Goal: Task Accomplishment & Management: Complete application form

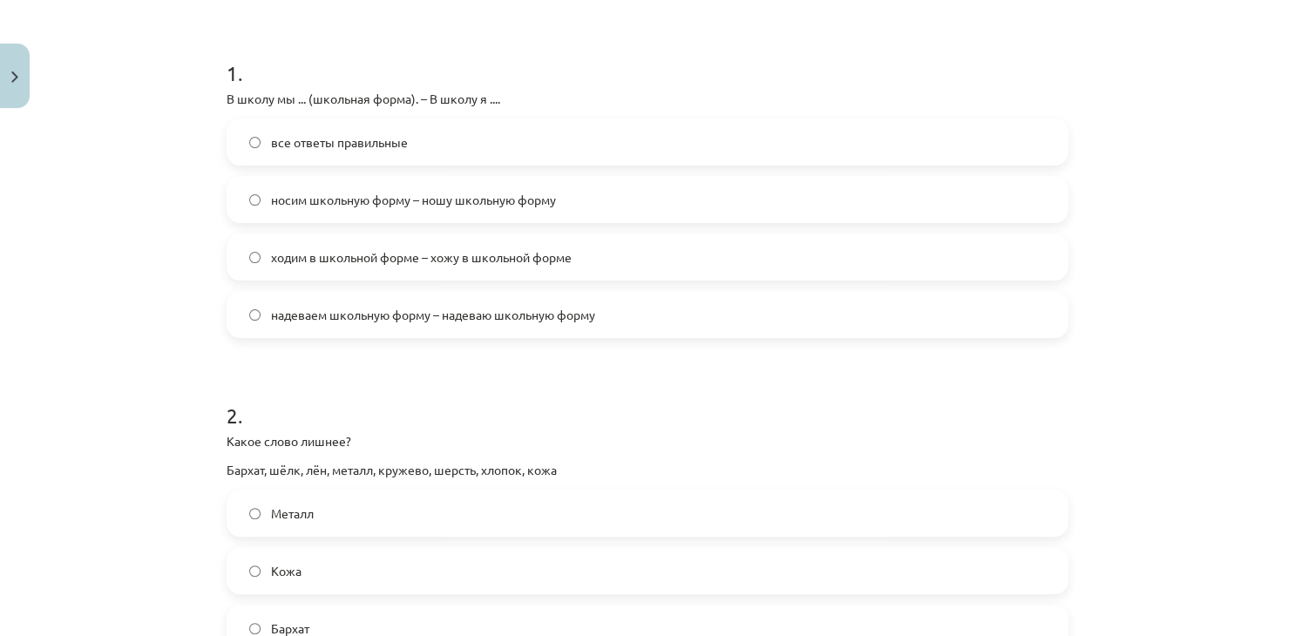
scroll to position [216, 0]
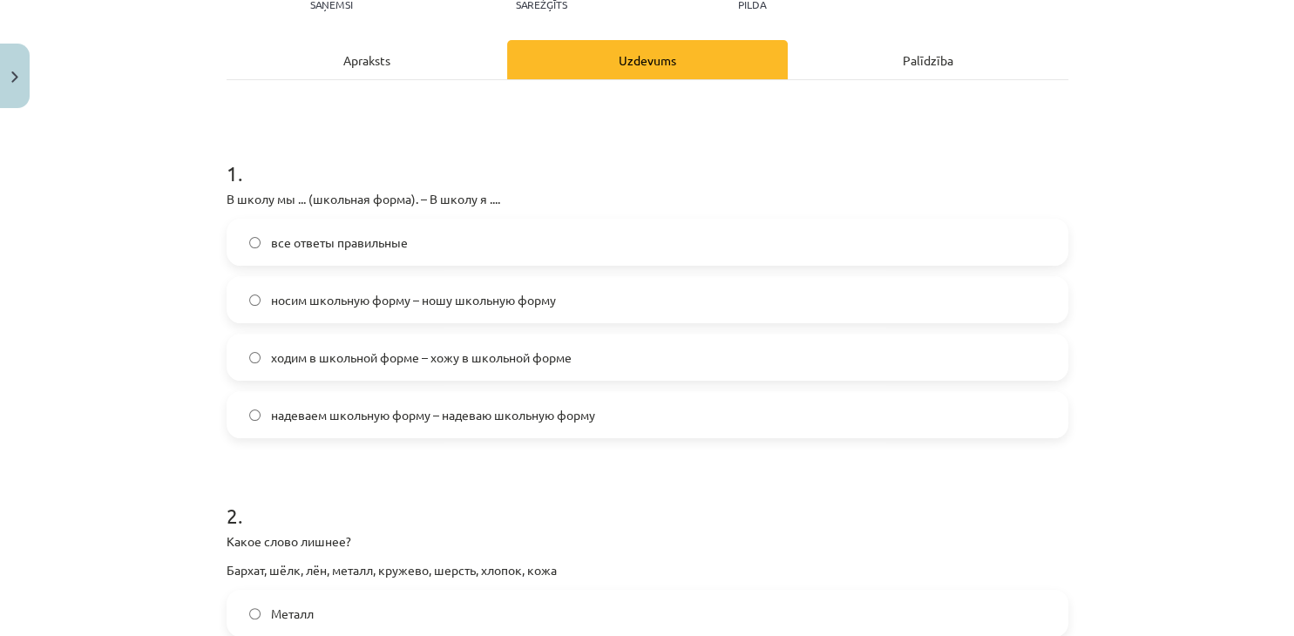
click at [470, 417] on span "надеваем школьную форму – надеваю школьную форму" at bounding box center [433, 415] width 324 height 18
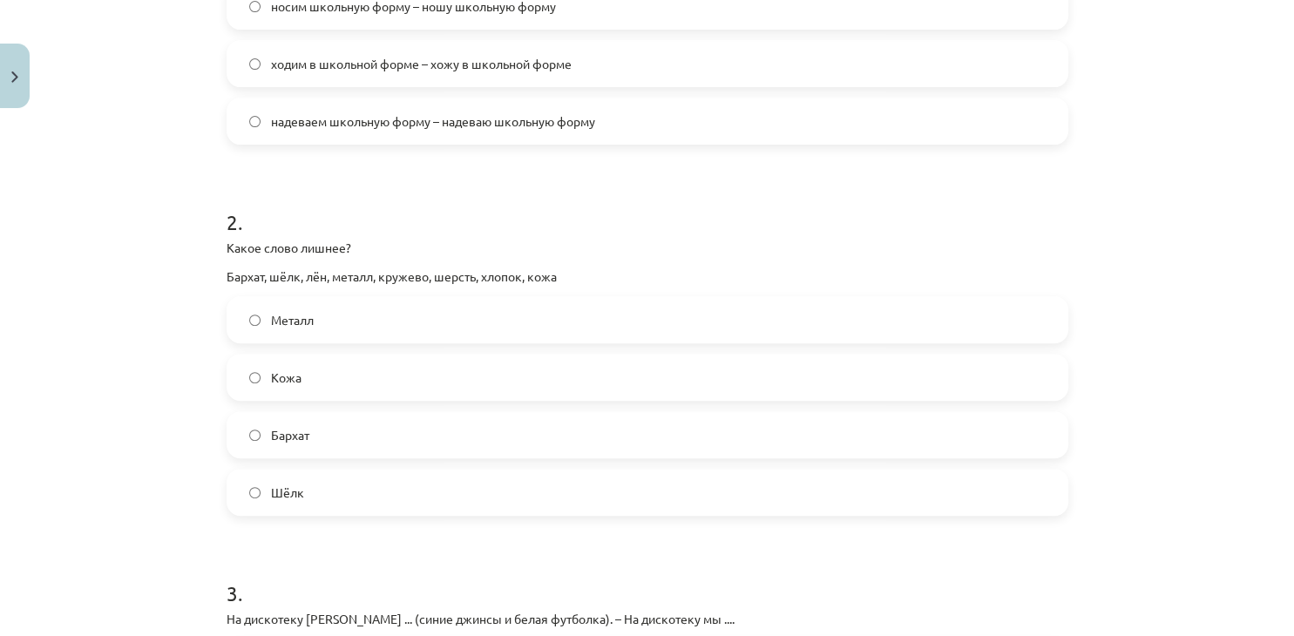
scroll to position [534, 0]
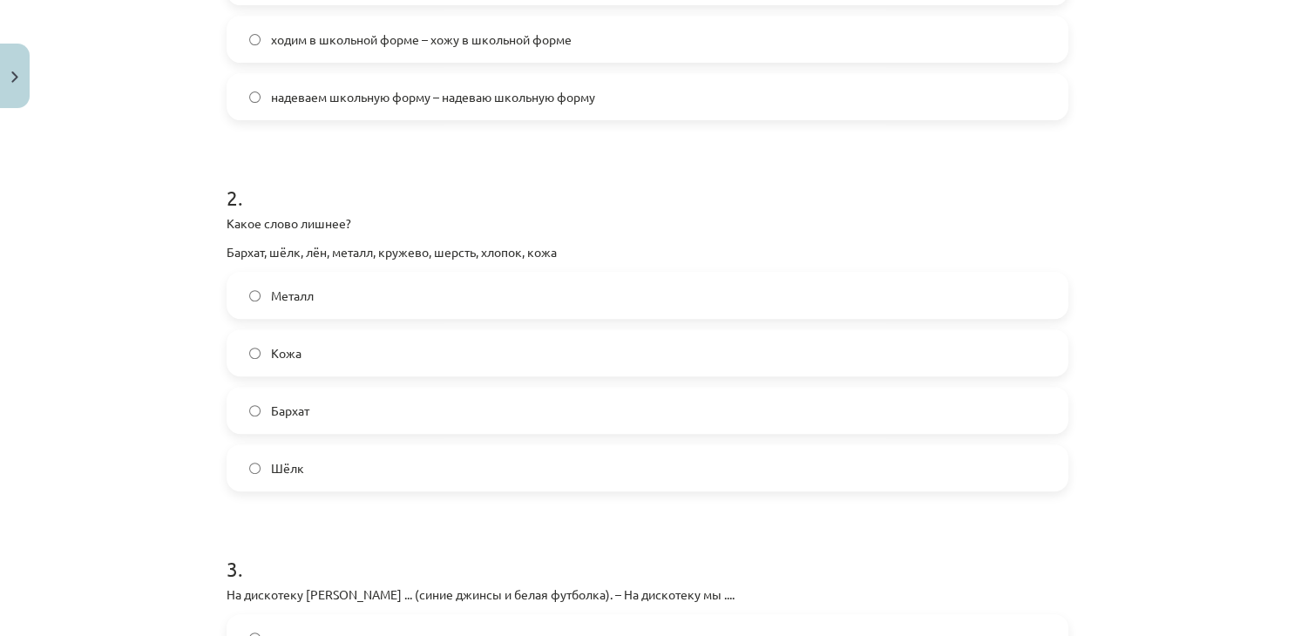
click at [399, 290] on label "Металл" at bounding box center [647, 296] width 838 height 44
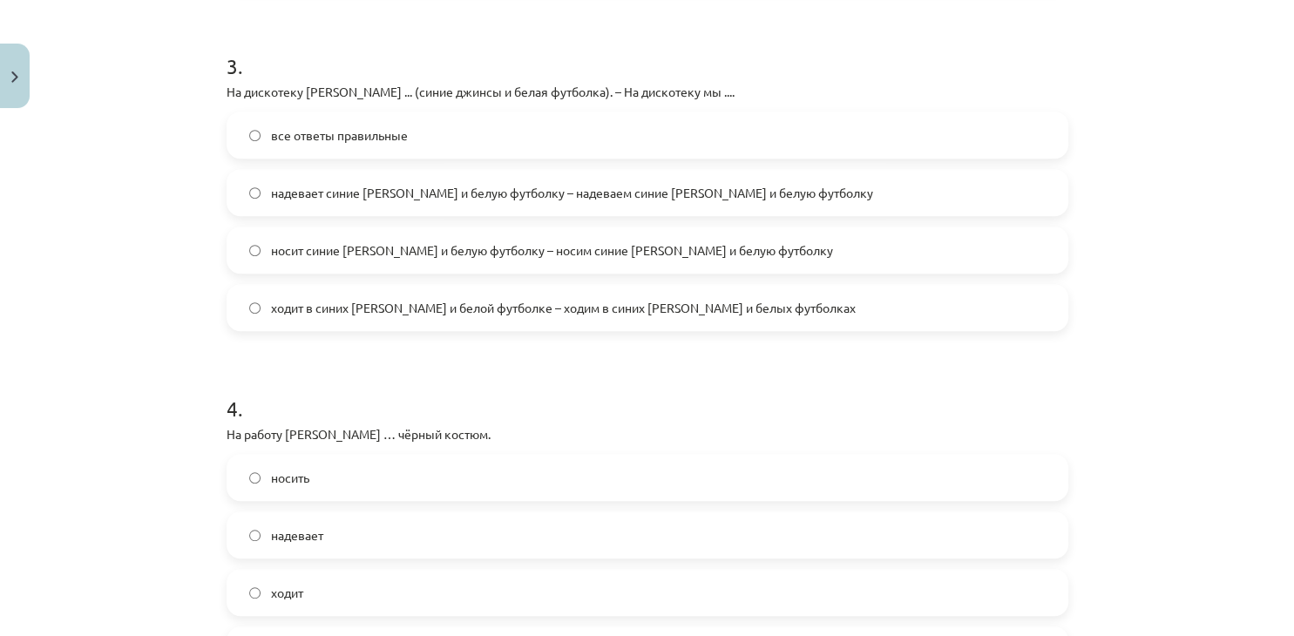
scroll to position [1010, 0]
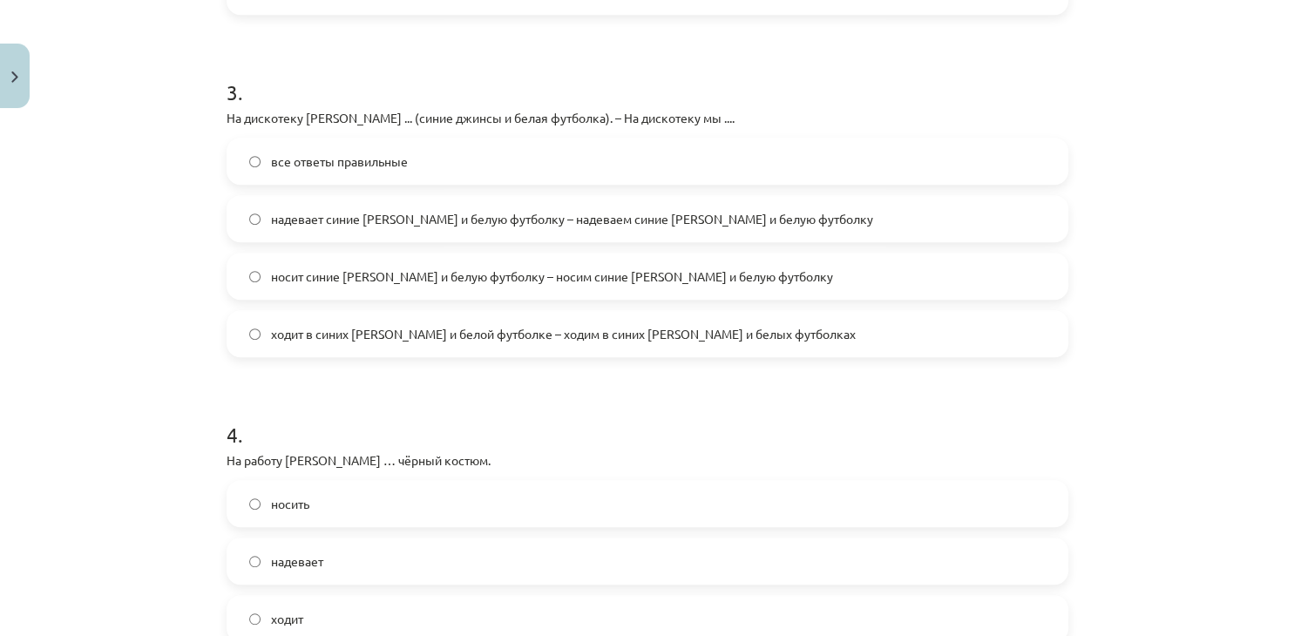
click at [358, 332] on span "ходит в синих джинсах и белой футболке – ходим в синих джинсах и белых футболках" at bounding box center [563, 334] width 584 height 18
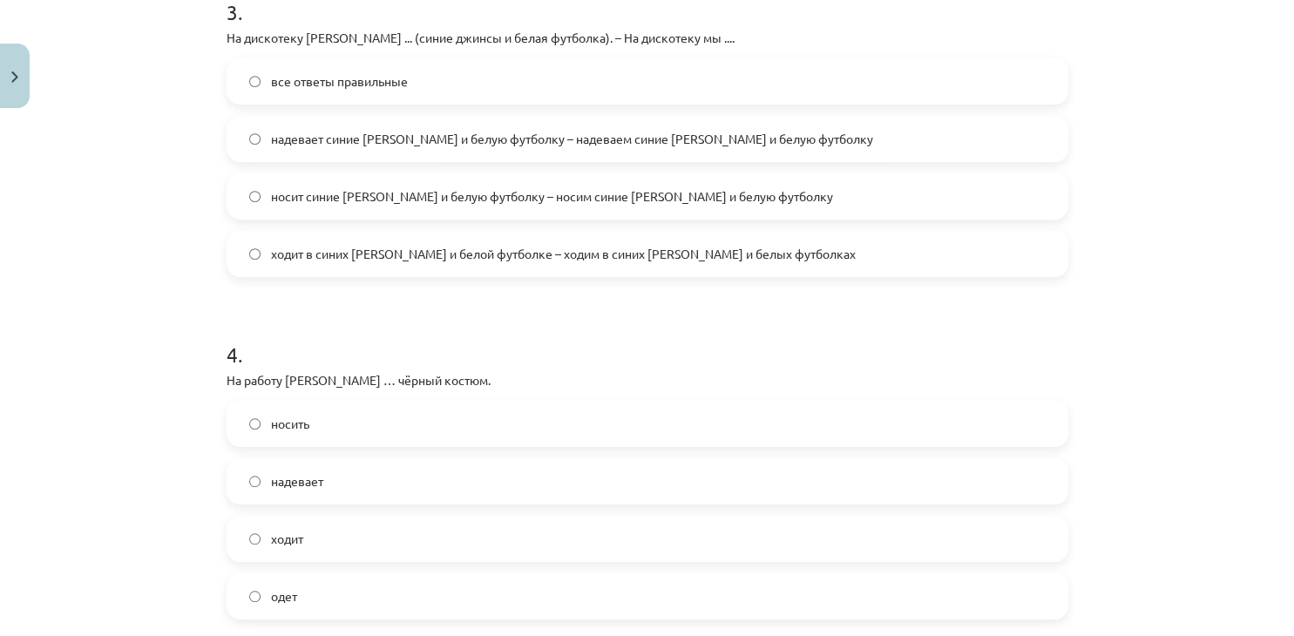
scroll to position [1275, 0]
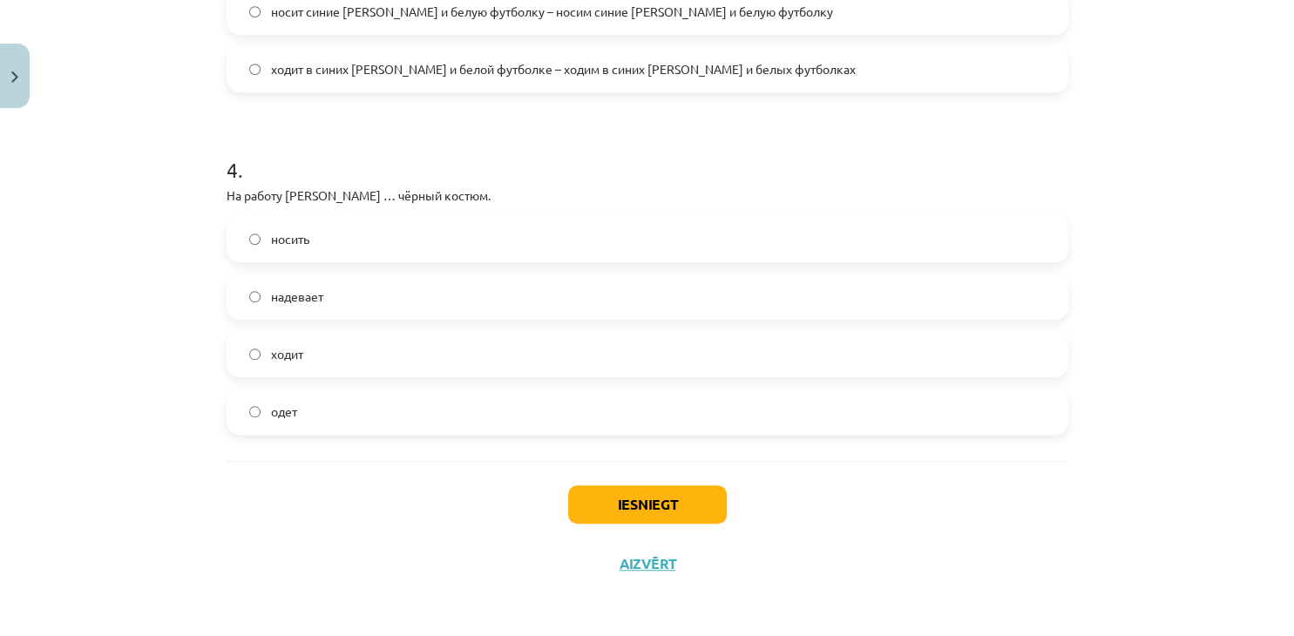
click at [361, 312] on label "надевает" at bounding box center [647, 296] width 838 height 44
click at [638, 512] on button "Iesniegt" at bounding box center [647, 504] width 159 height 38
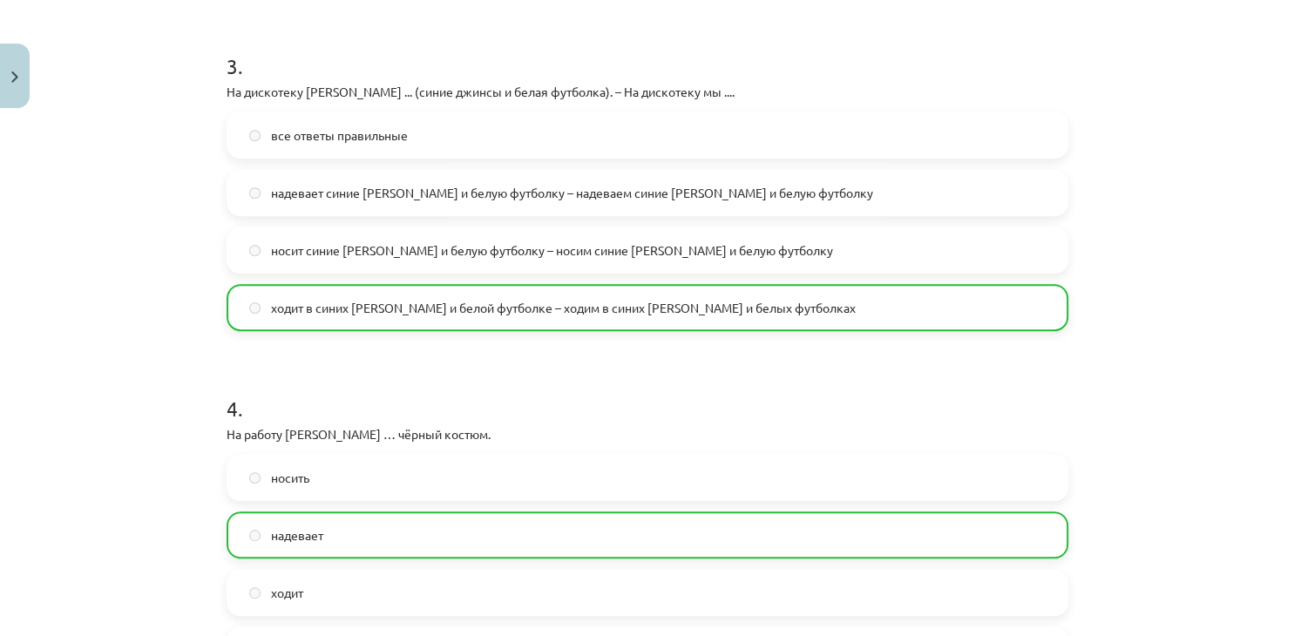
scroll to position [1330, 0]
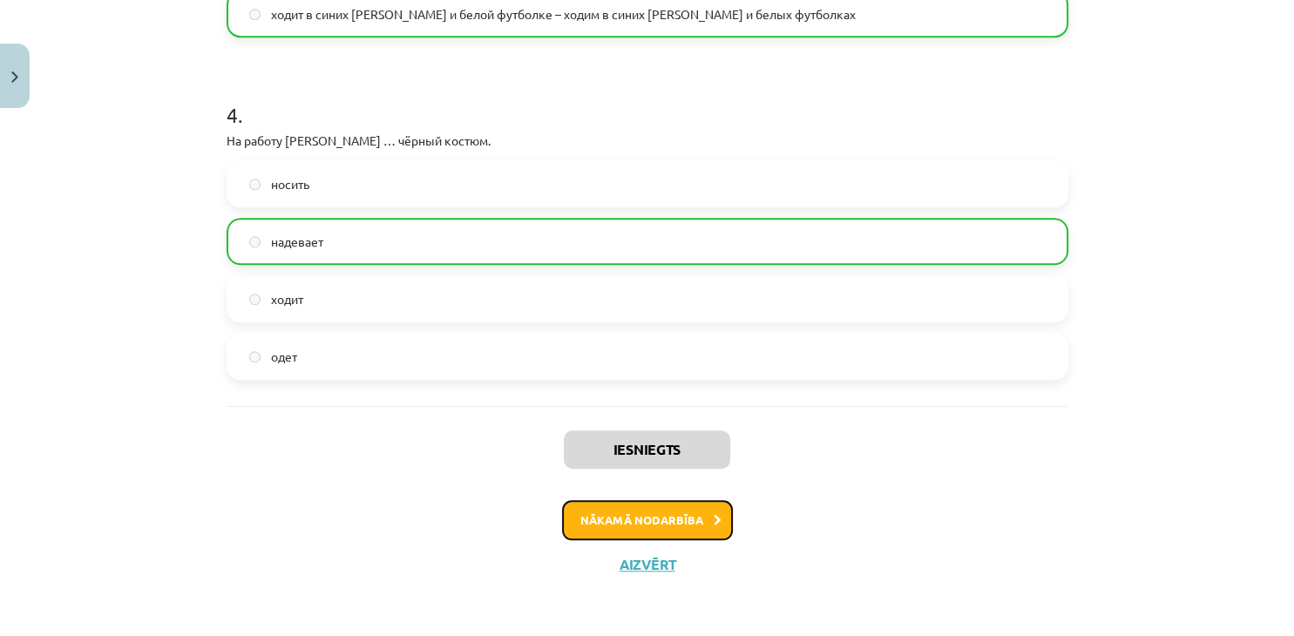
click at [726, 530] on button "Nākamā nodarbība" at bounding box center [647, 520] width 171 height 40
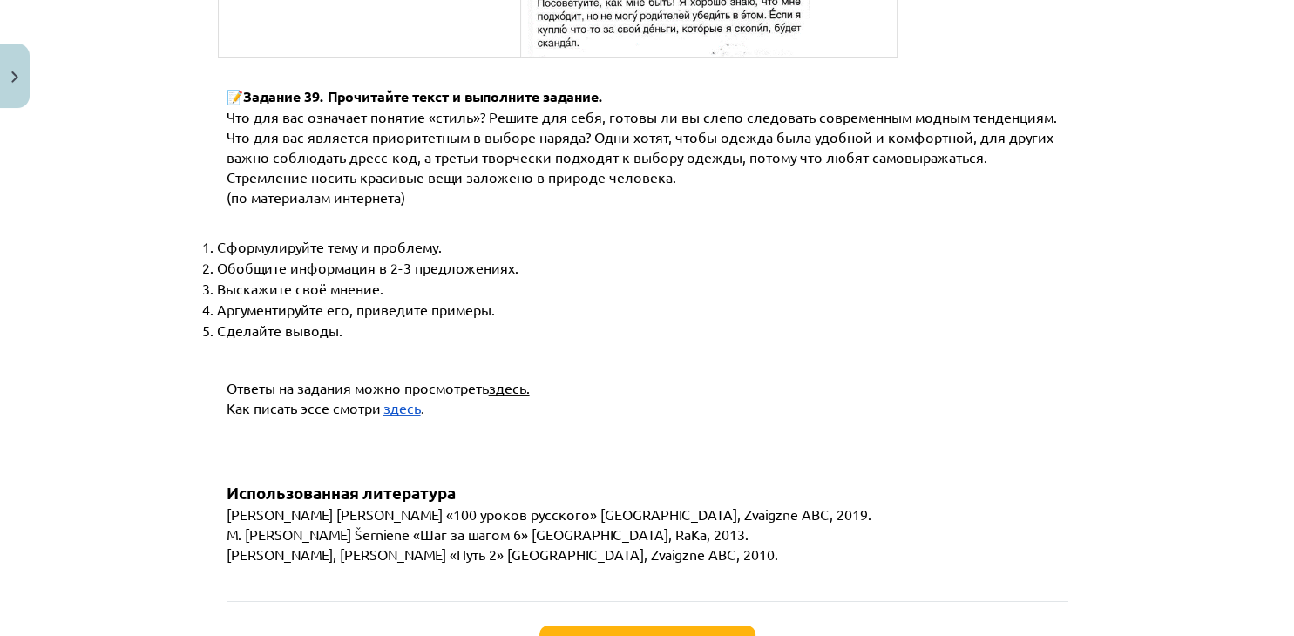
scroll to position [6655, 0]
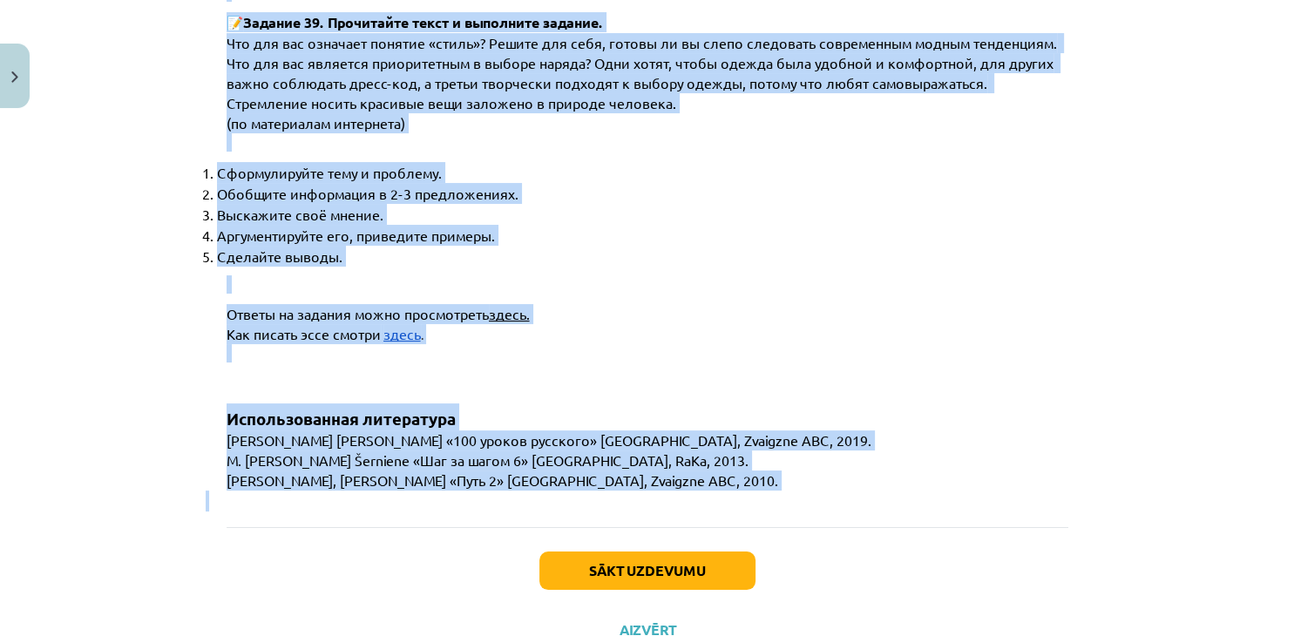
drag, startPoint x: 221, startPoint y: 270, endPoint x: 656, endPoint y: 427, distance: 462.1
copy div "📝 Задание 27. Соотнесите фразеологизмы с их значением. Дело в шляпе. - Г Заката…"
click at [675, 551] on button "Sākt uzdevumu" at bounding box center [647, 570] width 216 height 38
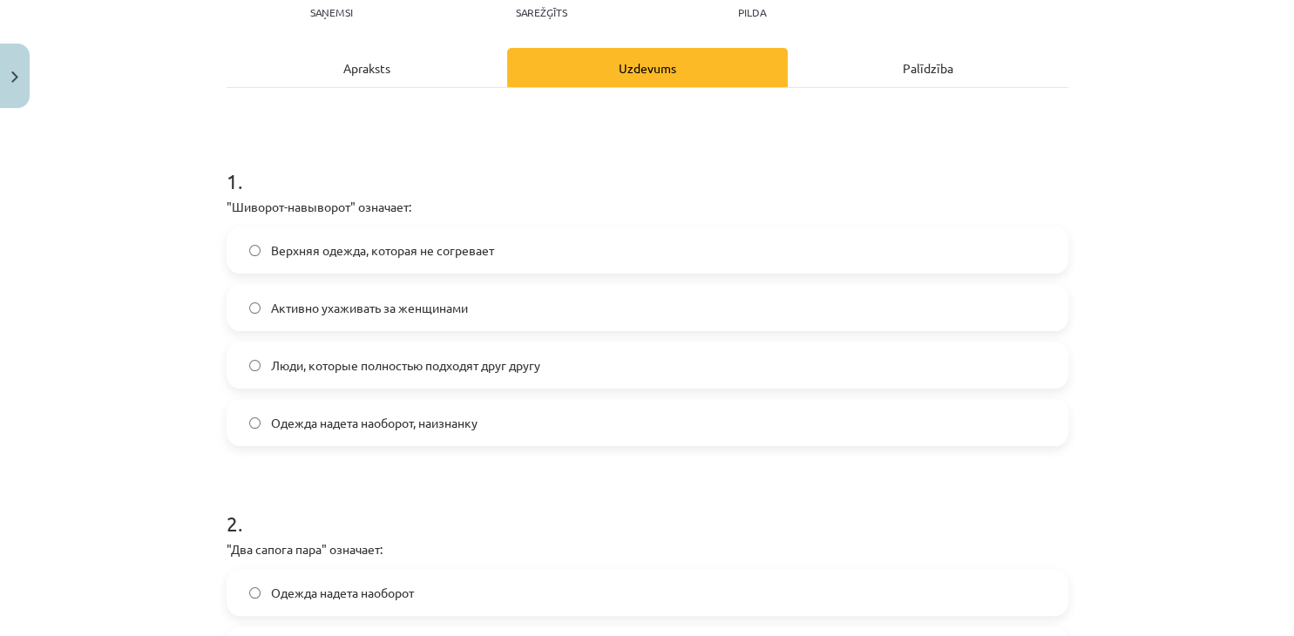
scroll to position [317, 0]
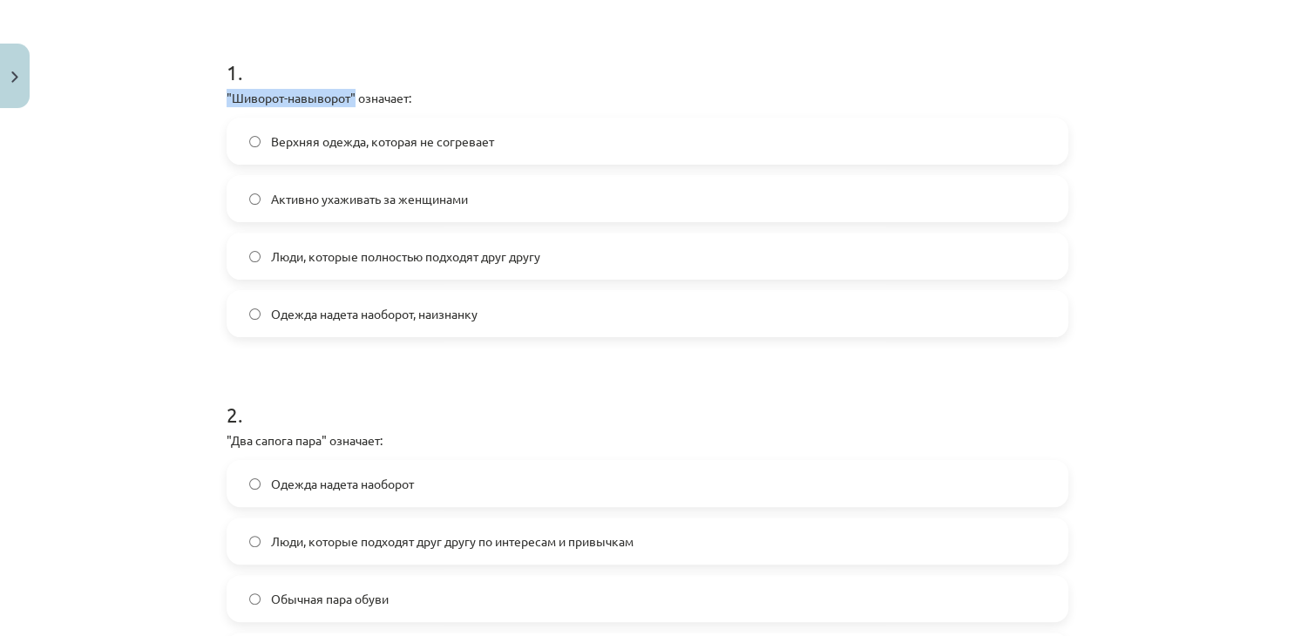
drag, startPoint x: 225, startPoint y: 96, endPoint x: 357, endPoint y: 99, distance: 132.4
click at [274, 100] on p ""Шиворот-навыворот" означает:" at bounding box center [646, 98] width 841 height 18
drag, startPoint x: 227, startPoint y: 104, endPoint x: 237, endPoint y: 105, distance: 9.6
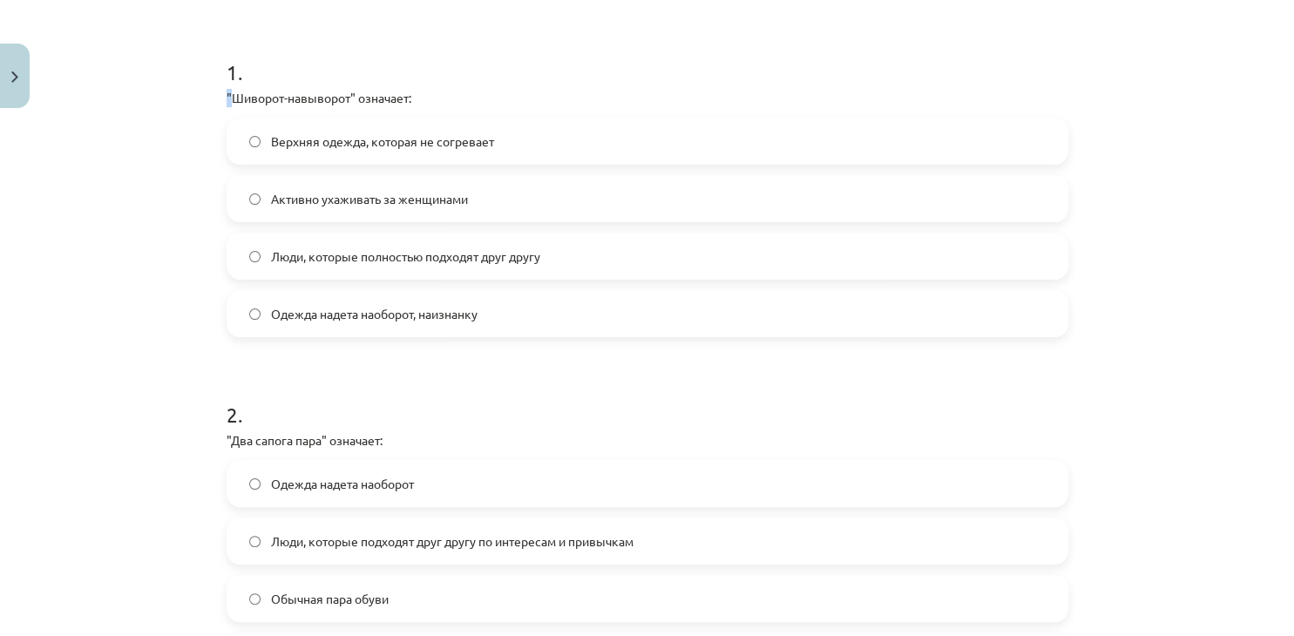
drag, startPoint x: 236, startPoint y: 103, endPoint x: 247, endPoint y: 103, distance: 11.3
click at [247, 103] on p ""Шиворот-навыворот" означает:" at bounding box center [646, 98] width 841 height 18
drag, startPoint x: 235, startPoint y: 103, endPoint x: 290, endPoint y: 102, distance: 54.9
click at [290, 102] on p ""Шиворот-навыворот" означает:" at bounding box center [646, 98] width 841 height 18
drag, startPoint x: 231, startPoint y: 99, endPoint x: 354, endPoint y: 105, distance: 122.9
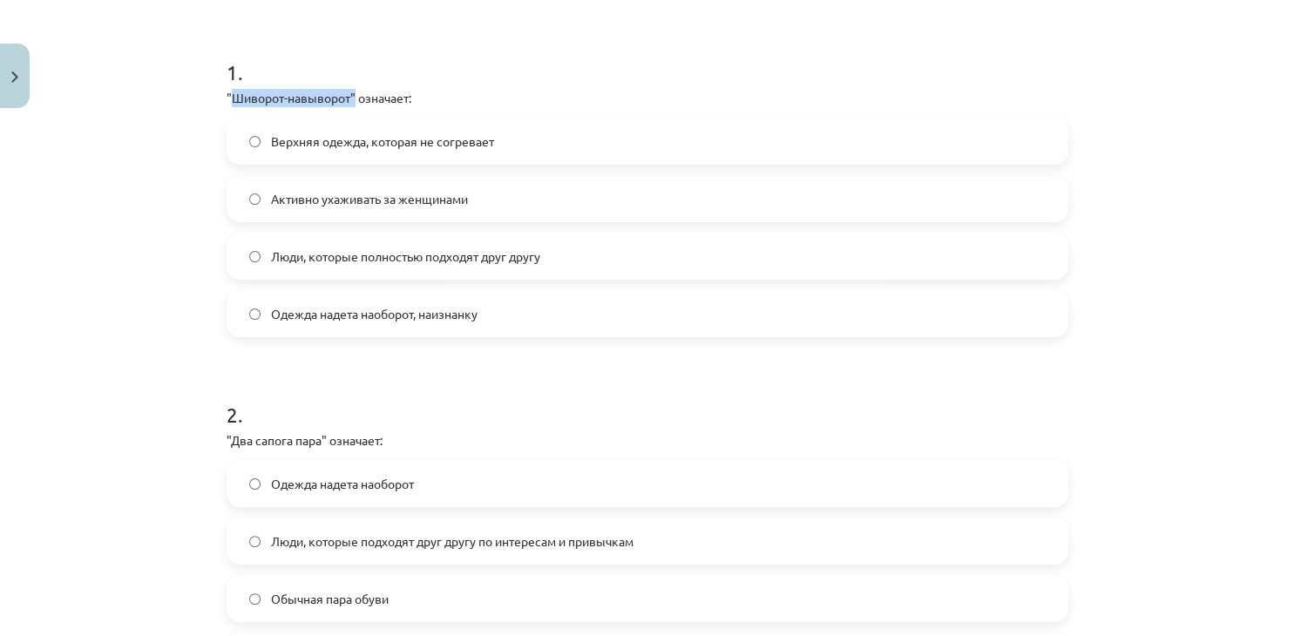
click at [354, 105] on p ""Шиворот-навыворот" означает:" at bounding box center [646, 98] width 841 height 18
click at [347, 100] on p ""Шиворот-навыворот" означает:" at bounding box center [646, 98] width 841 height 18
drag, startPoint x: 349, startPoint y: 99, endPoint x: 232, endPoint y: 100, distance: 117.6
click at [232, 100] on p ""Шиворот-навыворот" означает:" at bounding box center [646, 98] width 841 height 18
click at [443, 99] on p ""Шиворот-навыворот" означает:" at bounding box center [646, 98] width 841 height 18
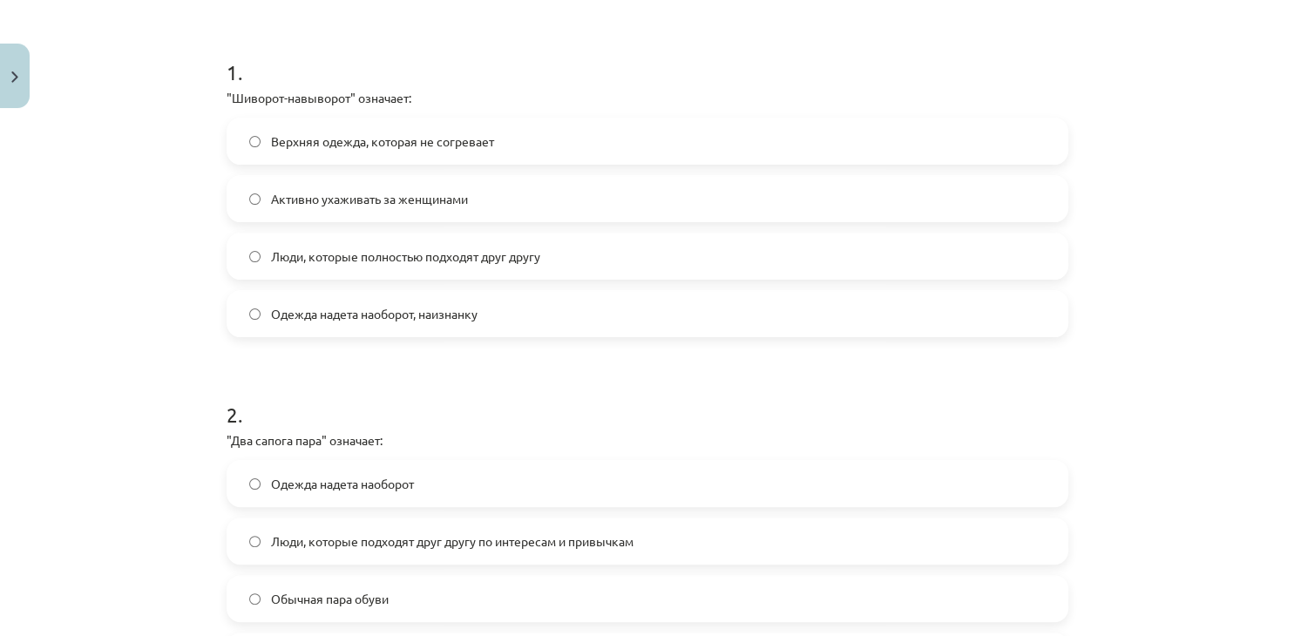
click at [510, 322] on label "Одежда надета наоборот, наизнанку" at bounding box center [647, 314] width 838 height 44
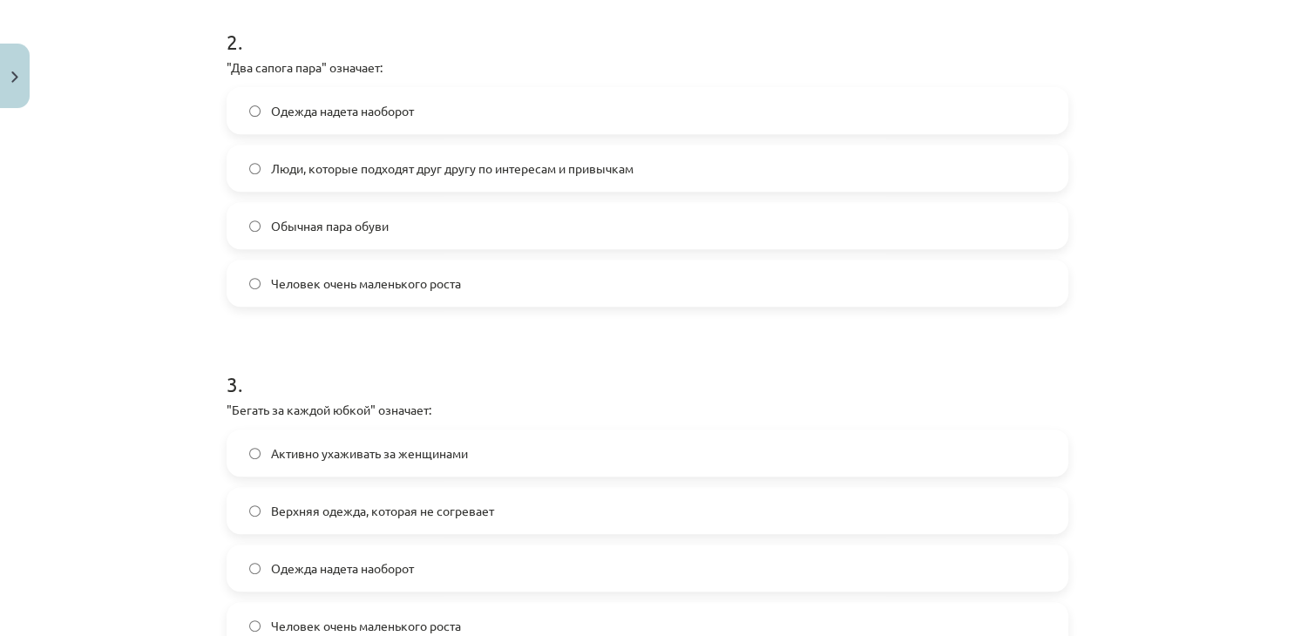
scroll to position [714, 0]
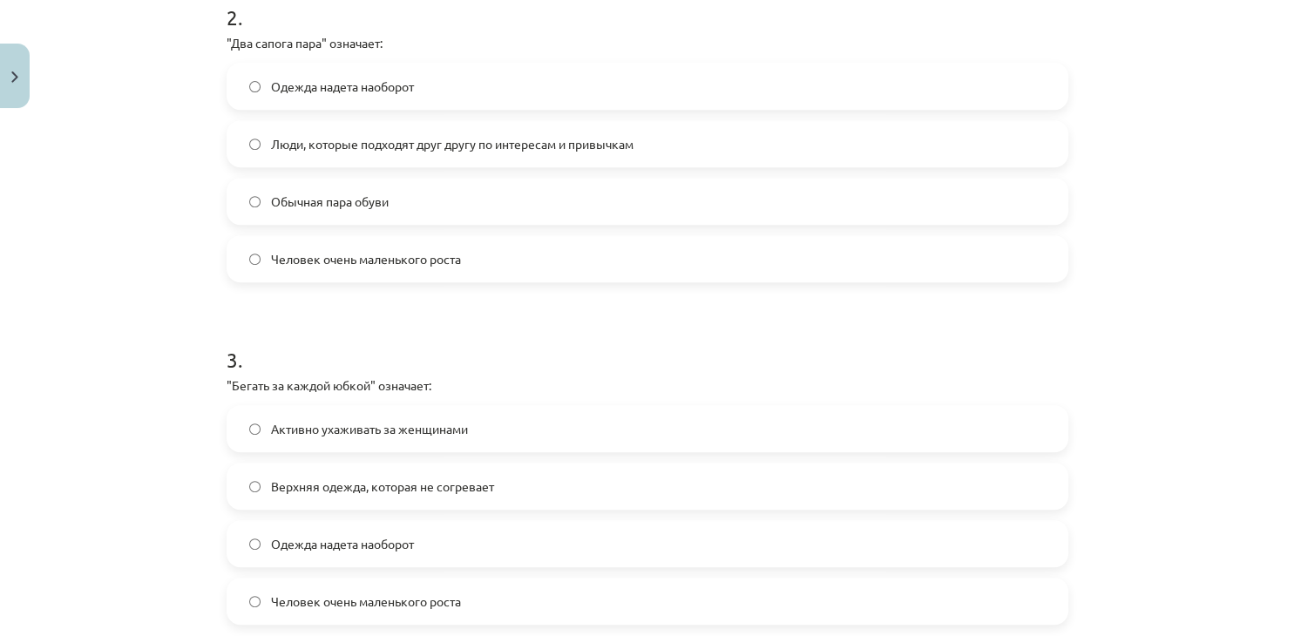
click at [447, 152] on label "Люди, которые подходят друг другу по интересам и привычкам" at bounding box center [647, 144] width 838 height 44
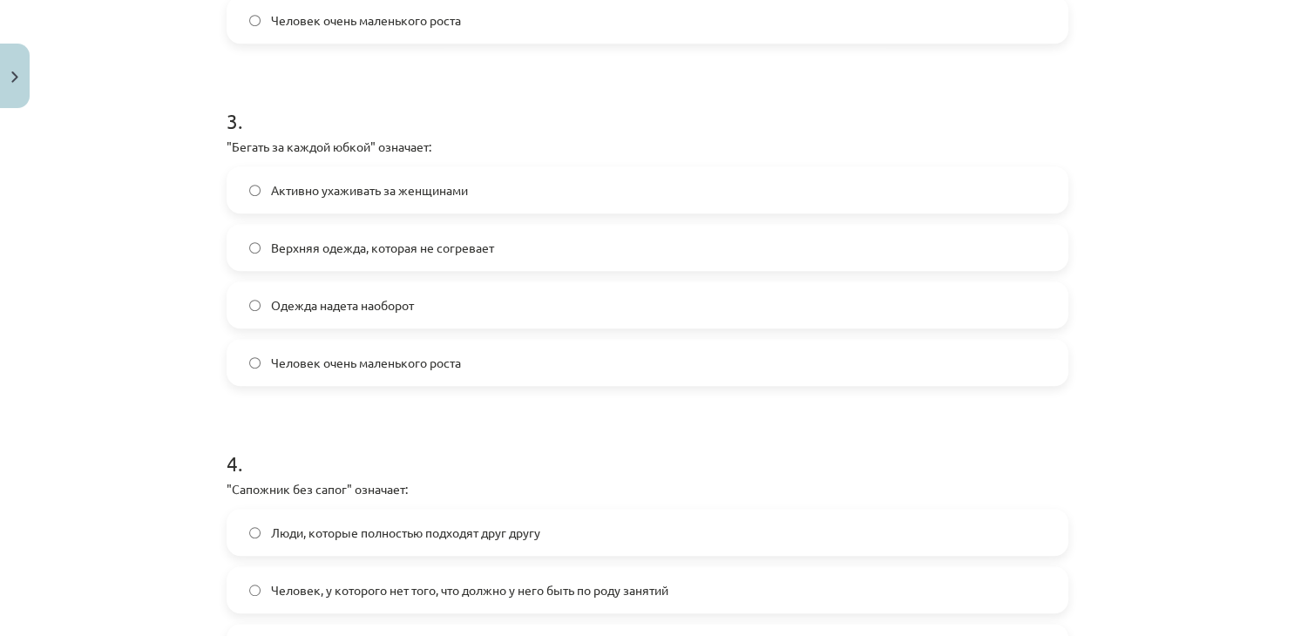
click at [453, 199] on label "Активно ухаживать за женщинами" at bounding box center [647, 190] width 838 height 44
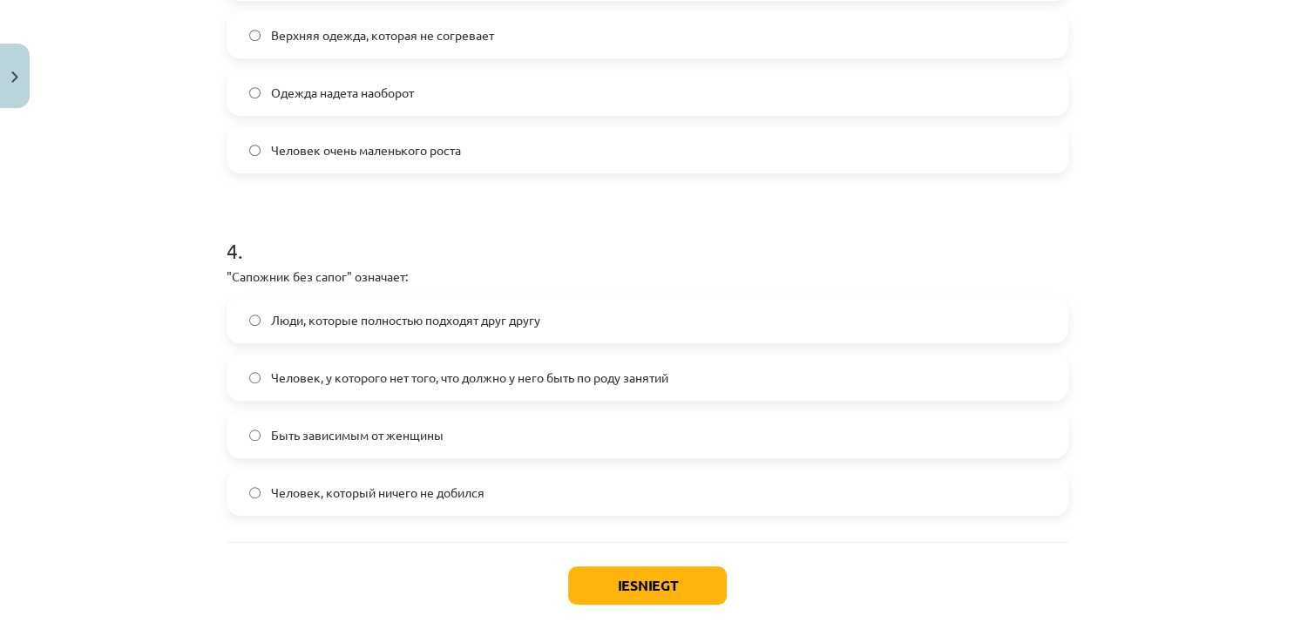
scroll to position [1192, 0]
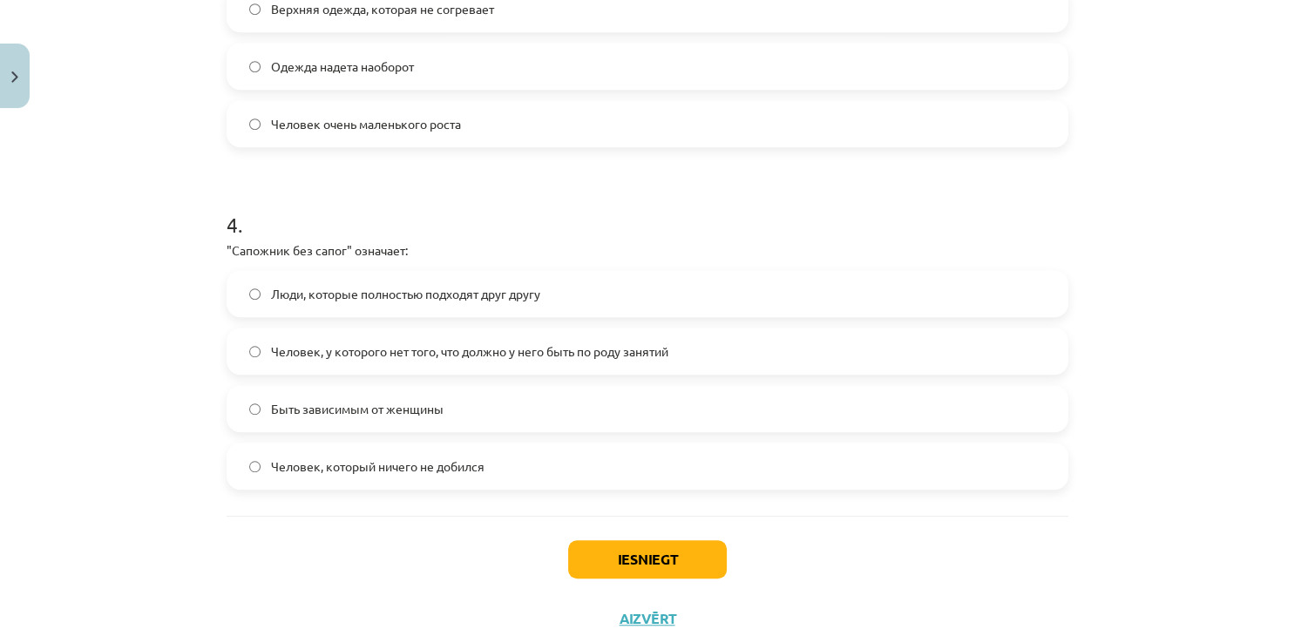
click at [471, 369] on label "Человек, у которого нет того, что должно у него быть по роду занятий" at bounding box center [647, 351] width 838 height 44
click at [647, 548] on button "Iesniegt" at bounding box center [647, 559] width 159 height 38
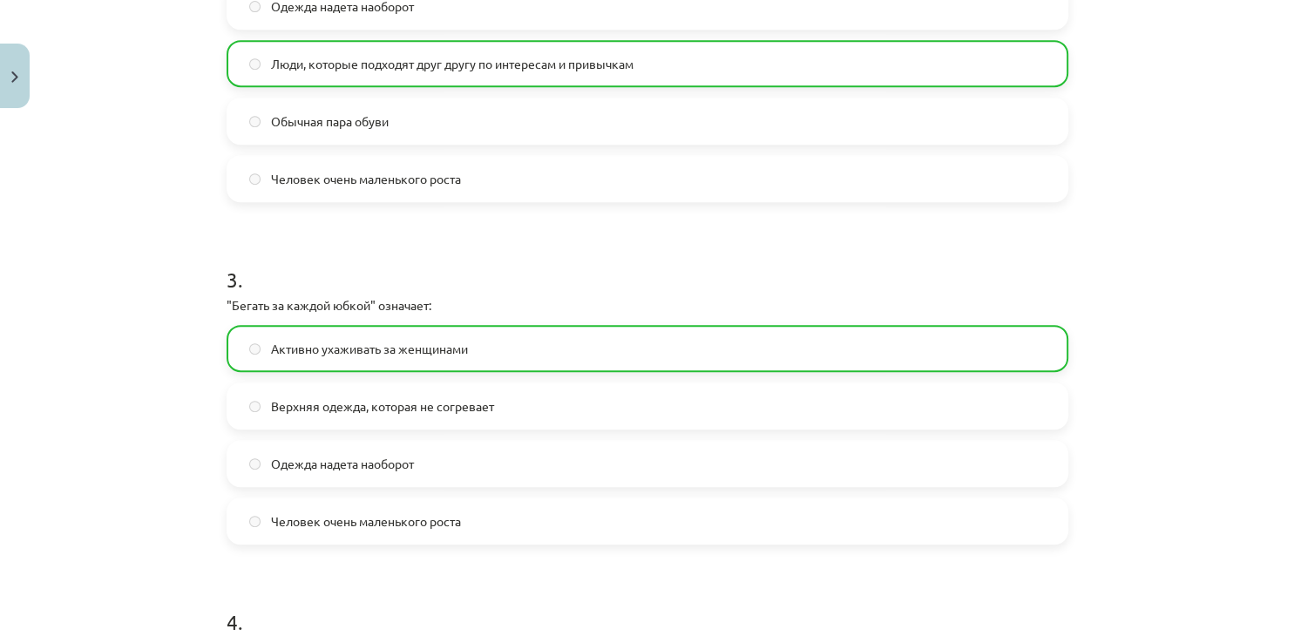
scroll to position [1301, 0]
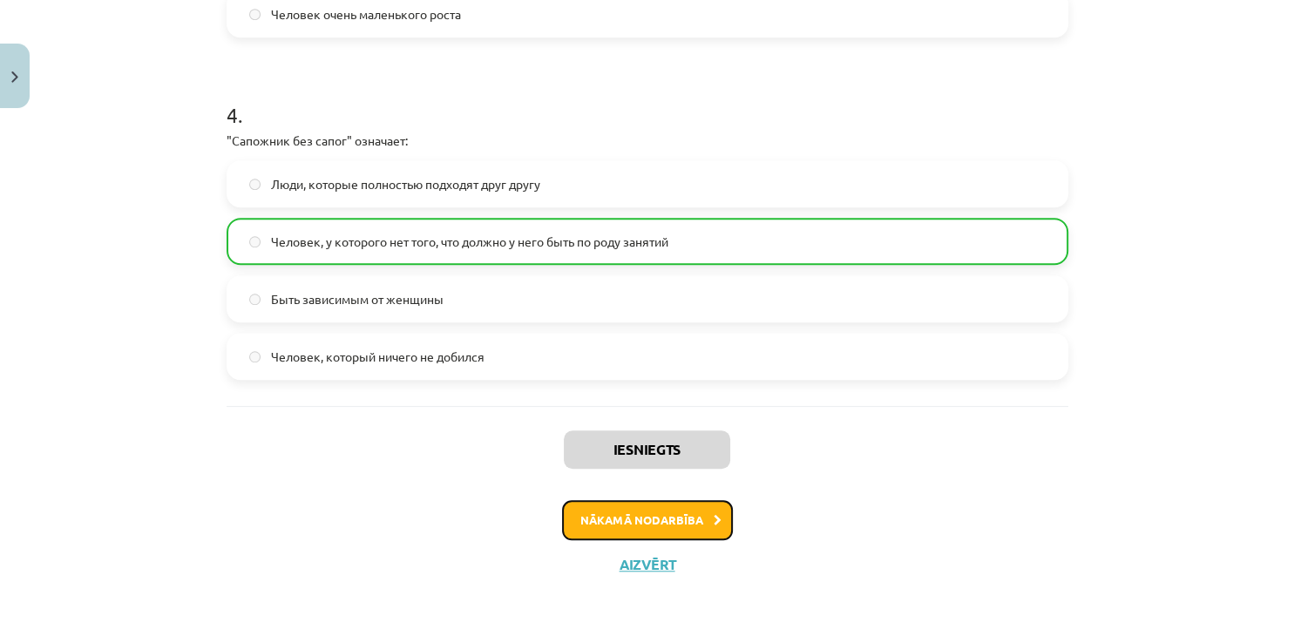
click at [676, 514] on button "Nākamā nodarbība" at bounding box center [647, 520] width 171 height 40
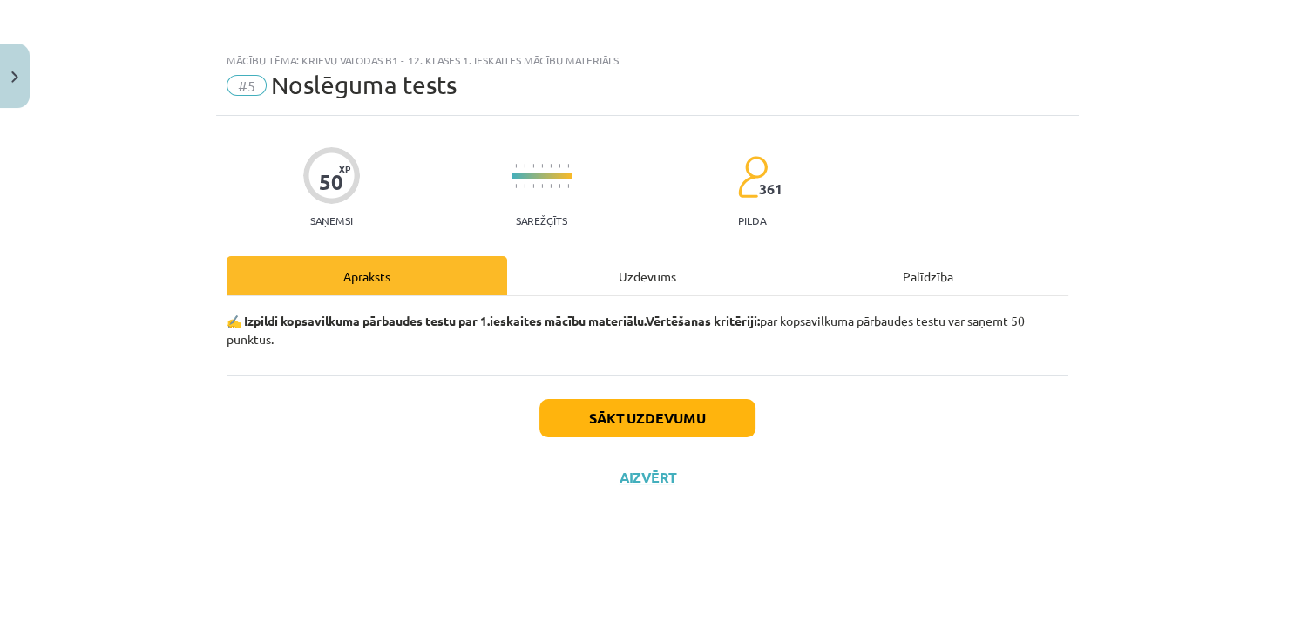
scroll to position [0, 0]
click at [704, 422] on button "Sākt uzdevumu" at bounding box center [647, 418] width 216 height 38
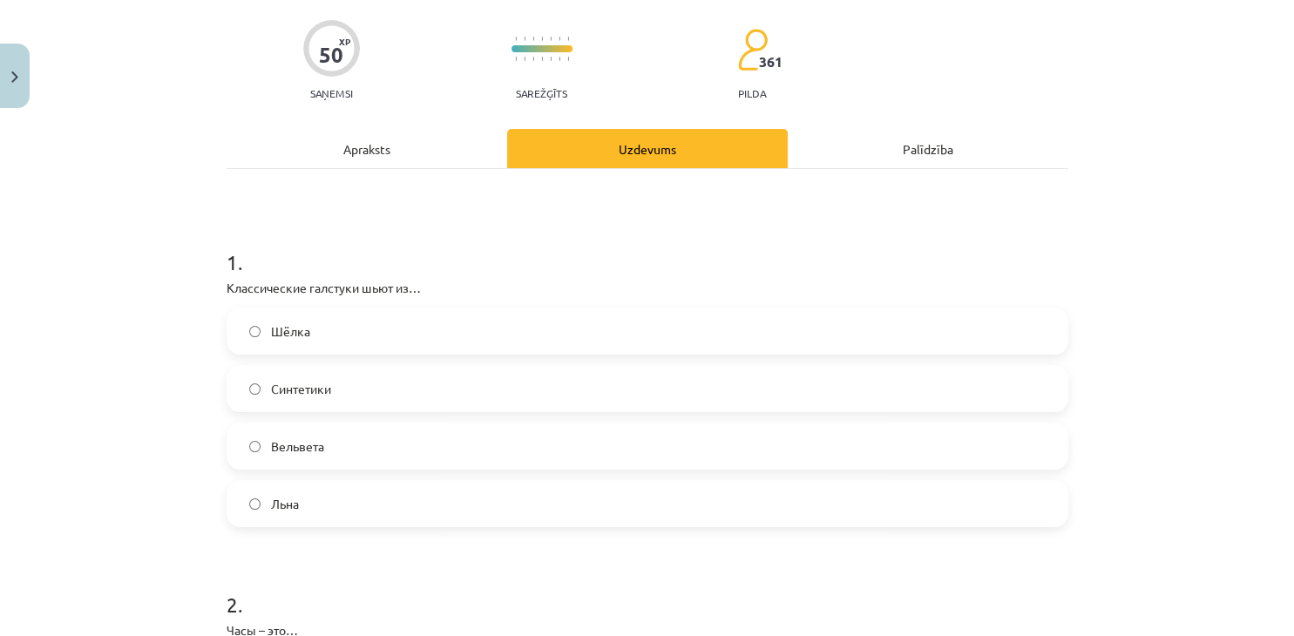
scroll to position [159, 0]
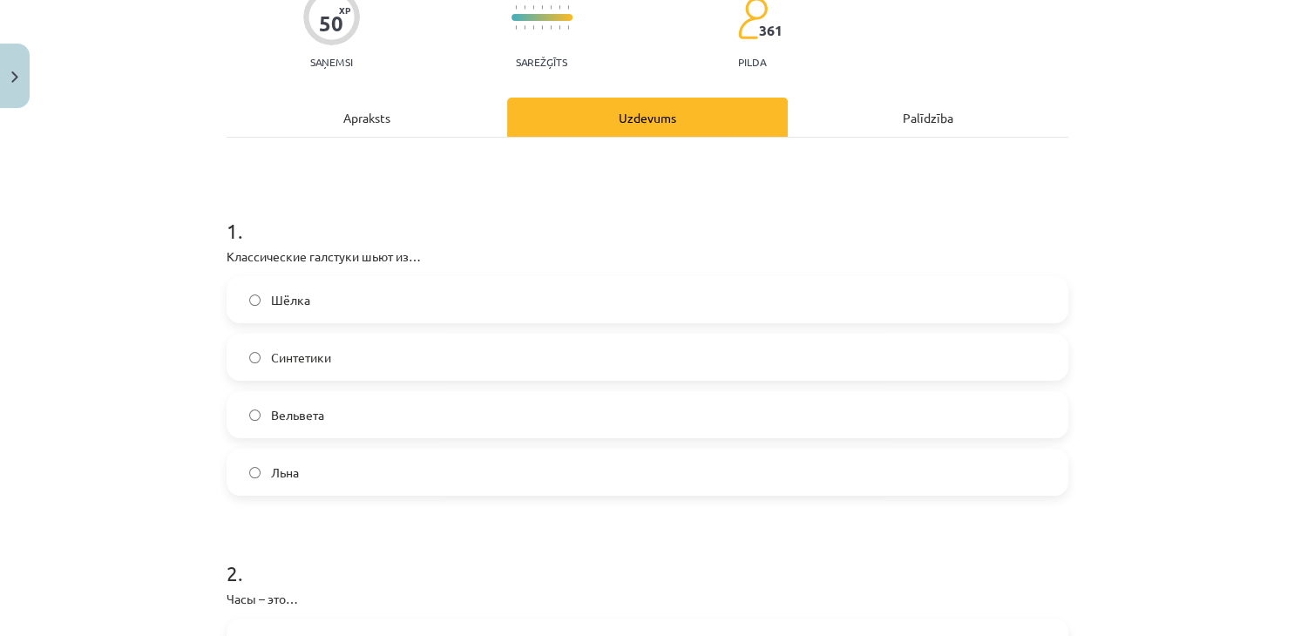
click at [316, 316] on label "Шёлка" at bounding box center [647, 300] width 838 height 44
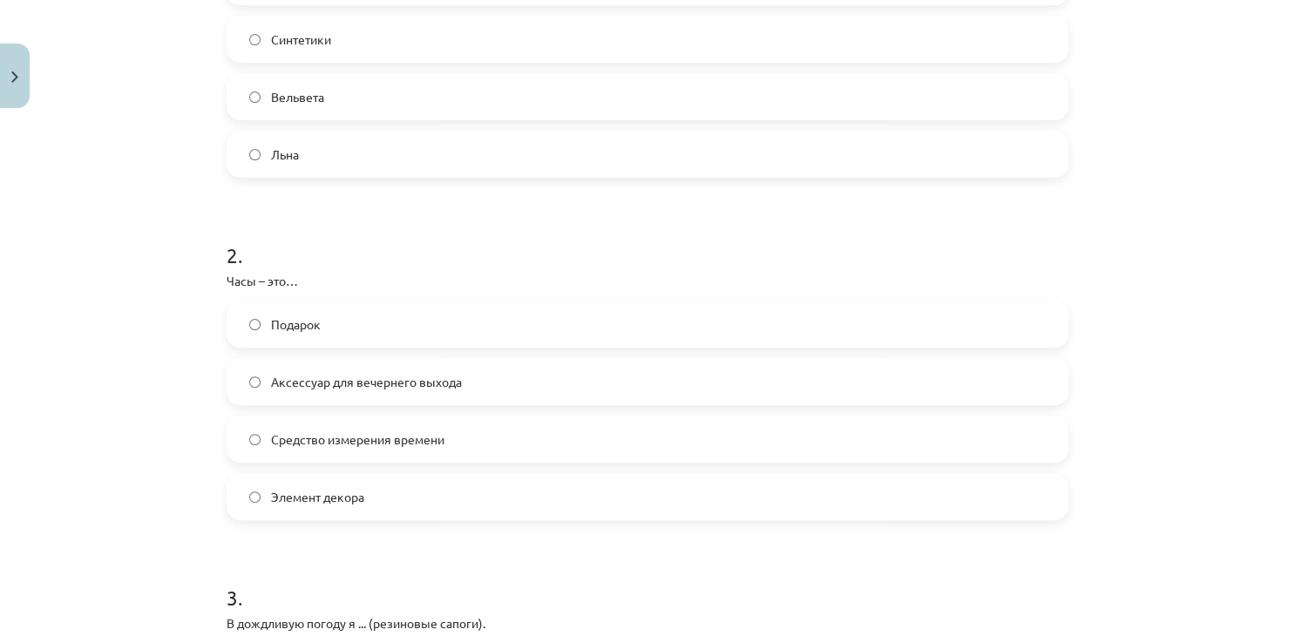
click at [413, 449] on label "Средство измерения времени" at bounding box center [647, 439] width 838 height 44
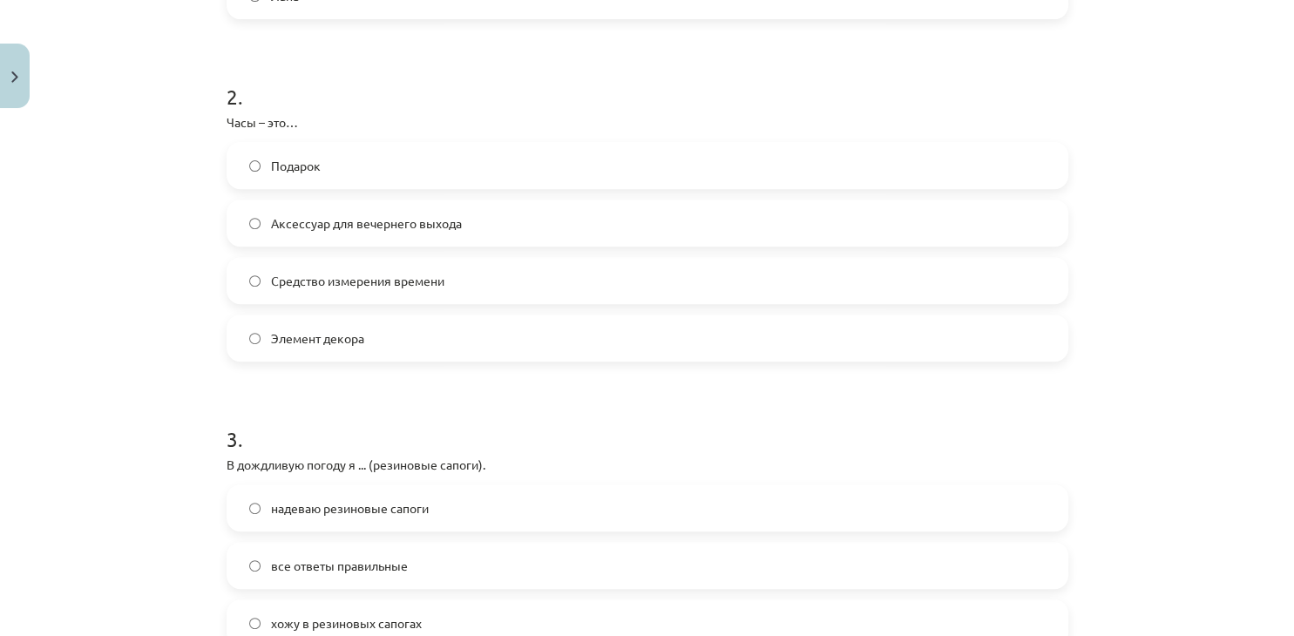
scroll to position [874, 0]
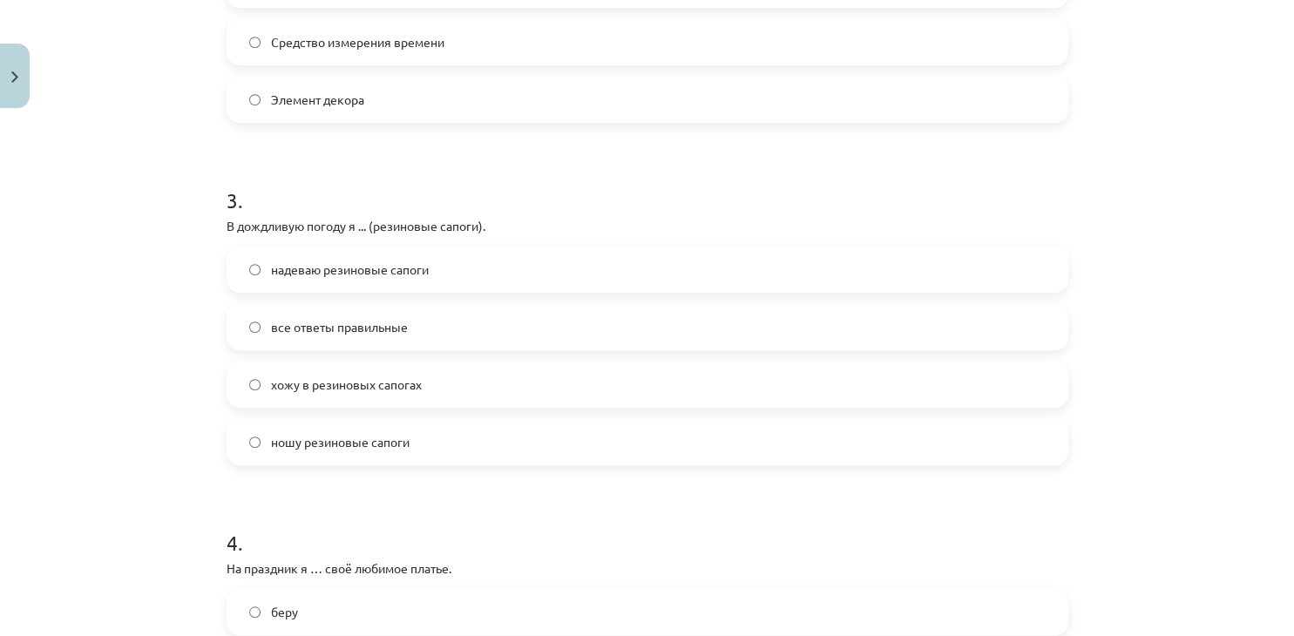
click at [469, 267] on label "надеваю резиновые сапоги" at bounding box center [647, 269] width 838 height 44
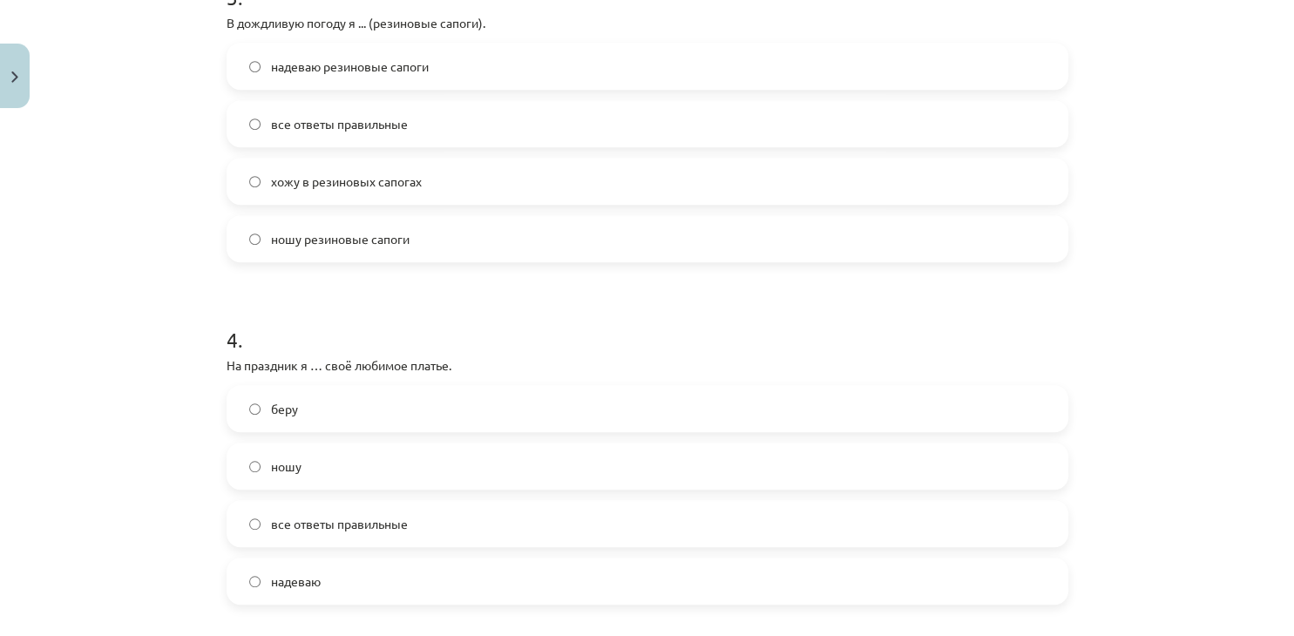
scroll to position [1111, 0]
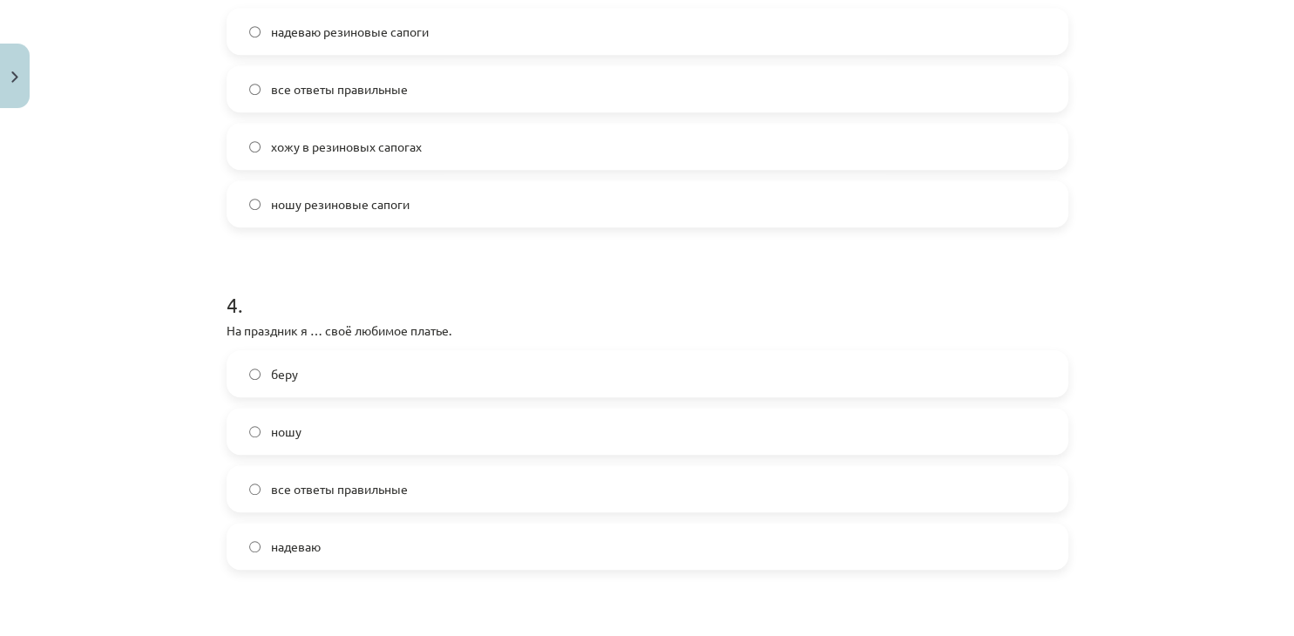
click at [355, 551] on label "надеваю" at bounding box center [647, 546] width 838 height 44
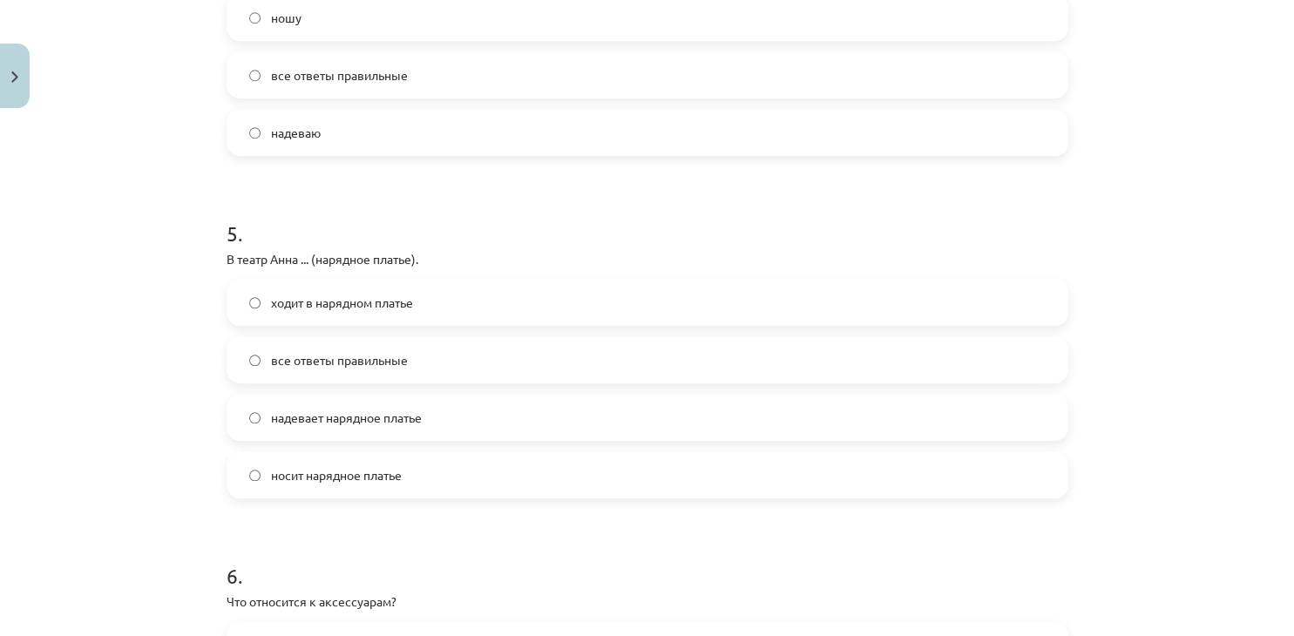
scroll to position [1589, 0]
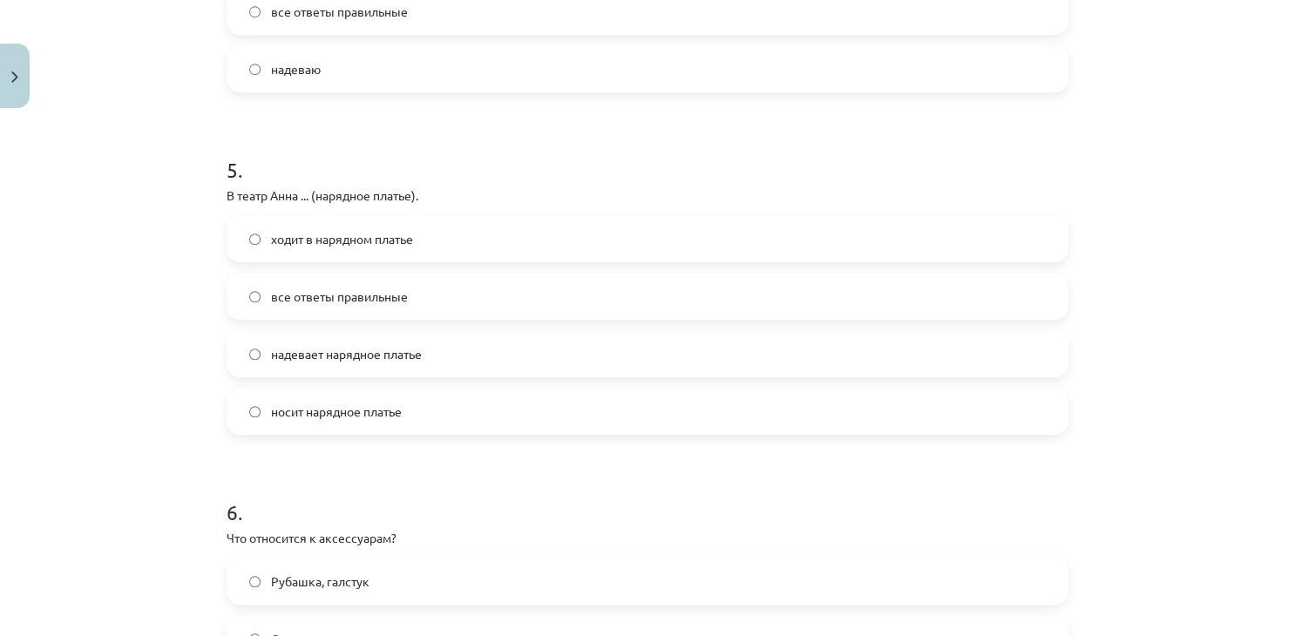
click at [410, 363] on label "надевает нарядное платье" at bounding box center [647, 354] width 838 height 44
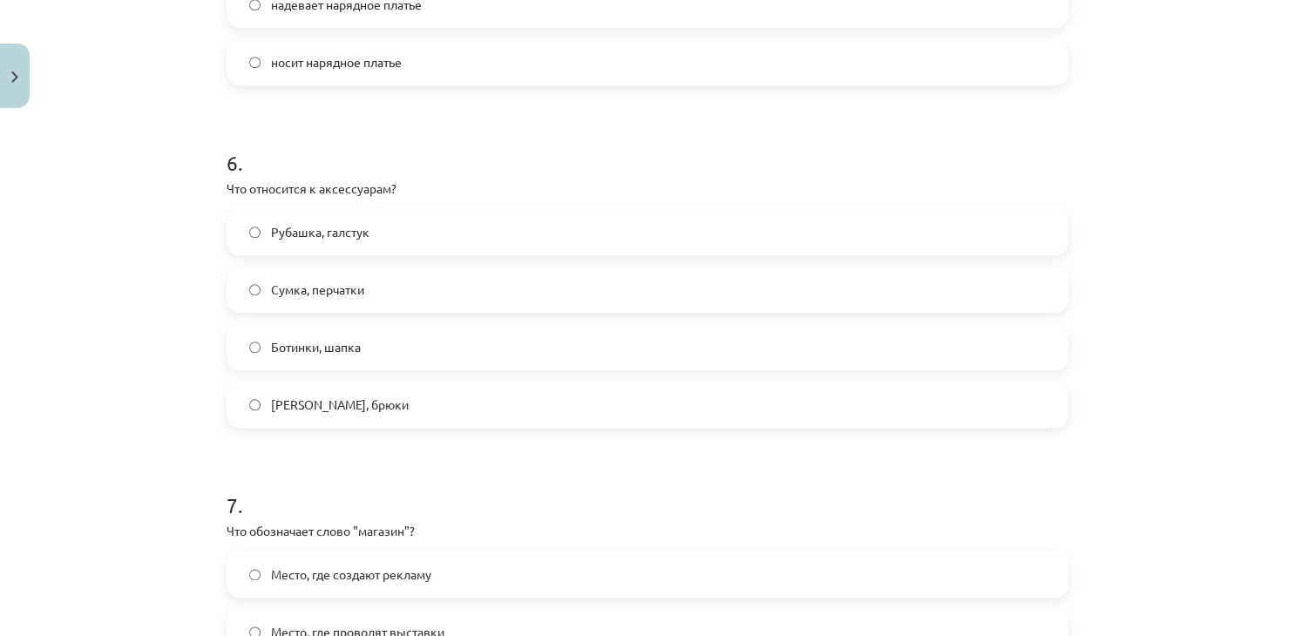
scroll to position [1986, 0]
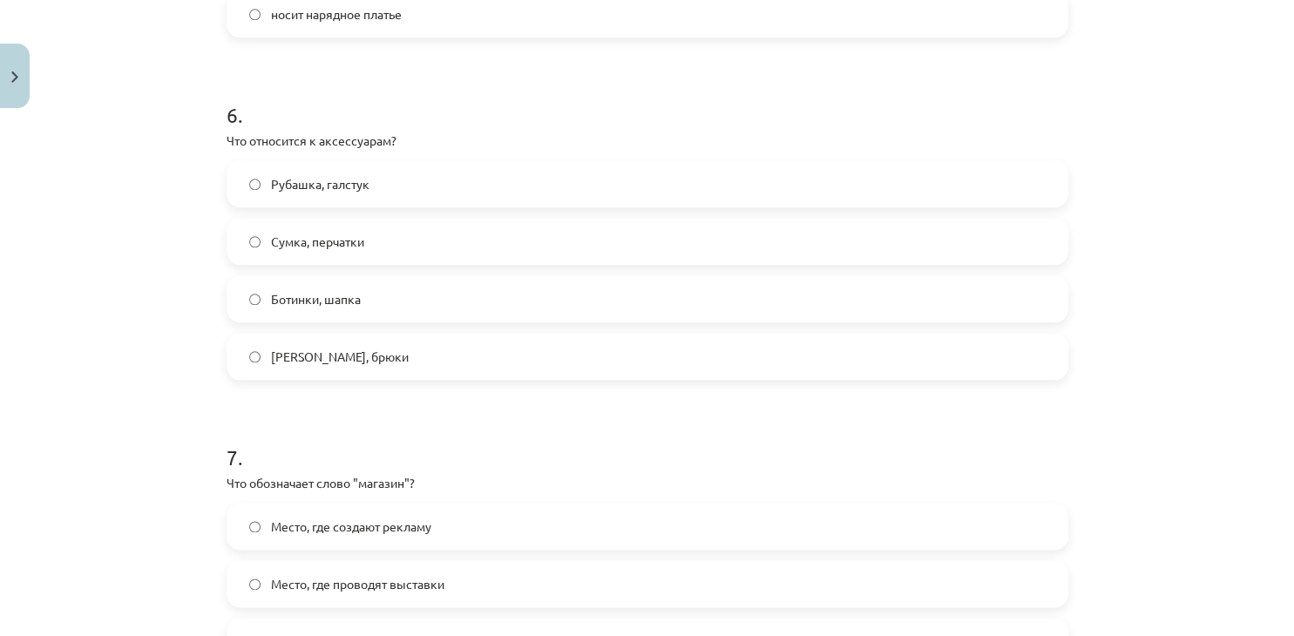
click at [385, 255] on label "Сумка, перчатки" at bounding box center [647, 242] width 838 height 44
drag, startPoint x: 343, startPoint y: 143, endPoint x: 378, endPoint y: 143, distance: 34.8
click at [378, 143] on p "Что относится к аксессуарам?" at bounding box center [646, 141] width 841 height 18
copy p "аксессуар"
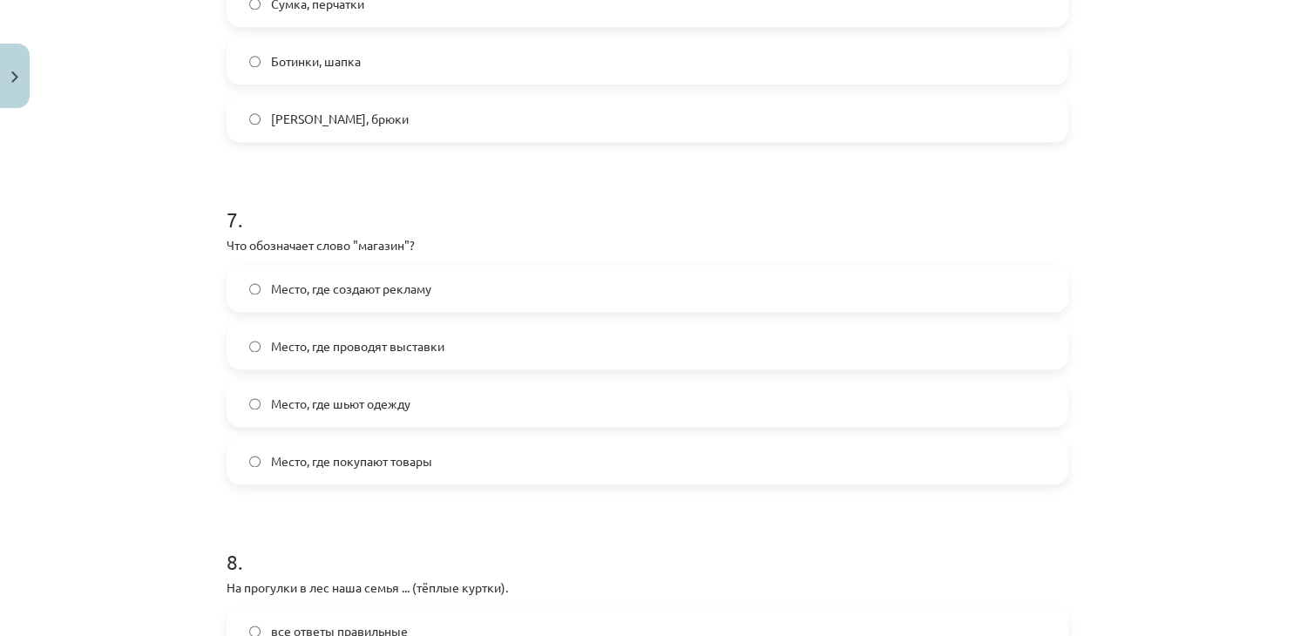
scroll to position [2303, 0]
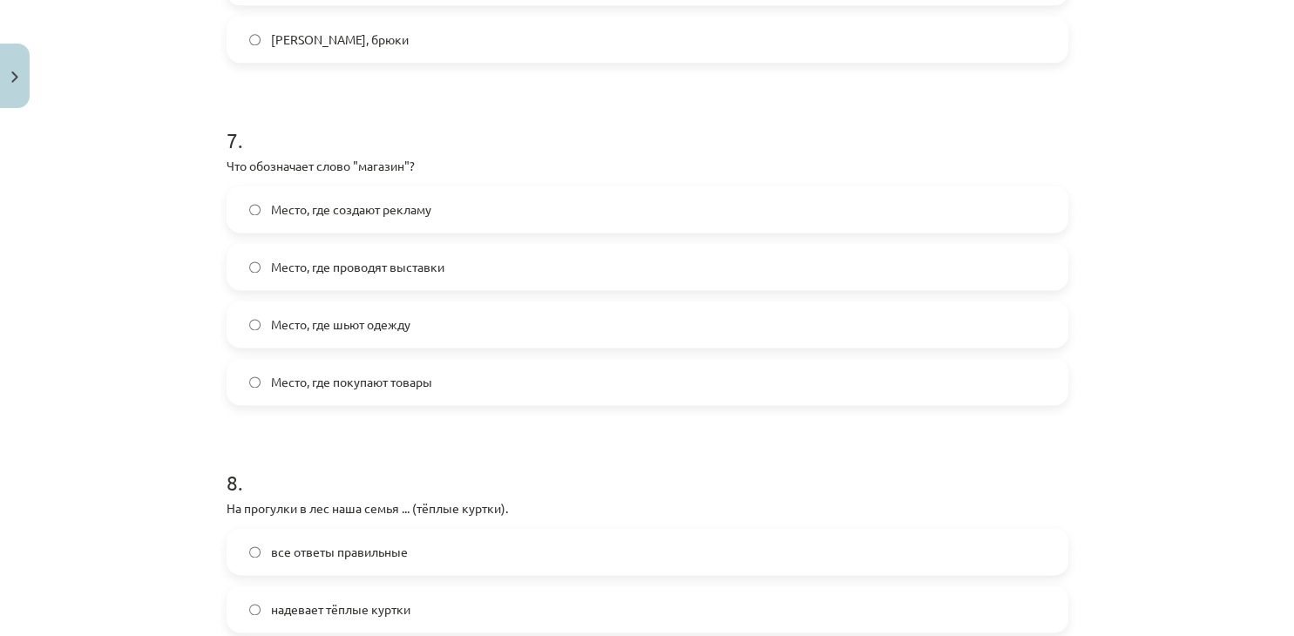
click at [437, 389] on label "Место, где покупают товары" at bounding box center [647, 382] width 838 height 44
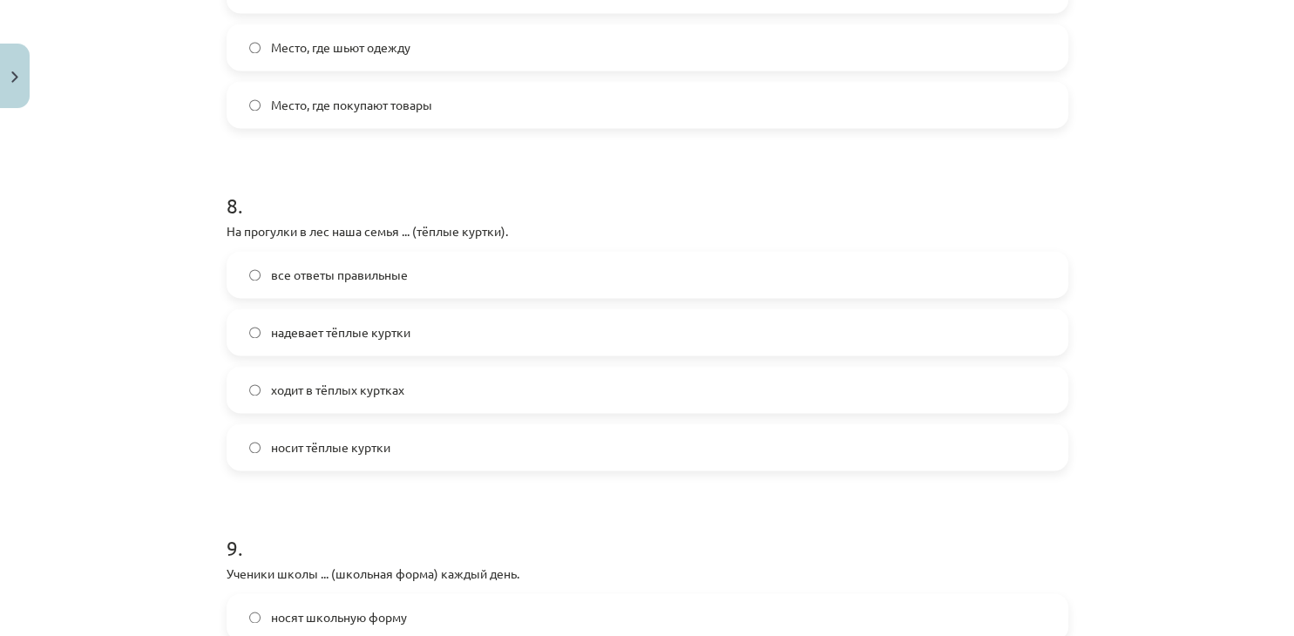
scroll to position [2621, 0]
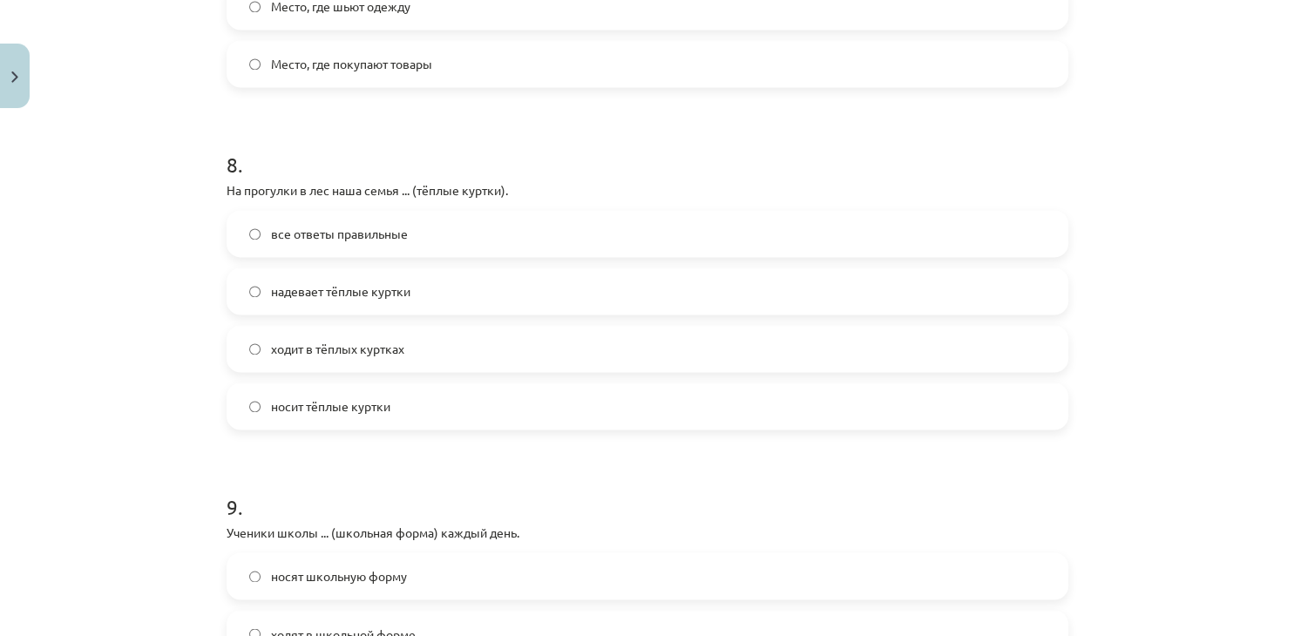
click at [450, 241] on label "все ответы правильные" at bounding box center [647, 234] width 838 height 44
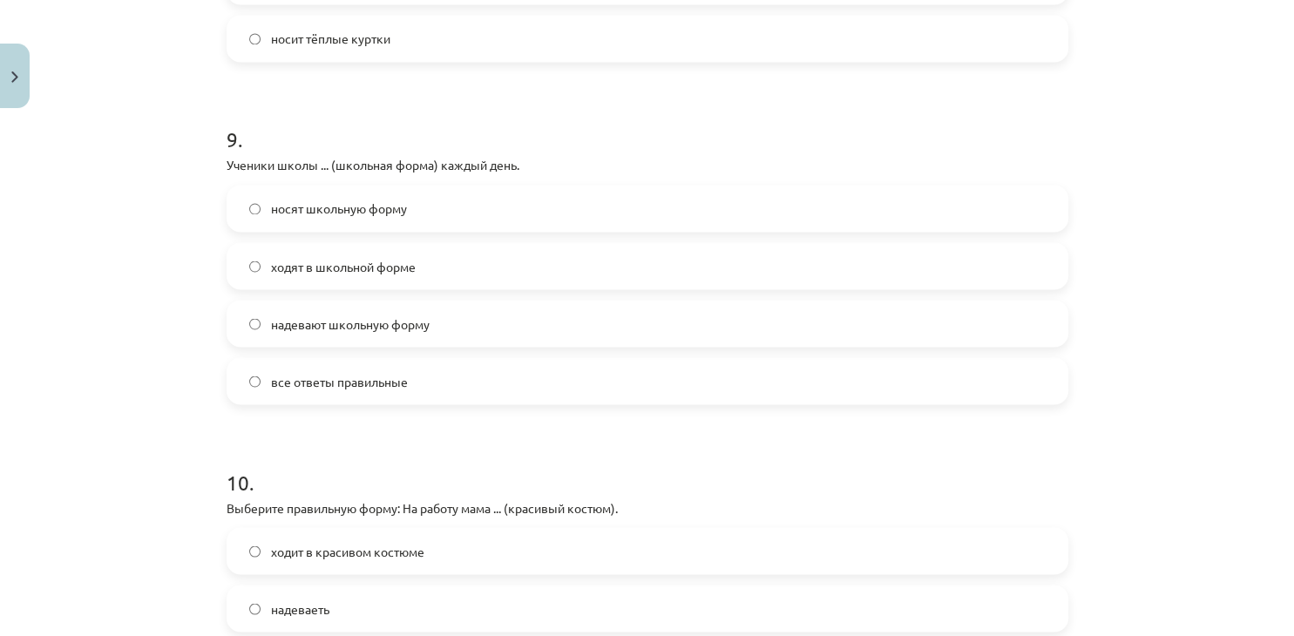
scroll to position [3018, 0]
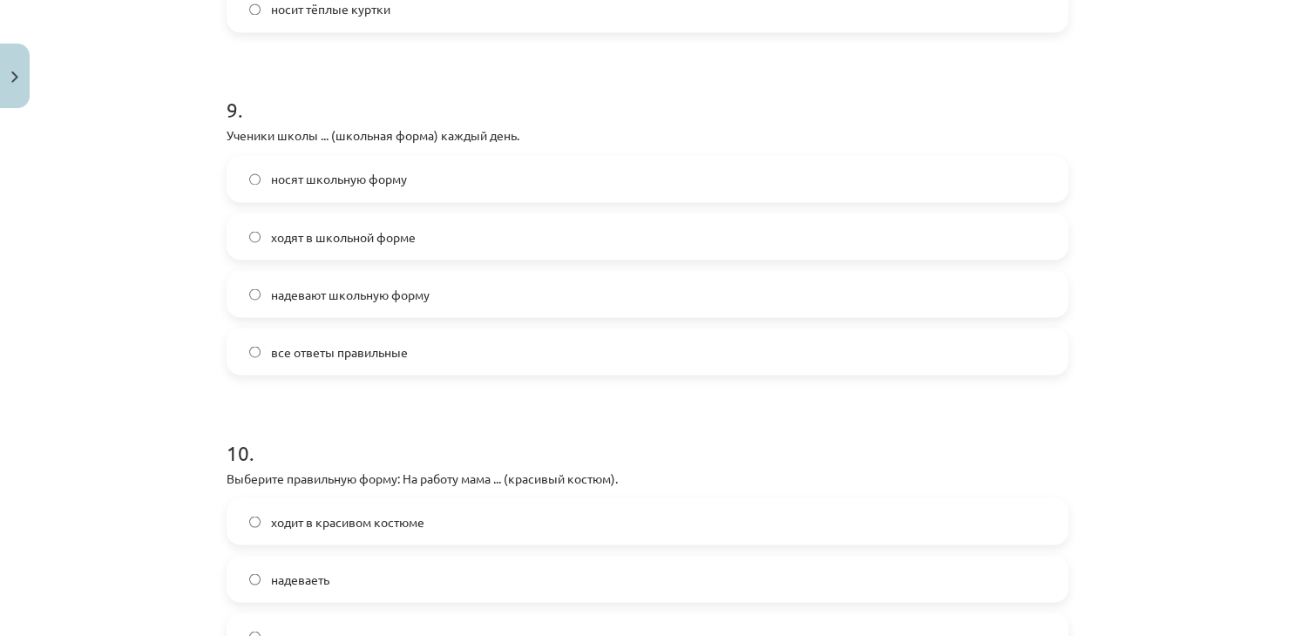
click at [333, 185] on span "носят школьную форму" at bounding box center [339, 179] width 136 height 18
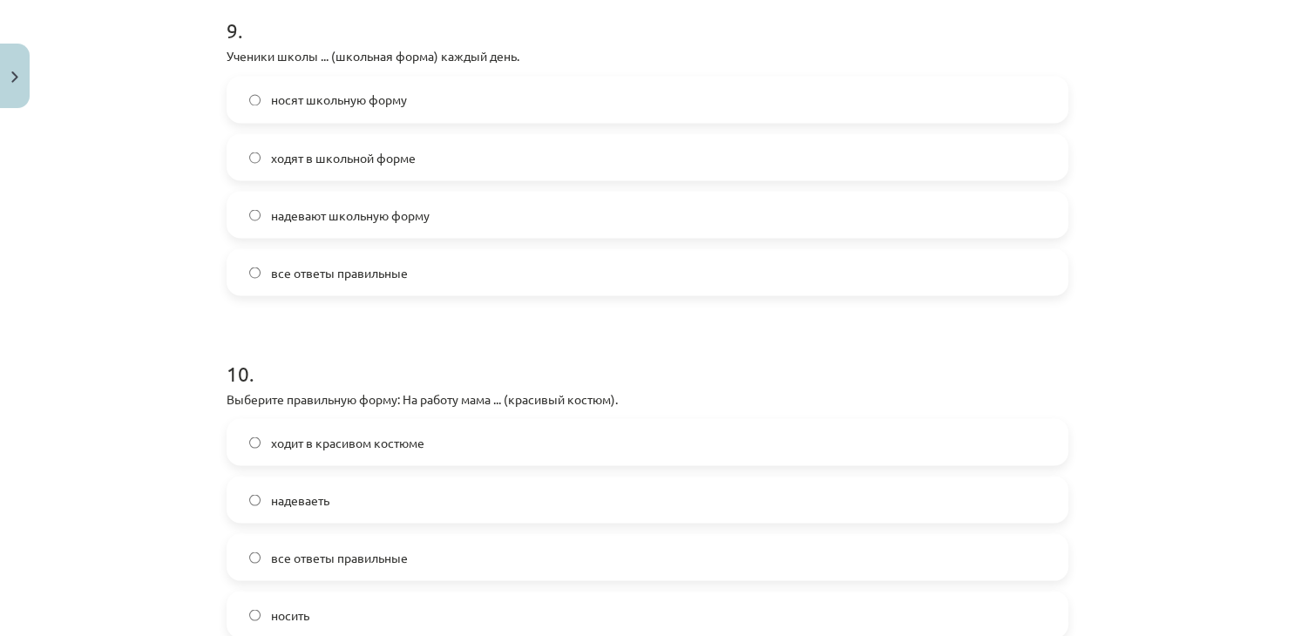
scroll to position [3300, 0]
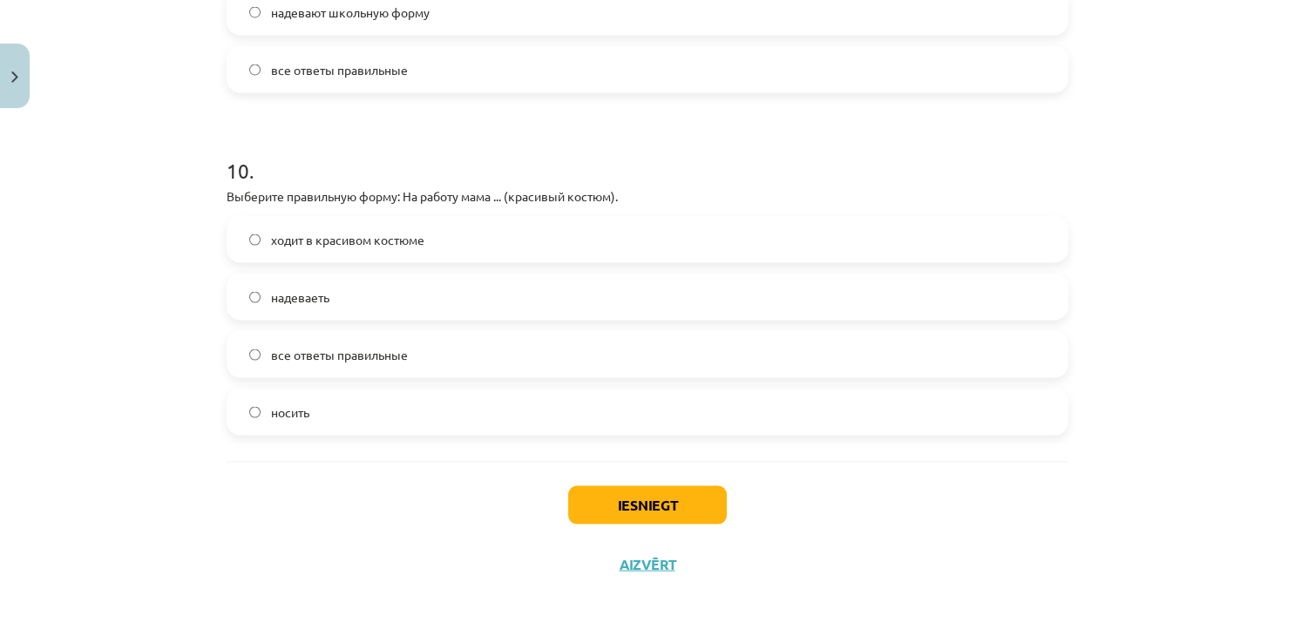
click at [417, 252] on label "ходит в красивом костюме" at bounding box center [647, 240] width 838 height 44
click at [620, 503] on button "Iesniegt" at bounding box center [647, 505] width 159 height 38
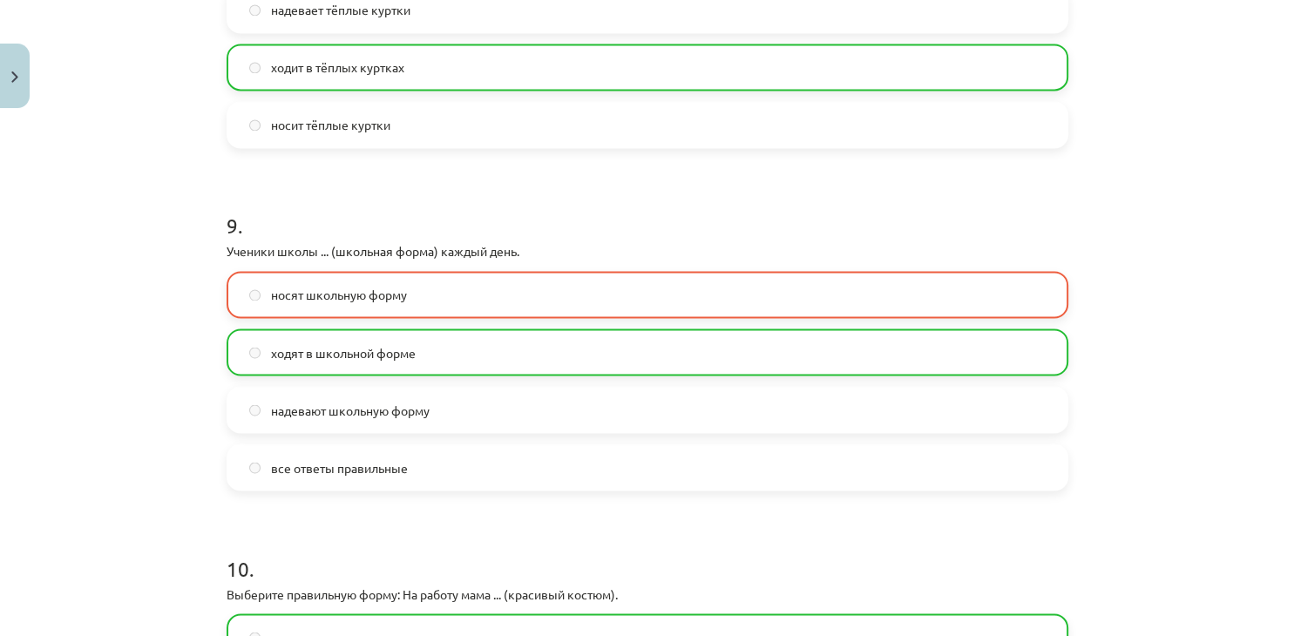
scroll to position [3355, 0]
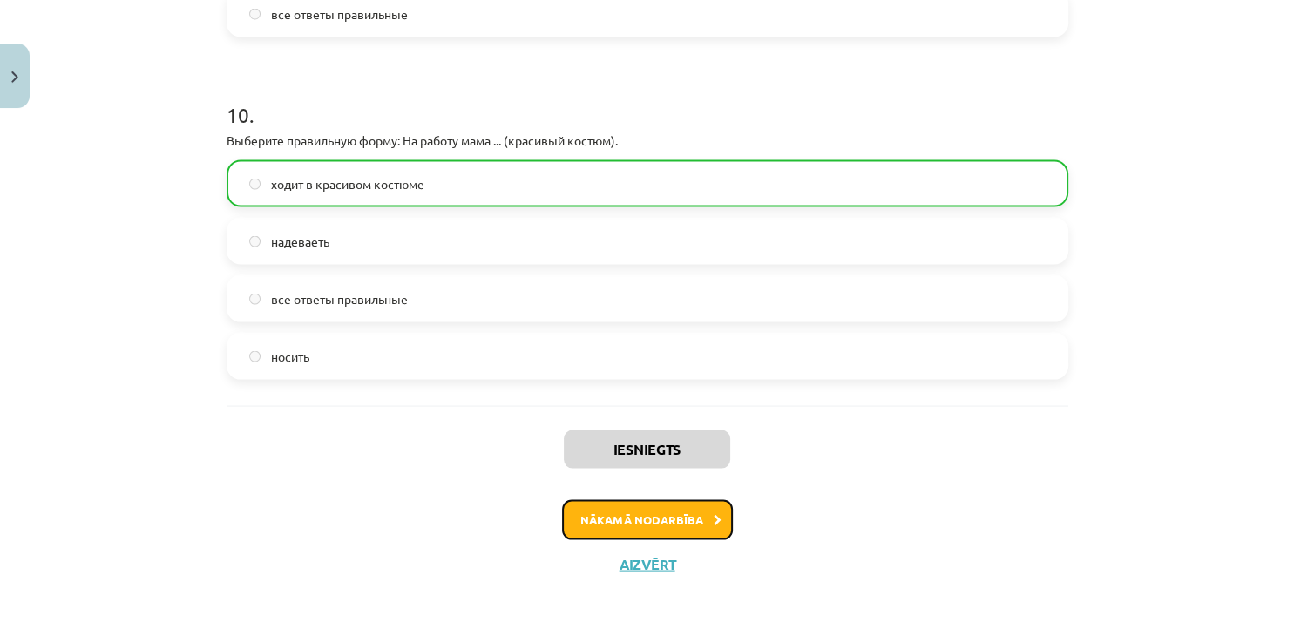
click at [682, 524] on button "Nākamā nodarbība" at bounding box center [647, 520] width 171 height 40
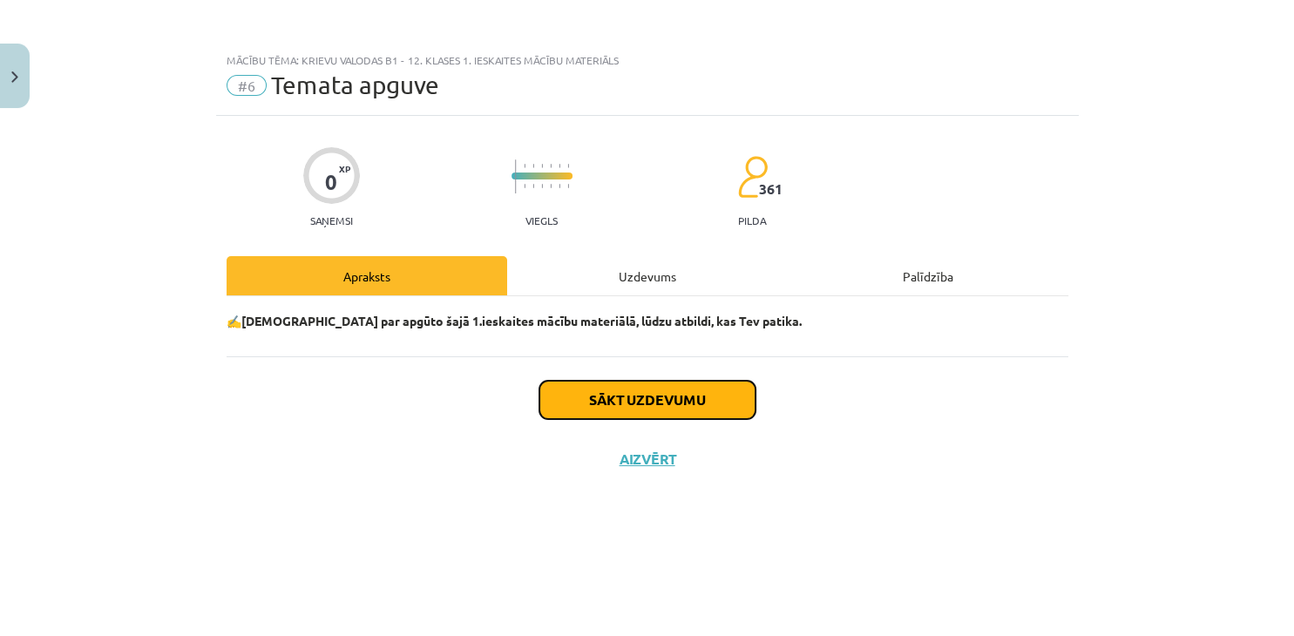
click at [645, 404] on button "Sākt uzdevumu" at bounding box center [647, 400] width 216 height 38
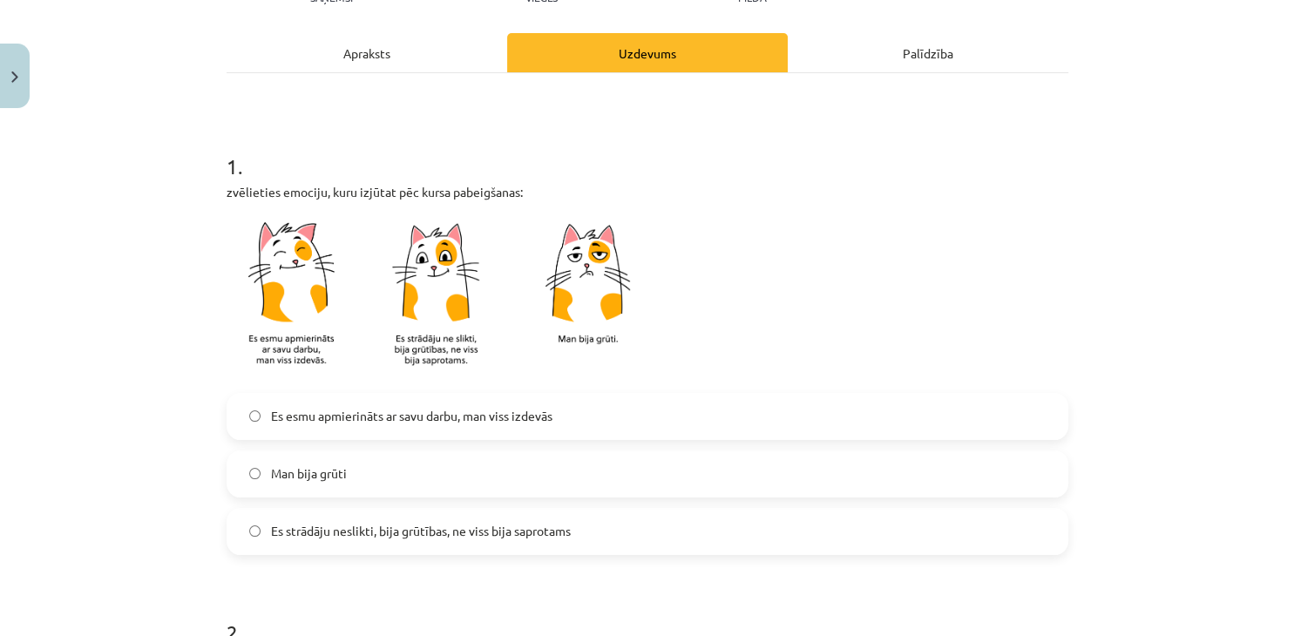
scroll to position [317, 0]
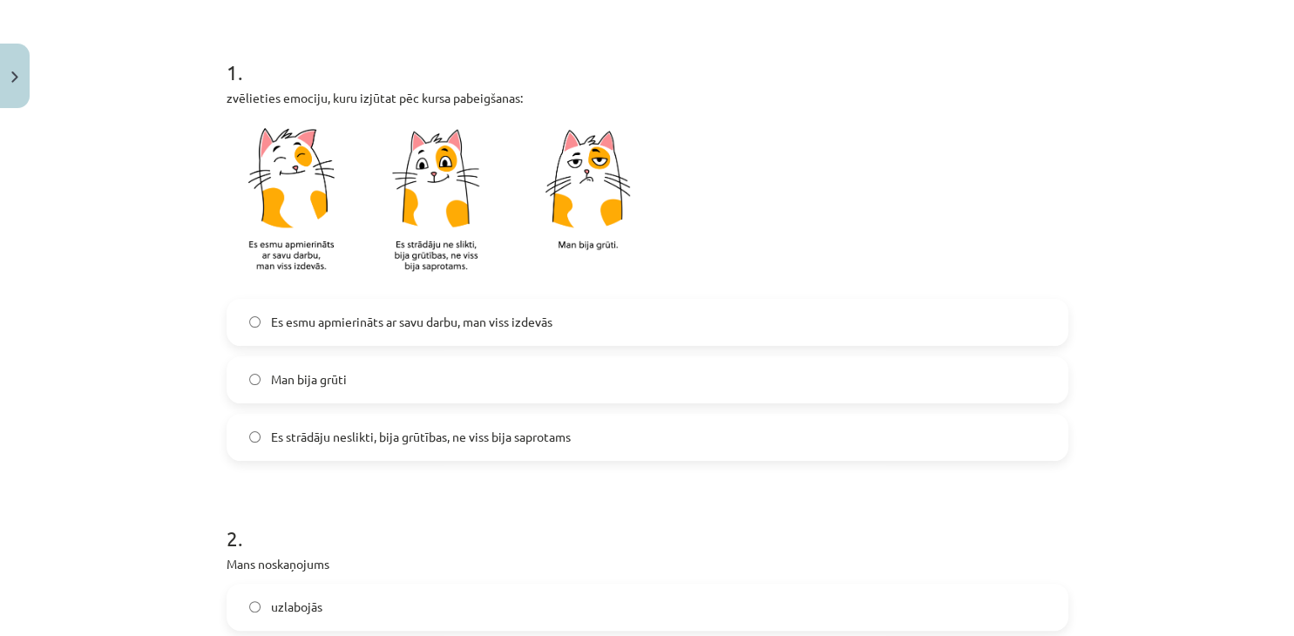
click at [372, 334] on label "Es esmu apmierināts ar savu darbu, man viss izdevās" at bounding box center [647, 323] width 838 height 44
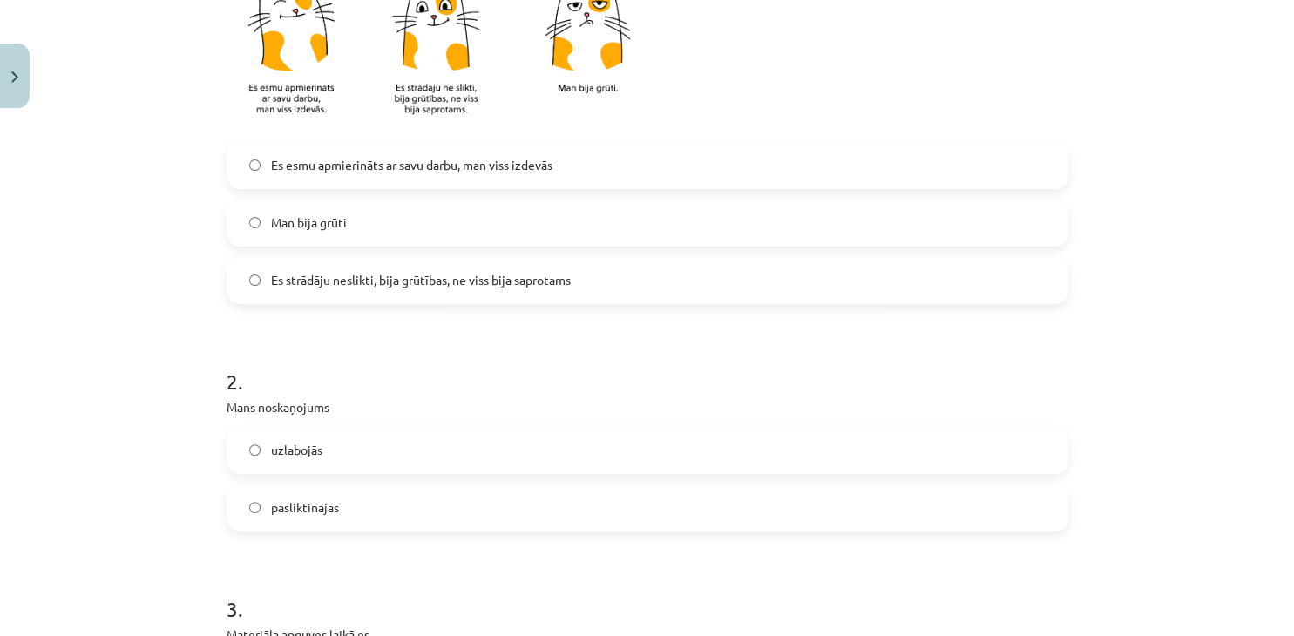
scroll to position [476, 0]
click at [405, 235] on label "Man bija grūti" at bounding box center [647, 221] width 838 height 44
click at [406, 280] on span "Es strādāju neslikti, bija grūtības, ne viss bija saprotams" at bounding box center [421, 277] width 300 height 18
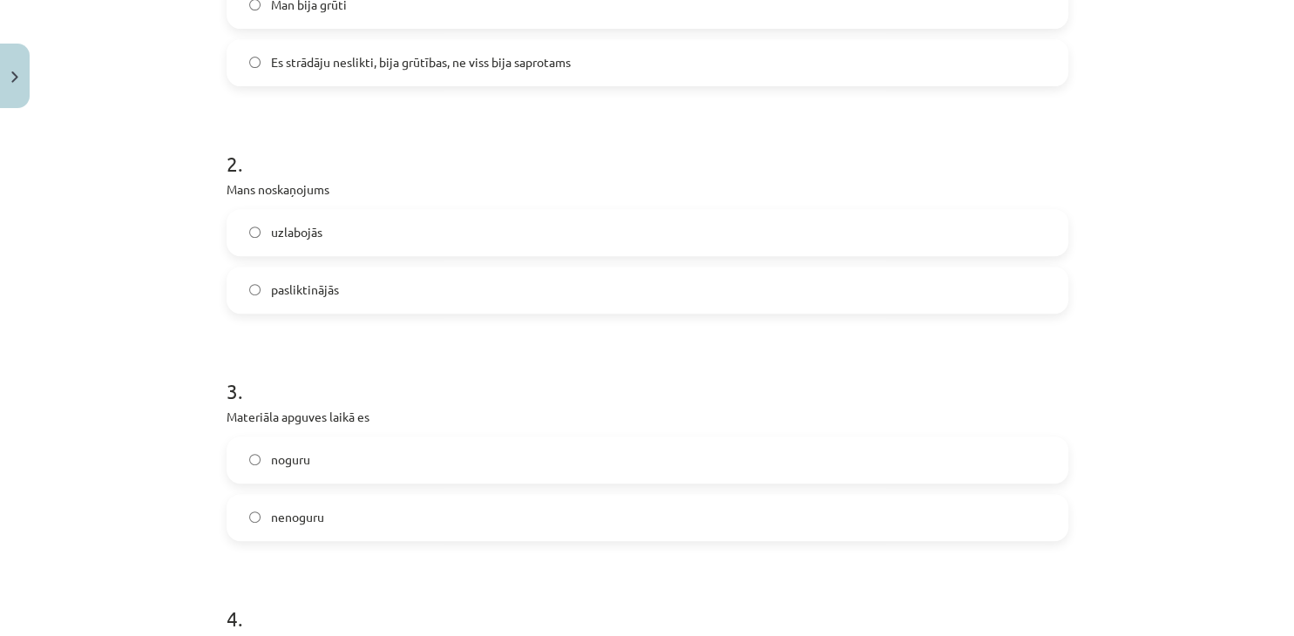
scroll to position [714, 0]
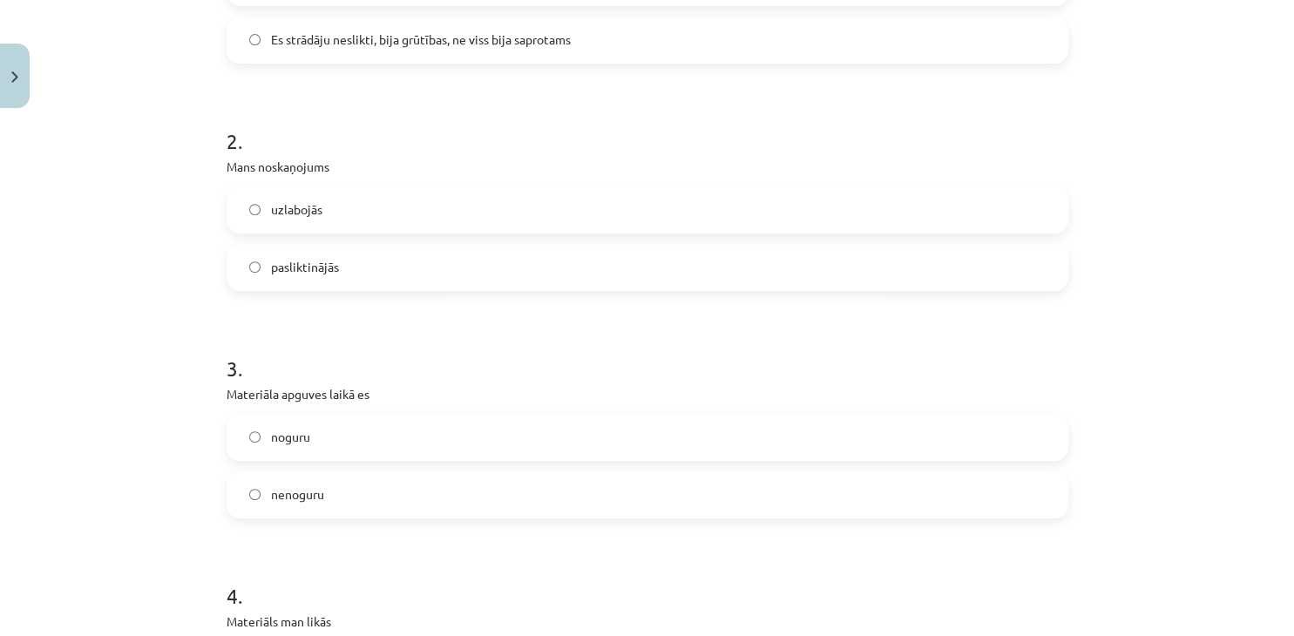
click at [361, 278] on label "pasliktinājās" at bounding box center [647, 268] width 838 height 44
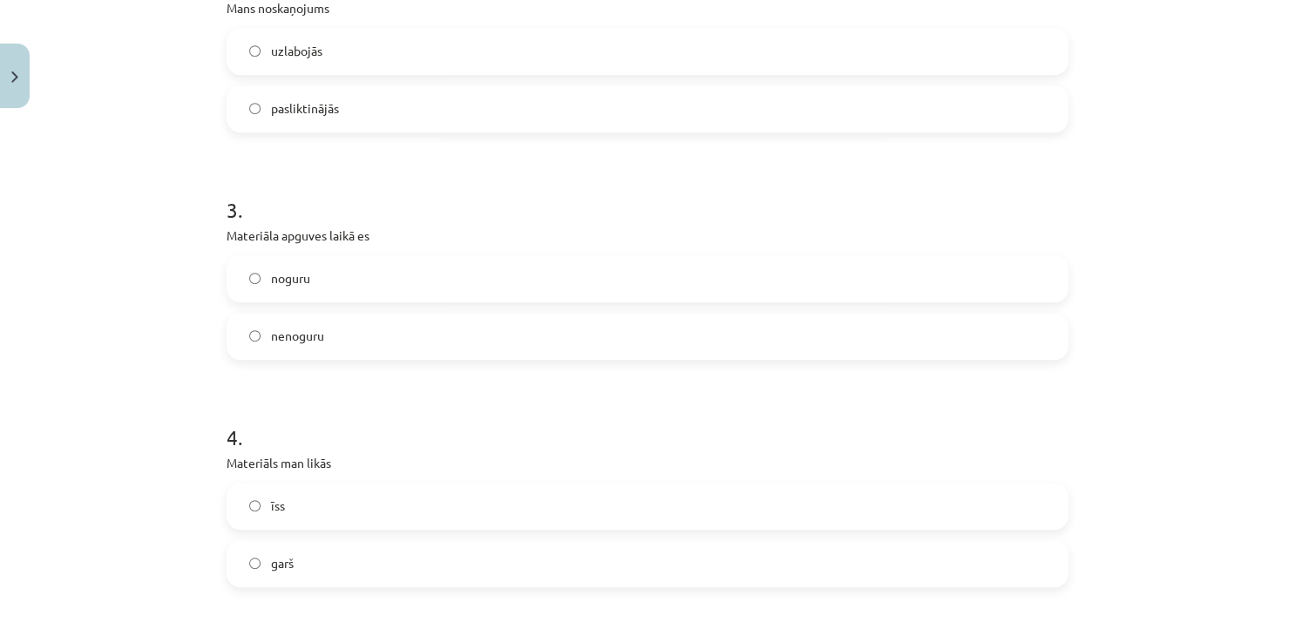
scroll to position [874, 0]
click at [401, 339] on label "nenoguru" at bounding box center [647, 336] width 838 height 44
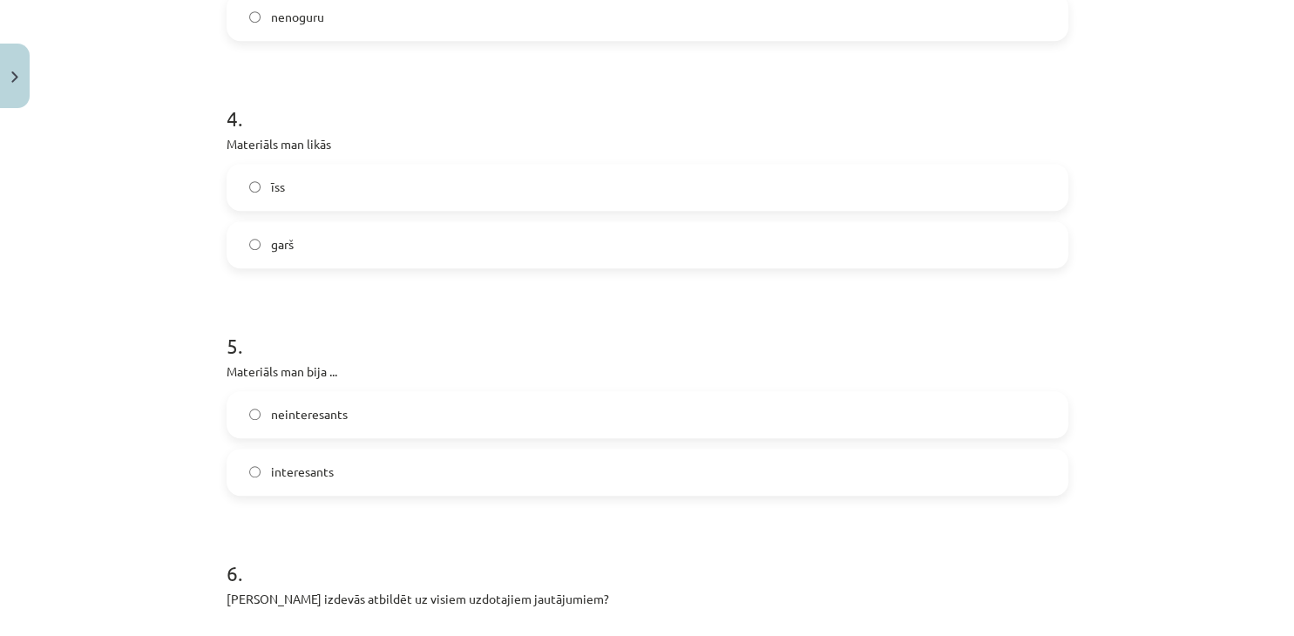
click at [356, 196] on label "īss" at bounding box center [647, 187] width 838 height 44
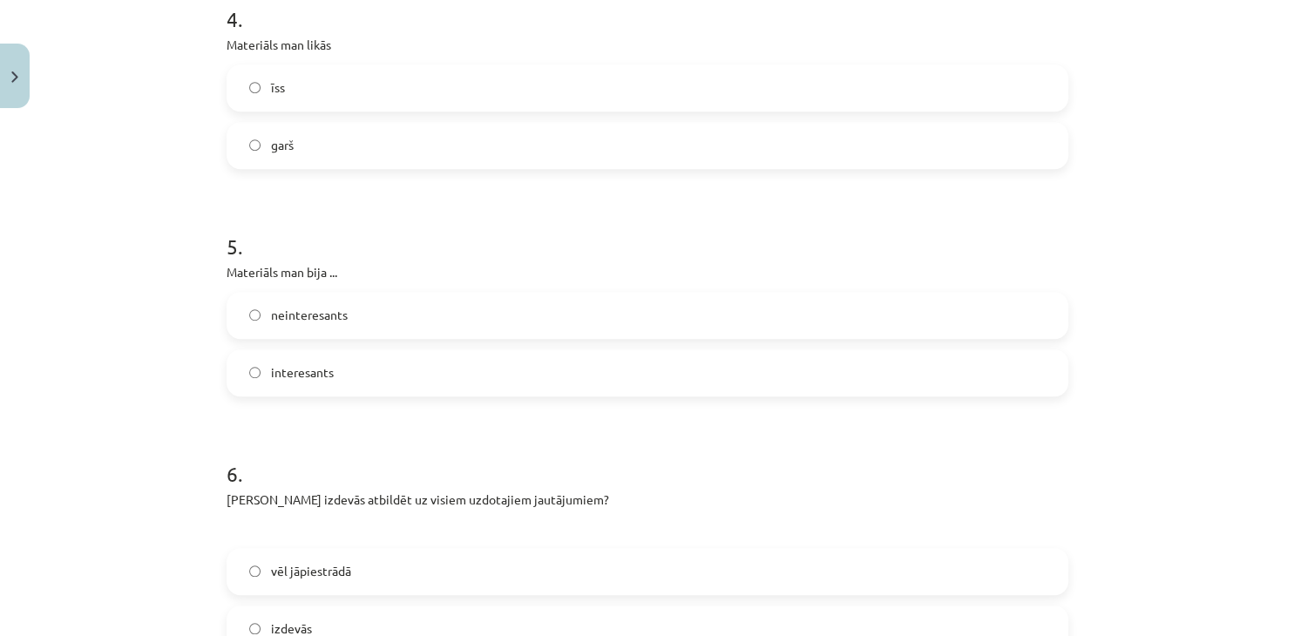
scroll to position [1350, 0]
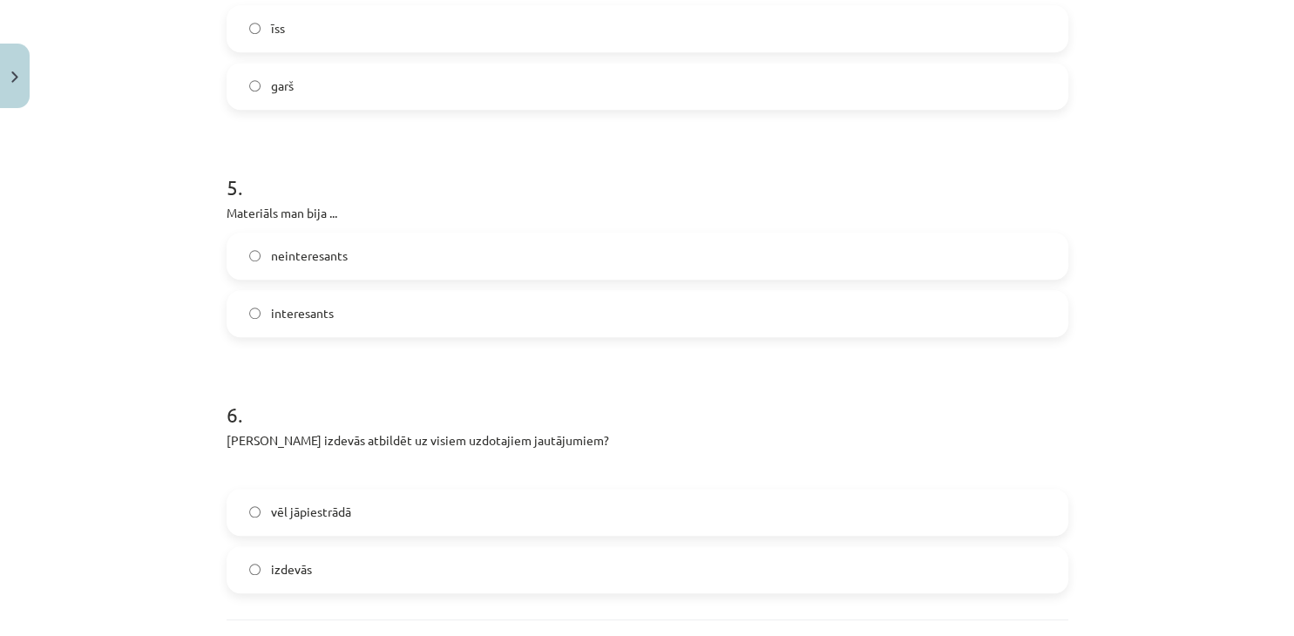
click at [336, 308] on label "interesants" at bounding box center [647, 314] width 838 height 44
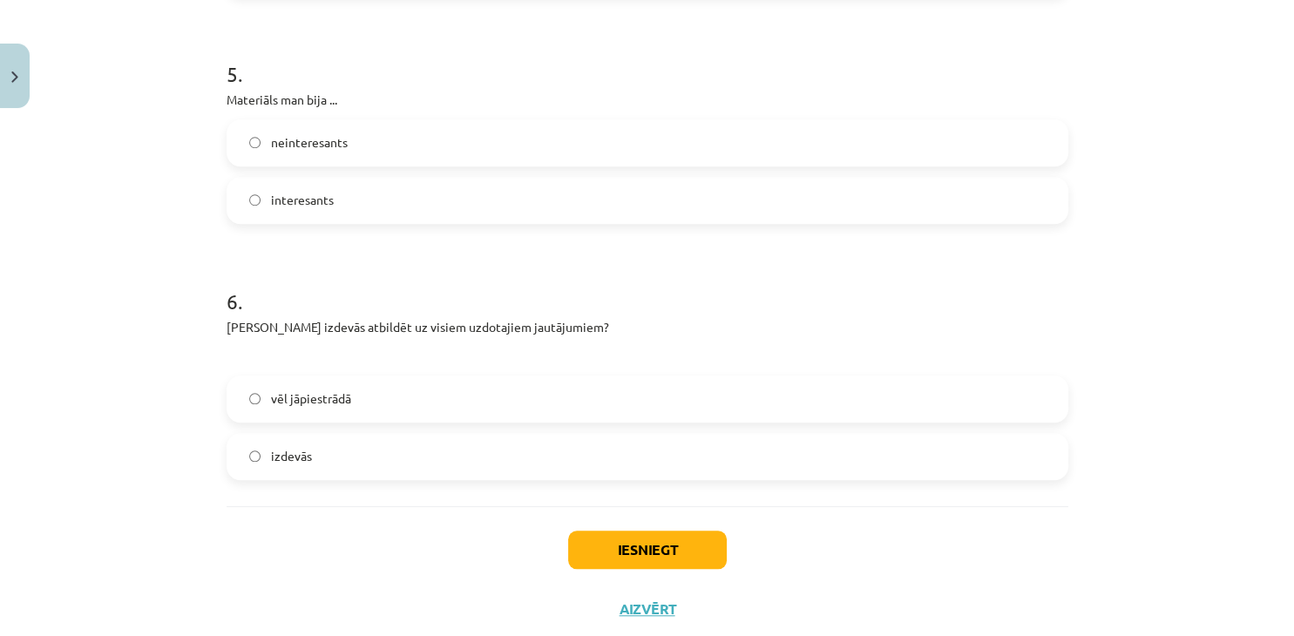
scroll to position [1508, 0]
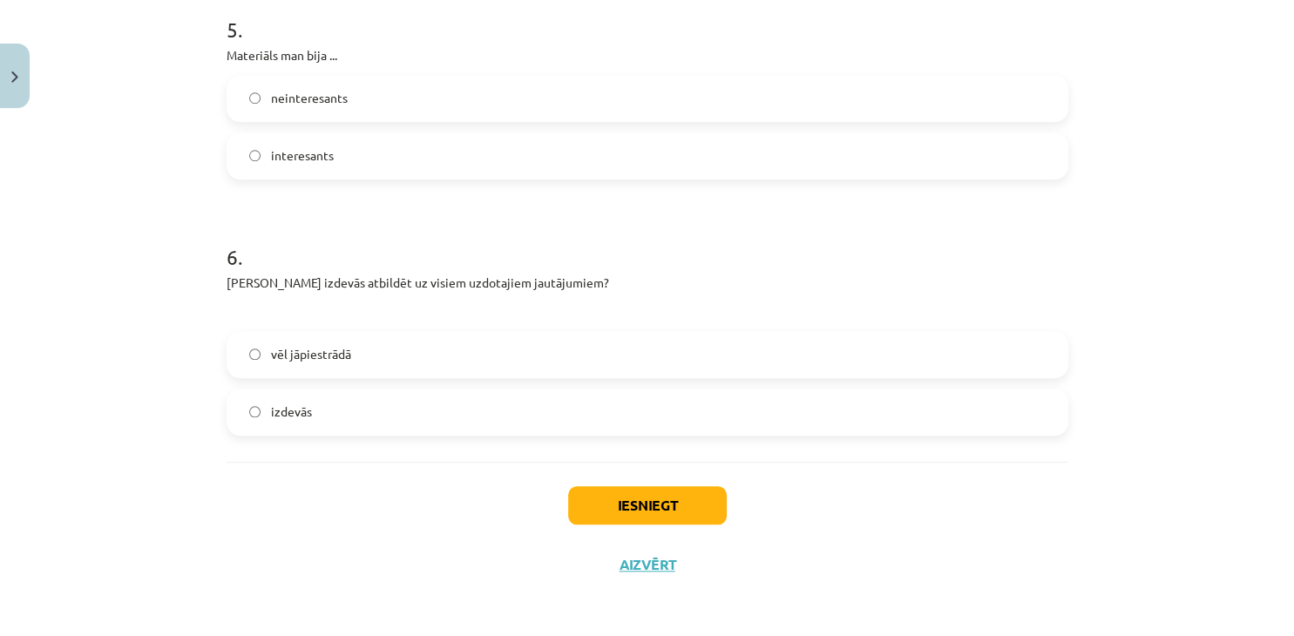
click at [354, 366] on label "vēl jāpiestrādā" at bounding box center [647, 355] width 838 height 44
click at [671, 519] on button "Iesniegt" at bounding box center [647, 505] width 159 height 38
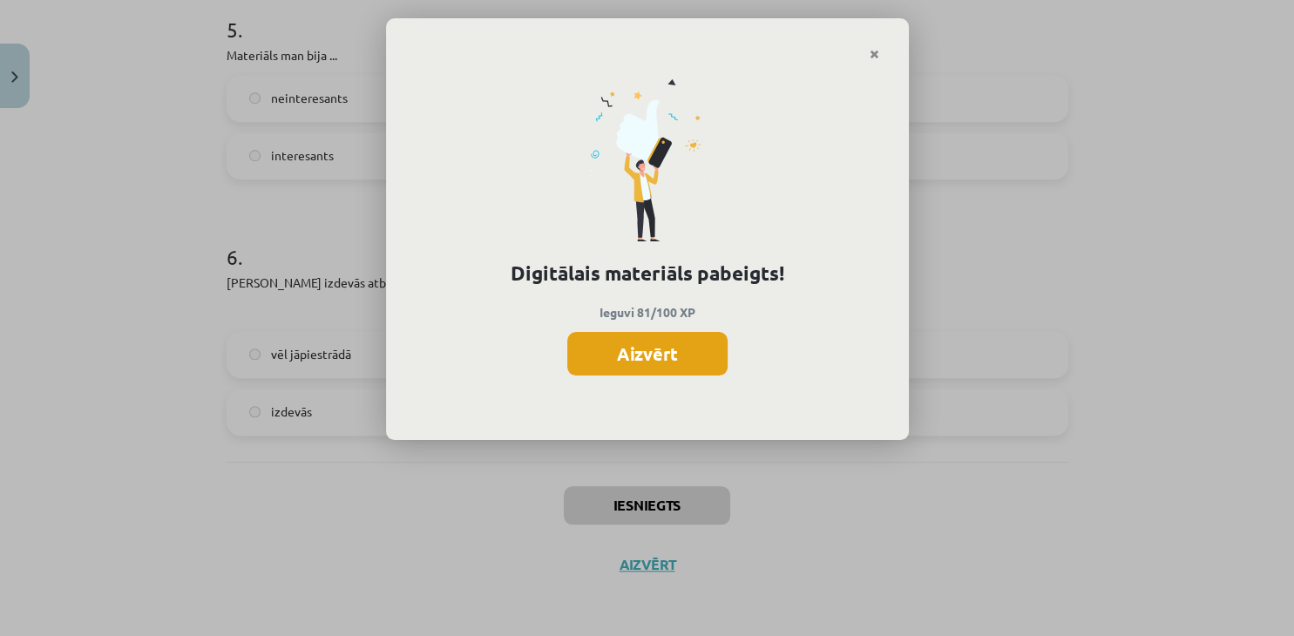
click at [660, 357] on button "Aizvērt" at bounding box center [647, 354] width 160 height 44
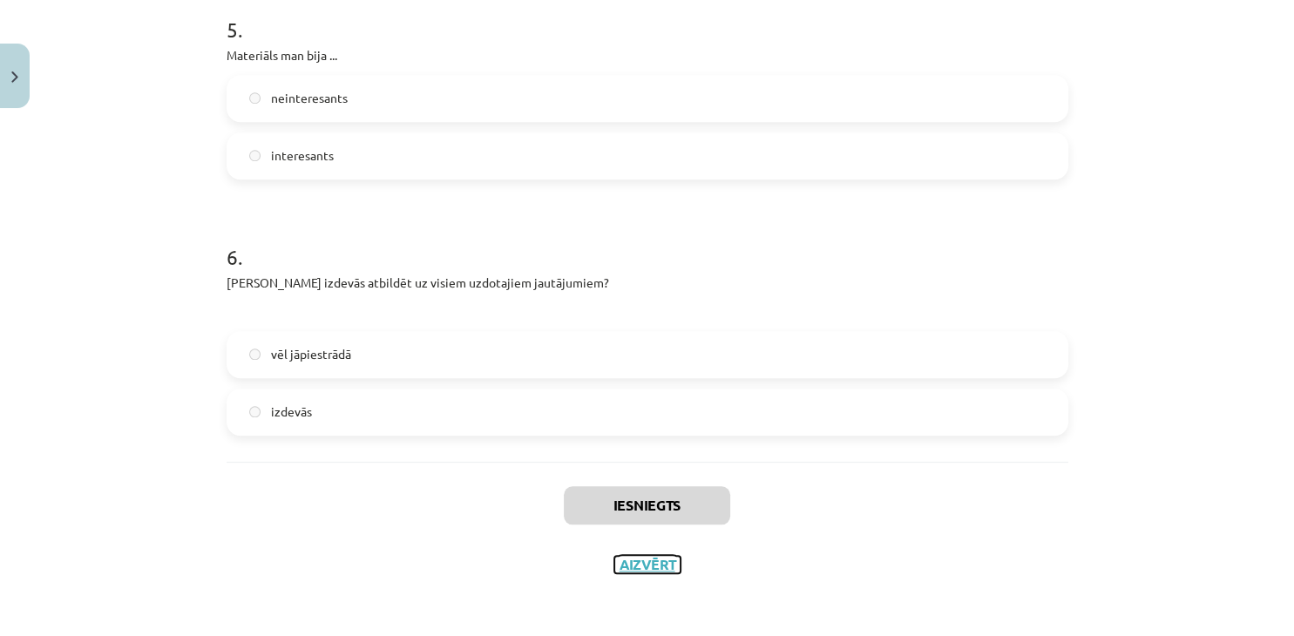
click at [657, 565] on button "Aizvērt" at bounding box center [647, 564] width 66 height 17
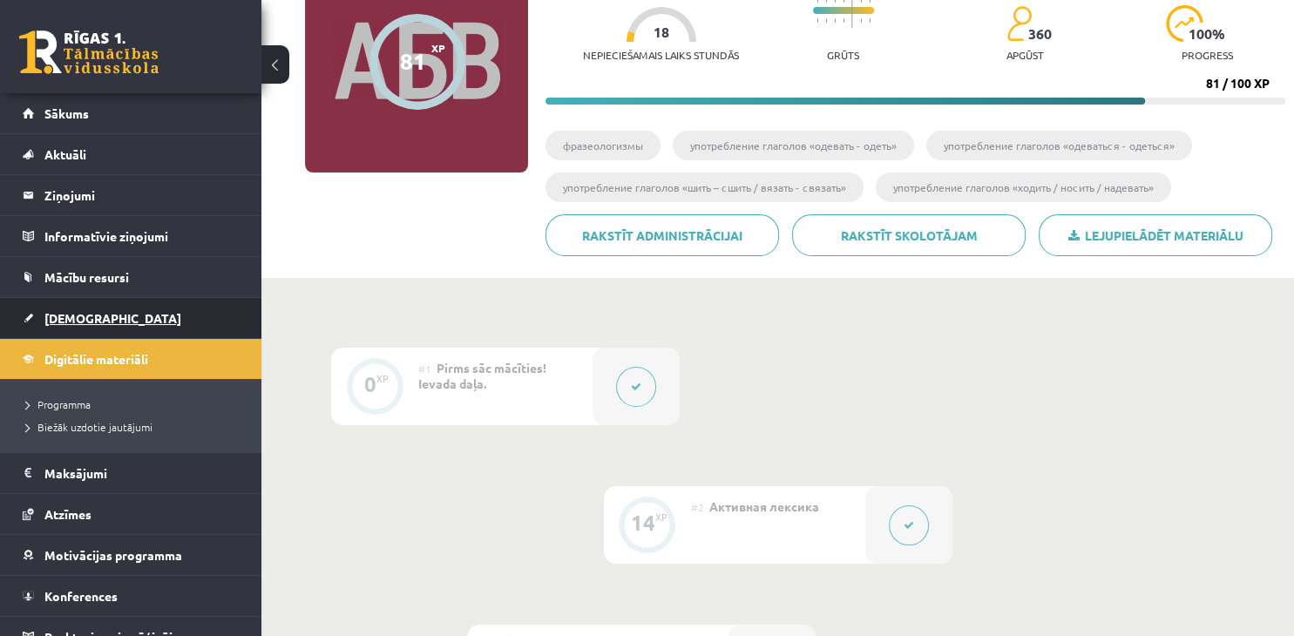
click at [81, 322] on span "[DEMOGRAPHIC_DATA]" at bounding box center [112, 318] width 137 height 16
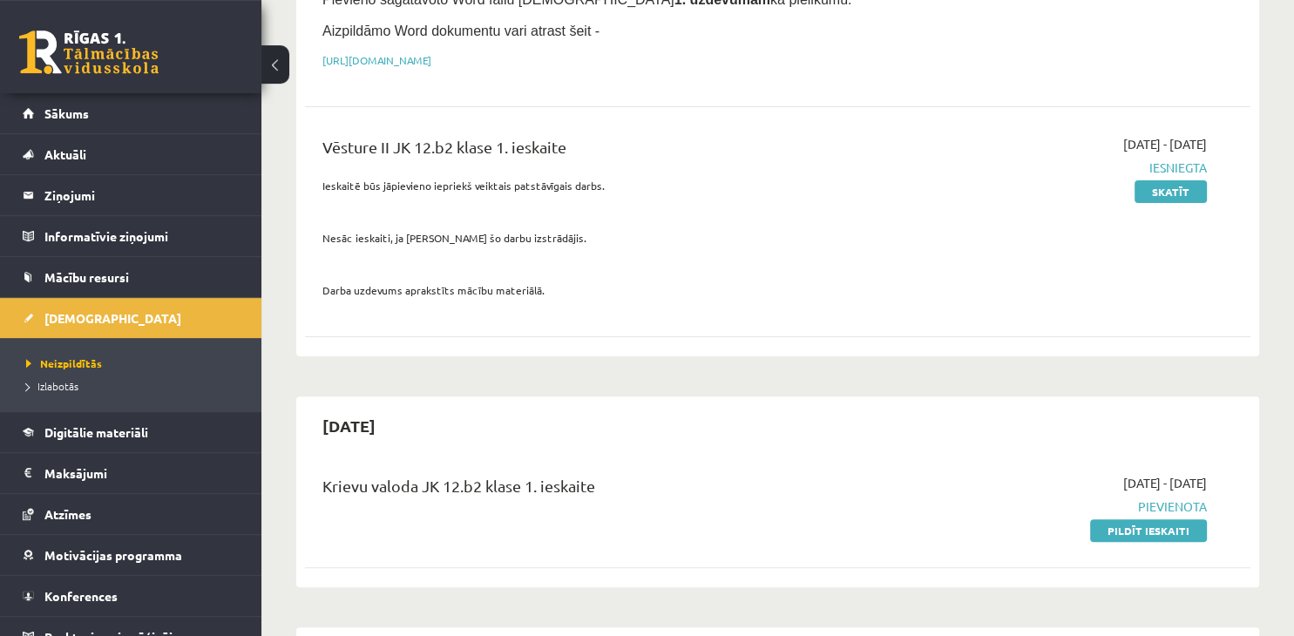
scroll to position [460, 0]
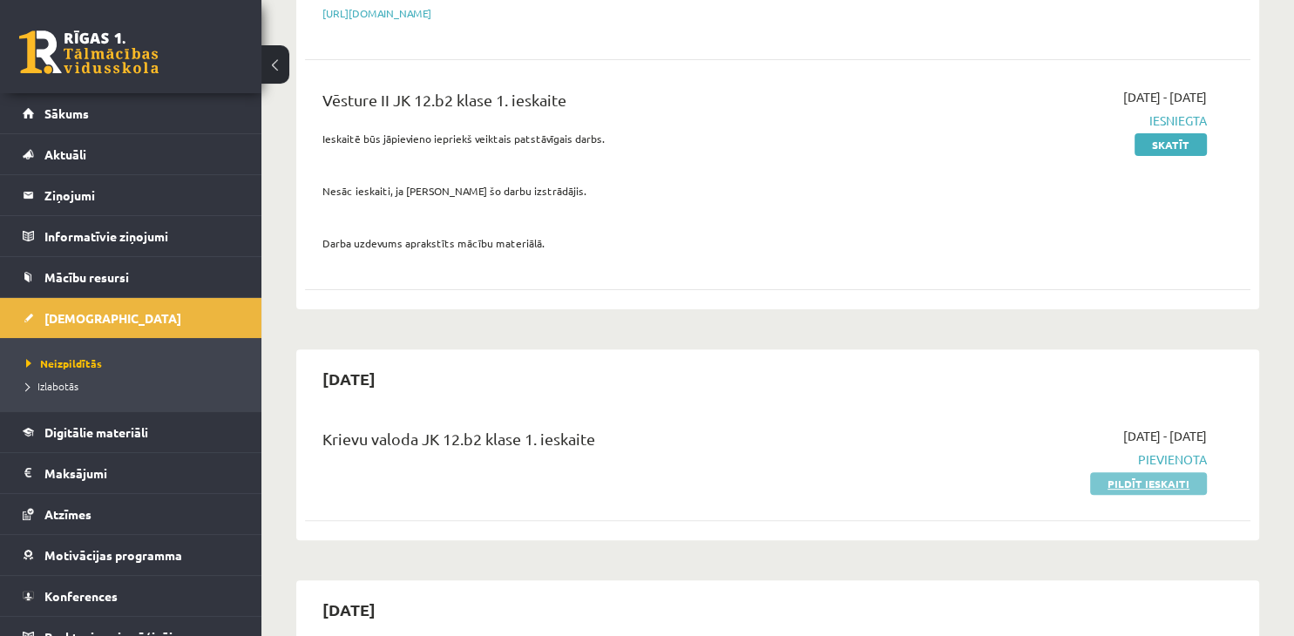
click at [1110, 472] on link "Pildīt ieskaiti" at bounding box center [1148, 483] width 117 height 23
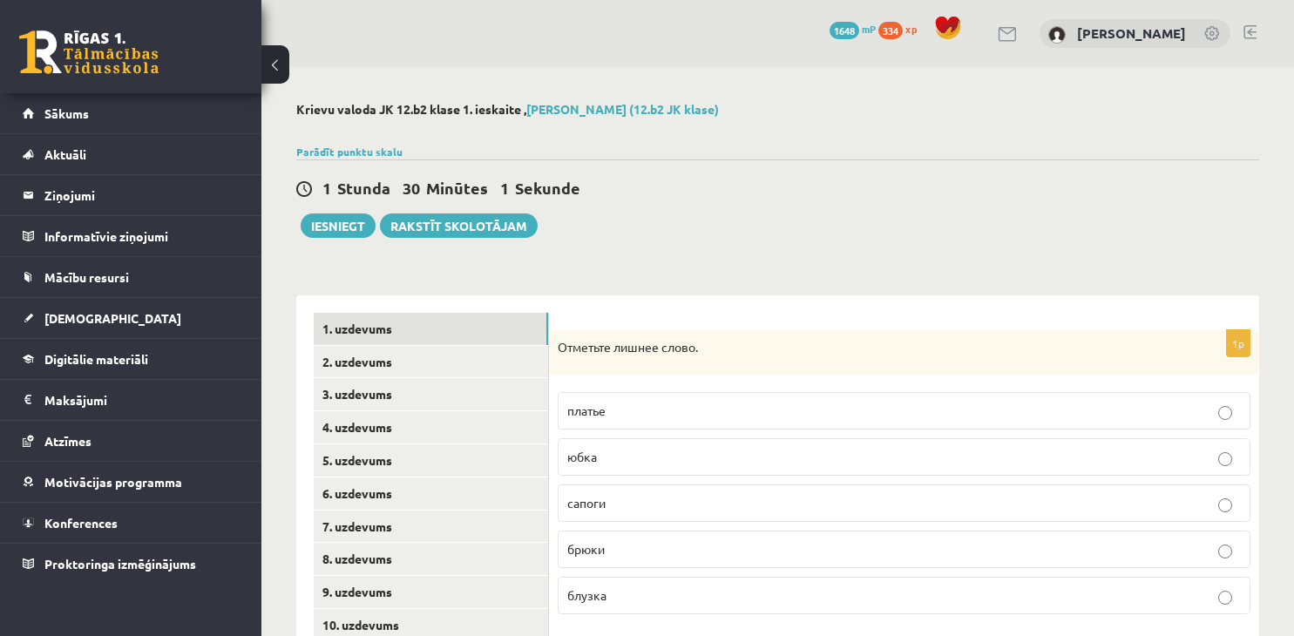
scroll to position [184, 0]
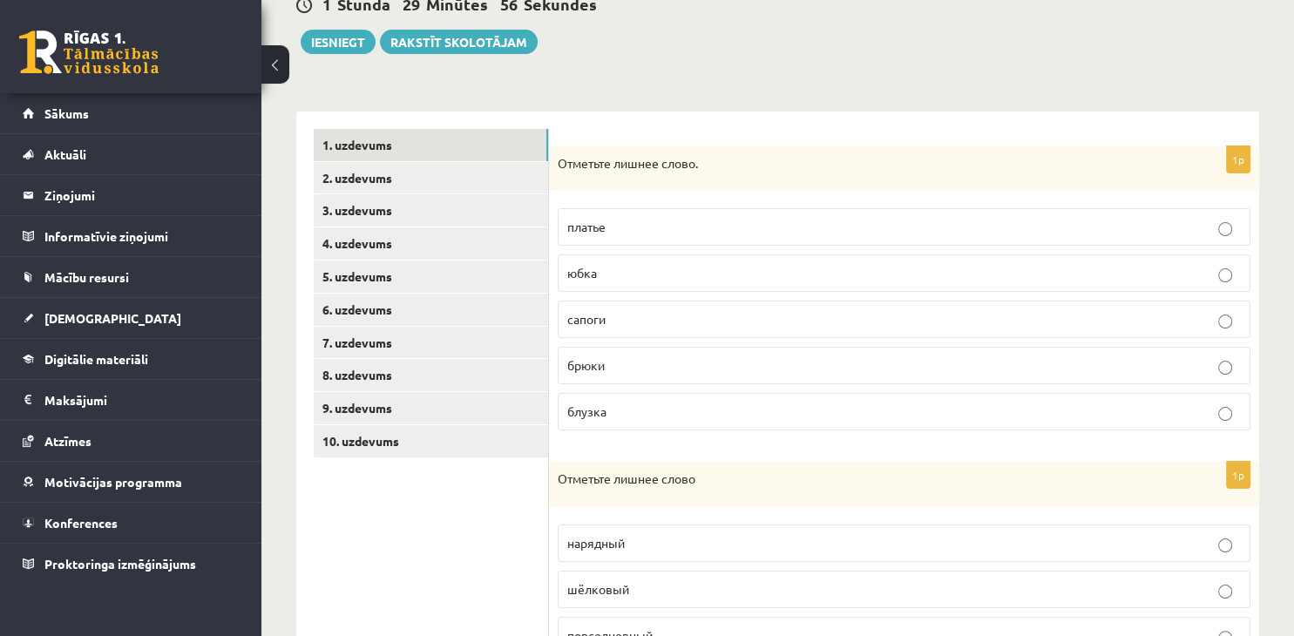
click at [740, 328] on p "сапоги" at bounding box center [903, 319] width 673 height 18
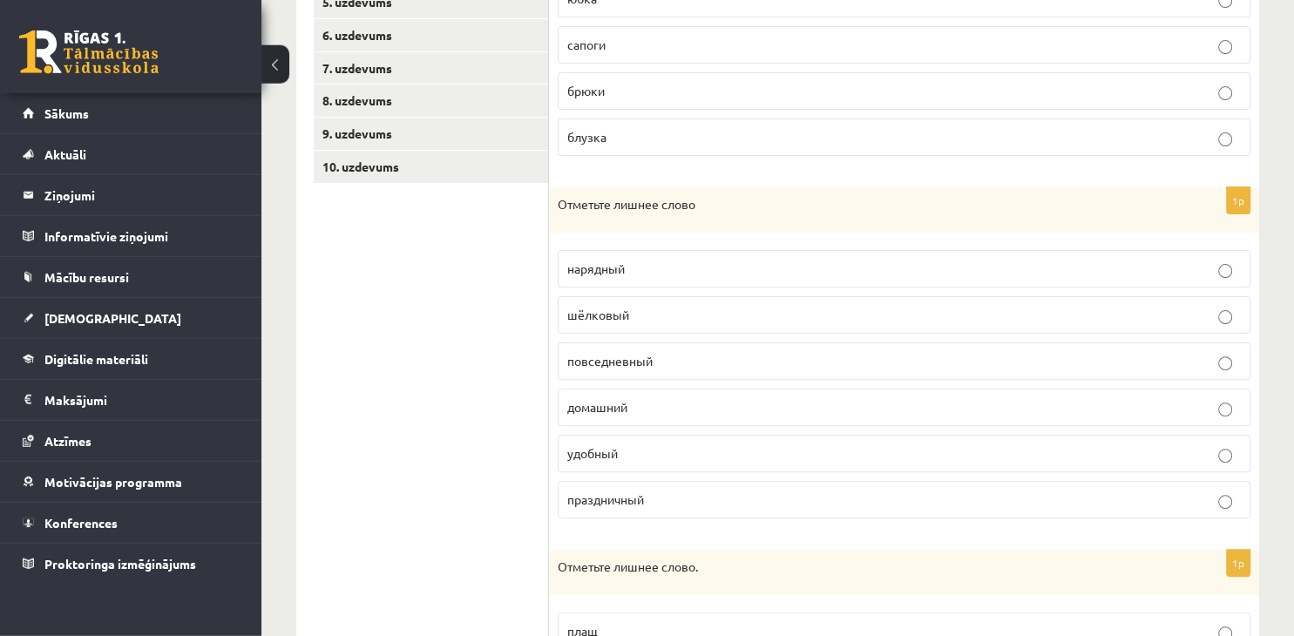
scroll to position [460, 0]
click at [674, 298] on label "шёлковый" at bounding box center [903, 312] width 692 height 37
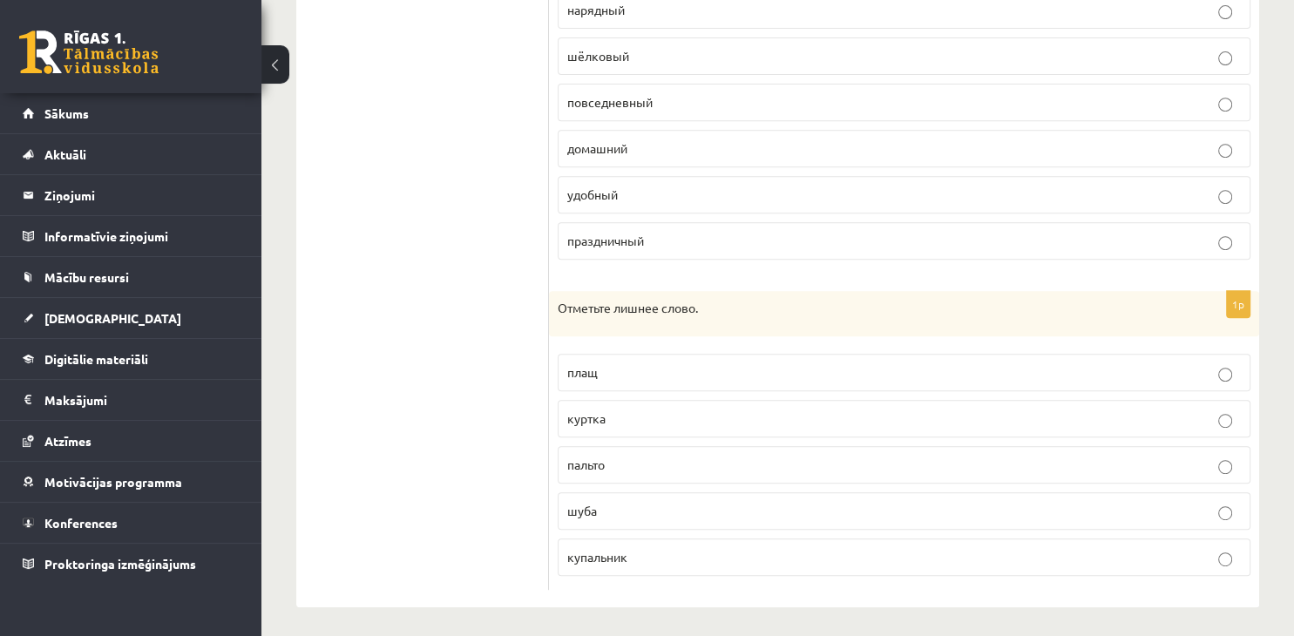
click at [740, 563] on label "купальник" at bounding box center [903, 556] width 692 height 37
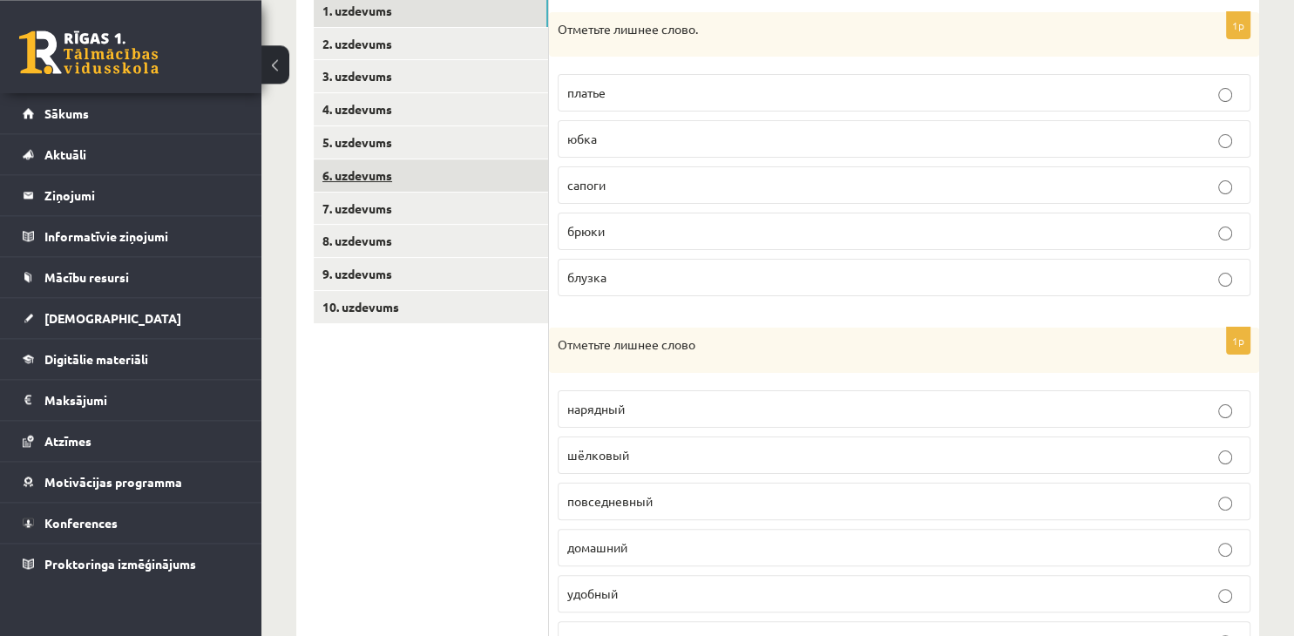
scroll to position [165, 0]
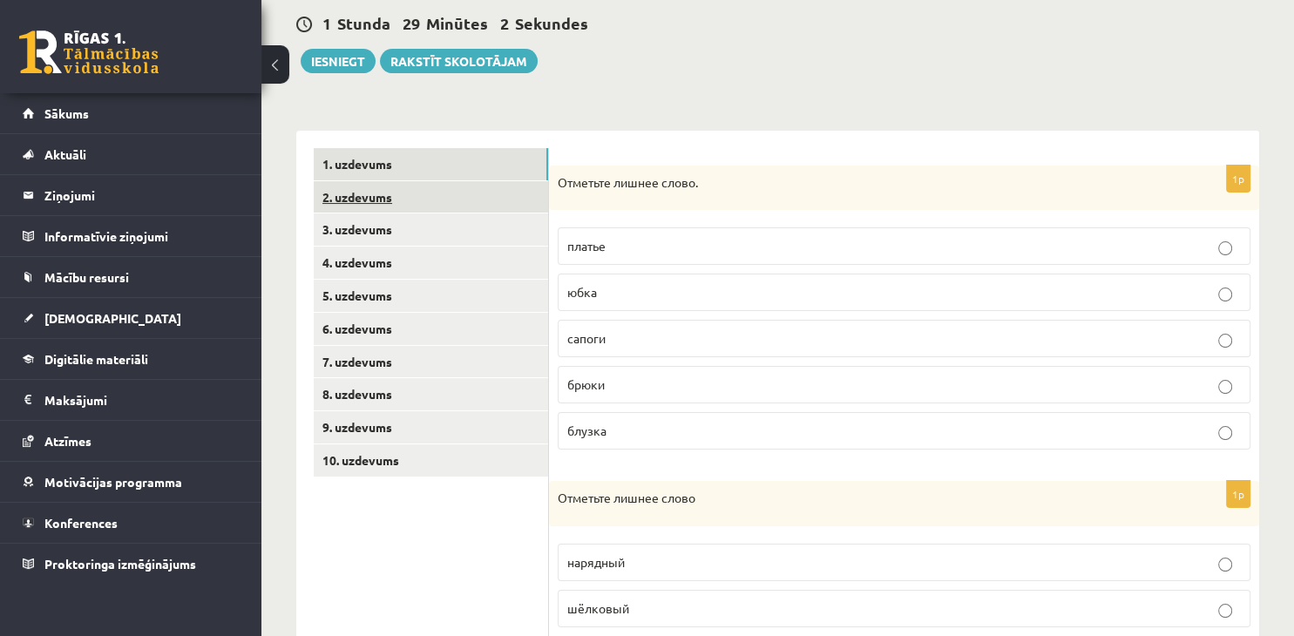
click at [493, 204] on link "2. uzdevums" at bounding box center [431, 197] width 234 height 32
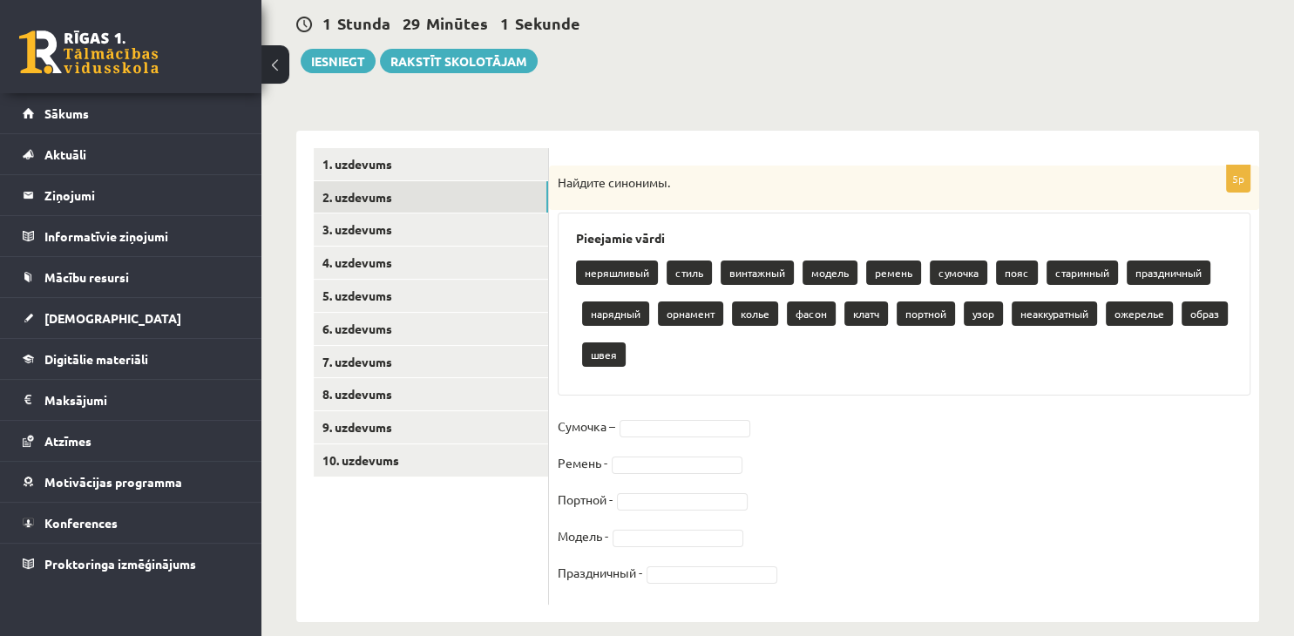
scroll to position [185, 0]
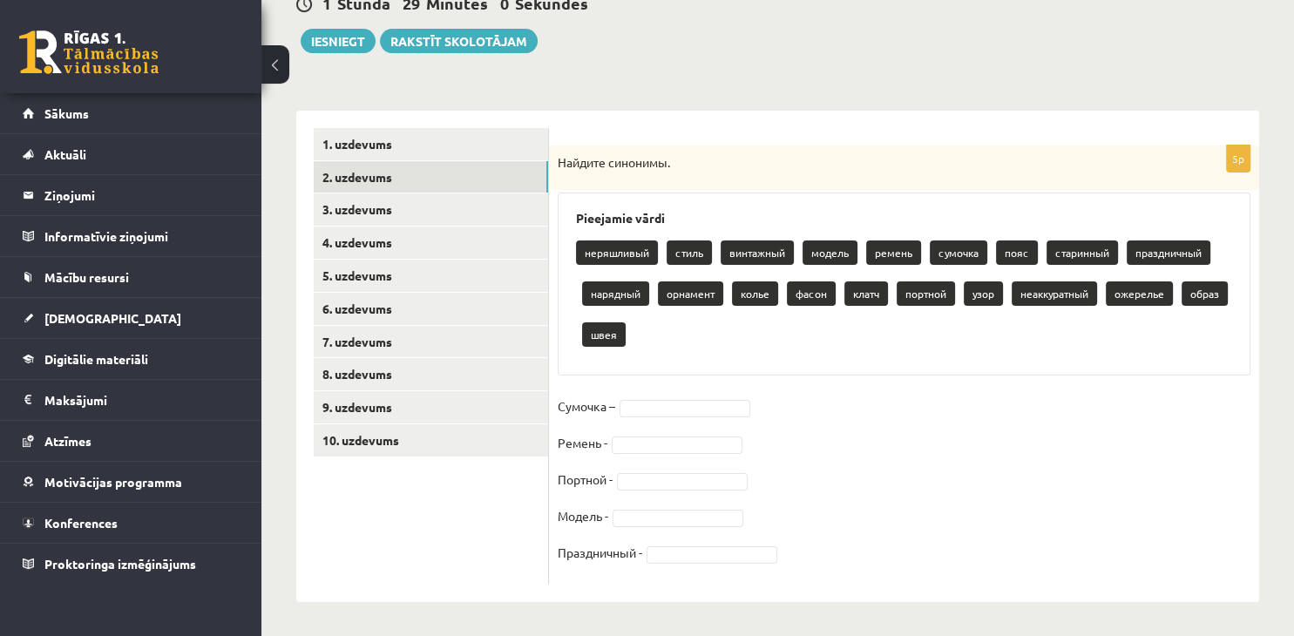
click at [699, 409] on body "0 Dāvanas 1648 mP 334 xp [PERSON_NAME] Sākums Aktuāli Kā mācīties [PERSON_NAME]…" at bounding box center [647, 133] width 1294 height 636
click at [766, 330] on div "неряшливый стиль винтажный модель ремень сумочка пояс старинный праздничный нар…" at bounding box center [904, 295] width 656 height 123
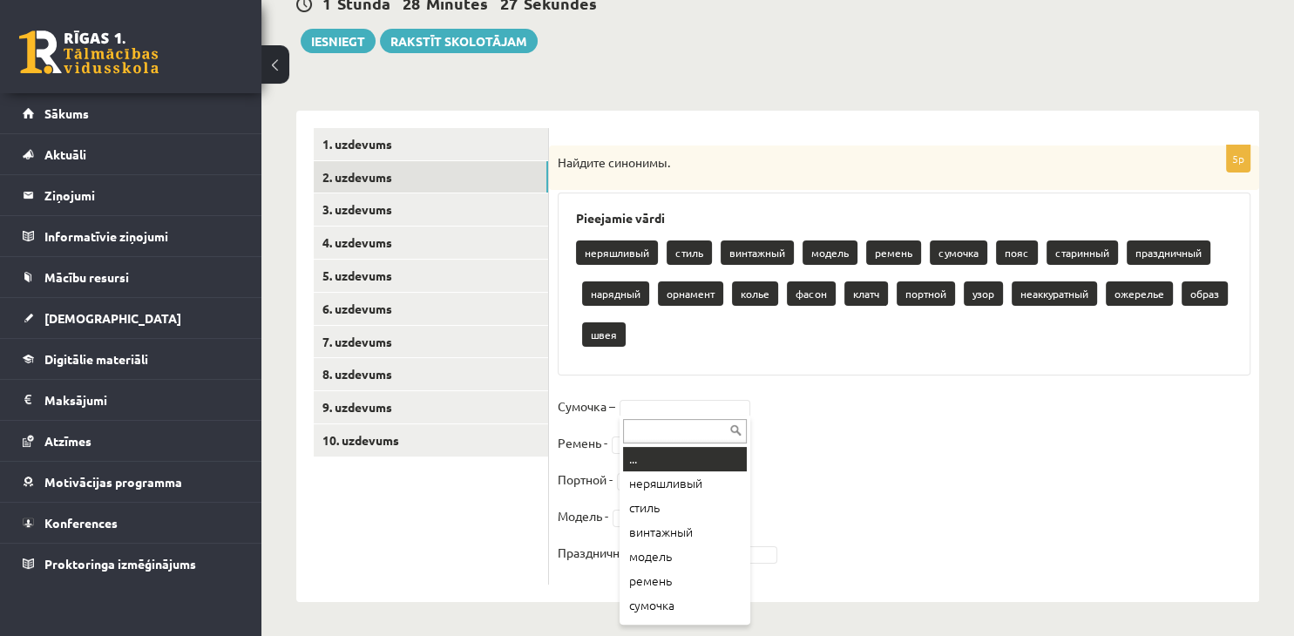
click at [699, 410] on body "0 Dāvanas 1648 mP 334 xp [PERSON_NAME] Sākums Aktuāli Kā mācīties [PERSON_NAME]…" at bounding box center [647, 133] width 1294 height 636
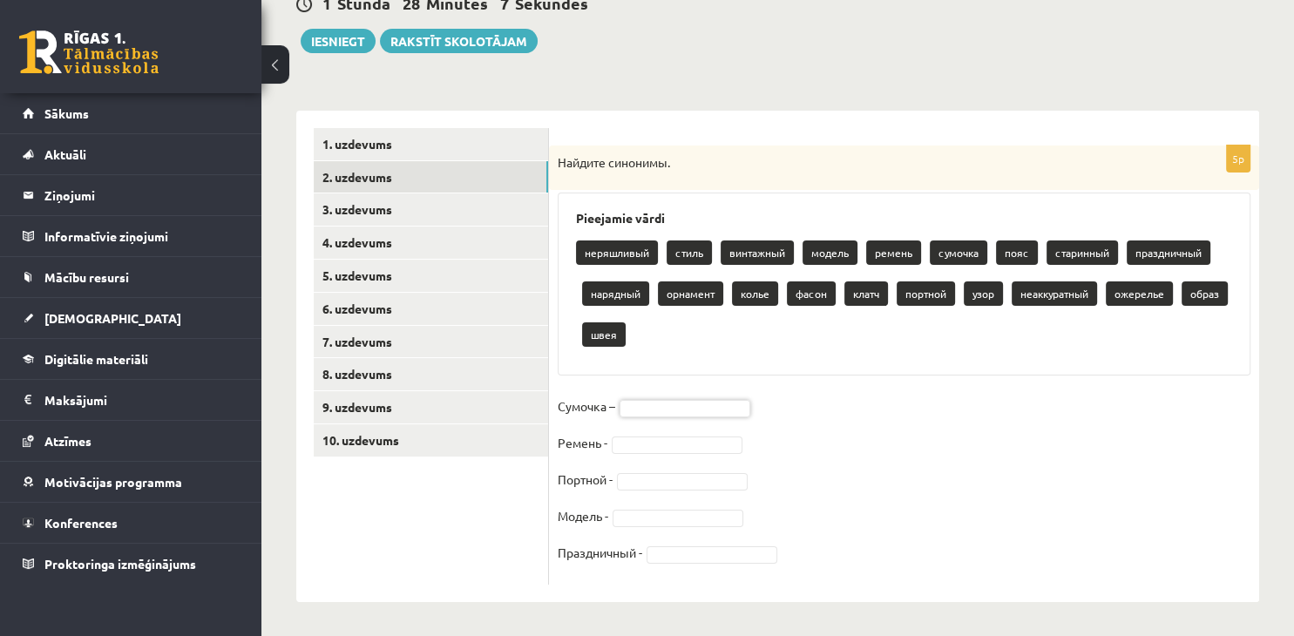
click at [584, 407] on body "0 Dāvanas 1648 mP 334 xp [PERSON_NAME] Sākums Aktuāli Kā mācīties [PERSON_NAME]…" at bounding box center [647, 133] width 1294 height 636
click at [980, 258] on p "сумочка" at bounding box center [957, 252] width 57 height 24
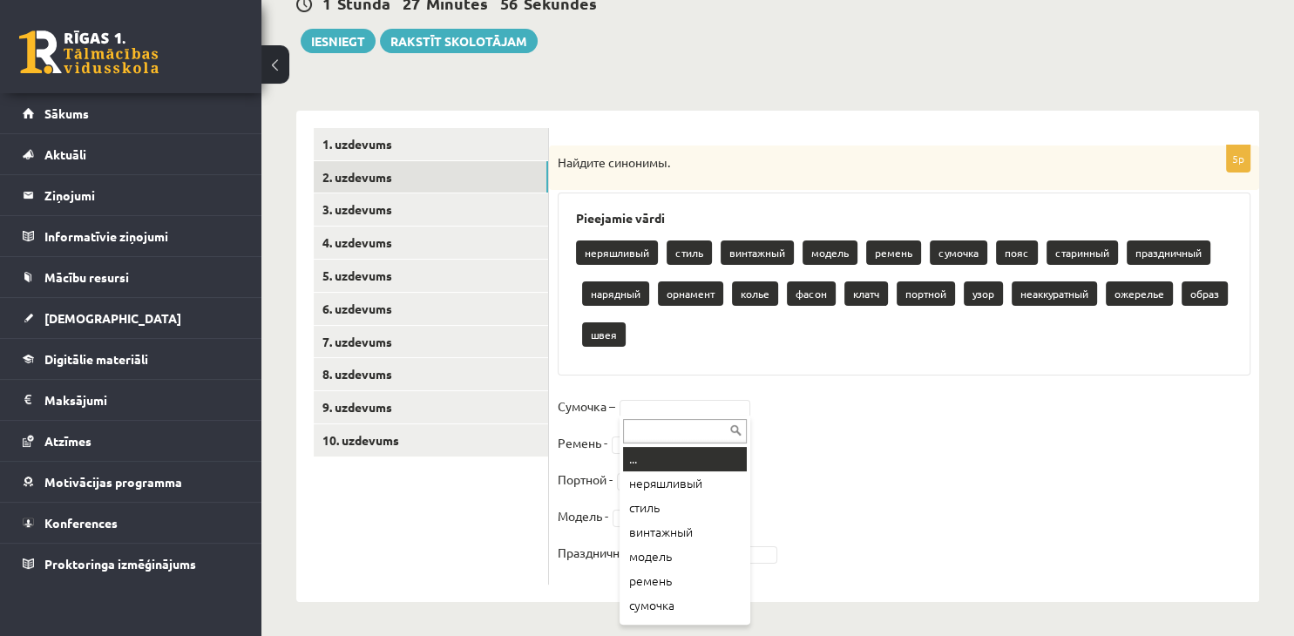
click at [711, 411] on body "0 Dāvanas 1648 mP 334 xp [PERSON_NAME] Sākums Aktuāli Kā mācīties [PERSON_NAME]…" at bounding box center [647, 133] width 1294 height 636
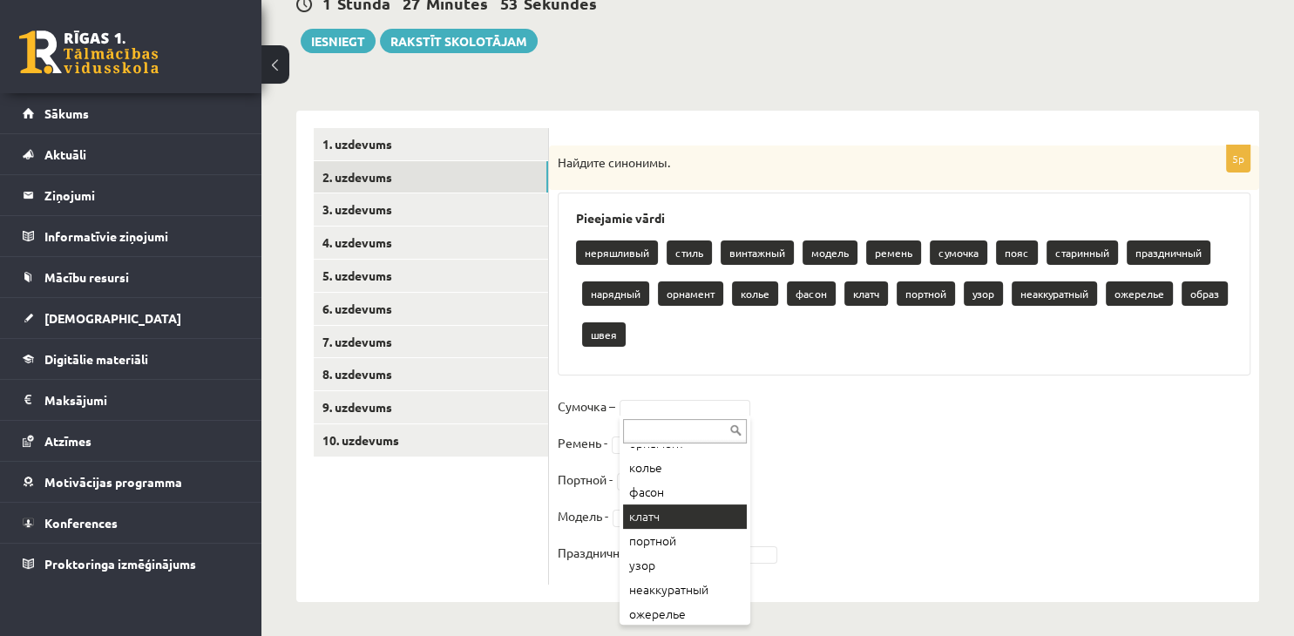
scroll to position [144, 0]
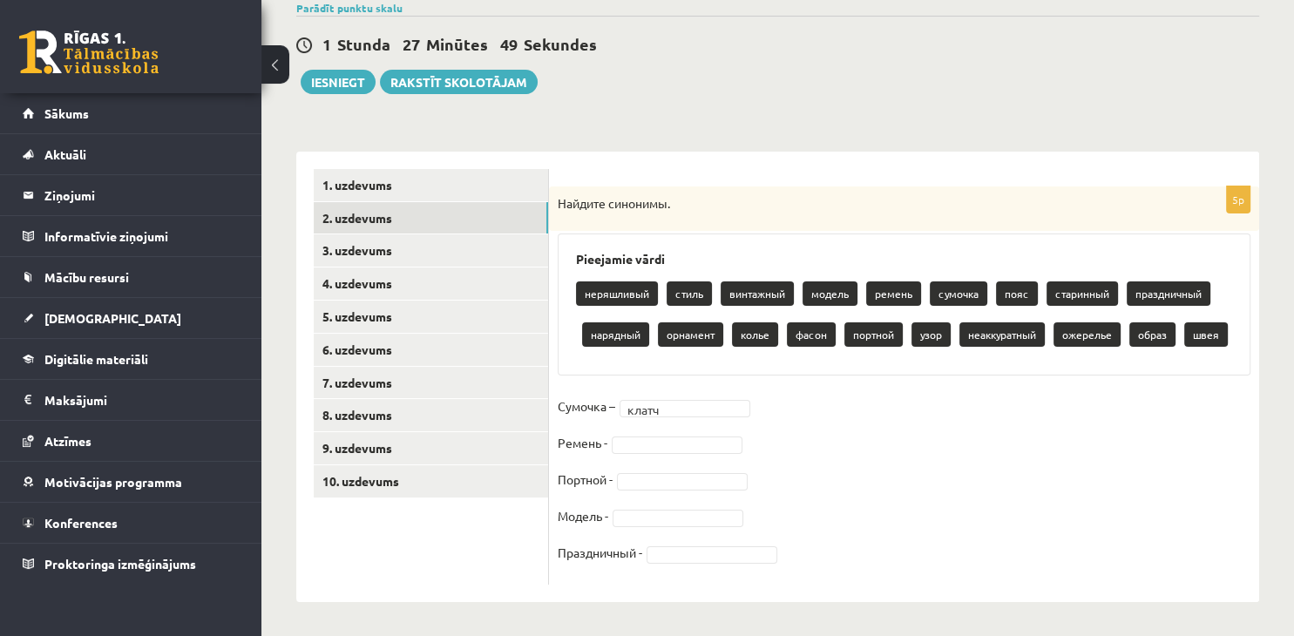
click at [978, 295] on p "сумочка" at bounding box center [957, 293] width 57 height 24
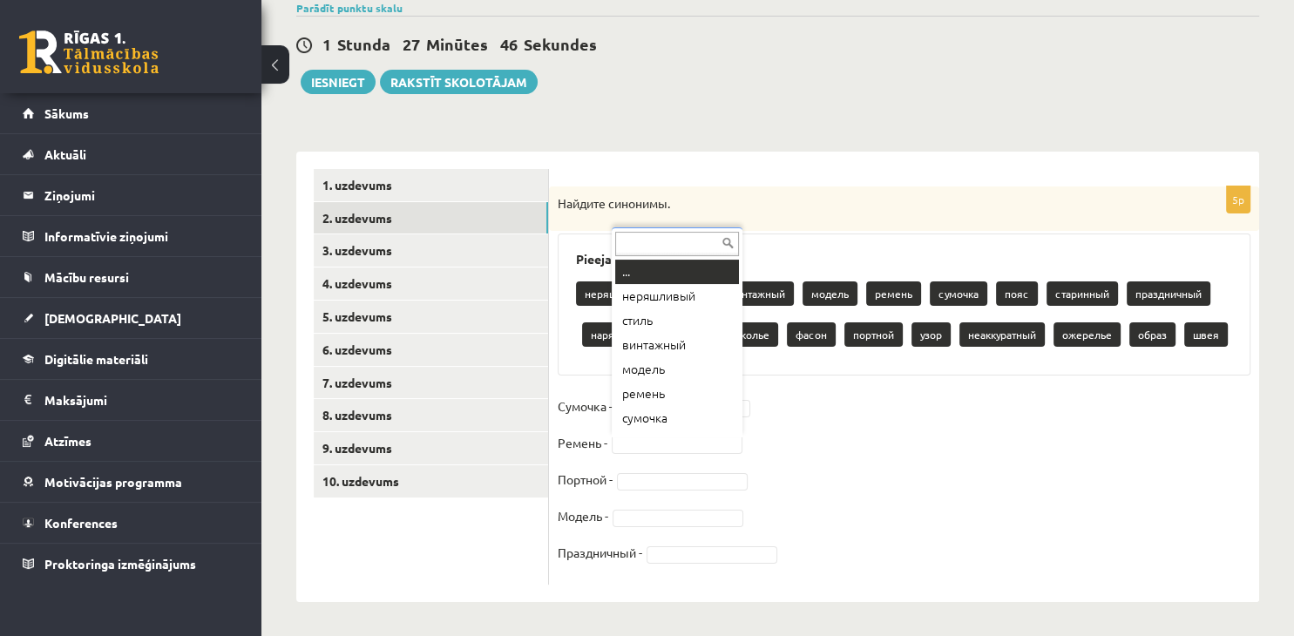
click at [653, 444] on body "0 Dāvanas 1648 mP 334 xp [PERSON_NAME] Sākums Aktuāli Kā mācīties [PERSON_NAME]…" at bounding box center [647, 174] width 1294 height 636
click at [895, 343] on body "0 Dāvanas 1648 mP 334 xp [PERSON_NAME] Sākums Aktuāli Kā mācīties [PERSON_NAME]…" at bounding box center [647, 174] width 1294 height 636
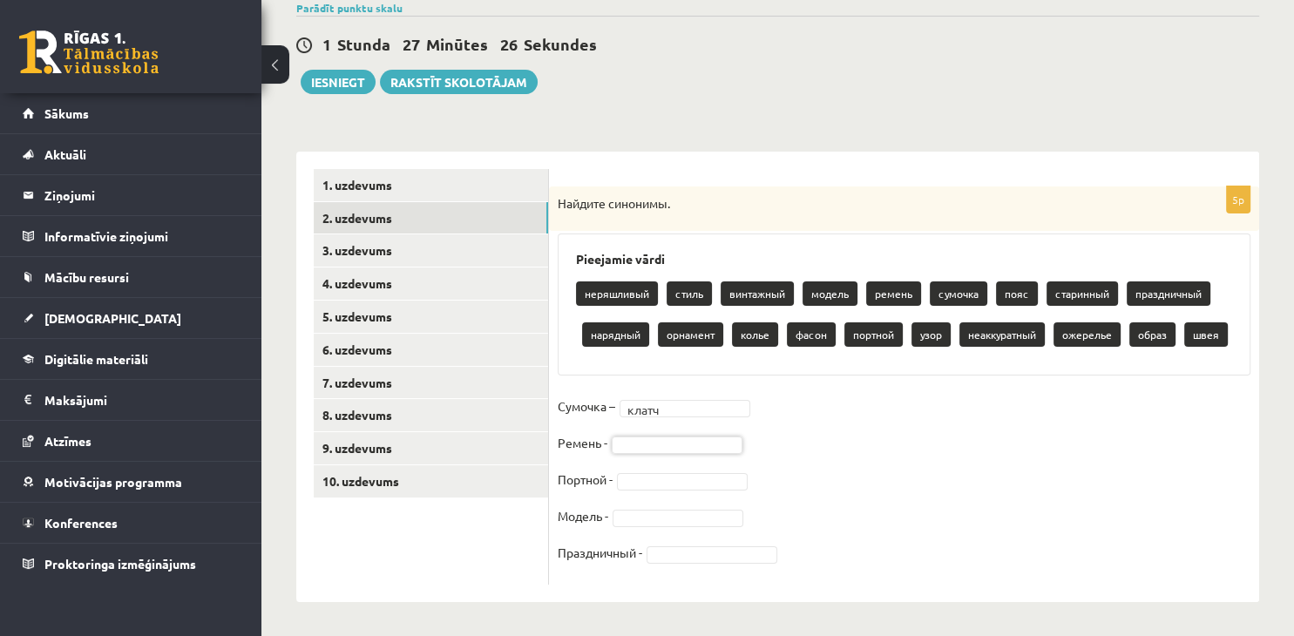
click at [707, 443] on body "0 Dāvanas 1648 mP 334 xp [PERSON_NAME] Sākums Aktuāli Kā mācīties [PERSON_NAME]…" at bounding box center [647, 174] width 1294 height 636
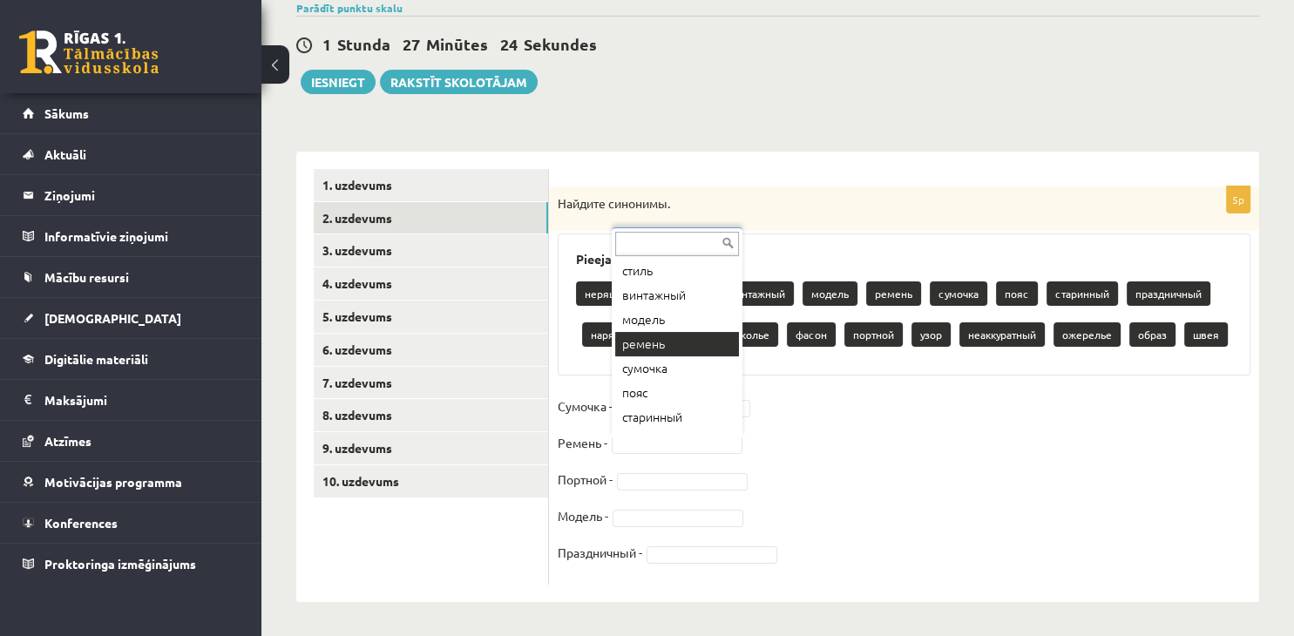
scroll to position [71, 0]
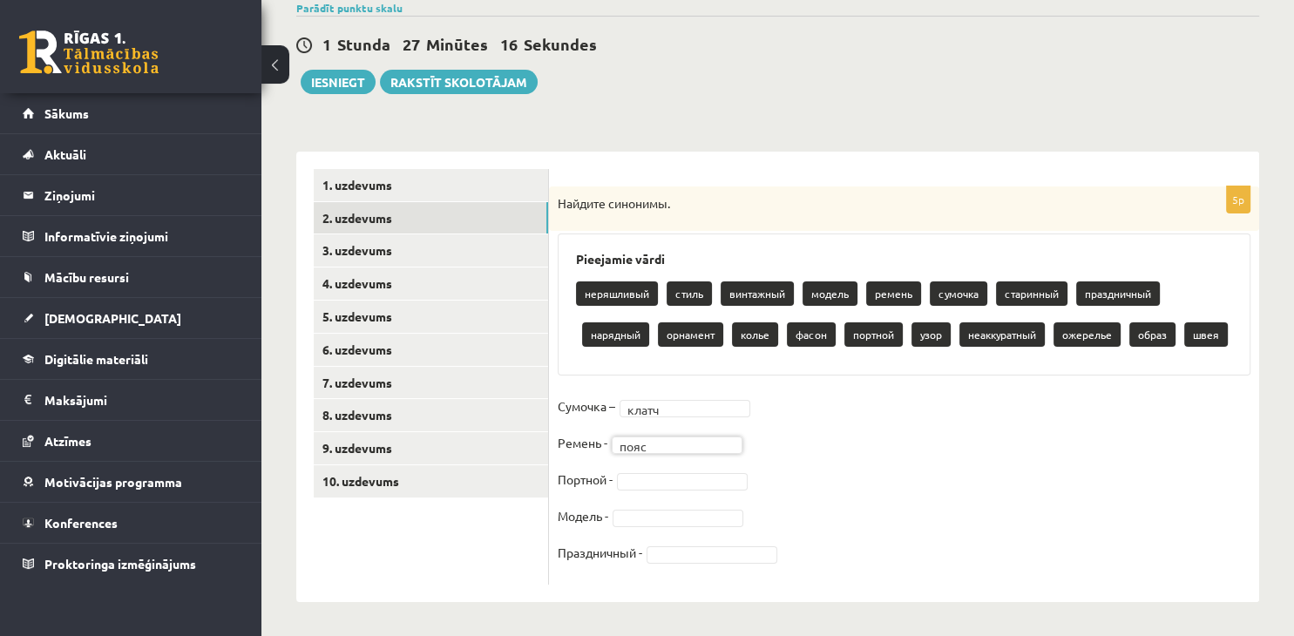
click at [718, 479] on body "0 Dāvanas 1648 mP 334 xp [PERSON_NAME] Sākums Aktuāli Kā mācīties [PERSON_NAME]…" at bounding box center [647, 174] width 1294 height 636
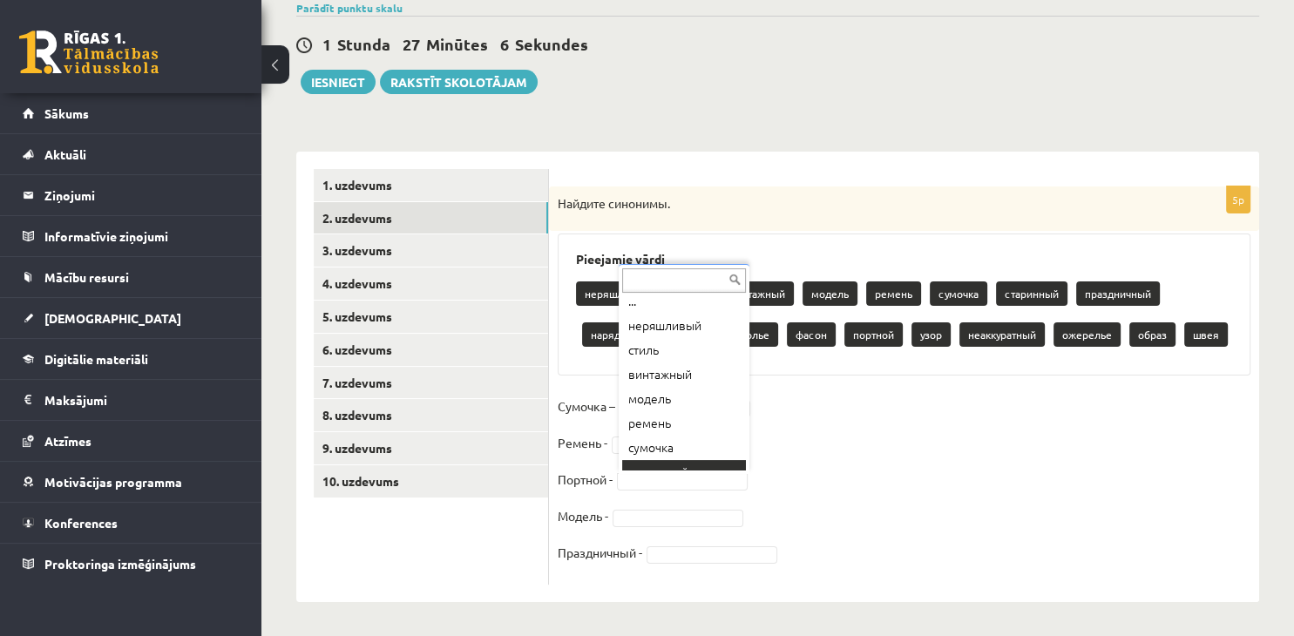
scroll to position [0, 0]
click at [817, 410] on body "0 Dāvanas 1648 mP 334 xp [PERSON_NAME] Sākums Aktuāli Kā mācīties [PERSON_NAME]…" at bounding box center [647, 174] width 1294 height 636
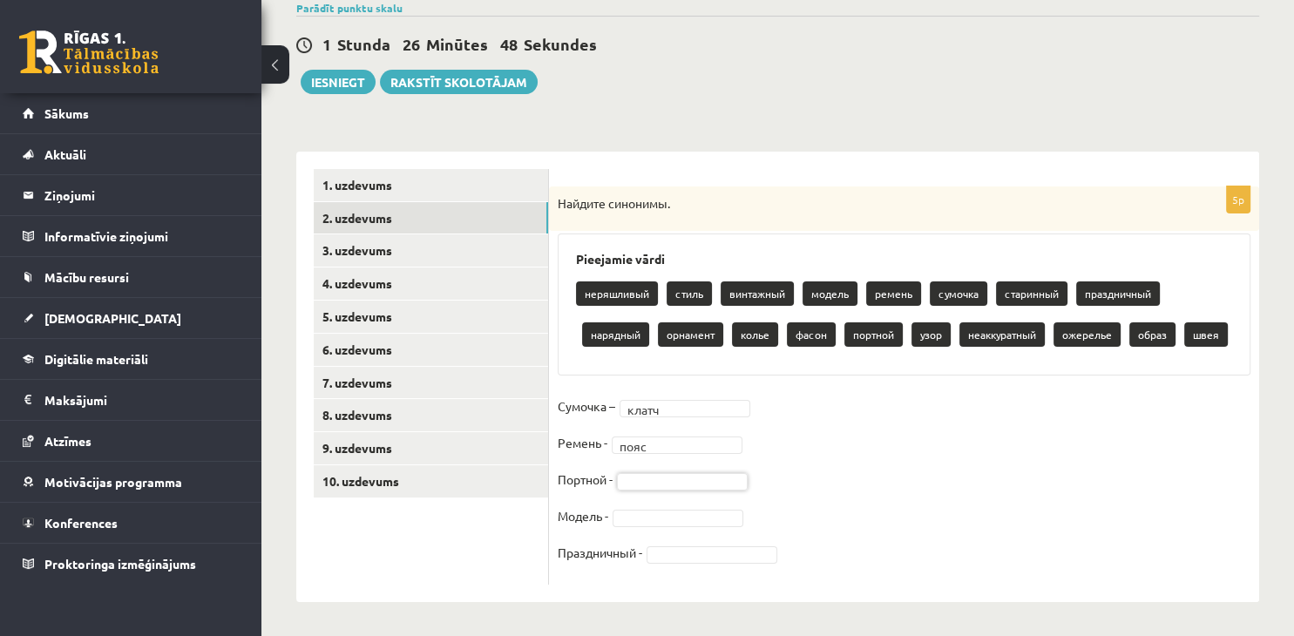
click at [689, 479] on body "0 Dāvanas 1648 mP 334 xp [PERSON_NAME] Sākums Aktuāli Kā mācīties [PERSON_NAME]…" at bounding box center [647, 174] width 1294 height 636
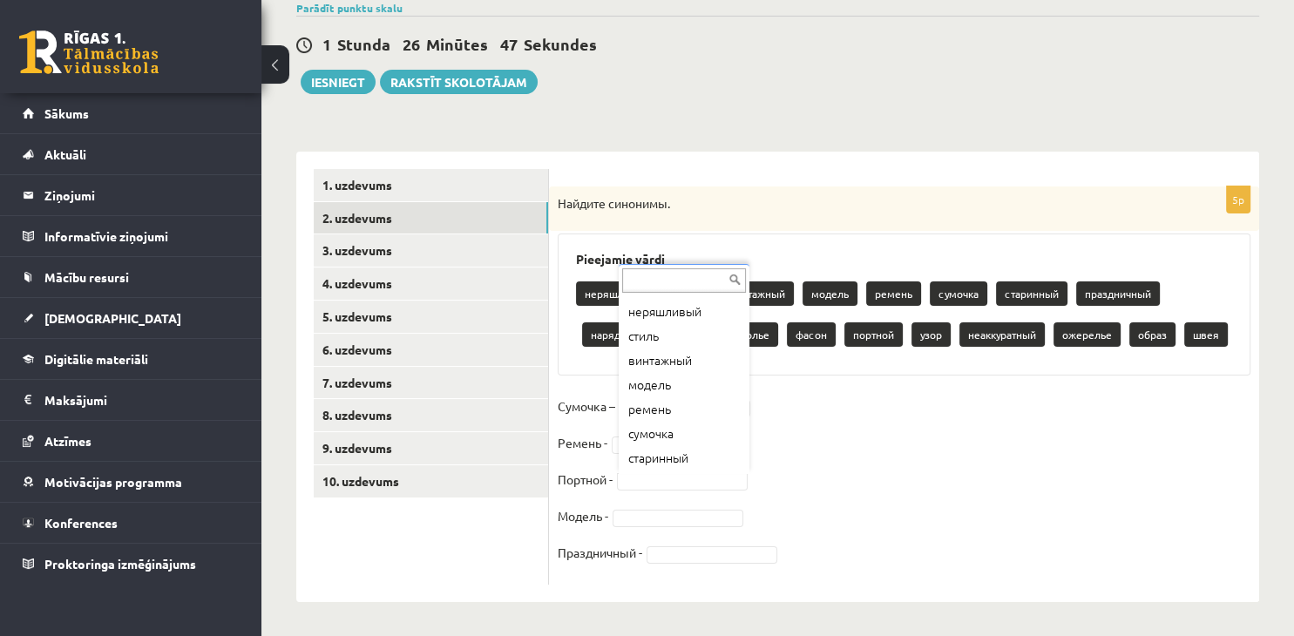
scroll to position [289, 0]
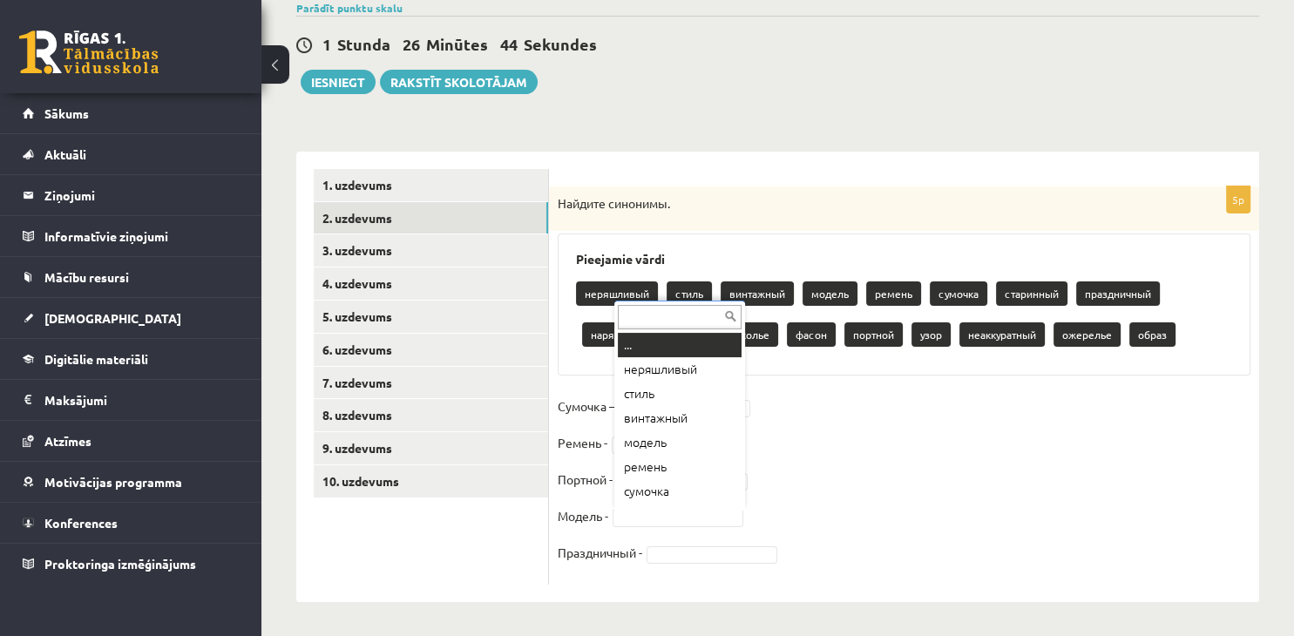
click at [710, 492] on body "0 Dāvanas 1648 mP 334 xp [PERSON_NAME] Sākums Aktuāli Kā mācīties [PERSON_NAME]…" at bounding box center [647, 174] width 1294 height 636
click at [1052, 433] on body "0 Dāvanas 1648 mP 334 xp [PERSON_NAME] Sākums Aktuāli Kā mācīties [PERSON_NAME]…" at bounding box center [647, 174] width 1294 height 636
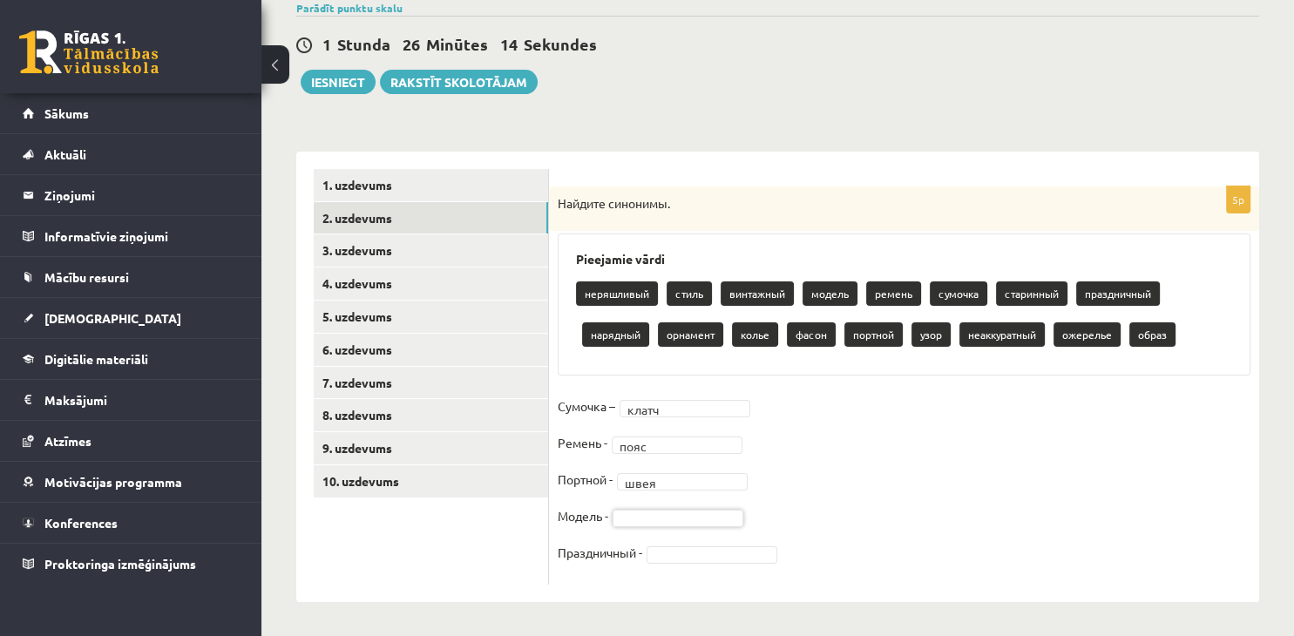
click at [701, 492] on body "0 Dāvanas 1648 mP 334 xp [PERSON_NAME] Sākums Aktuāli Kā mācīties [PERSON_NAME]…" at bounding box center [647, 174] width 1294 height 636
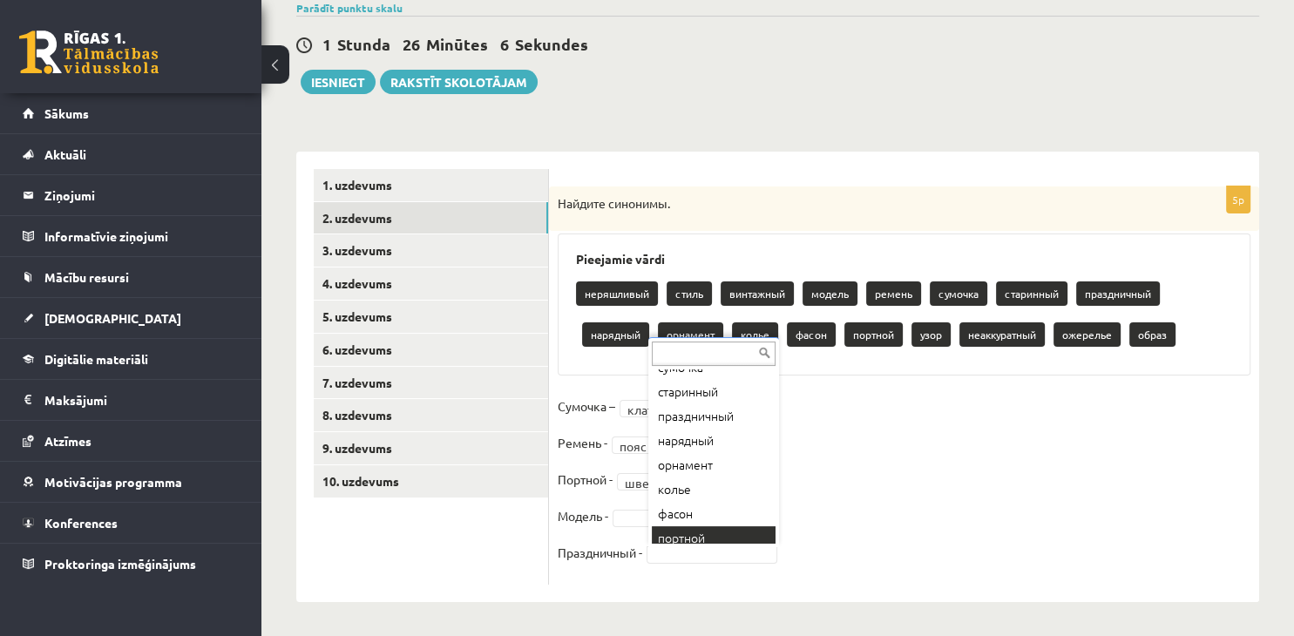
scroll to position [122, 0]
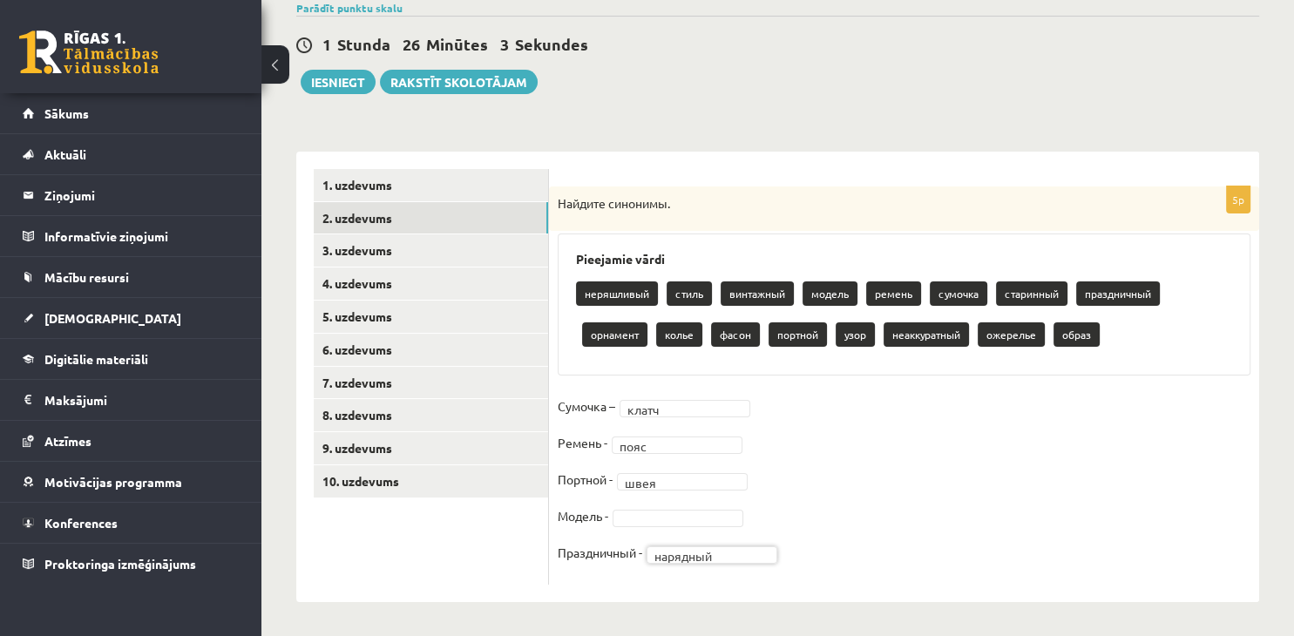
click at [706, 492] on body "0 Dāvanas 1648 mP 334 xp [PERSON_NAME] Sākums Aktuāli Kā mācīties [PERSON_NAME]…" at bounding box center [647, 174] width 1294 height 636
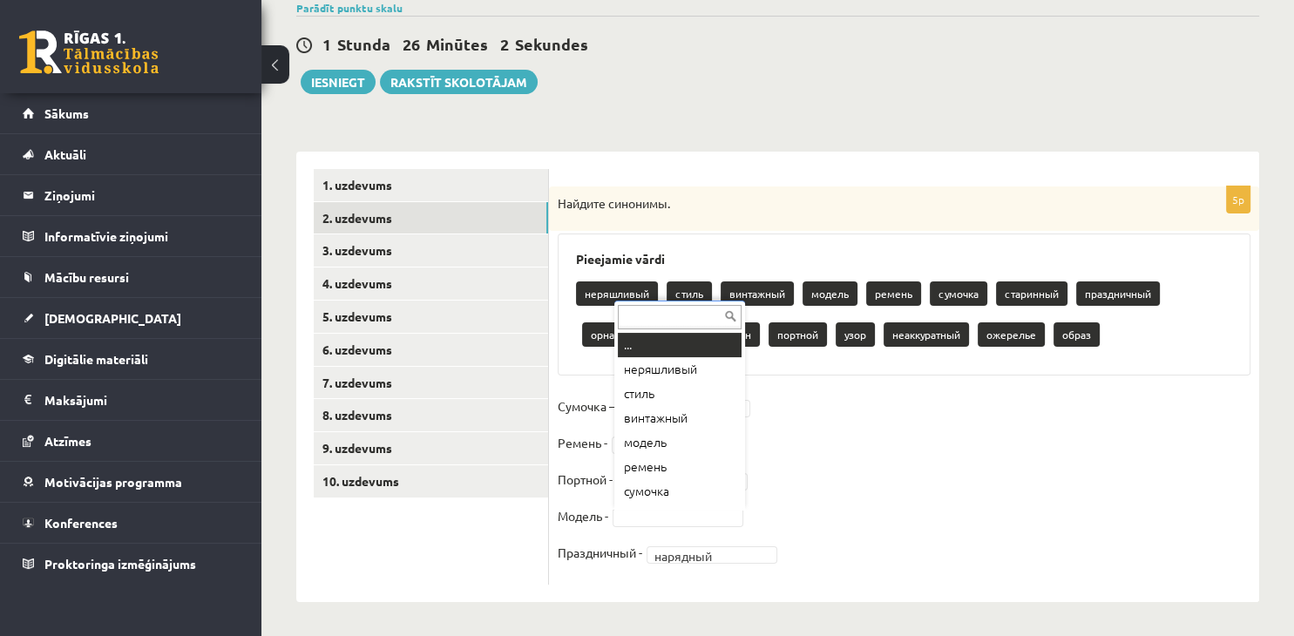
click at [929, 463] on body "0 Dāvanas 1648 mP 334 xp [PERSON_NAME] Sākums Aktuāli Kā mācīties [PERSON_NAME]…" at bounding box center [647, 174] width 1294 height 636
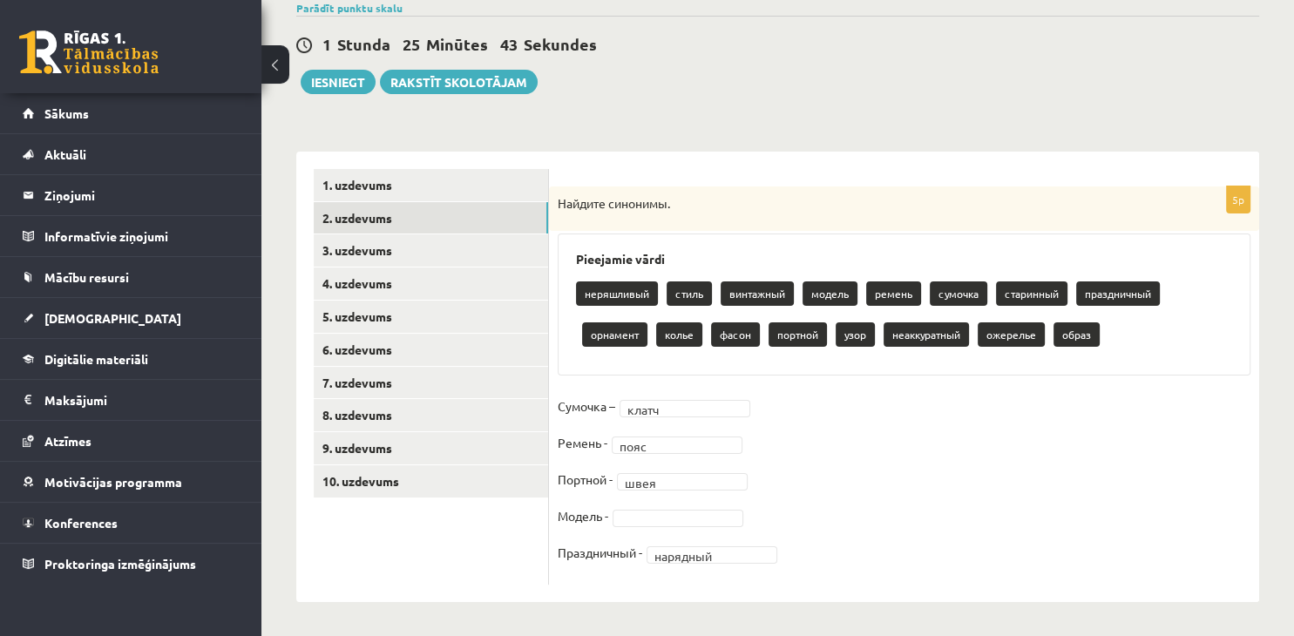
click at [739, 336] on p "фасон" at bounding box center [735, 334] width 49 height 24
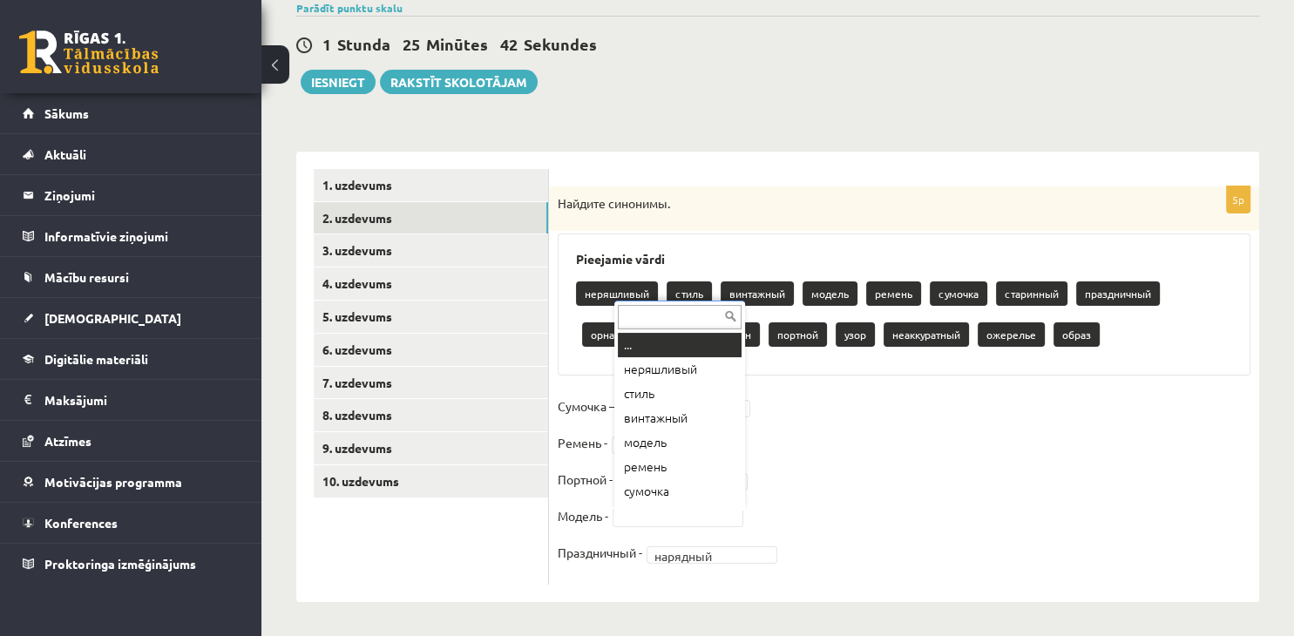
click at [673, 492] on body "0 Dāvanas 1648 mP 334 xp [PERSON_NAME] Sākums Aktuāli Kā mācīties [PERSON_NAME]…" at bounding box center [647, 174] width 1294 height 636
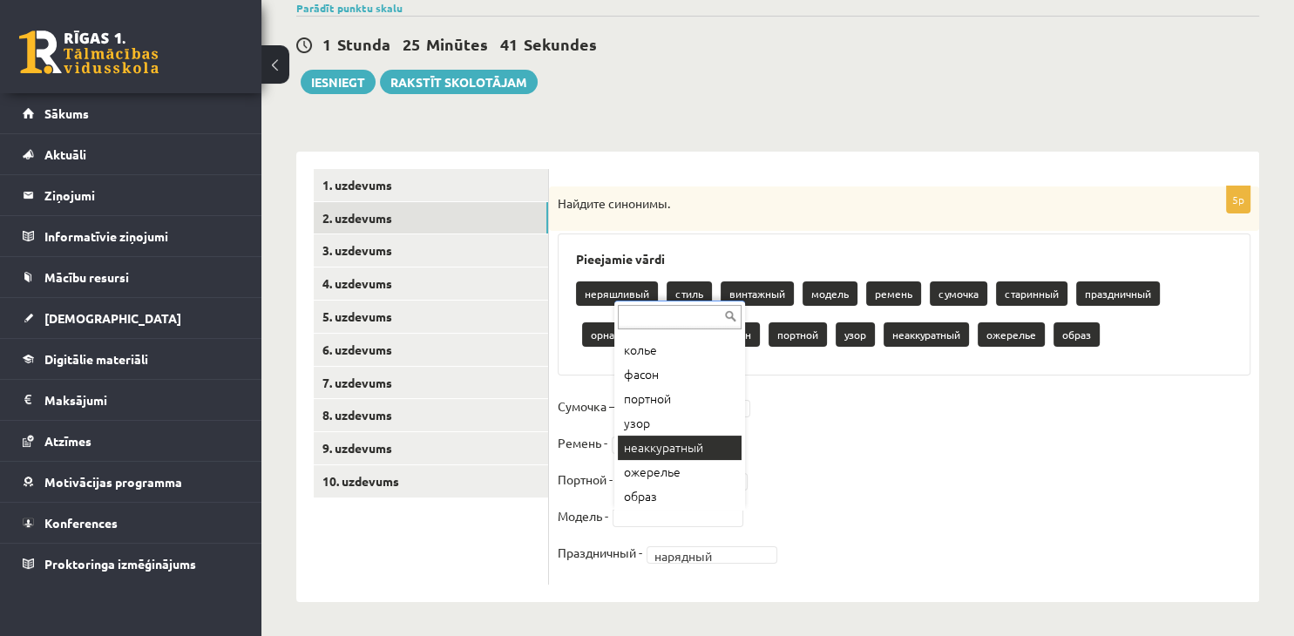
scroll to position [240, 0]
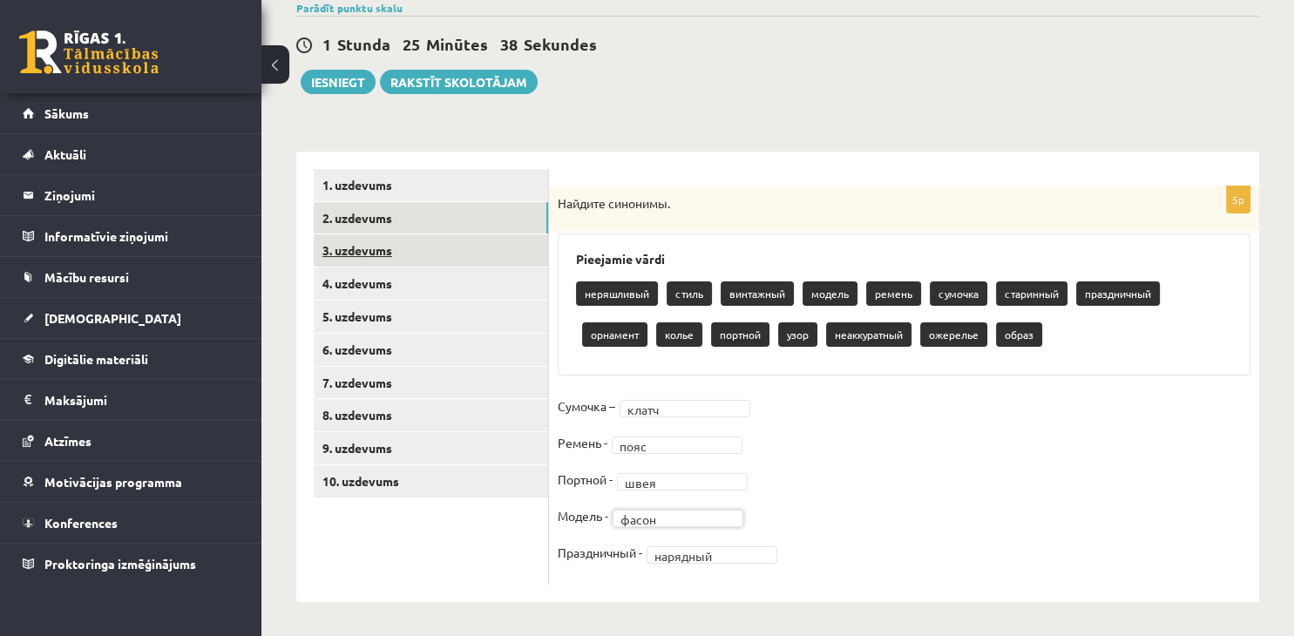
click at [478, 247] on link "3. uzdevums" at bounding box center [431, 250] width 234 height 32
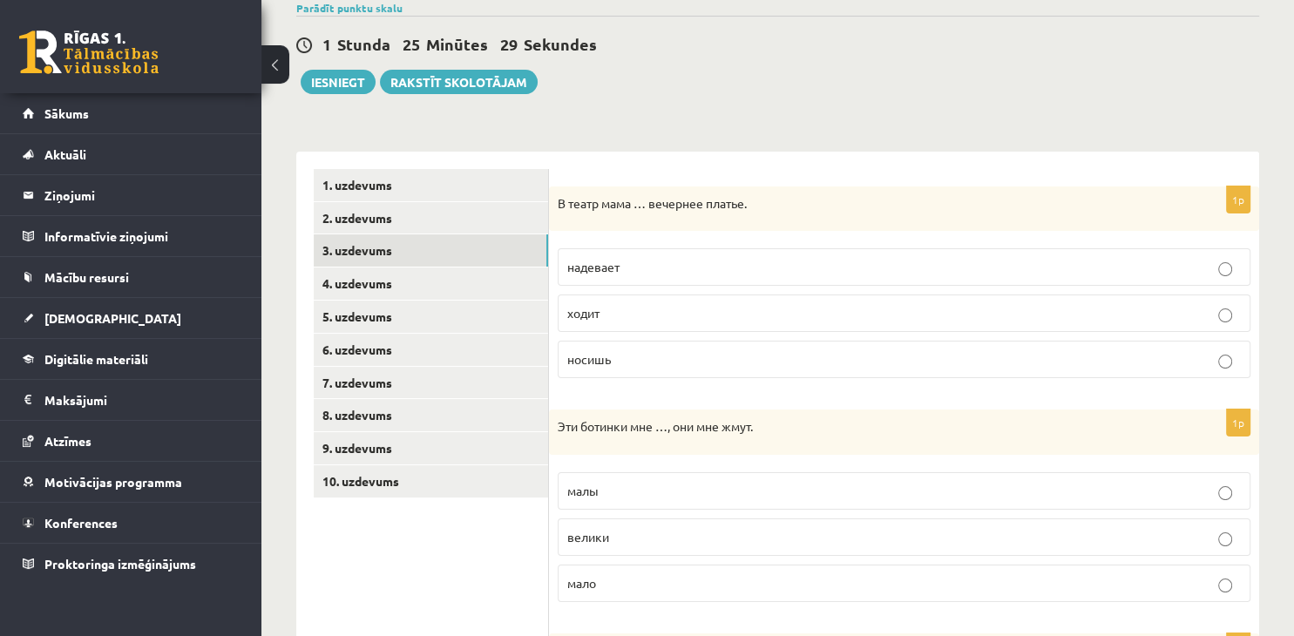
click at [803, 273] on p "надевает" at bounding box center [903, 267] width 673 height 18
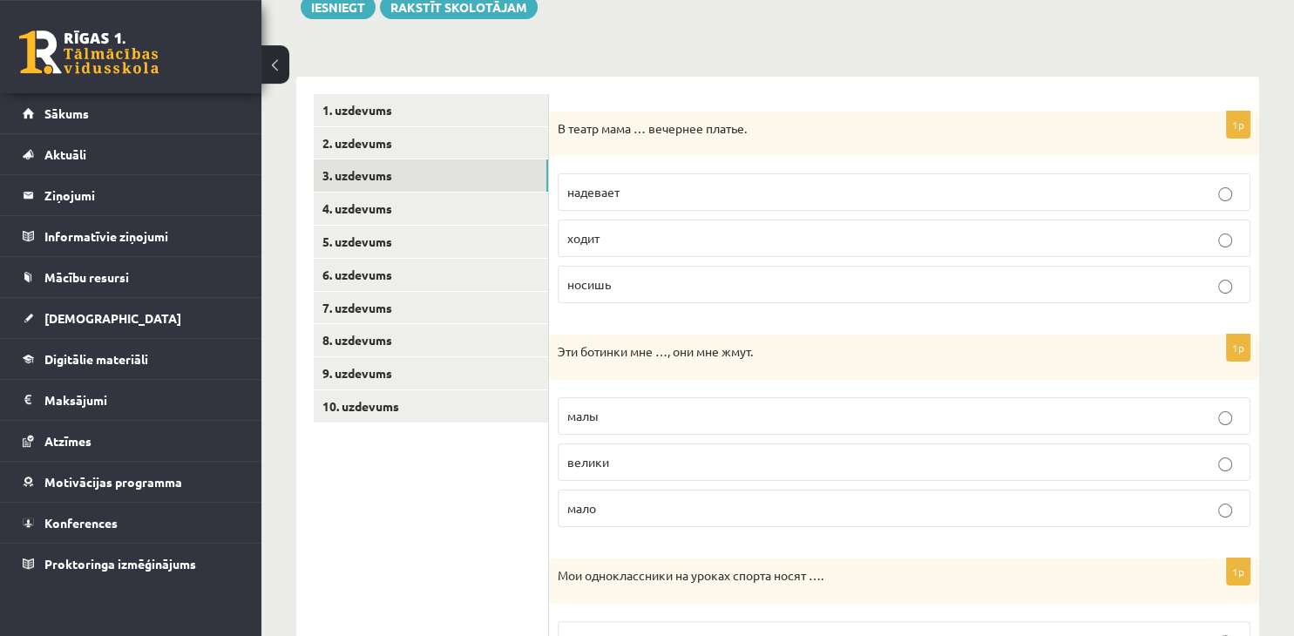
scroll to position [420, 0]
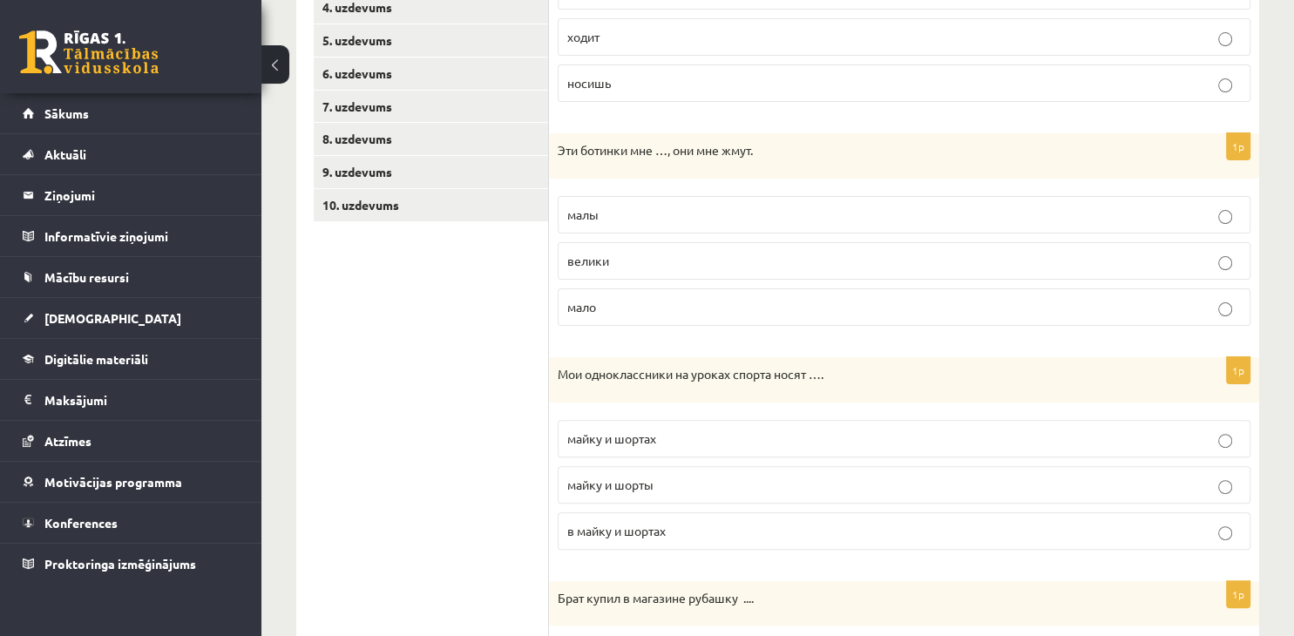
click at [730, 214] on p "малы" at bounding box center [903, 215] width 673 height 18
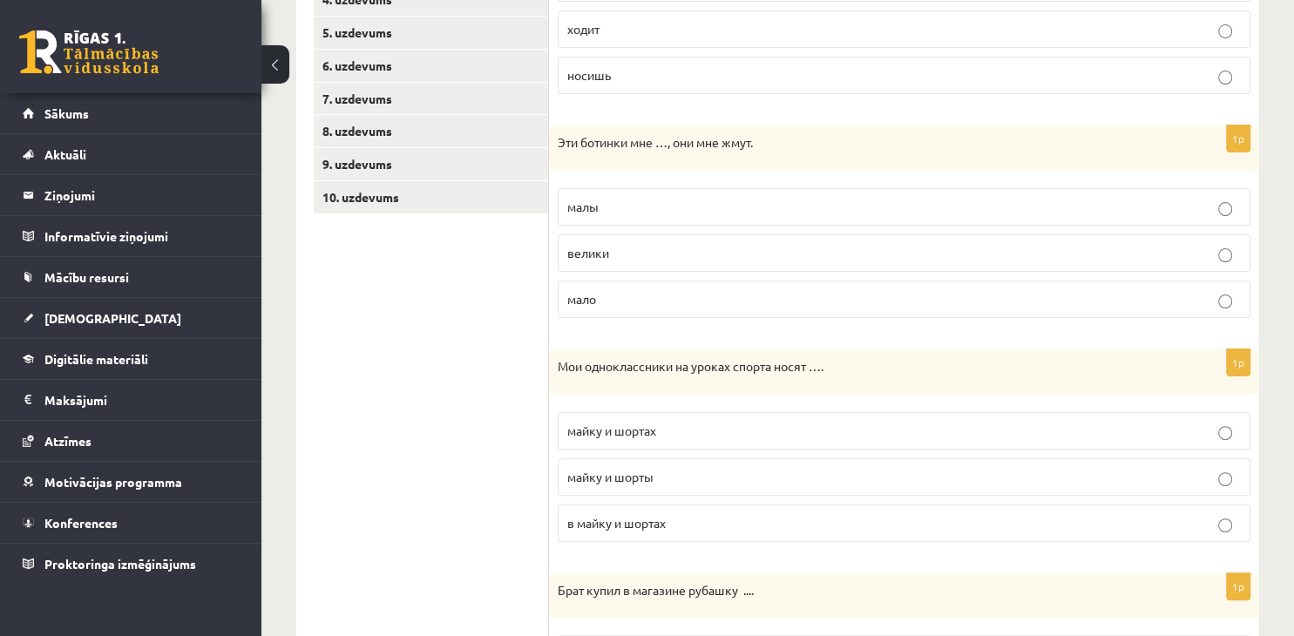
scroll to position [604, 0]
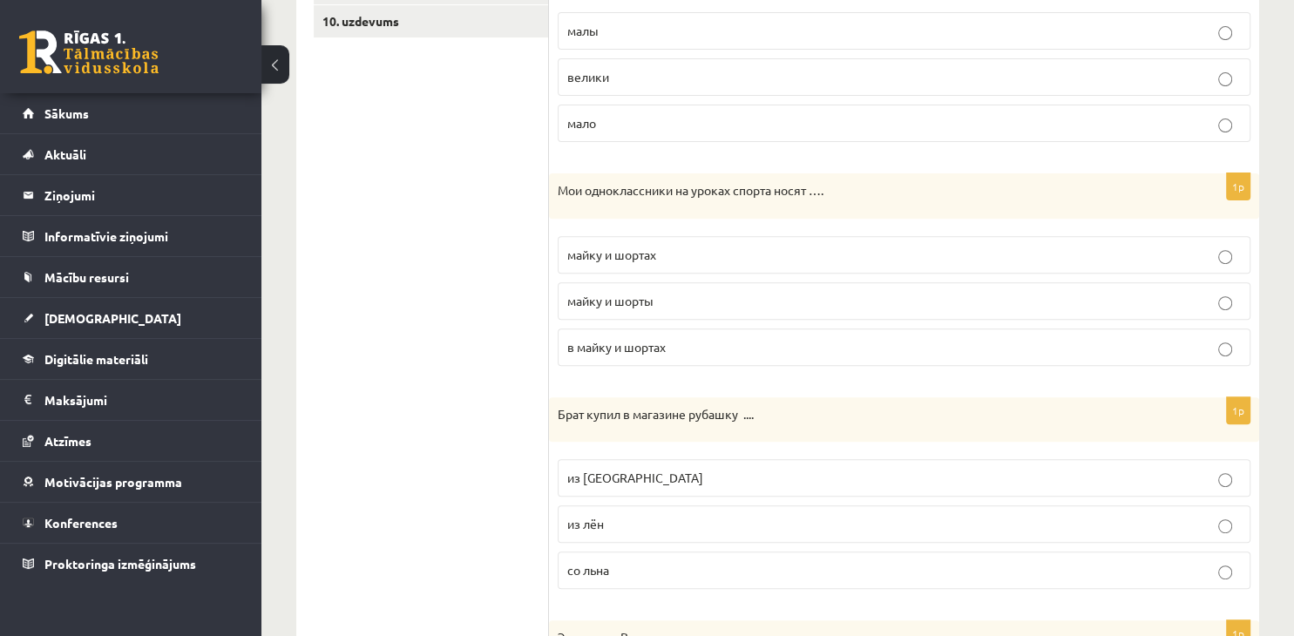
click at [677, 297] on p "майку и шорты" at bounding box center [903, 301] width 673 height 18
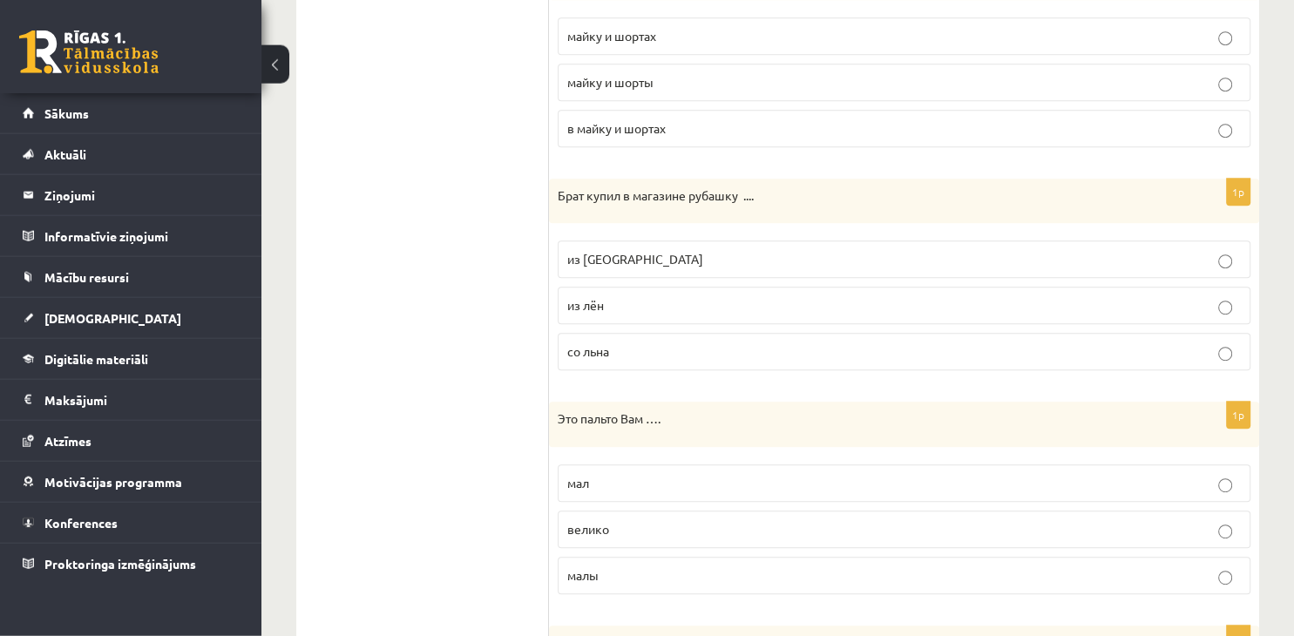
scroll to position [880, 0]
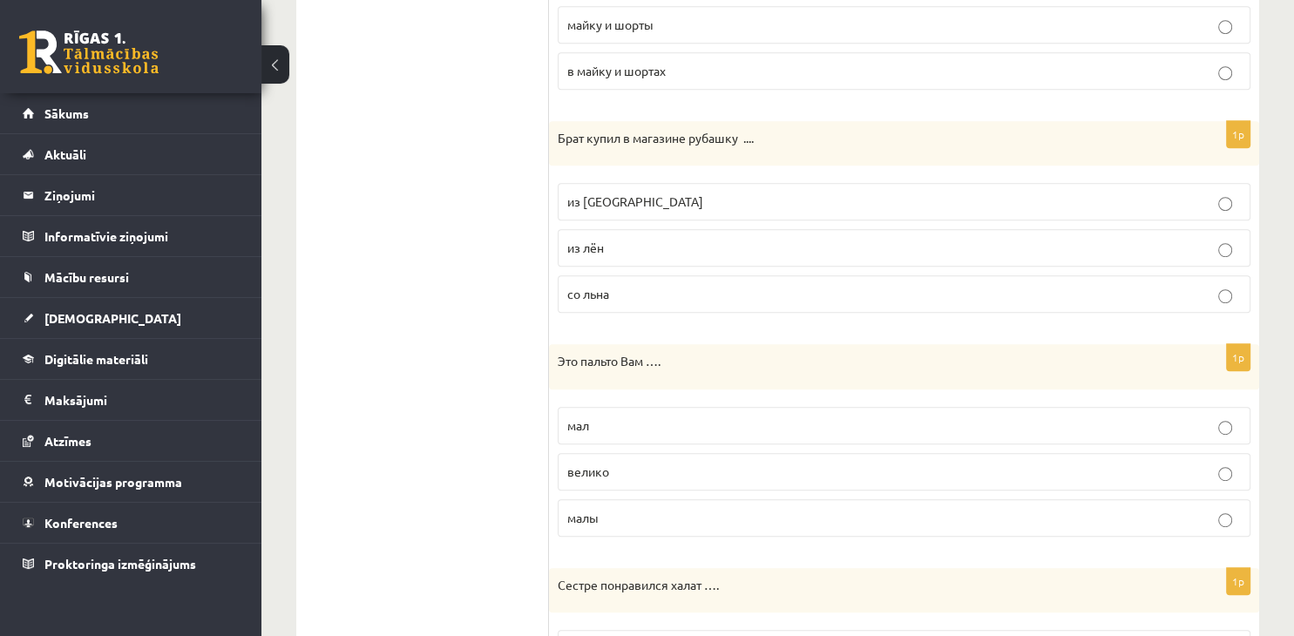
click at [632, 203] on p "из [GEOGRAPHIC_DATA]" at bounding box center [903, 202] width 673 height 18
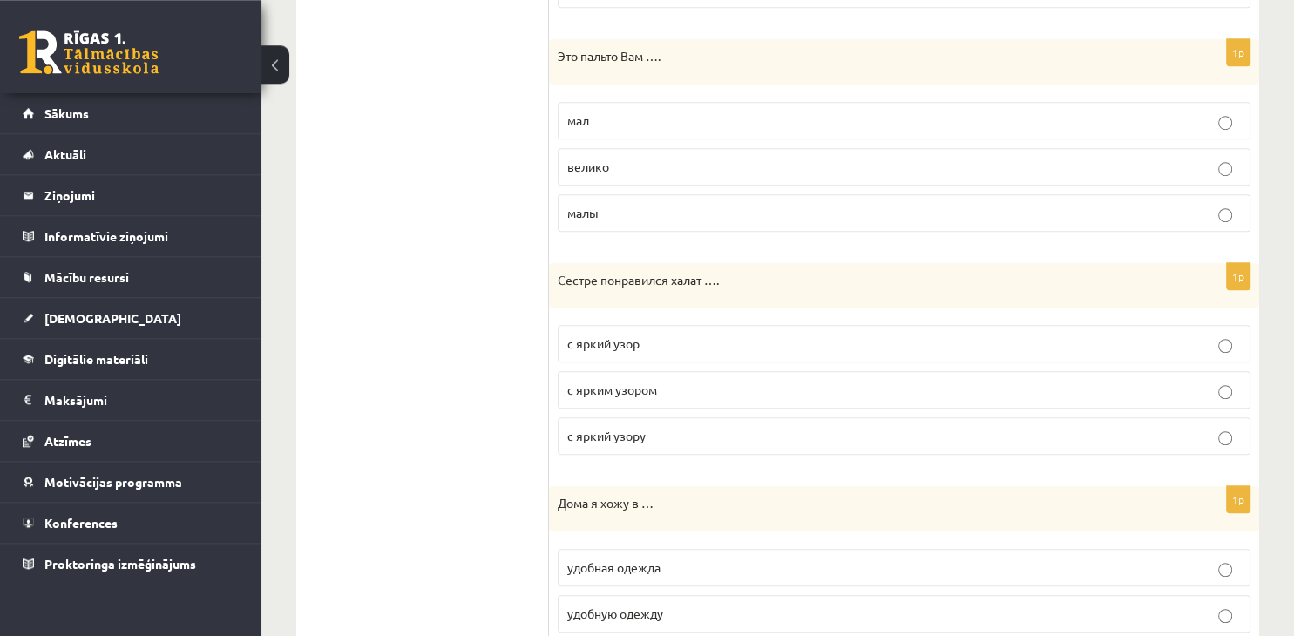
scroll to position [1247, 0]
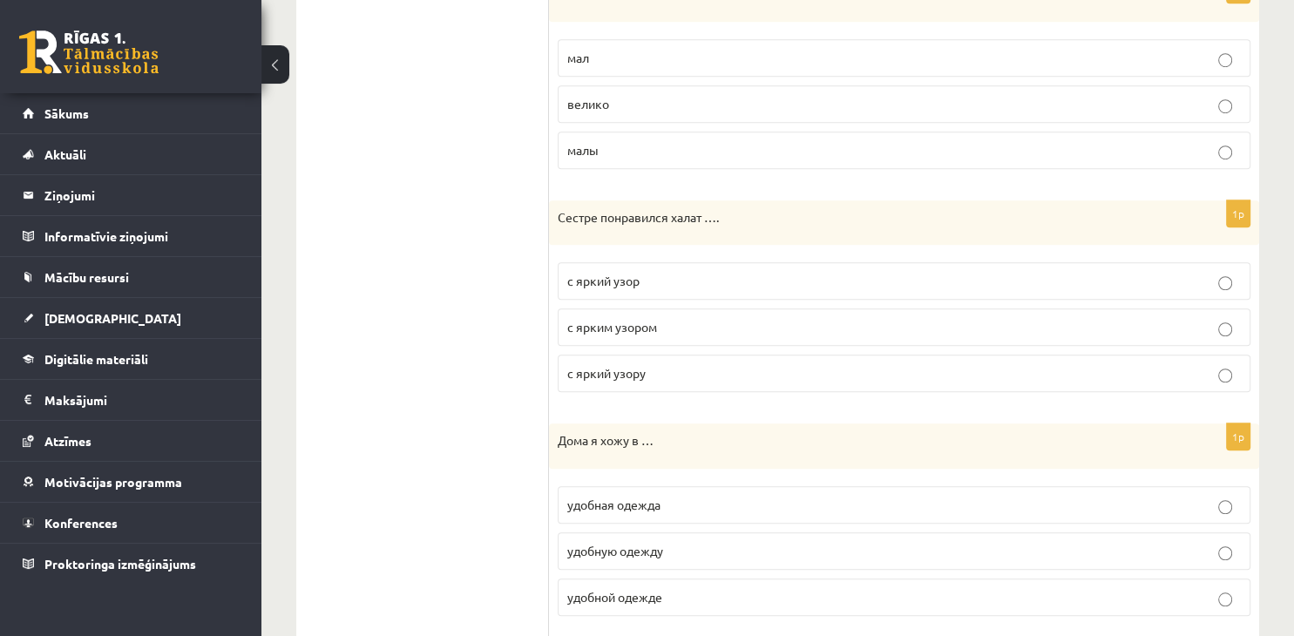
click at [699, 321] on p "с ярким узором" at bounding box center [903, 327] width 673 height 18
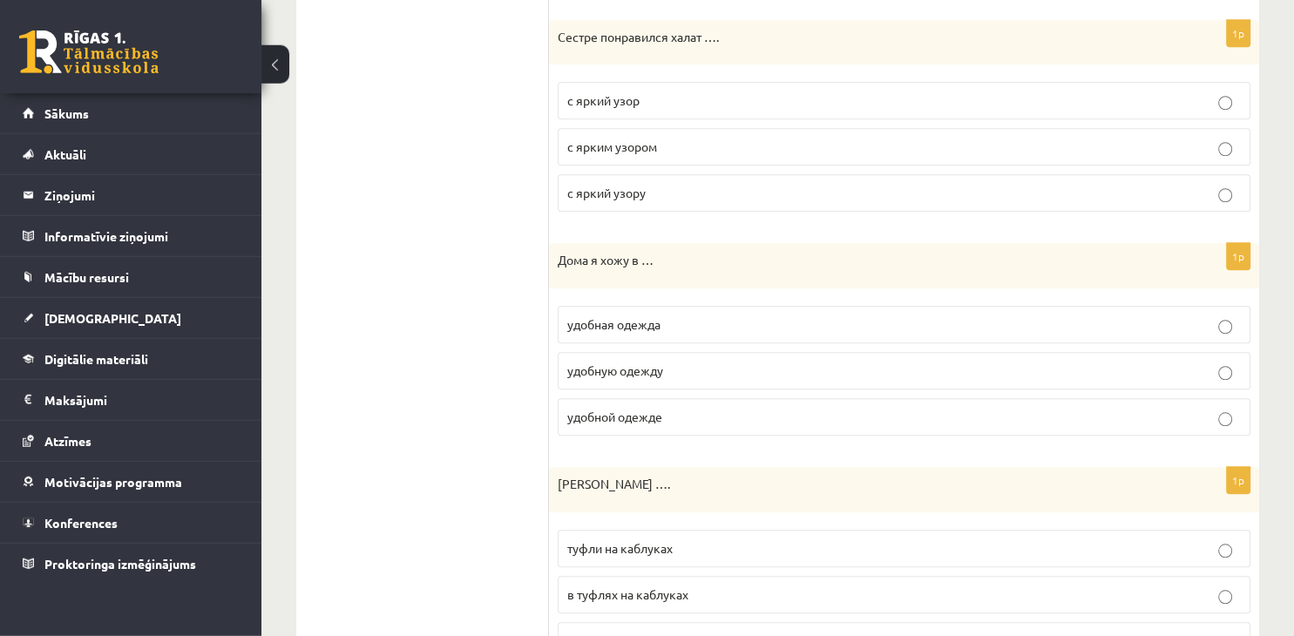
scroll to position [1523, 0]
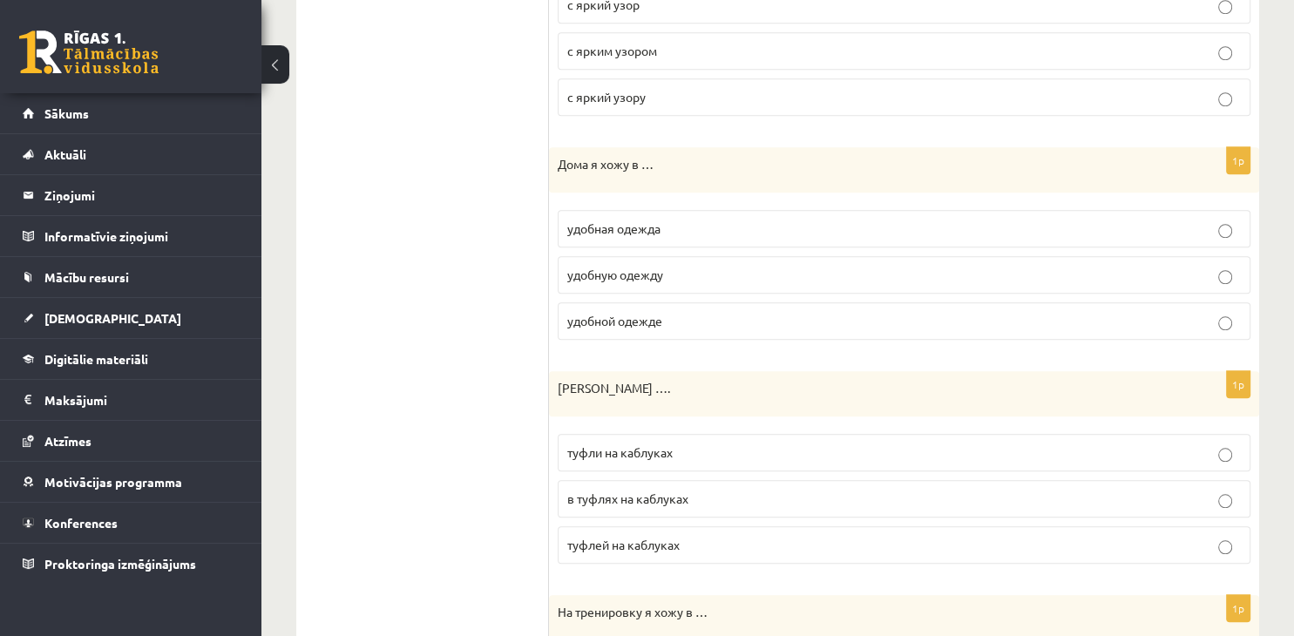
click at [664, 322] on label "удобной одежде" at bounding box center [903, 320] width 692 height 37
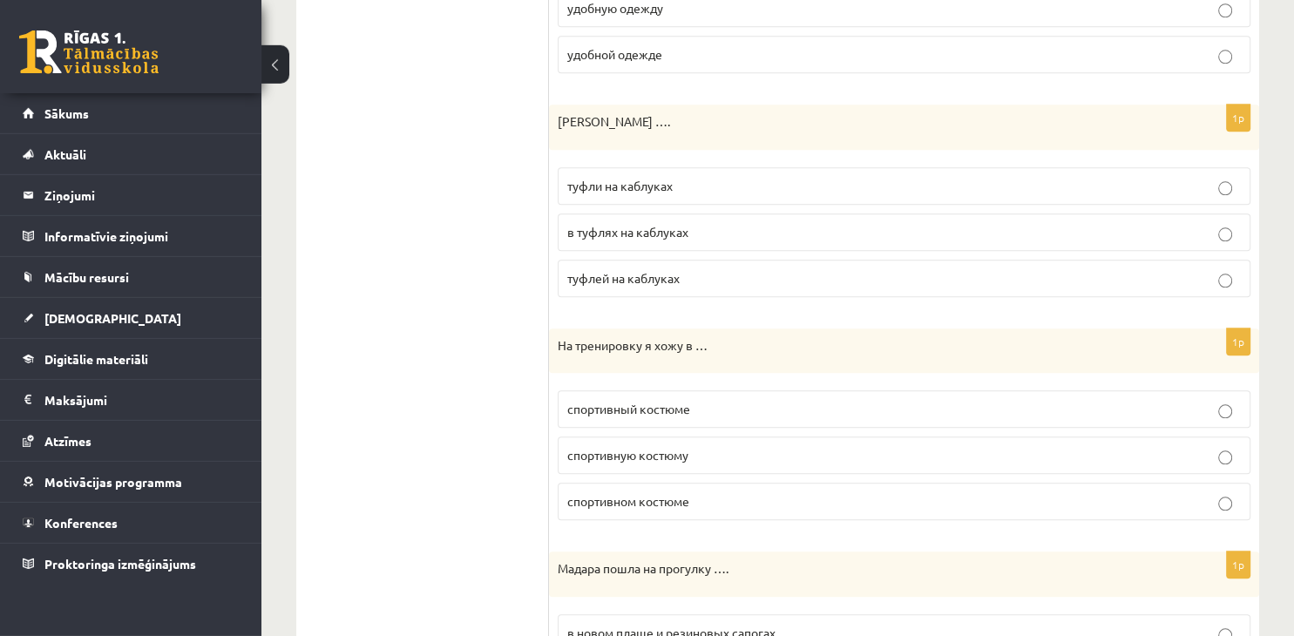
scroll to position [1800, 0]
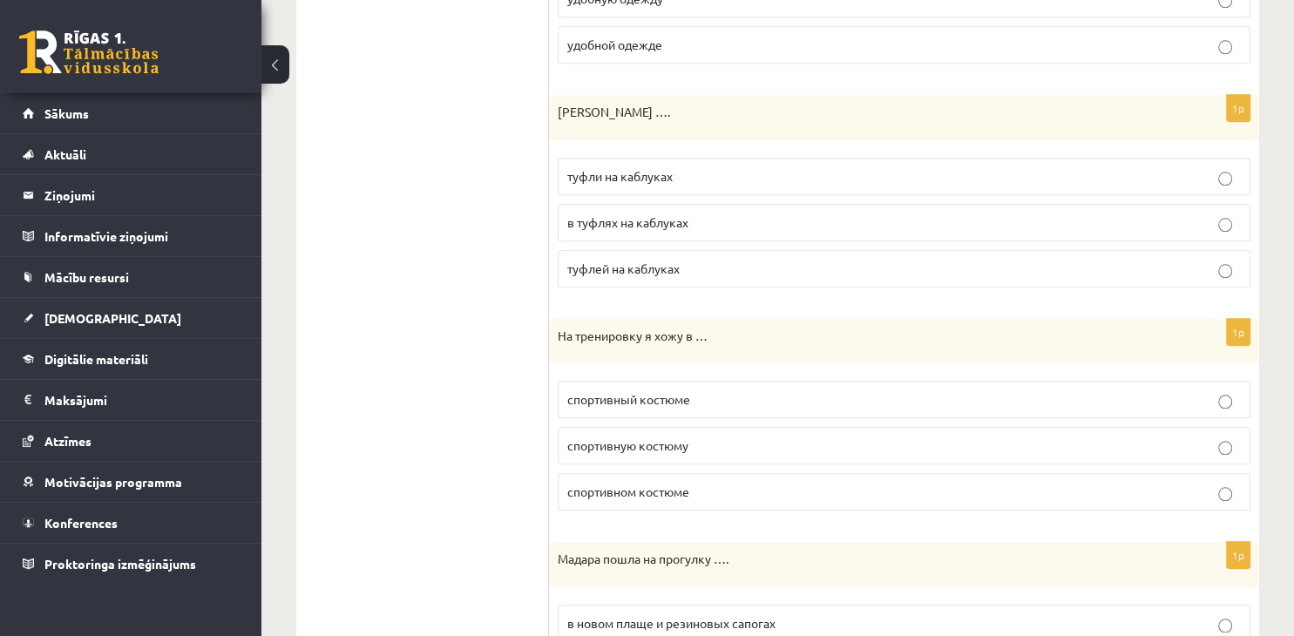
click at [652, 171] on span "туфли на каблуках" at bounding box center [619, 176] width 105 height 16
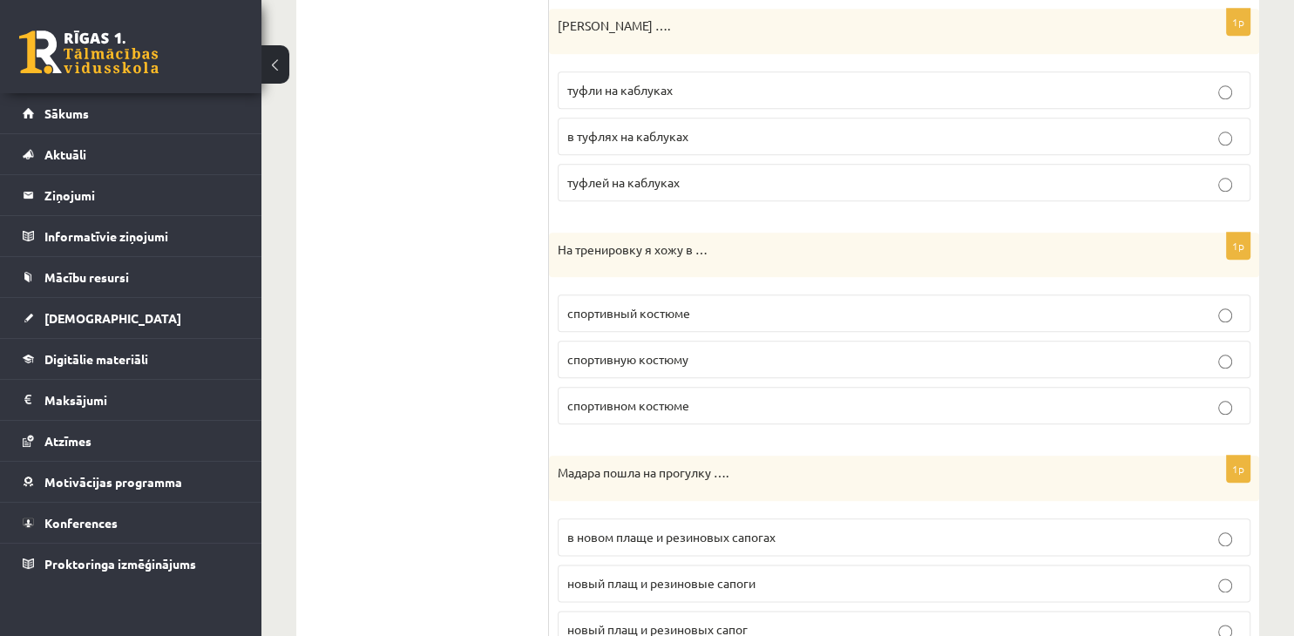
scroll to position [1953, 0]
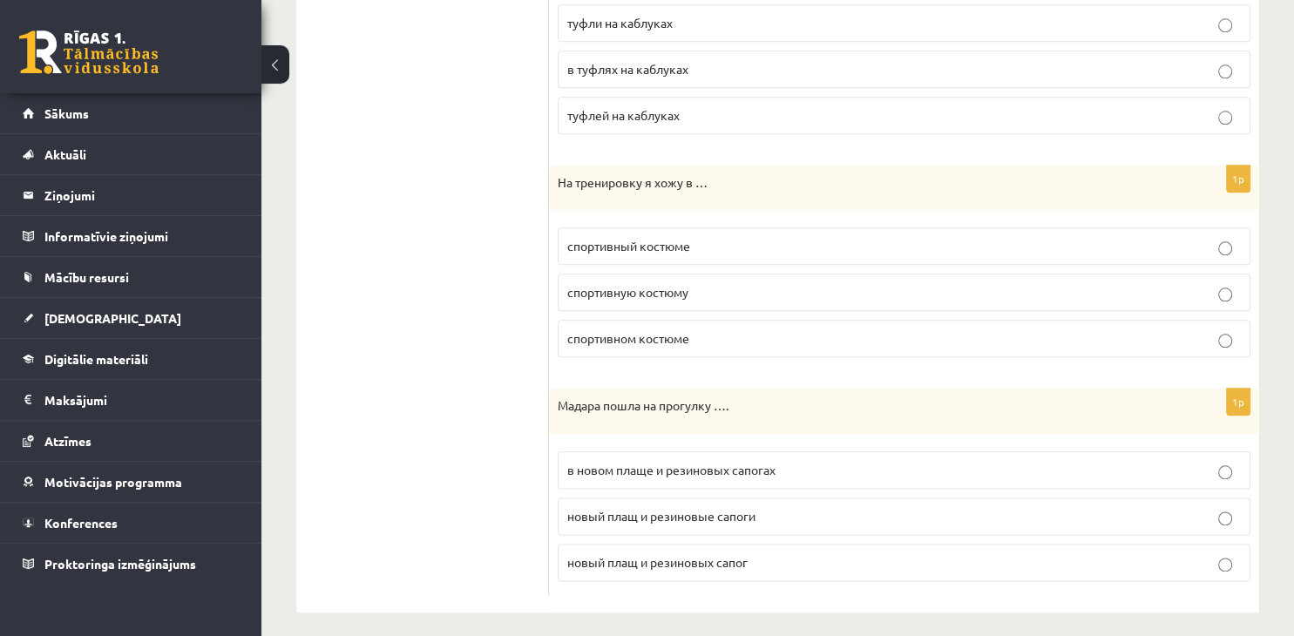
click at [666, 333] on span "спортивном костюме" at bounding box center [628, 338] width 122 height 16
click at [737, 471] on label "в новом плаще и резиновых сапогах" at bounding box center [903, 469] width 692 height 37
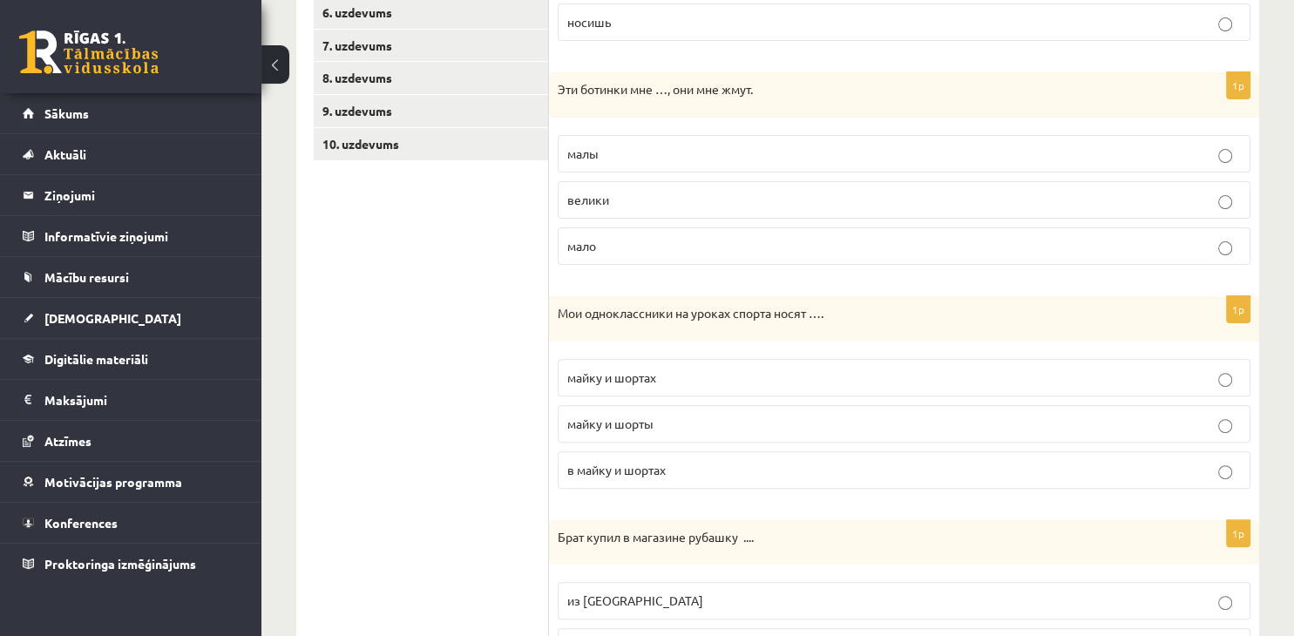
scroll to position [0, 0]
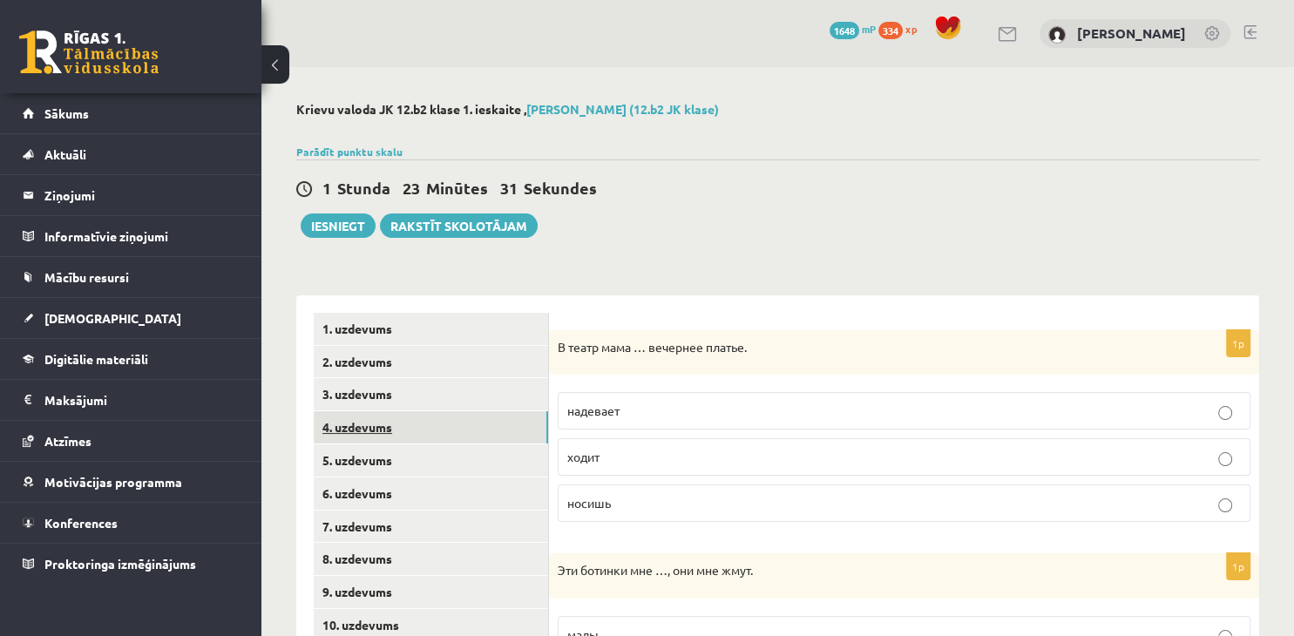
click at [393, 416] on link "4. uzdevums" at bounding box center [431, 427] width 234 height 32
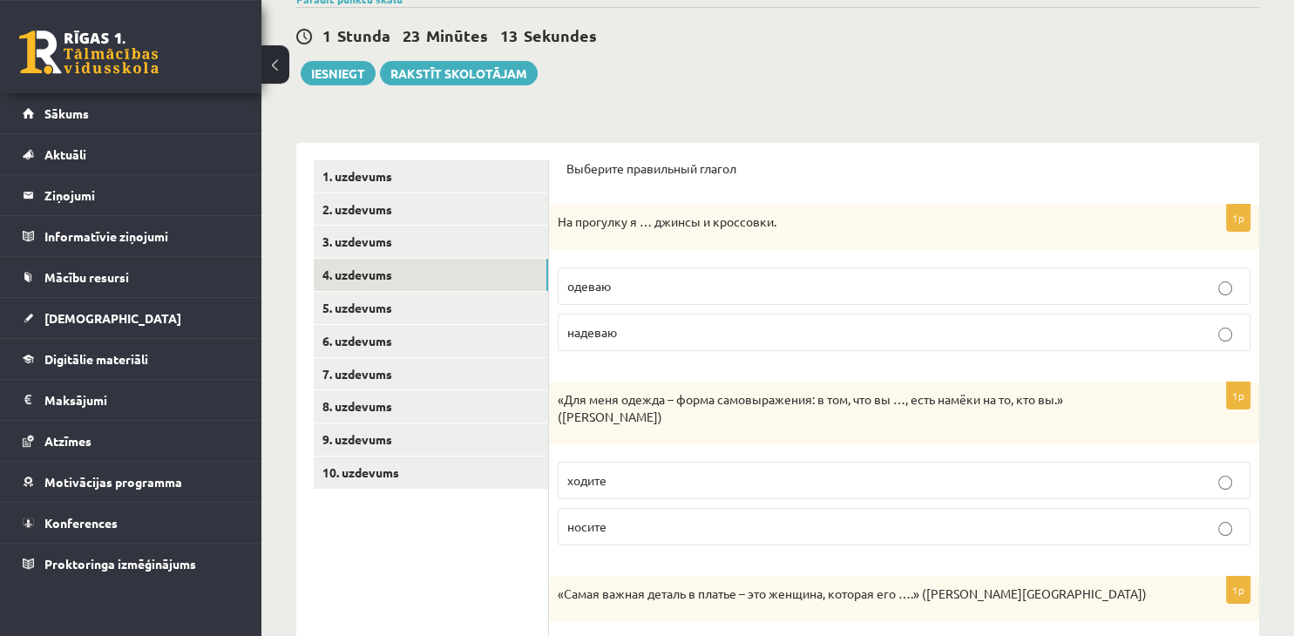
scroll to position [184, 0]
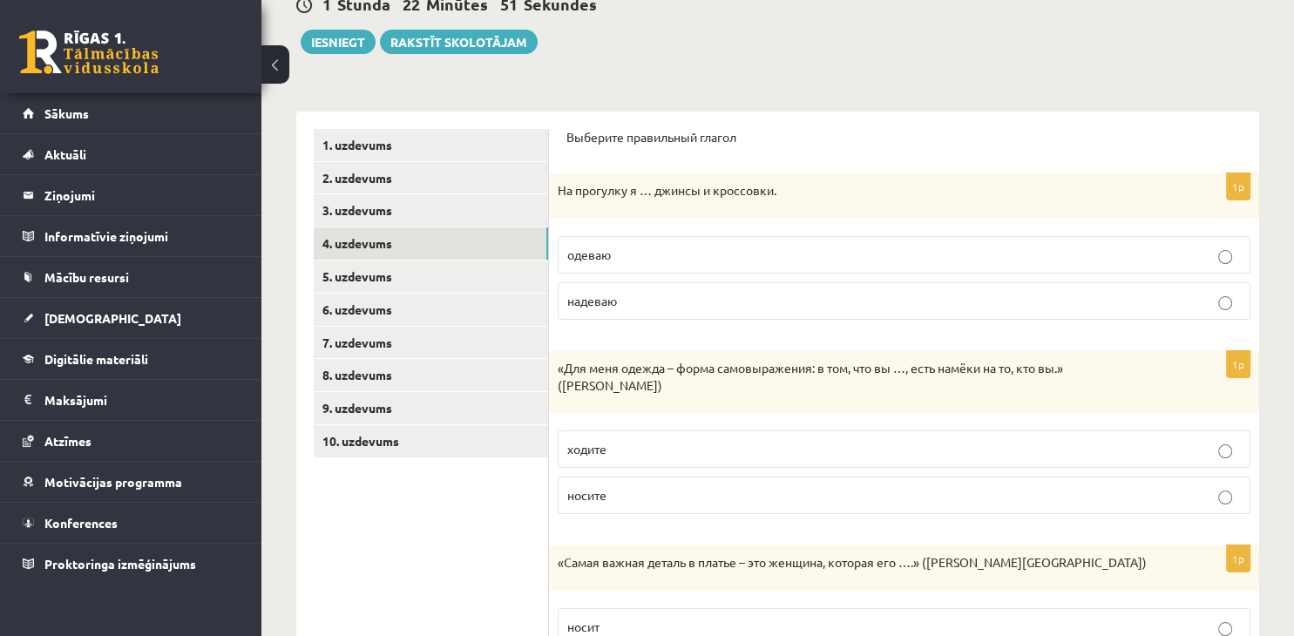
click at [662, 264] on label "одеваю" at bounding box center [903, 254] width 692 height 37
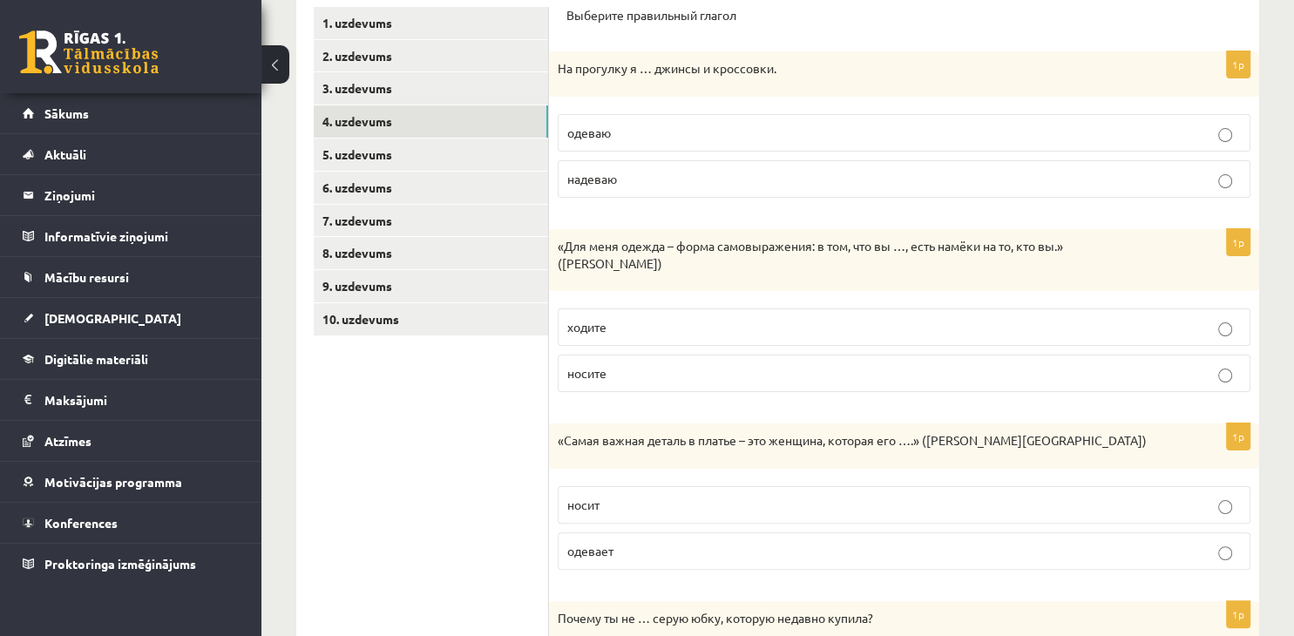
scroll to position [368, 0]
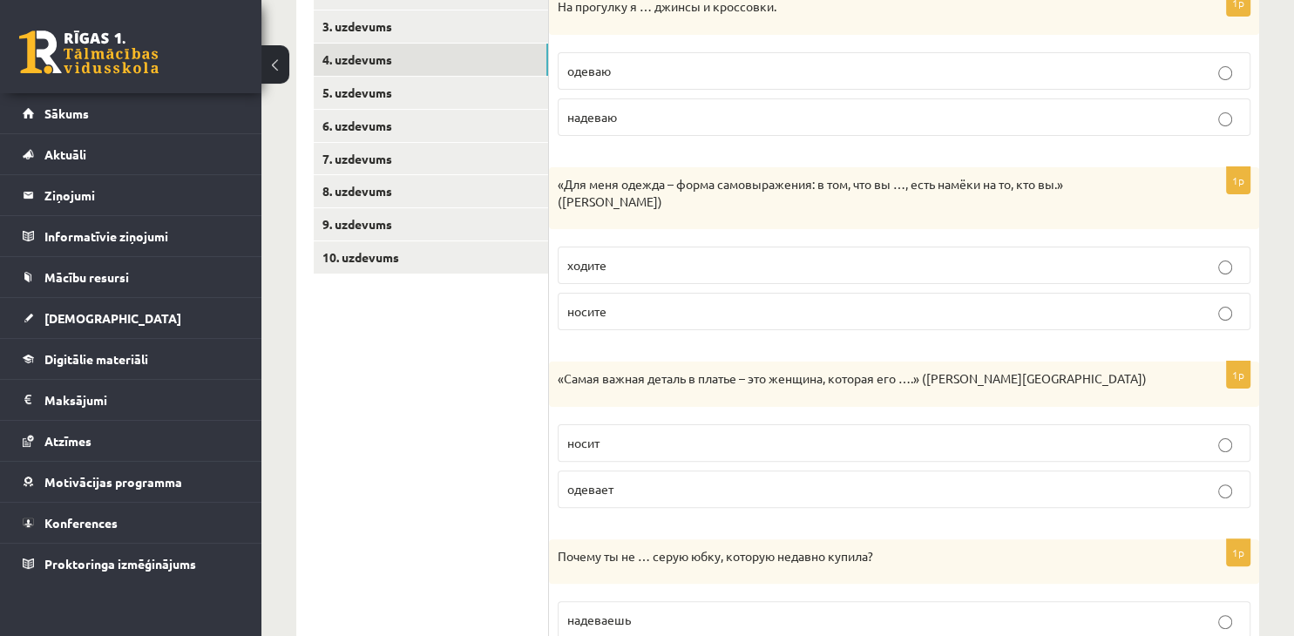
click at [667, 315] on p "носите" at bounding box center [903, 311] width 673 height 18
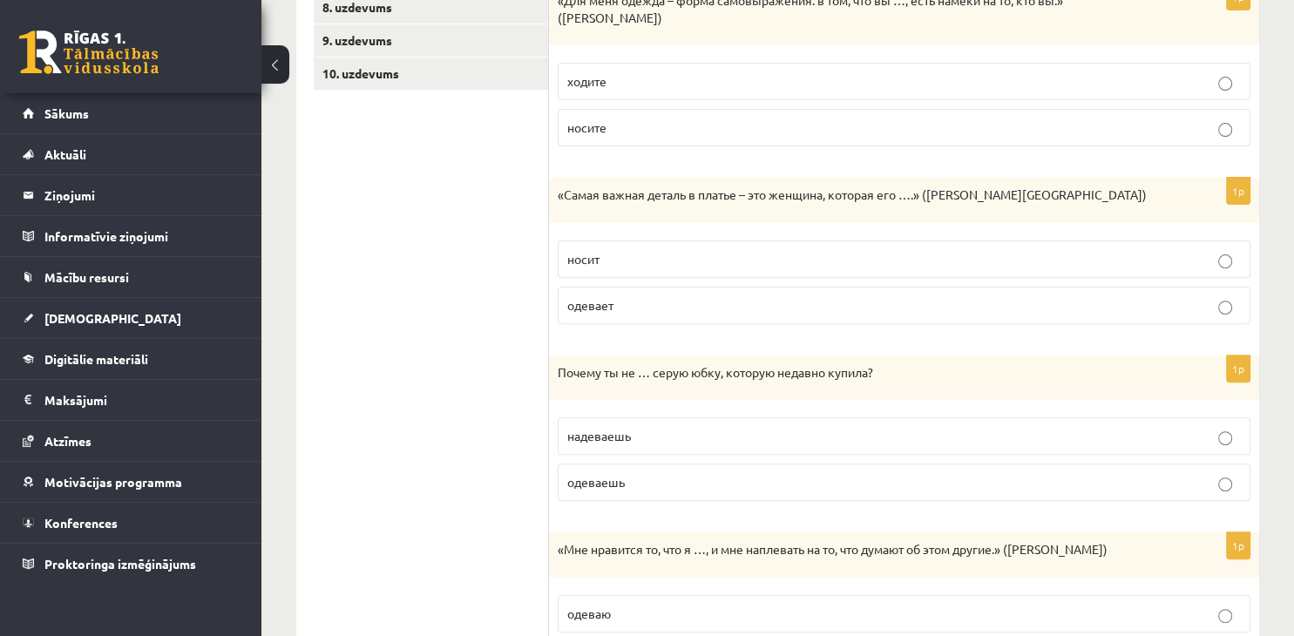
click at [657, 264] on p "носит" at bounding box center [903, 259] width 673 height 18
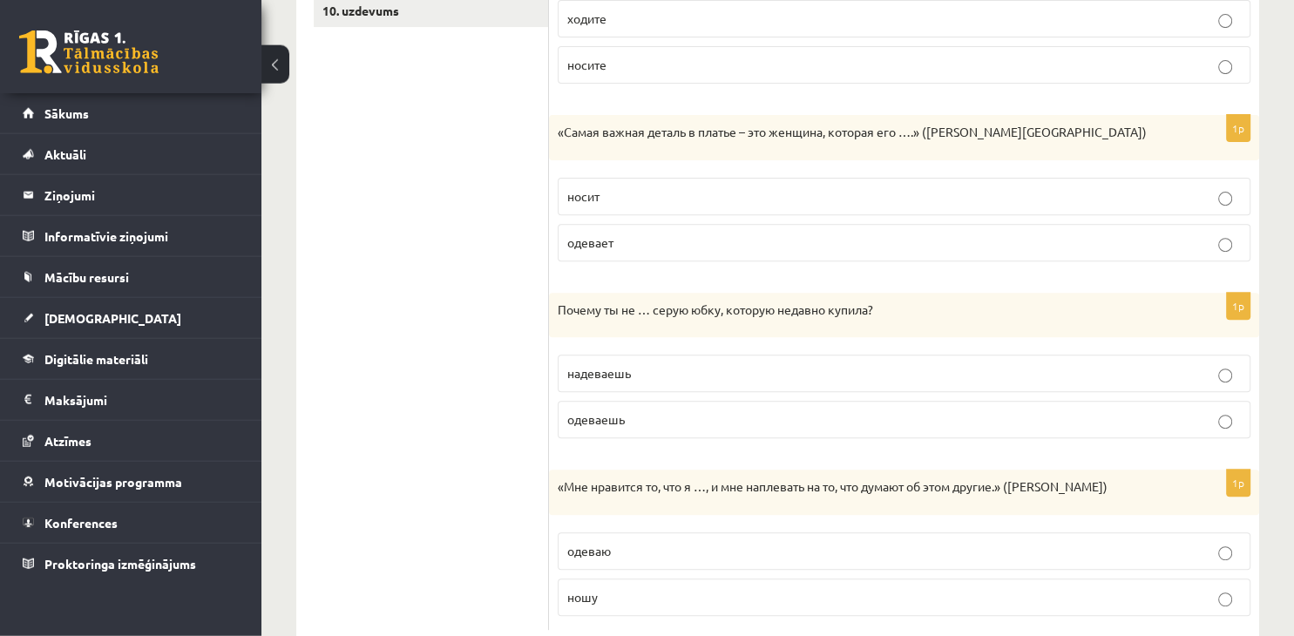
scroll to position [656, 0]
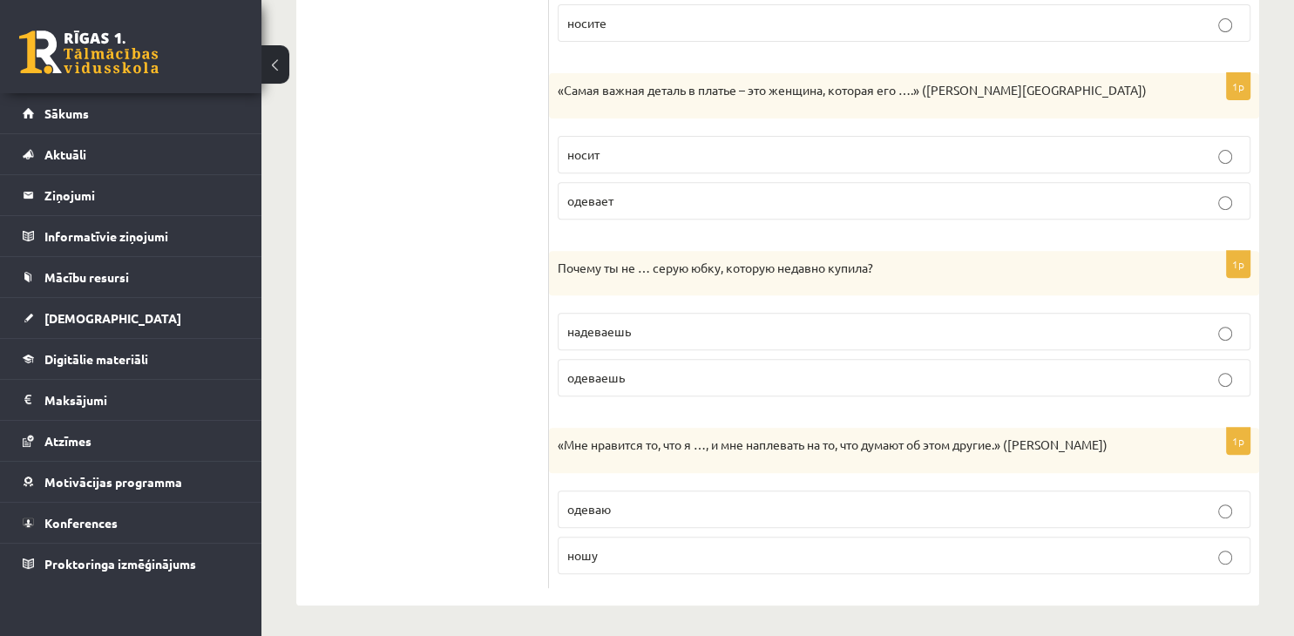
click at [681, 382] on p "одеваешь" at bounding box center [903, 377] width 673 height 18
click at [646, 333] on p "надеваешь" at bounding box center [903, 331] width 673 height 18
click at [668, 382] on p "одеваешь" at bounding box center [903, 377] width 673 height 18
click at [668, 319] on label "надеваешь" at bounding box center [903, 331] width 692 height 37
click at [683, 510] on p "одеваю" at bounding box center [903, 509] width 673 height 18
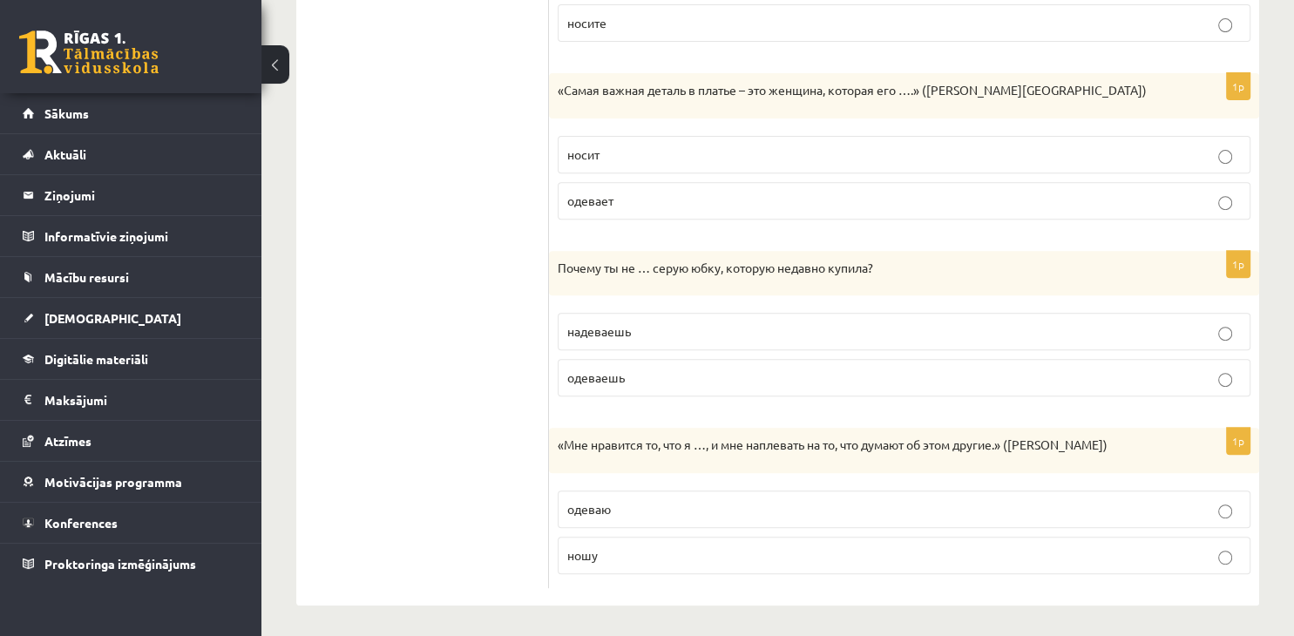
click at [659, 505] on p "одеваю" at bounding box center [903, 509] width 673 height 18
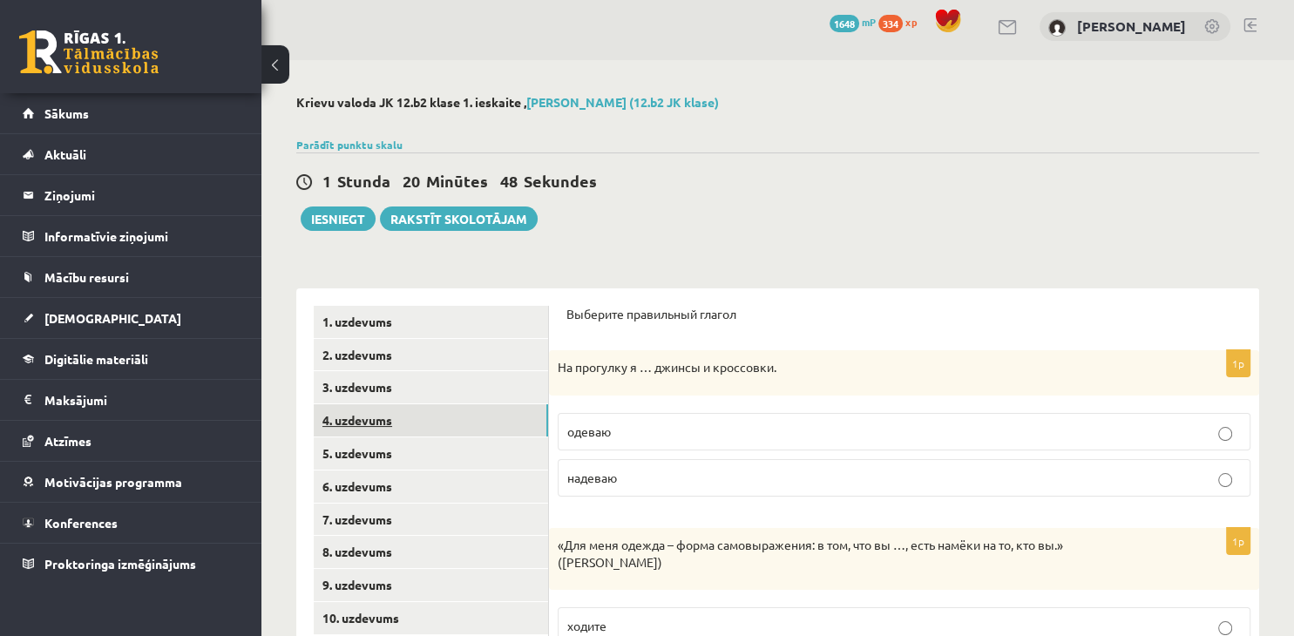
scroll to position [184, 0]
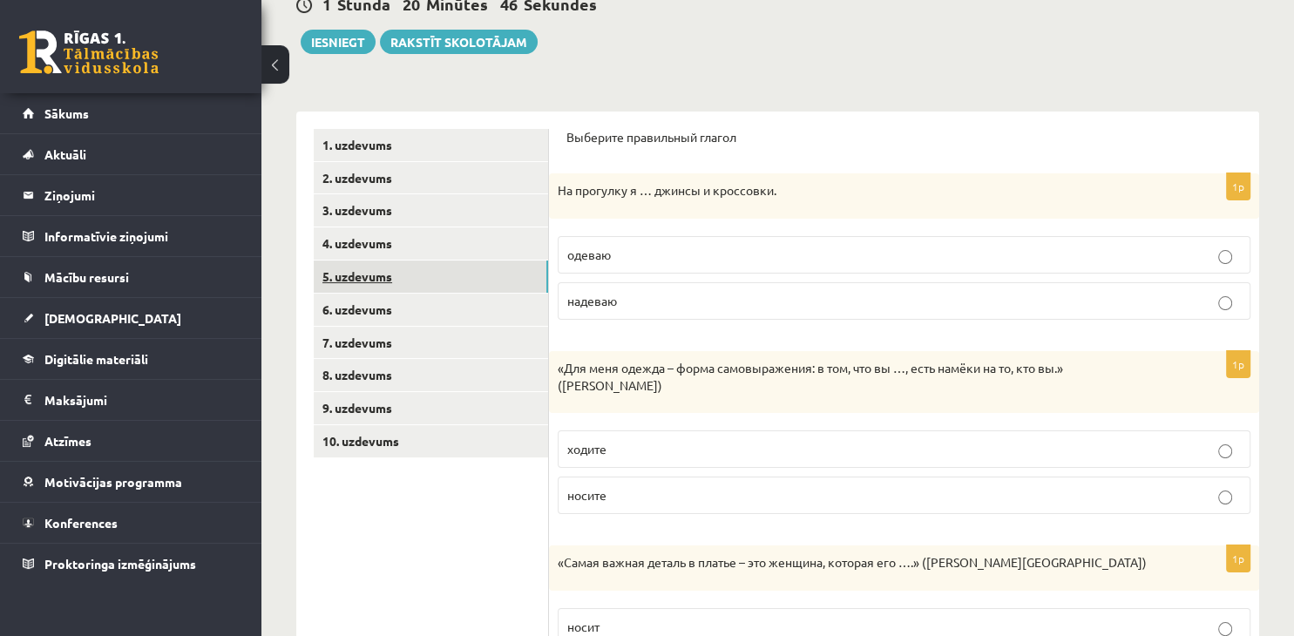
click at [528, 286] on link "5. uzdevums" at bounding box center [431, 276] width 234 height 32
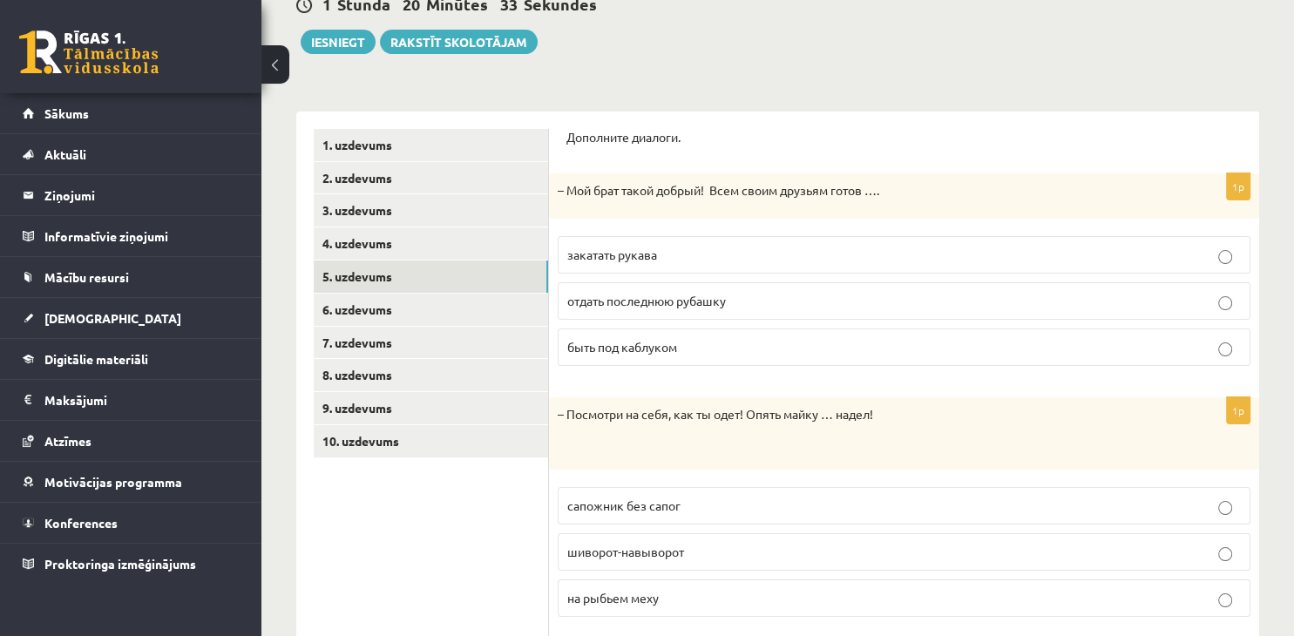
click at [723, 310] on label "отдать последнюю рубашку" at bounding box center [903, 300] width 692 height 37
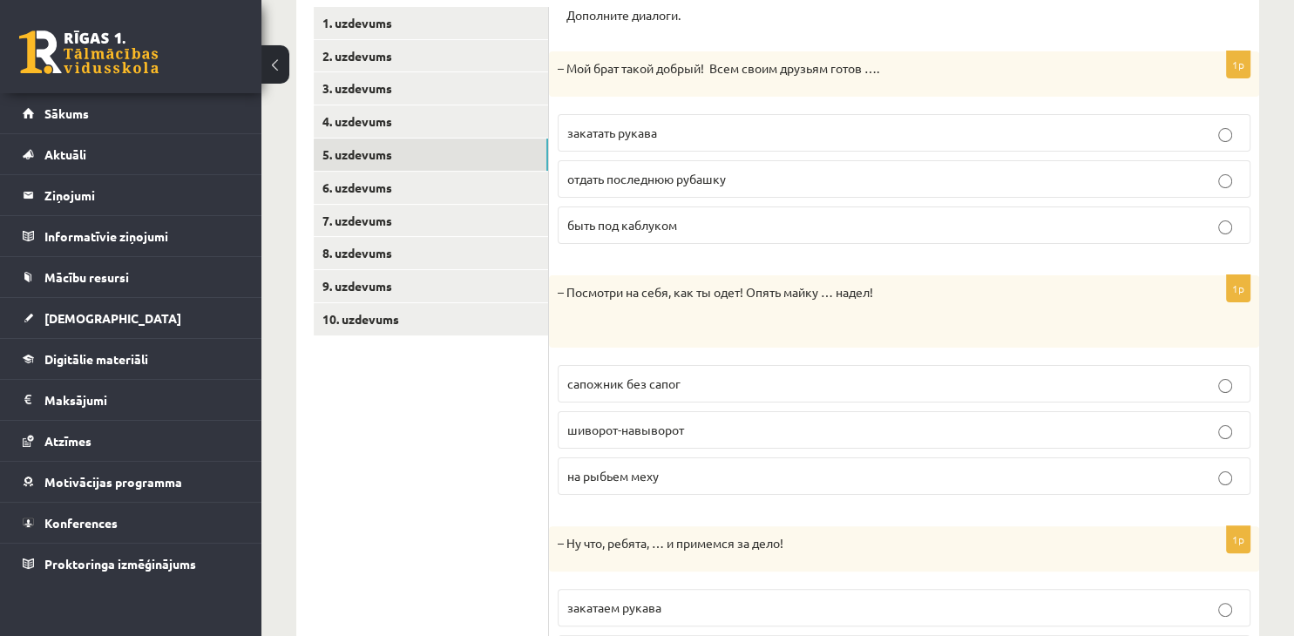
scroll to position [275, 0]
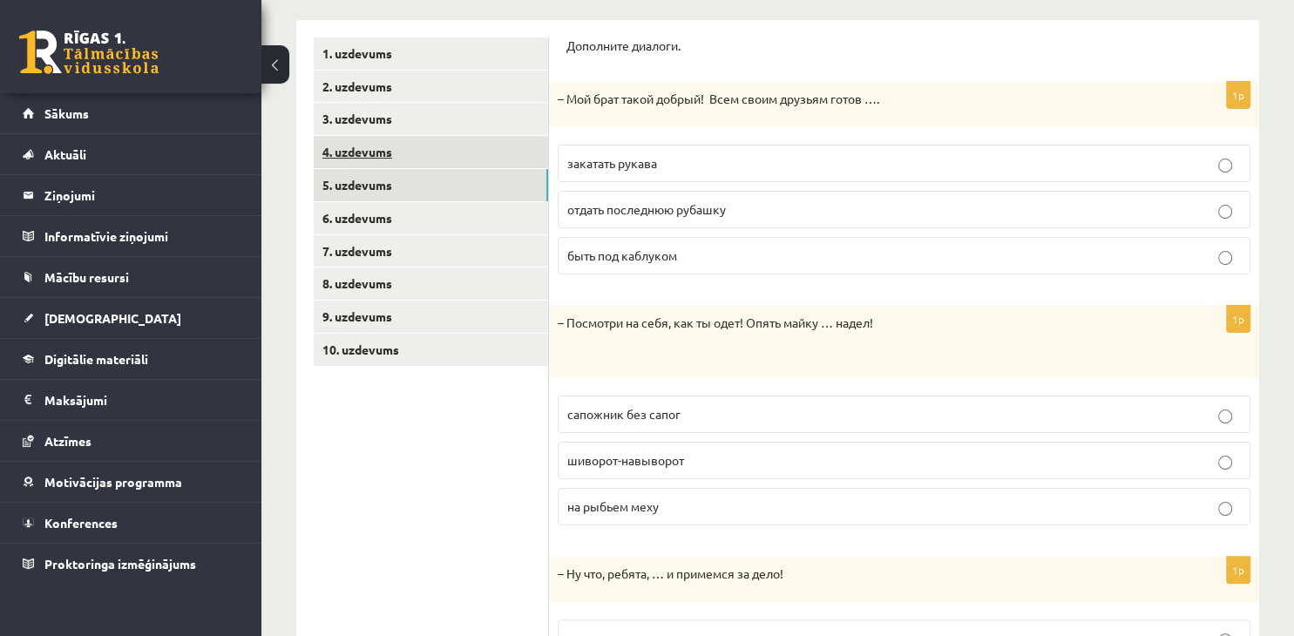
click at [394, 151] on link "4. uzdevums" at bounding box center [431, 152] width 234 height 32
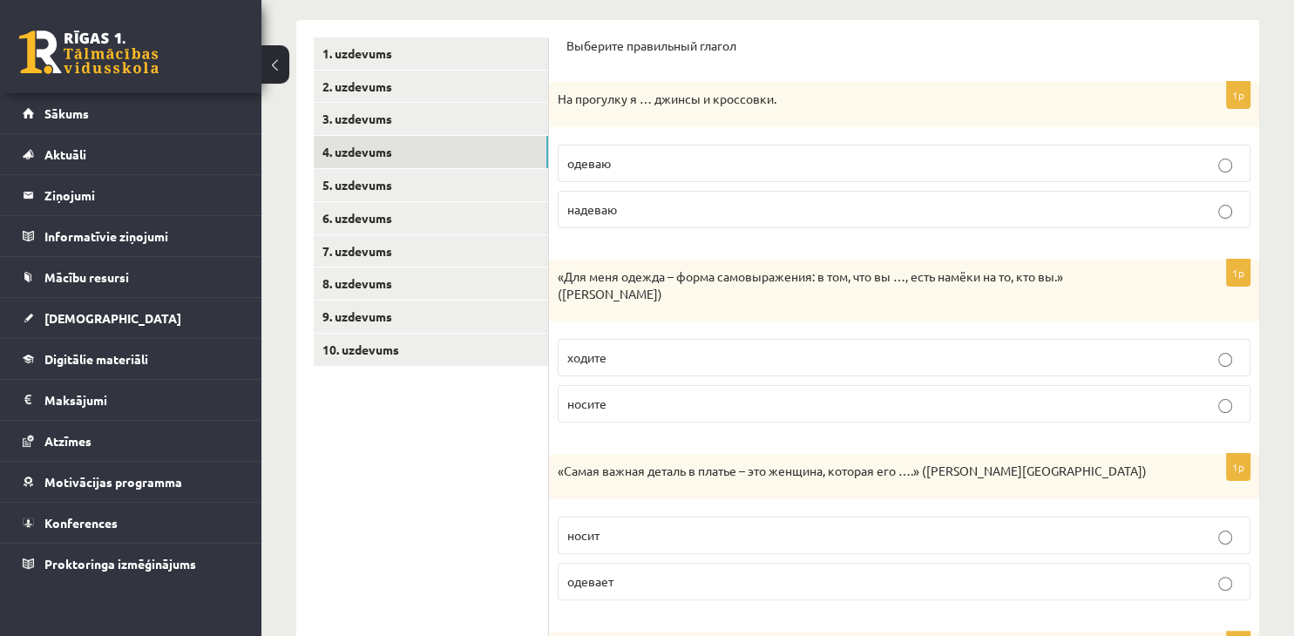
scroll to position [656, 0]
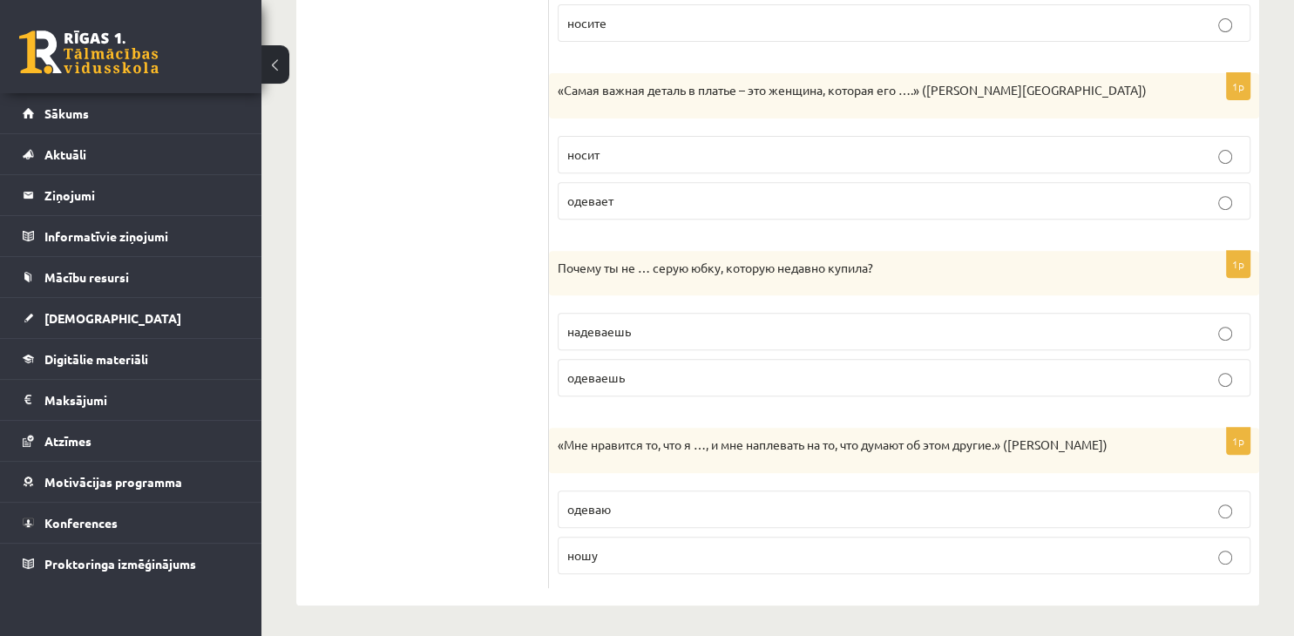
click at [662, 382] on p "одеваешь" at bounding box center [903, 377] width 673 height 18
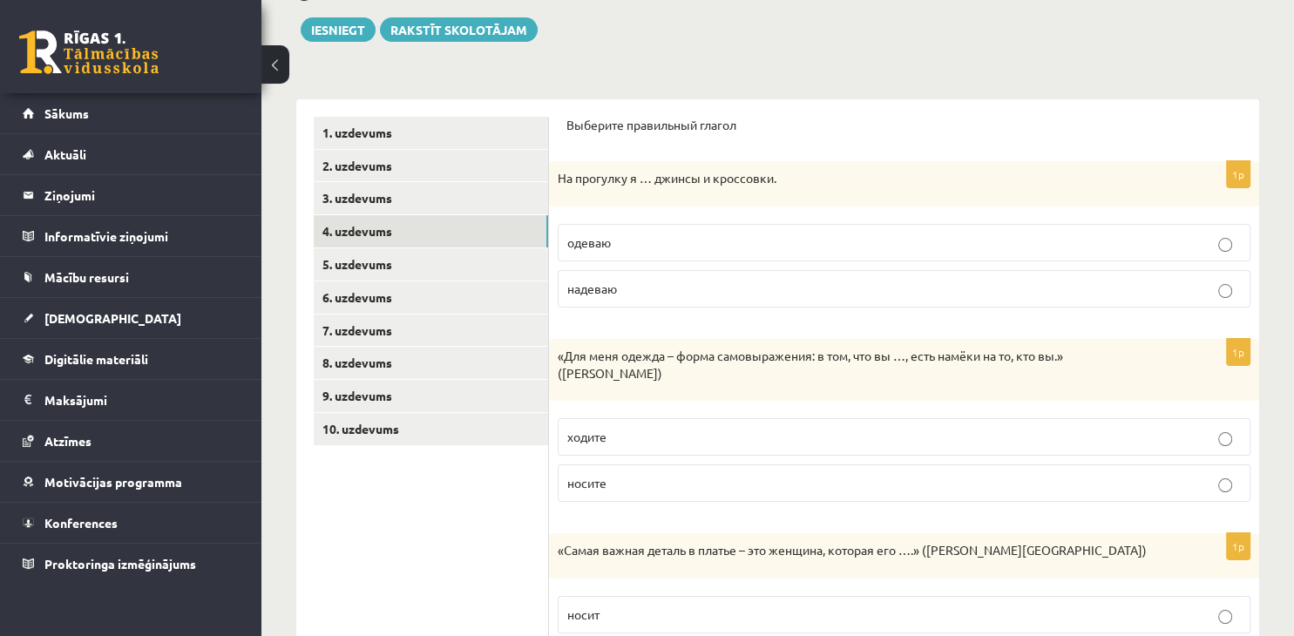
scroll to position [0, 0]
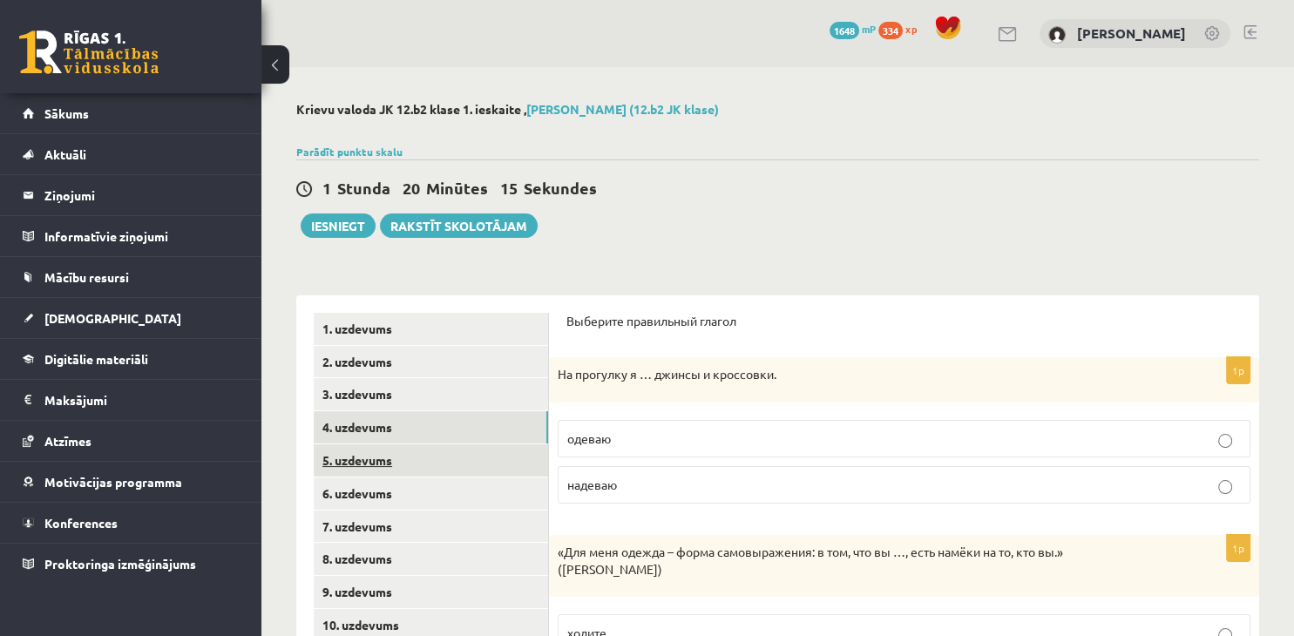
click at [388, 463] on link "5. uzdevums" at bounding box center [431, 460] width 234 height 32
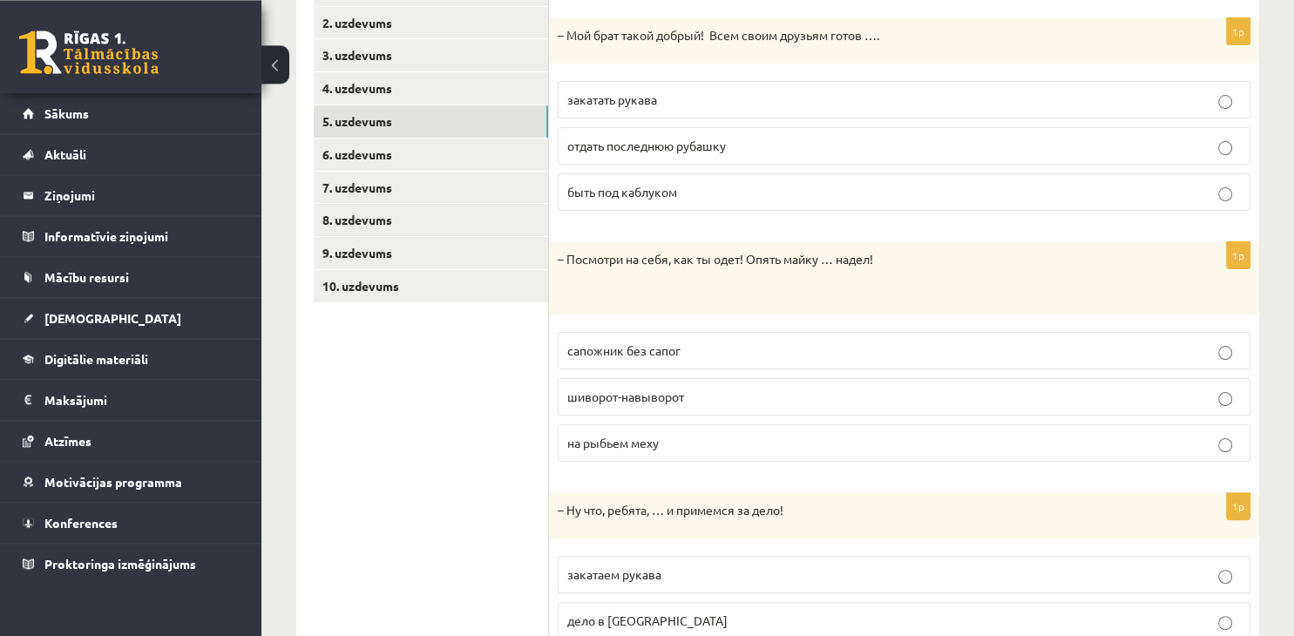
scroll to position [451, 0]
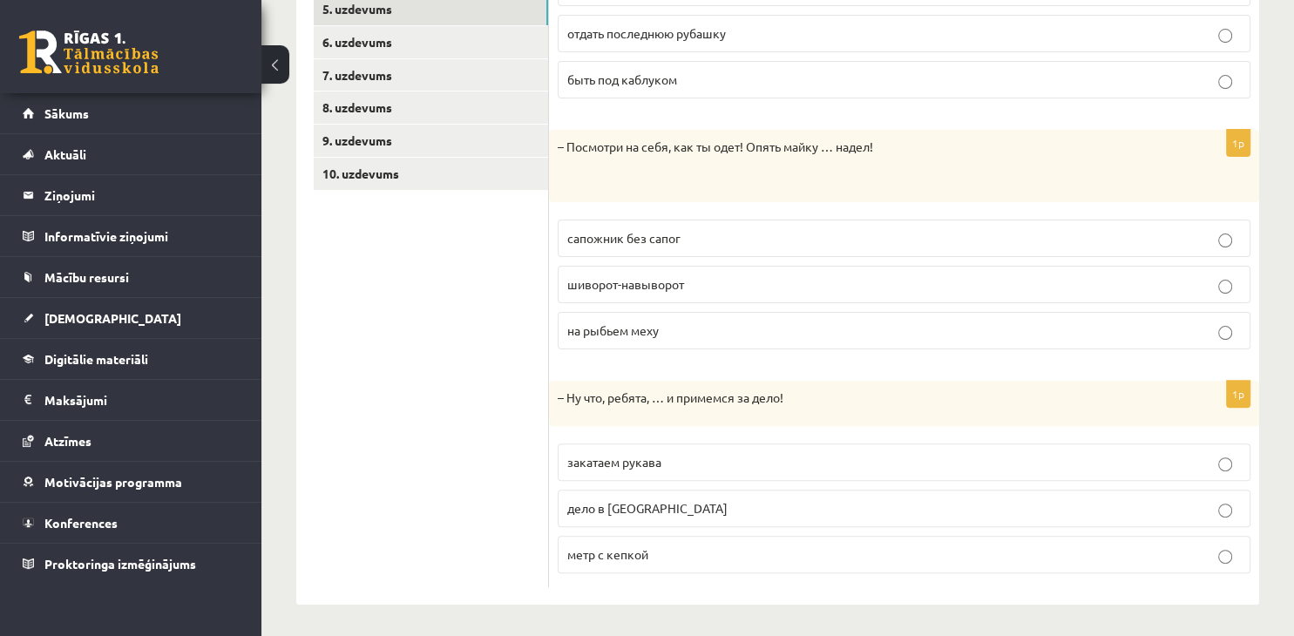
click at [709, 294] on label "шиворот-навыворот" at bounding box center [903, 284] width 692 height 37
click at [692, 470] on label "закатаем рукава" at bounding box center [903, 461] width 692 height 37
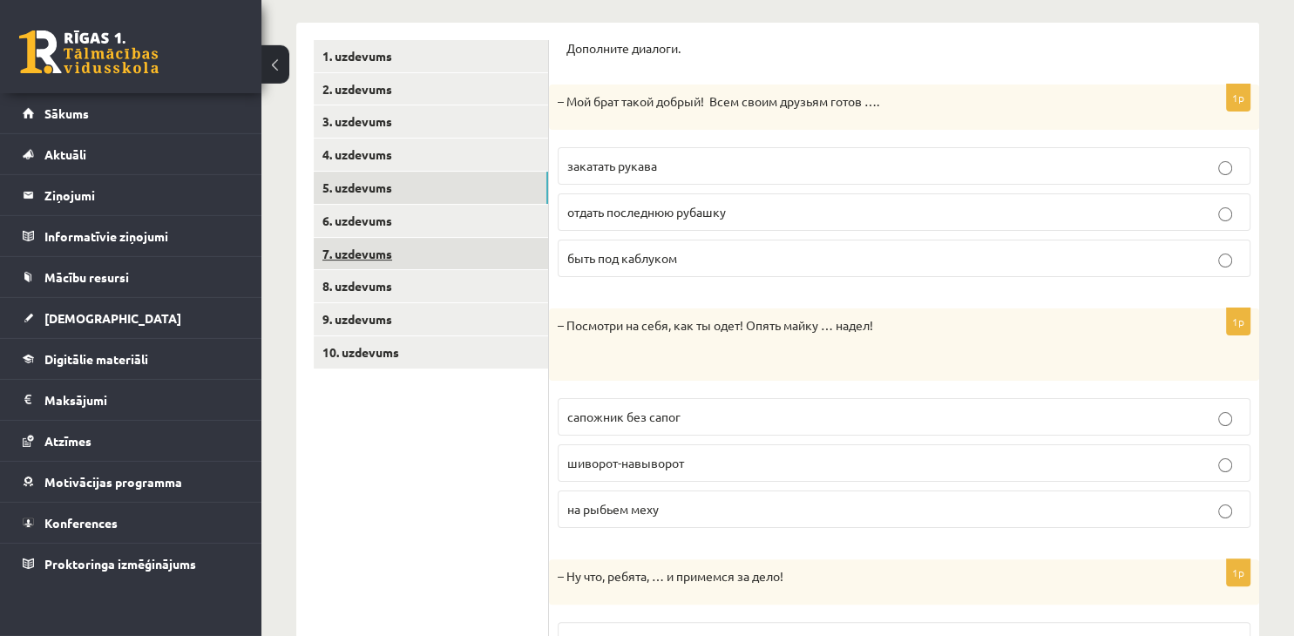
scroll to position [267, 0]
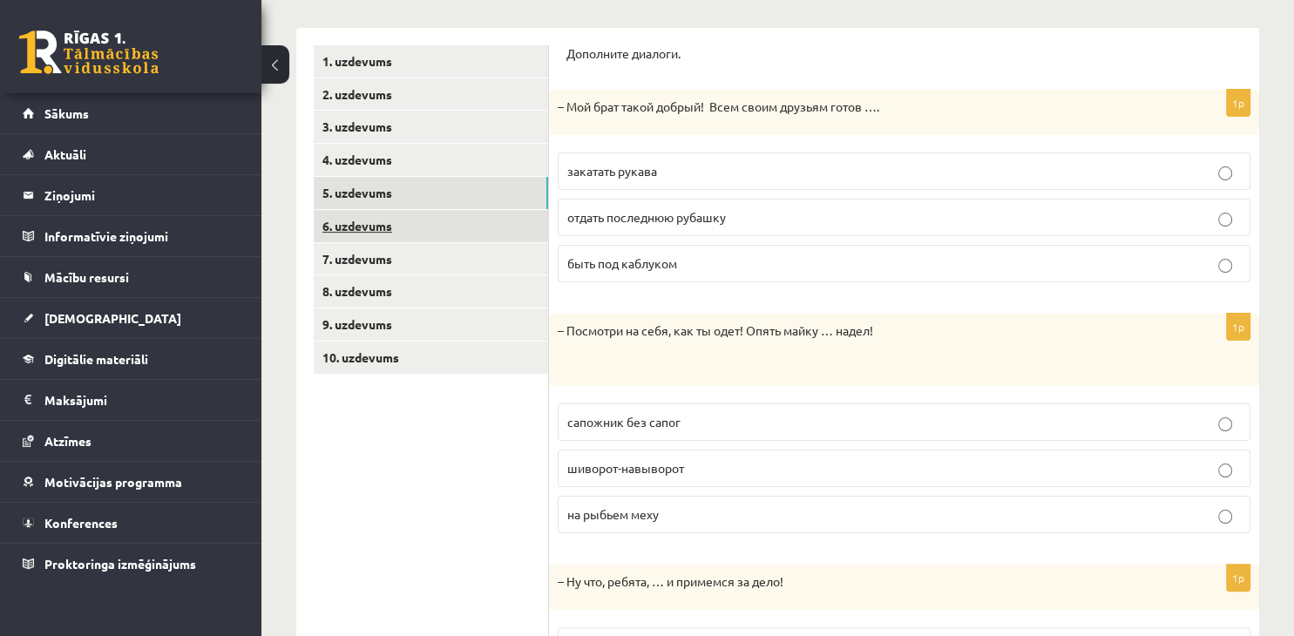
click at [409, 228] on link "6. uzdevums" at bounding box center [431, 226] width 234 height 32
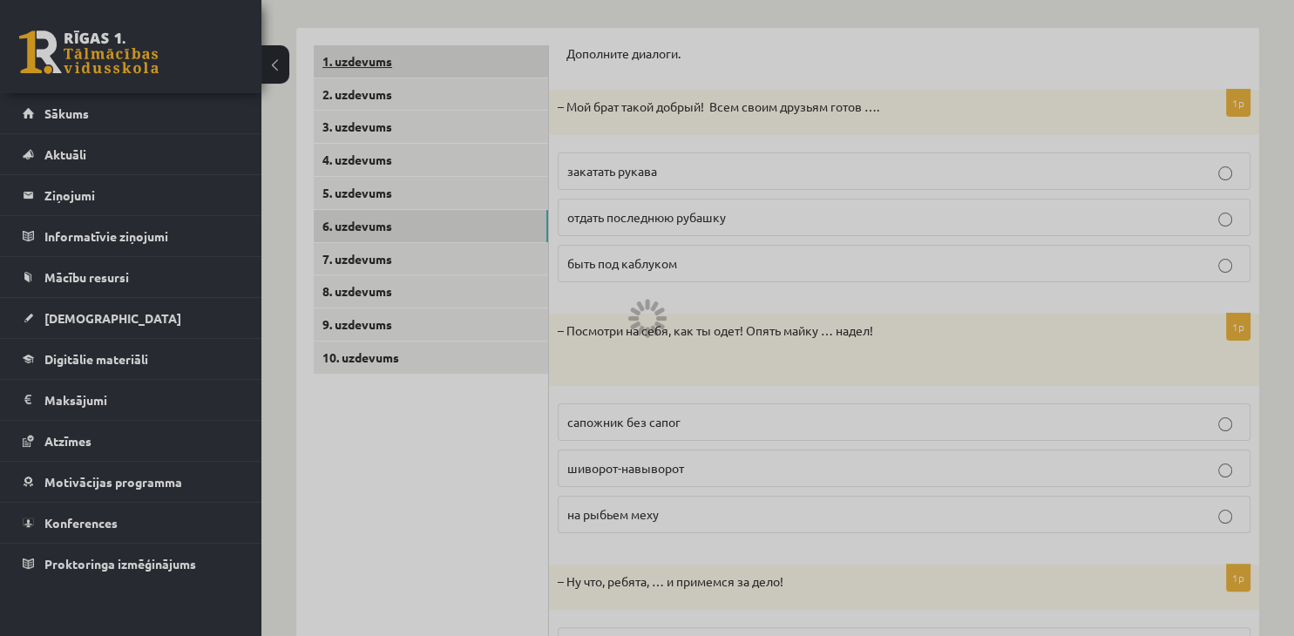
scroll to position [92, 0]
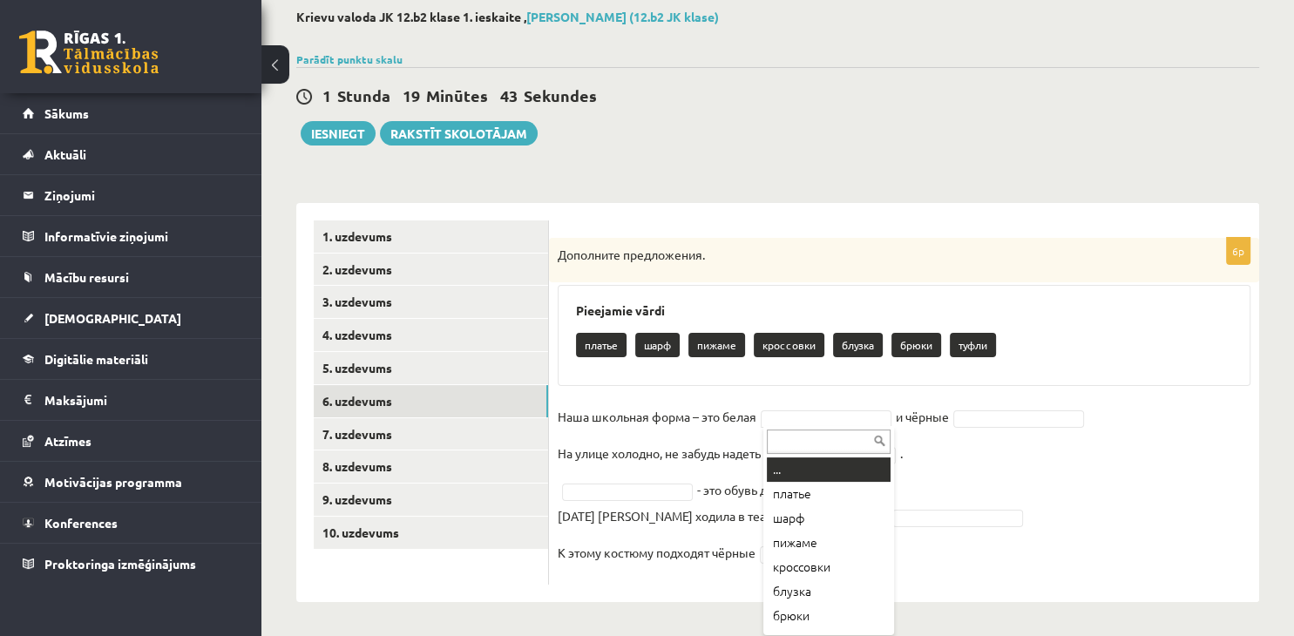
click at [831, 416] on body "0 Dāvanas 1648 mP 334 xp [PERSON_NAME] Sākums Aktuāli Kā mācīties [PERSON_NAME]…" at bounding box center [647, 226] width 1294 height 636
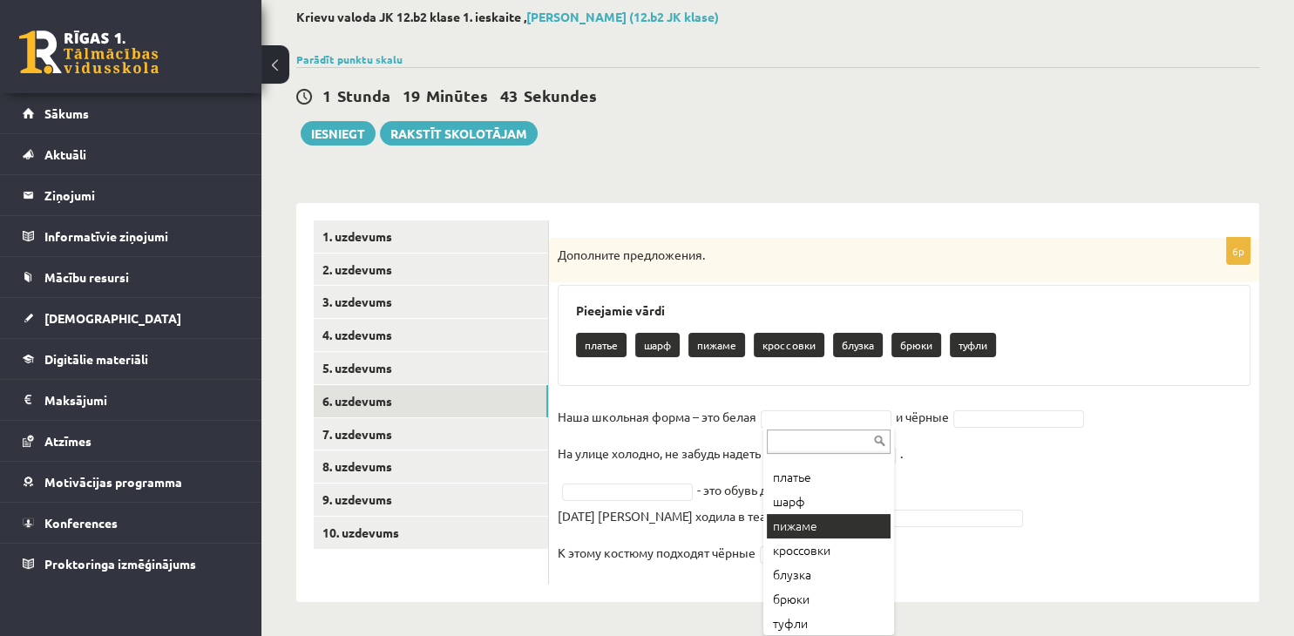
scroll to position [21, 0]
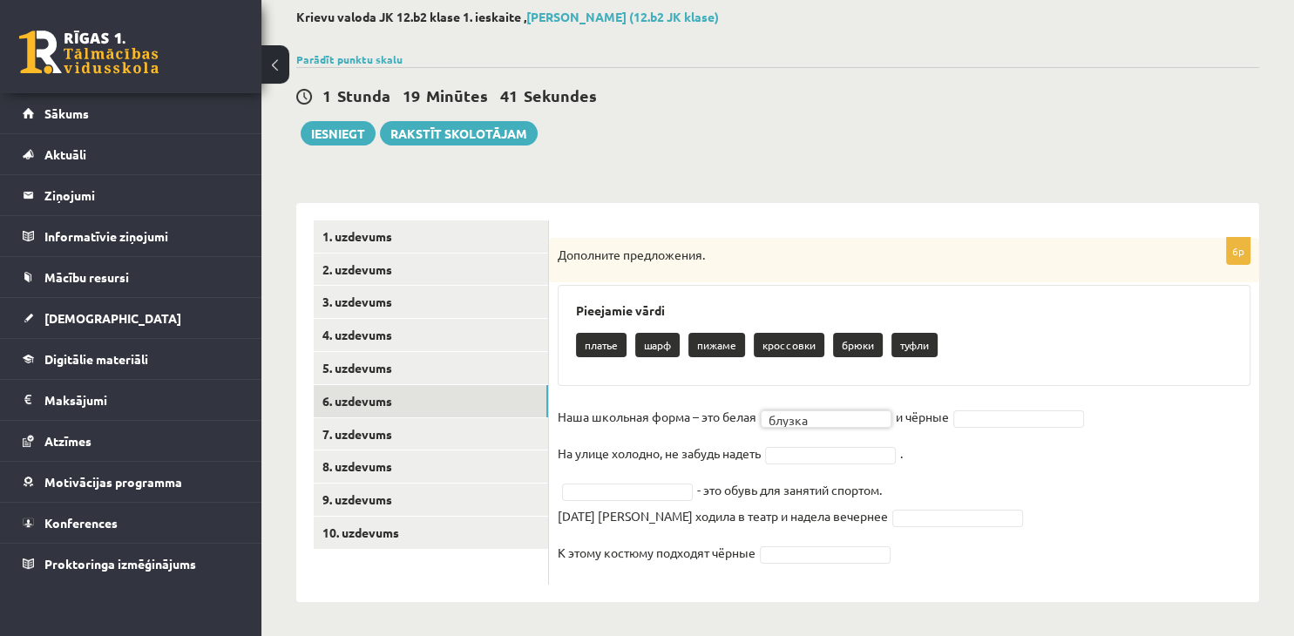
click at [1010, 422] on body "0 Dāvanas 1648 mP 334 xp [PERSON_NAME] Sākums Aktuāli Kā mācīties [PERSON_NAME]…" at bounding box center [647, 226] width 1294 height 636
drag, startPoint x: 1009, startPoint y: 592, endPoint x: 987, endPoint y: 584, distance: 23.1
click at [802, 457] on body "0 Dāvanas 1648 mP 334 xp [PERSON_NAME] Sākums Aktuāli Kā mācīties [PERSON_NAME]…" at bounding box center [647, 226] width 1294 height 636
click at [637, 500] on fieldset "Наша школьная форма – это белая блузка ****** и чёрные брюки ***** На [GEOGRAPH…" at bounding box center [903, 489] width 692 height 172
click at [637, 498] on body "0 Dāvanas 1648 mP 334 xp [PERSON_NAME] Sākums Aktuāli Kā mācīties [PERSON_NAME]…" at bounding box center [647, 226] width 1294 height 636
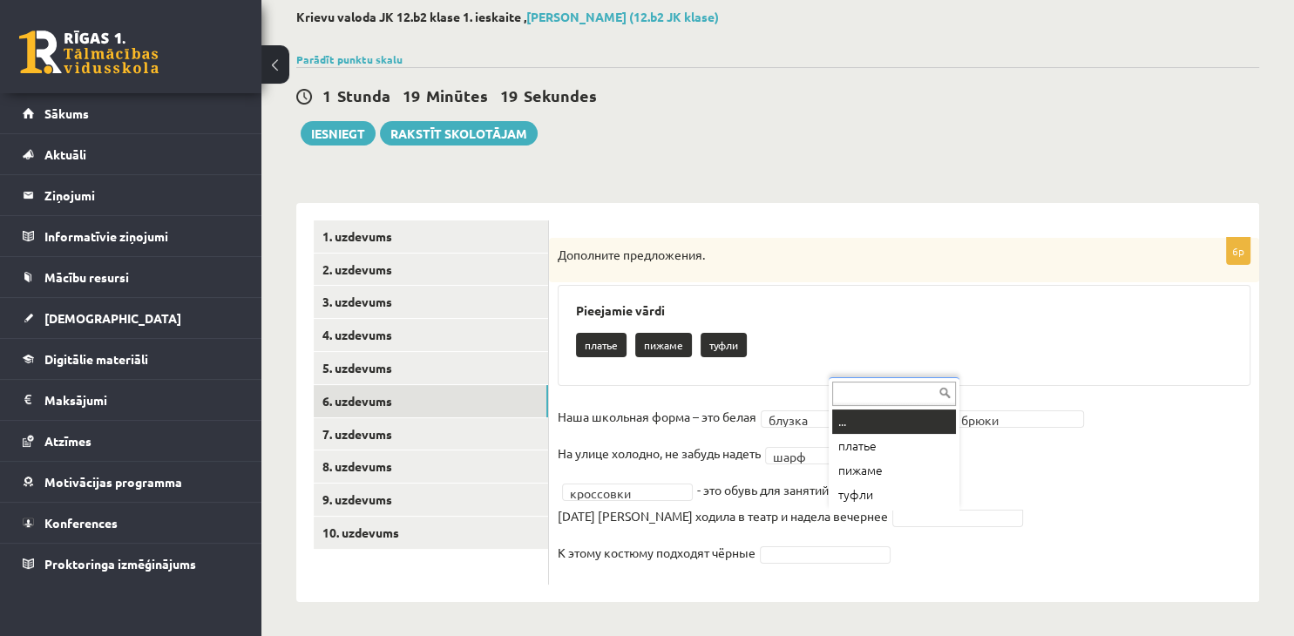
click at [890, 521] on body "0 Dāvanas 1648 mP 334 xp [PERSON_NAME] Sākums Aktuāli Kā mācīties [PERSON_NAME]…" at bounding box center [647, 226] width 1294 height 636
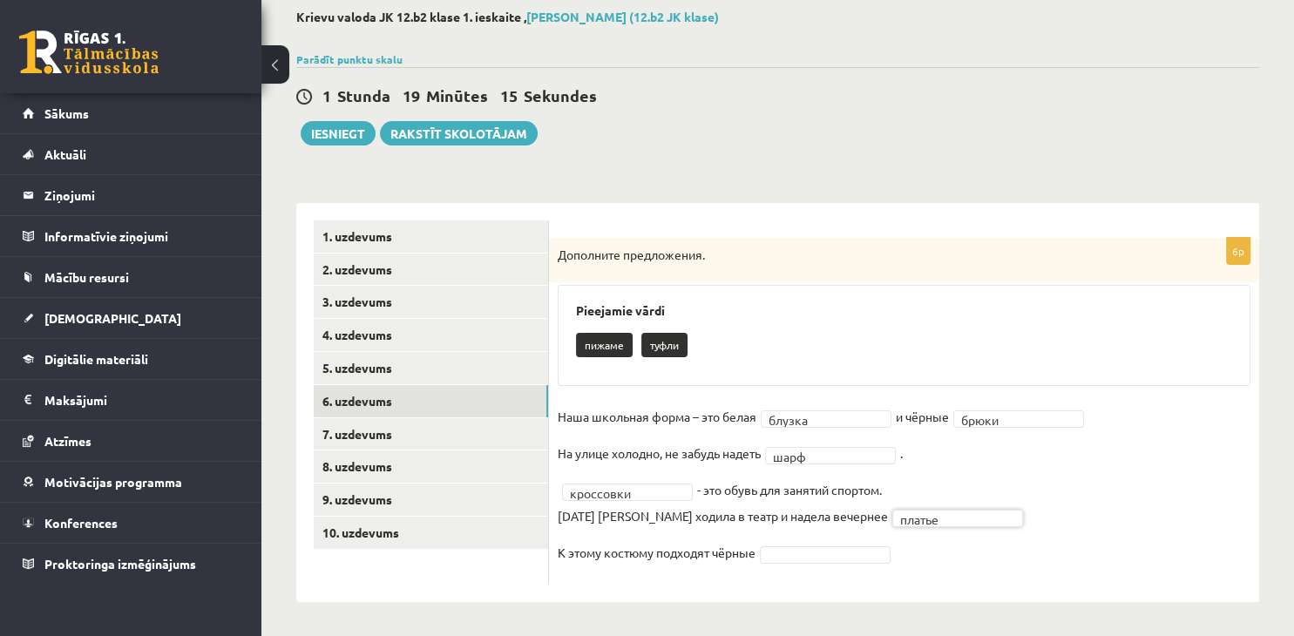
click at [811, 544] on body "0 Dāvanas 1648 mP 334 xp [PERSON_NAME] Sākums Aktuāli Kā mācīties [PERSON_NAME]…" at bounding box center [647, 226] width 1294 height 636
click at [416, 438] on link "7. uzdevums" at bounding box center [431, 434] width 234 height 32
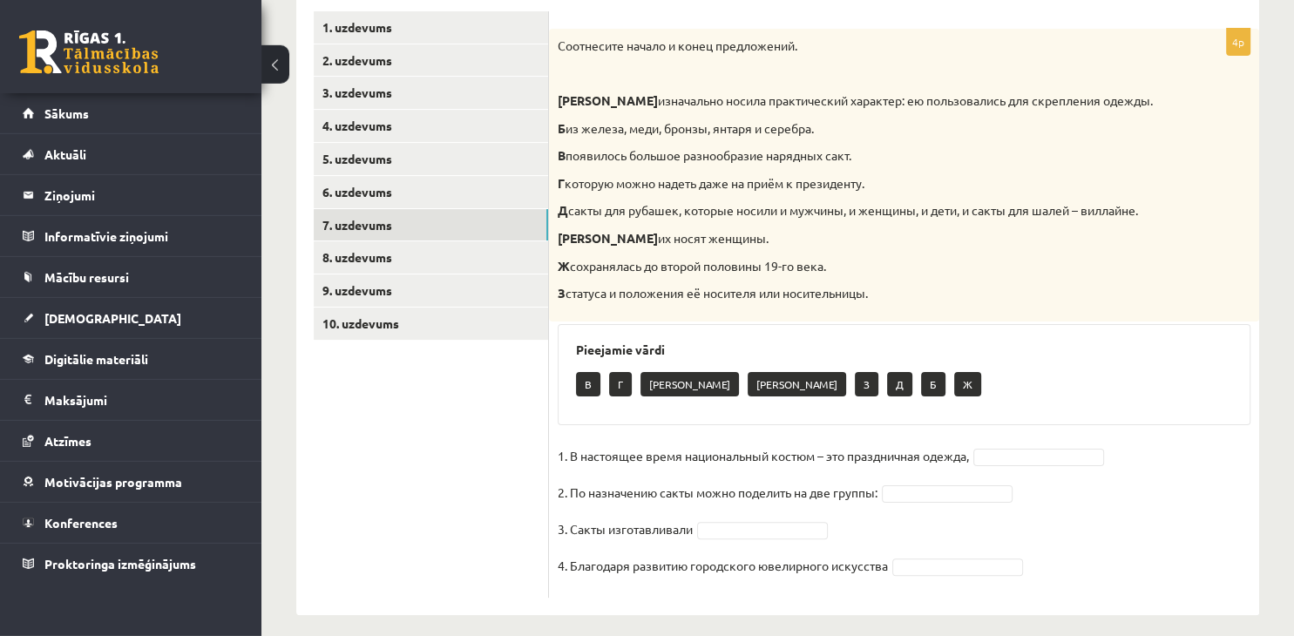
scroll to position [314, 0]
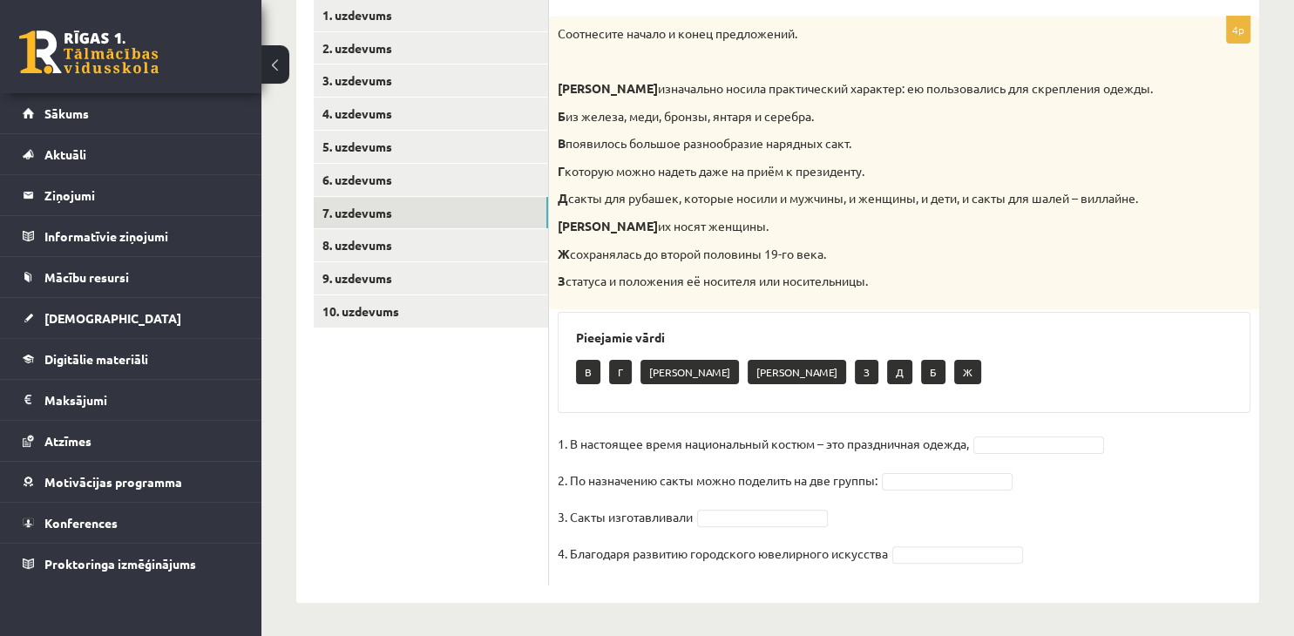
click at [1009, 322] on body "0 Dāvanas 1648 mP 334 xp [PERSON_NAME] Sākums Aktuāli Kā mācīties [PERSON_NAME]…" at bounding box center [647, 4] width 1294 height 636
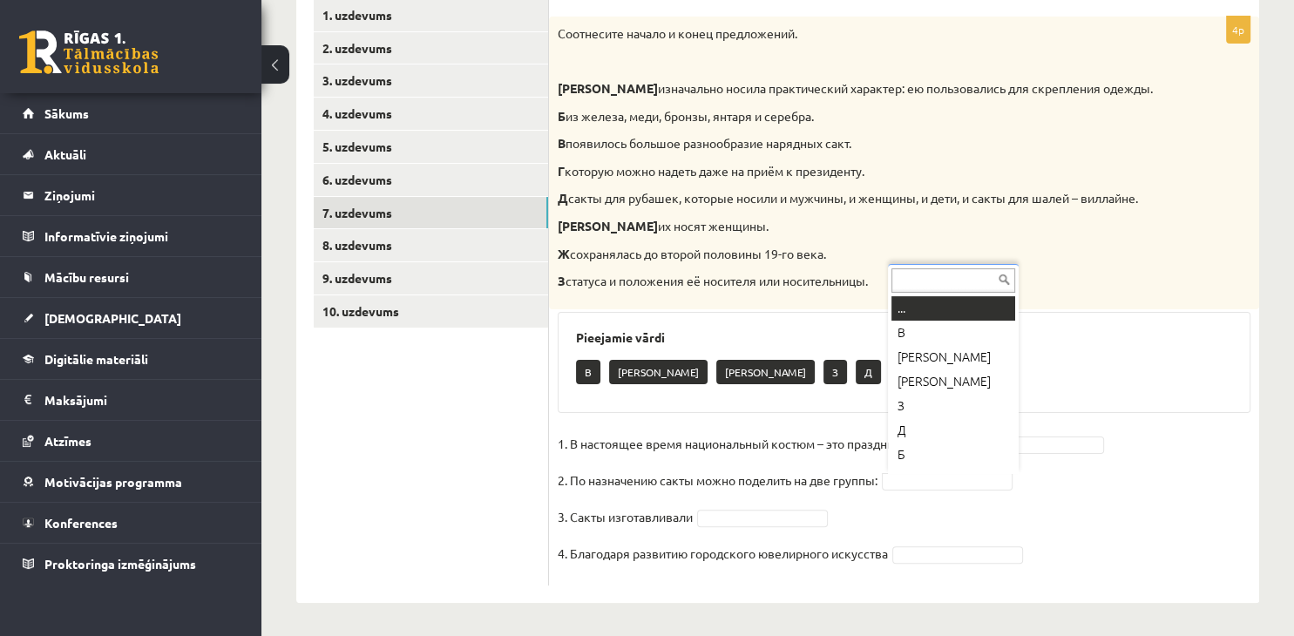
click at [934, 322] on body "0 Dāvanas 1648 mP 334 xp [PERSON_NAME] Sākums Aktuāli Kā mācīties [PERSON_NAME]…" at bounding box center [647, 4] width 1294 height 636
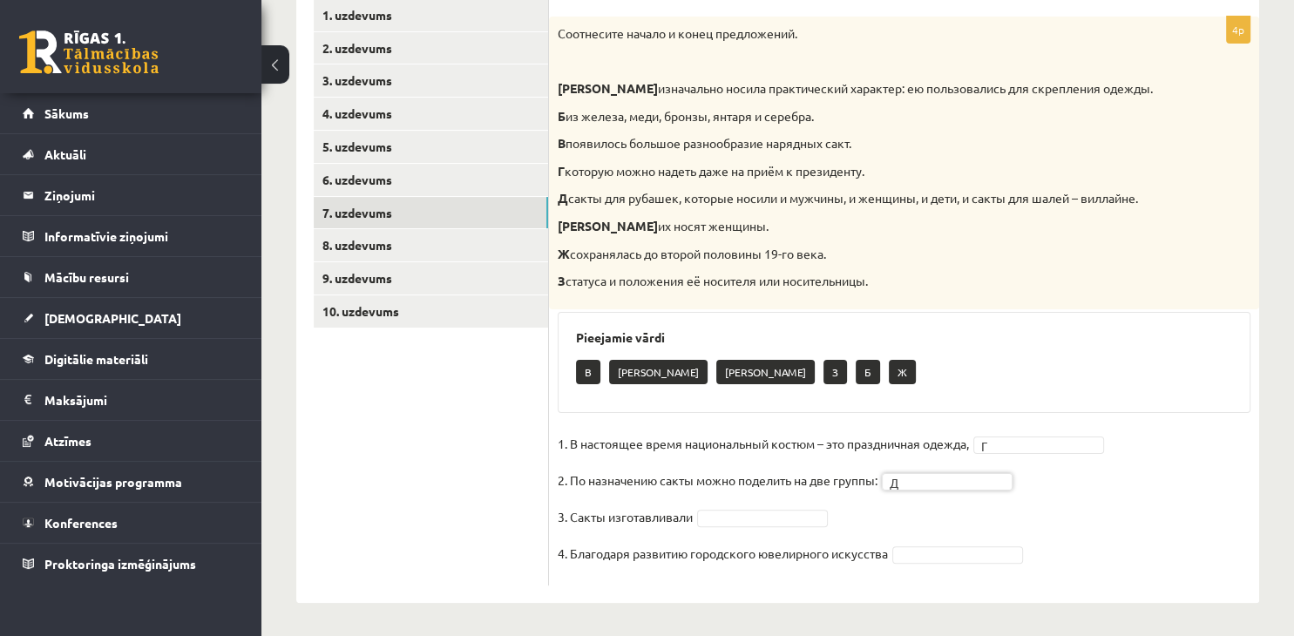
click at [780, 322] on body "0 Dāvanas 1648 mP 334 xp [PERSON_NAME] Sākums Aktuāli Kā mācīties [PERSON_NAME]…" at bounding box center [647, 4] width 1294 height 636
click at [925, 322] on body "0 Dāvanas 1648 mP 334 xp [PERSON_NAME] Sākums Aktuāli Kā mācīties [PERSON_NAME]…" at bounding box center [647, 4] width 1294 height 636
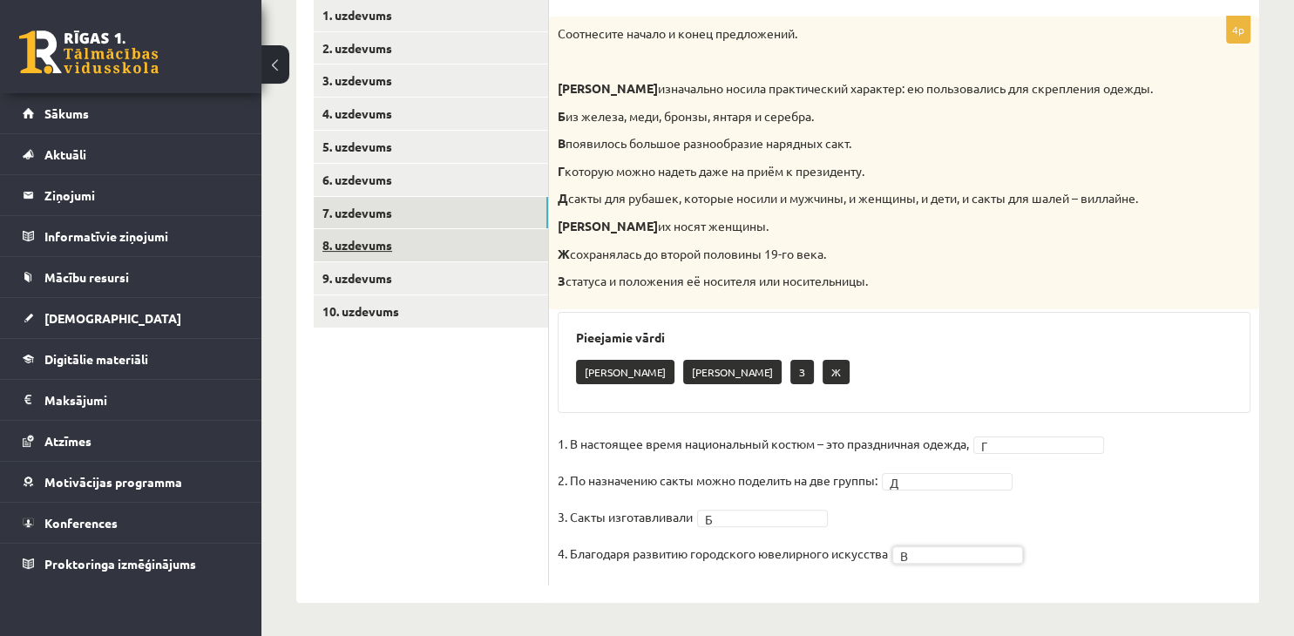
click at [361, 235] on link "8. uzdevums" at bounding box center [431, 245] width 234 height 32
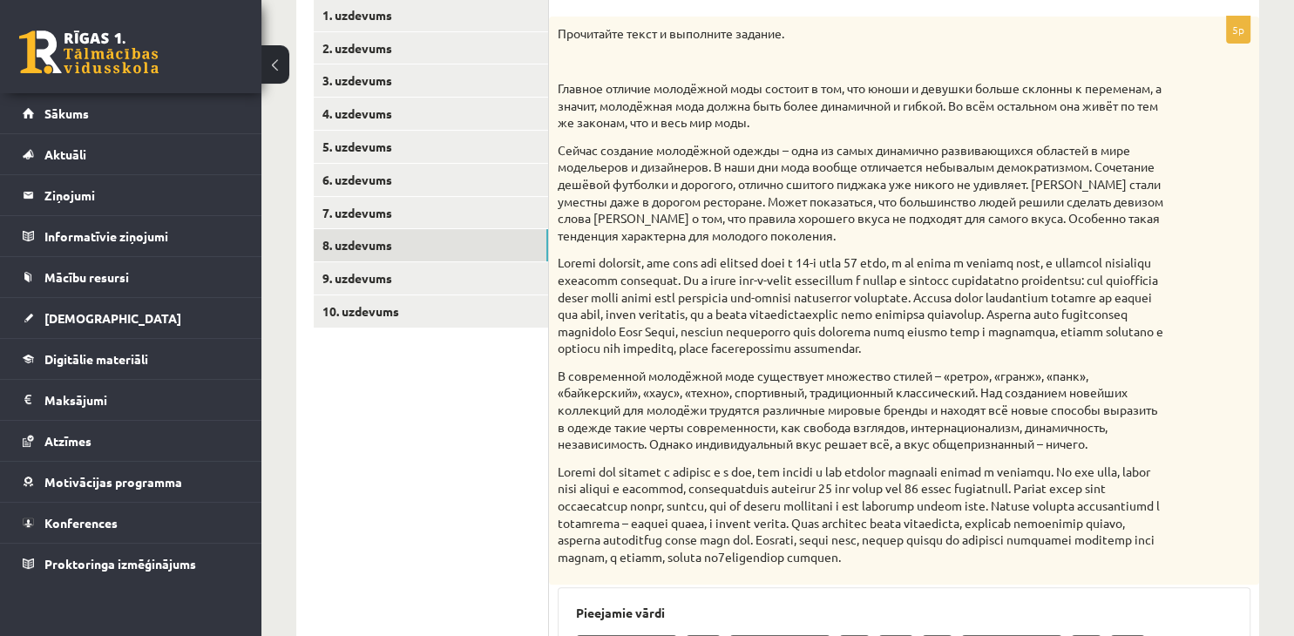
scroll to position [678, 0]
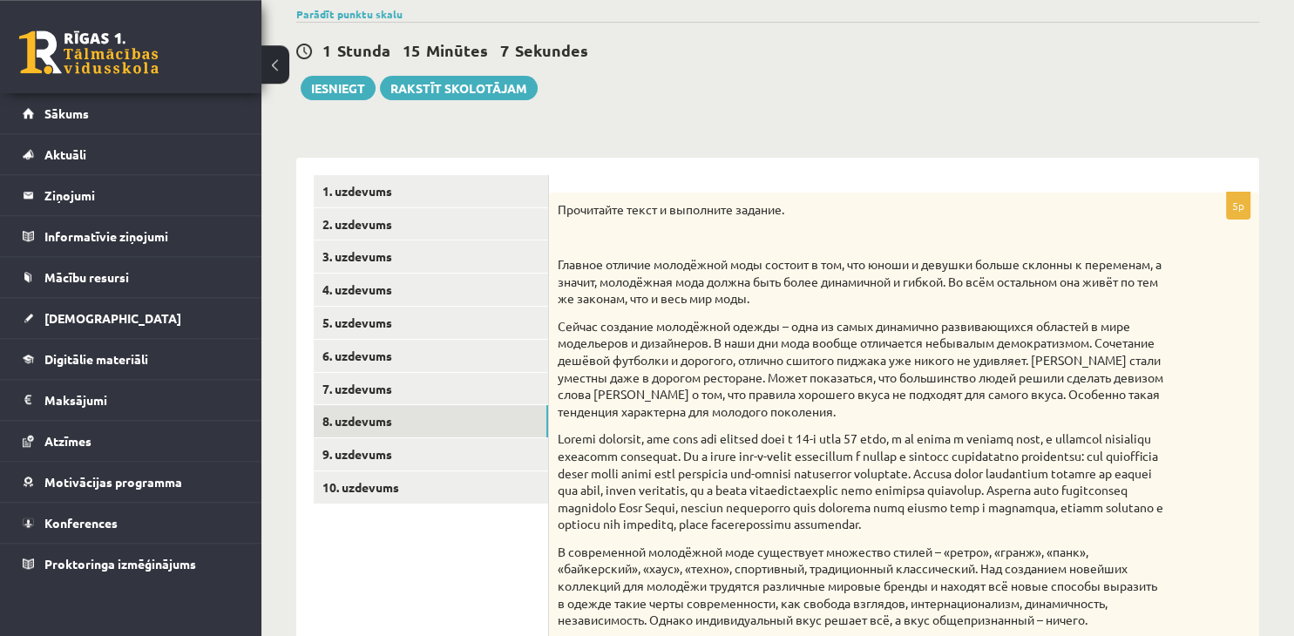
scroll to position [368, 0]
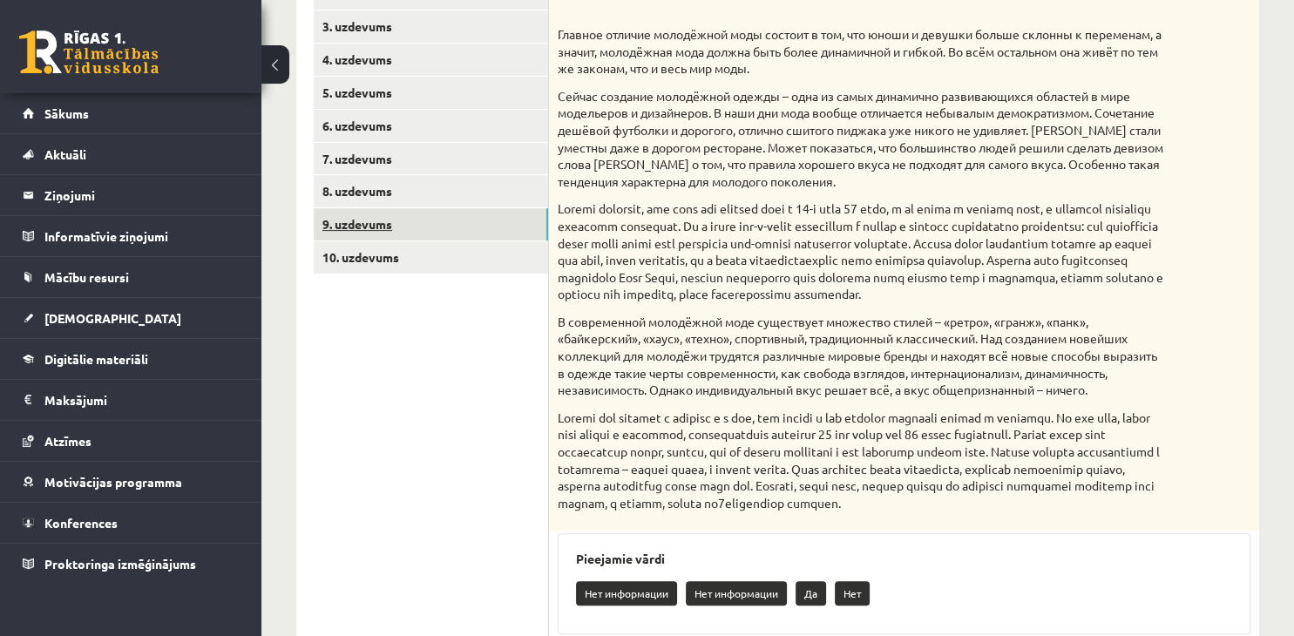
click at [382, 221] on link "9. uzdevums" at bounding box center [431, 224] width 234 height 32
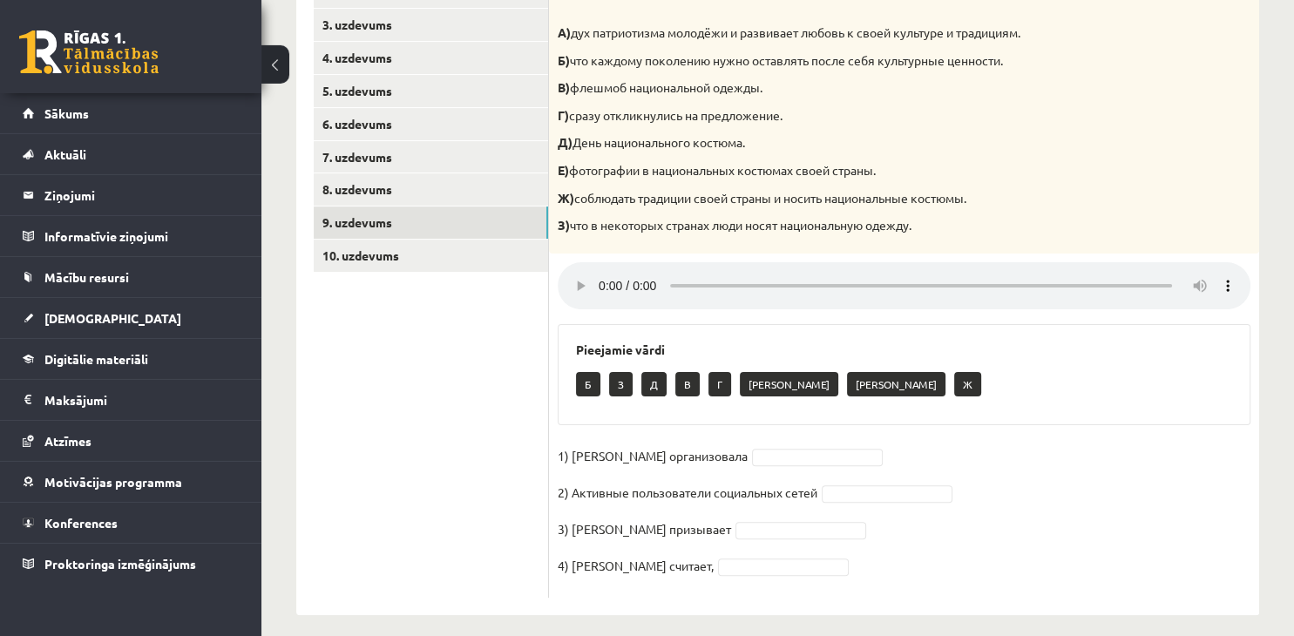
scroll to position [370, 0]
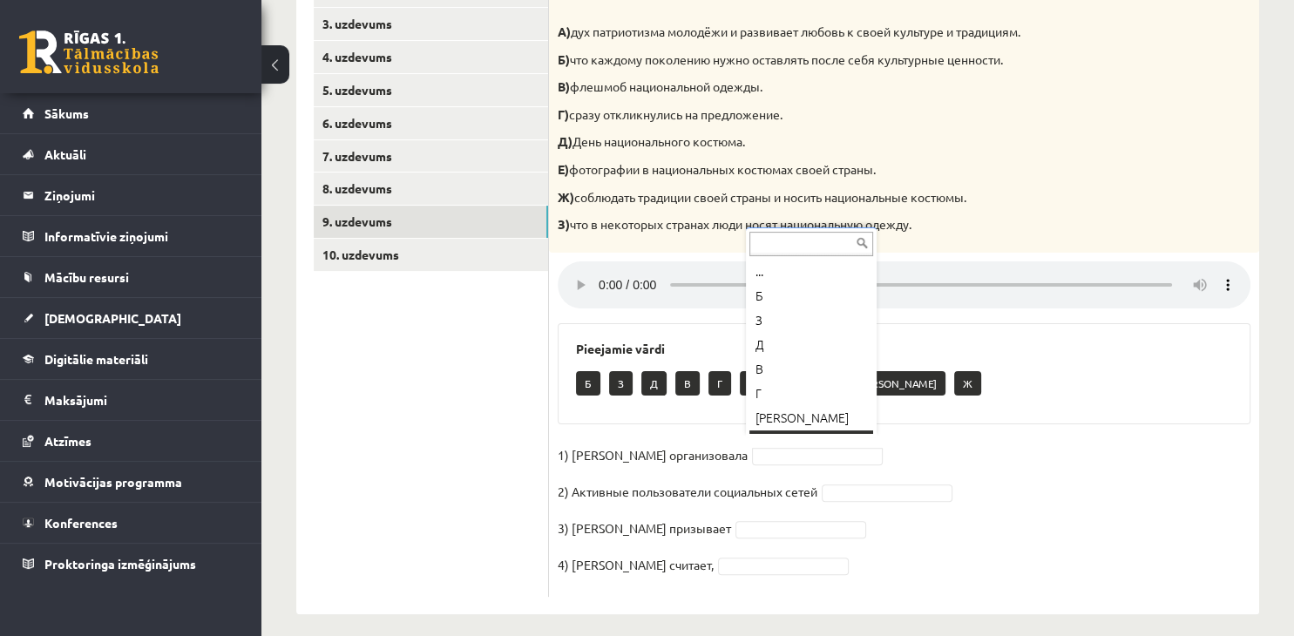
scroll to position [21, 0]
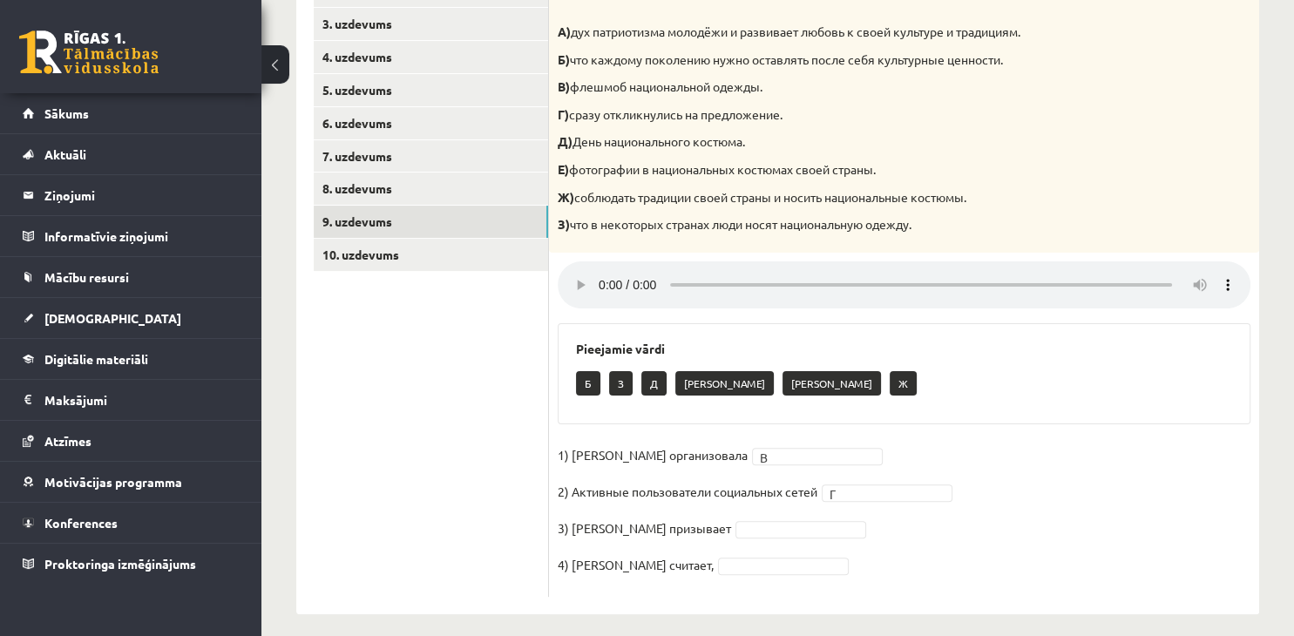
click at [617, 145] on p "Д) День национального костюма." at bounding box center [859, 141] width 605 height 17
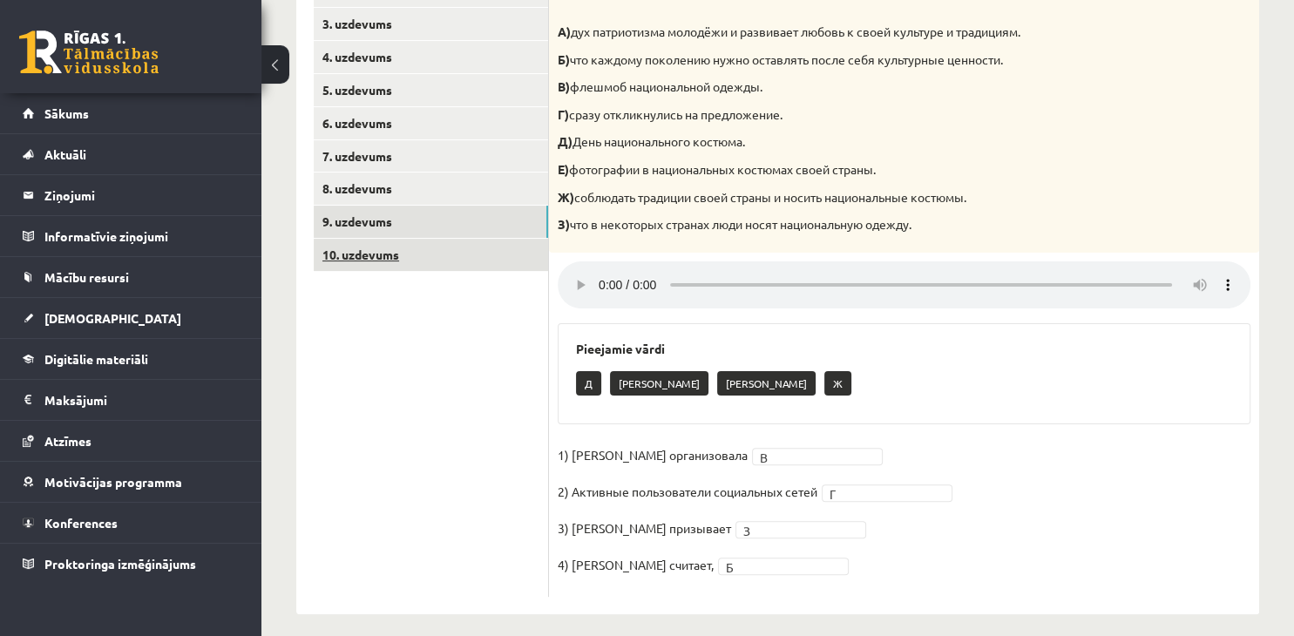
click at [444, 255] on link "10. uzdevums" at bounding box center [431, 255] width 234 height 32
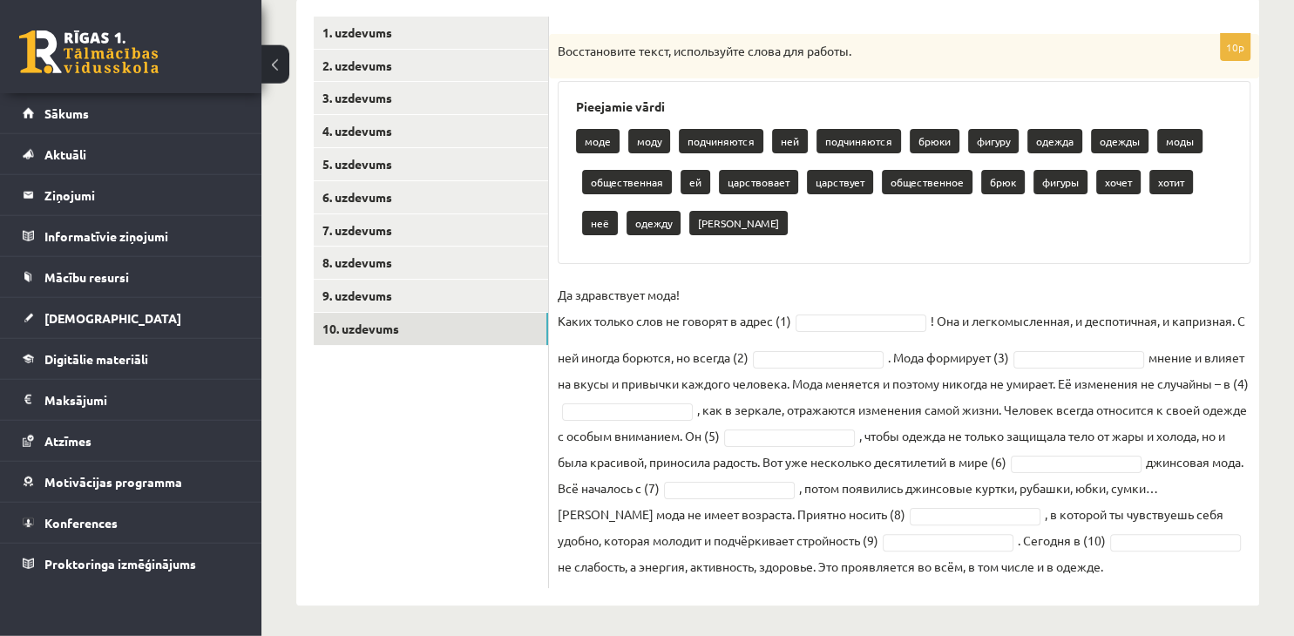
scroll to position [326, 0]
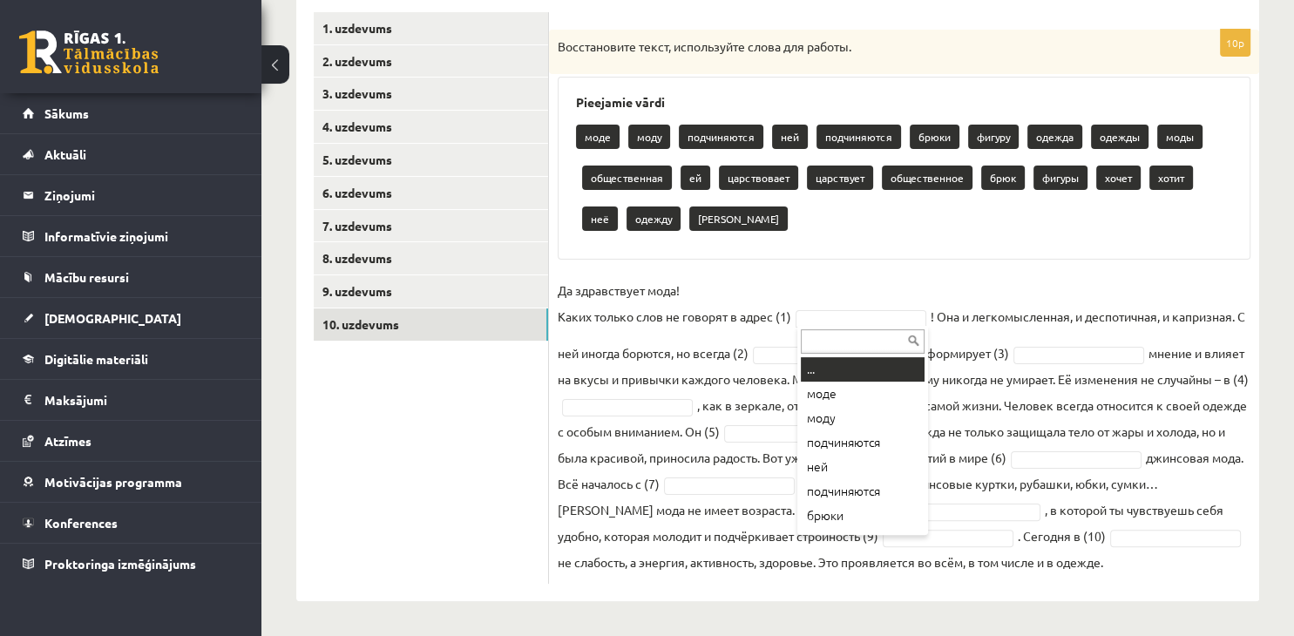
click at [838, 298] on body "0 Dāvanas 1648 mP 334 xp [PERSON_NAME] Sākums Aktuāli Kā mācīties [PERSON_NAME]…" at bounding box center [647, 17] width 1294 height 636
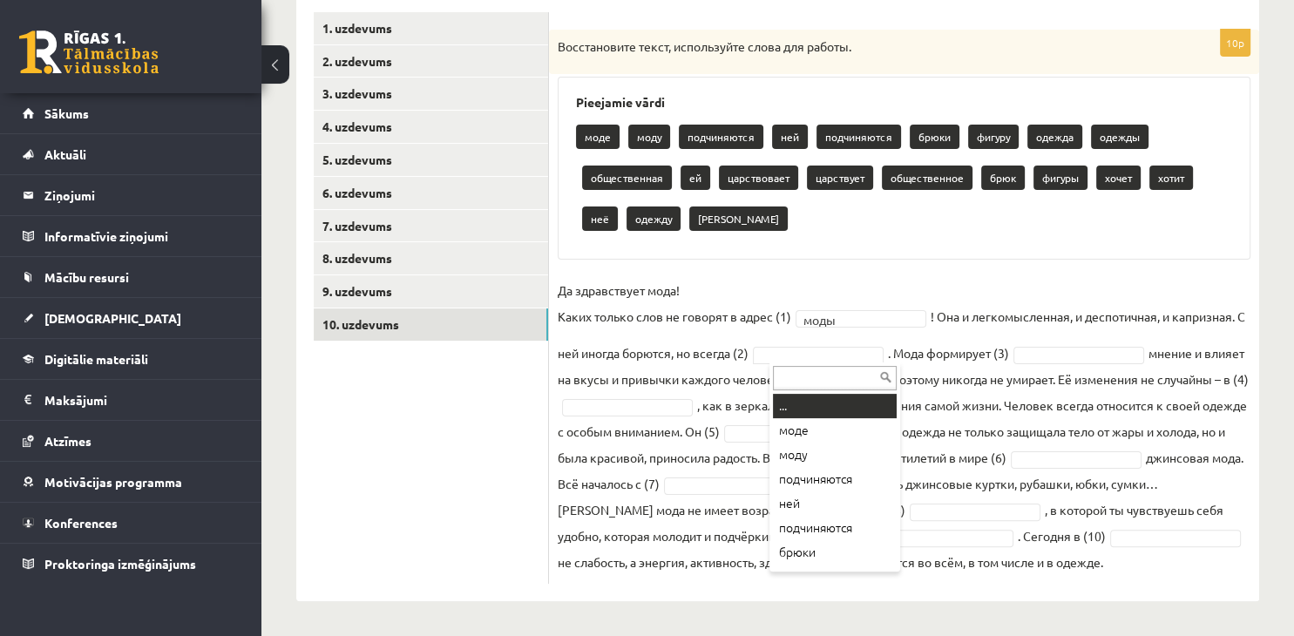
click at [829, 329] on body "0 Dāvanas 1648 mP 334 xp [PERSON_NAME] Sākums Aktuāli Kā mācīties [PERSON_NAME]…" at bounding box center [647, 17] width 1294 height 636
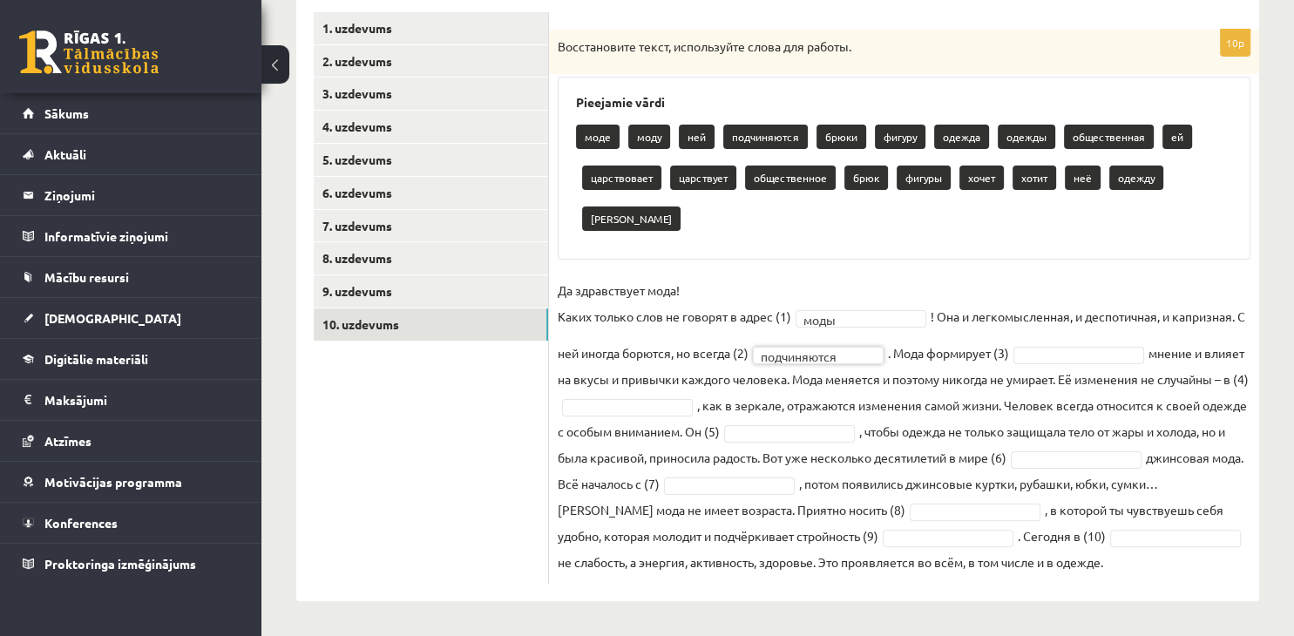
scroll to position [286, 0]
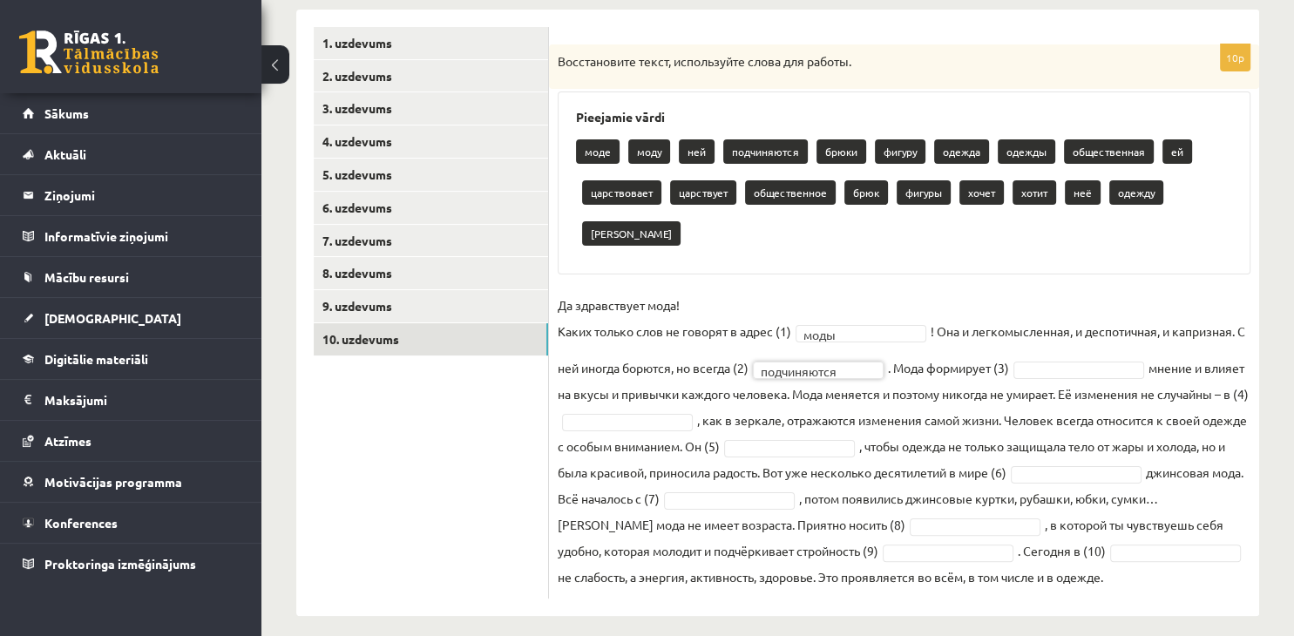
click at [1131, 331] on body "0 Dāvanas 1648 mP 334 xp [PERSON_NAME] Sākums Aktuāli Kā mācīties [PERSON_NAME]…" at bounding box center [647, 32] width 1294 height 636
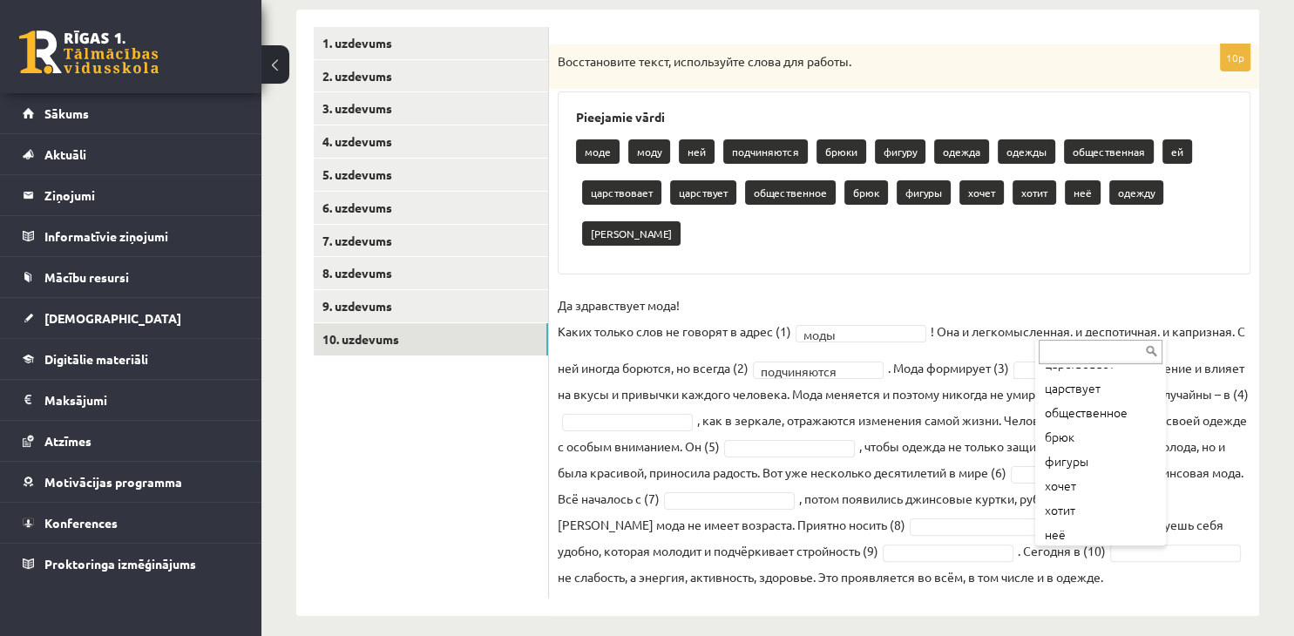
scroll to position [213, 0]
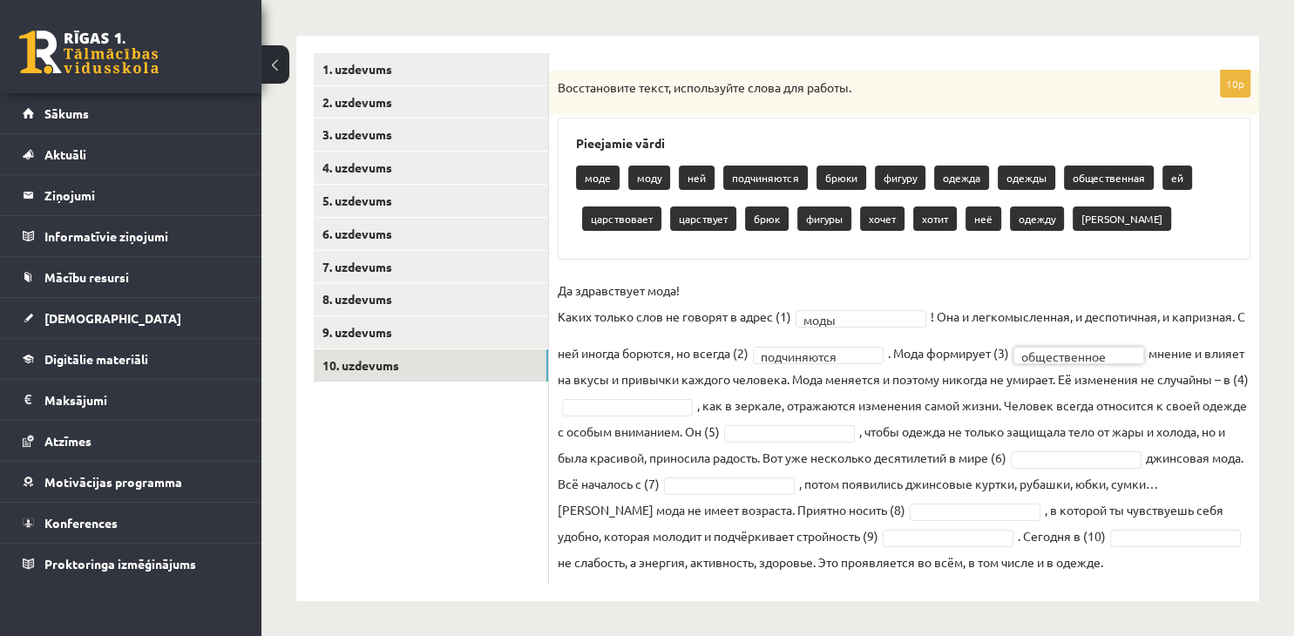
click at [713, 376] on body "0 Dāvanas 1648 mP 334 xp [PERSON_NAME] Sākums Aktuāli Kā mācīties [PERSON_NAME]…" at bounding box center [647, 58] width 1294 height 636
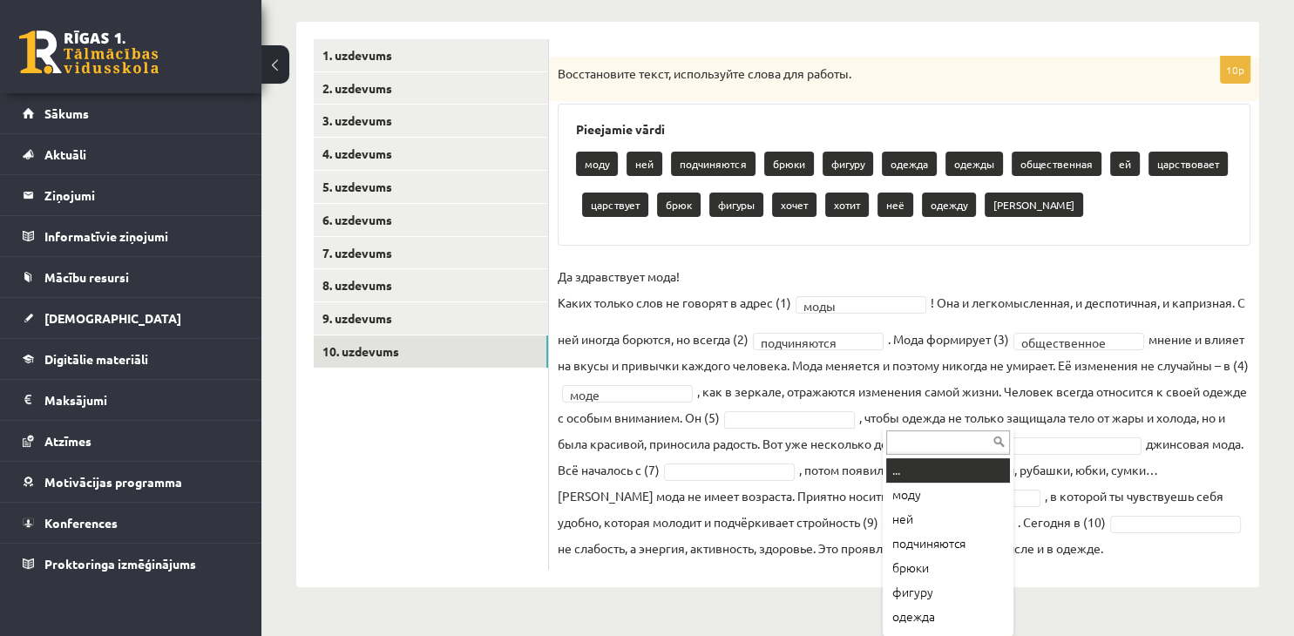
click at [943, 362] on body "0 Dāvanas 1648 mP 334 xp [PERSON_NAME] Sākums Aktuāli Kā mācīties [PERSON_NAME]…" at bounding box center [647, 44] width 1294 height 636
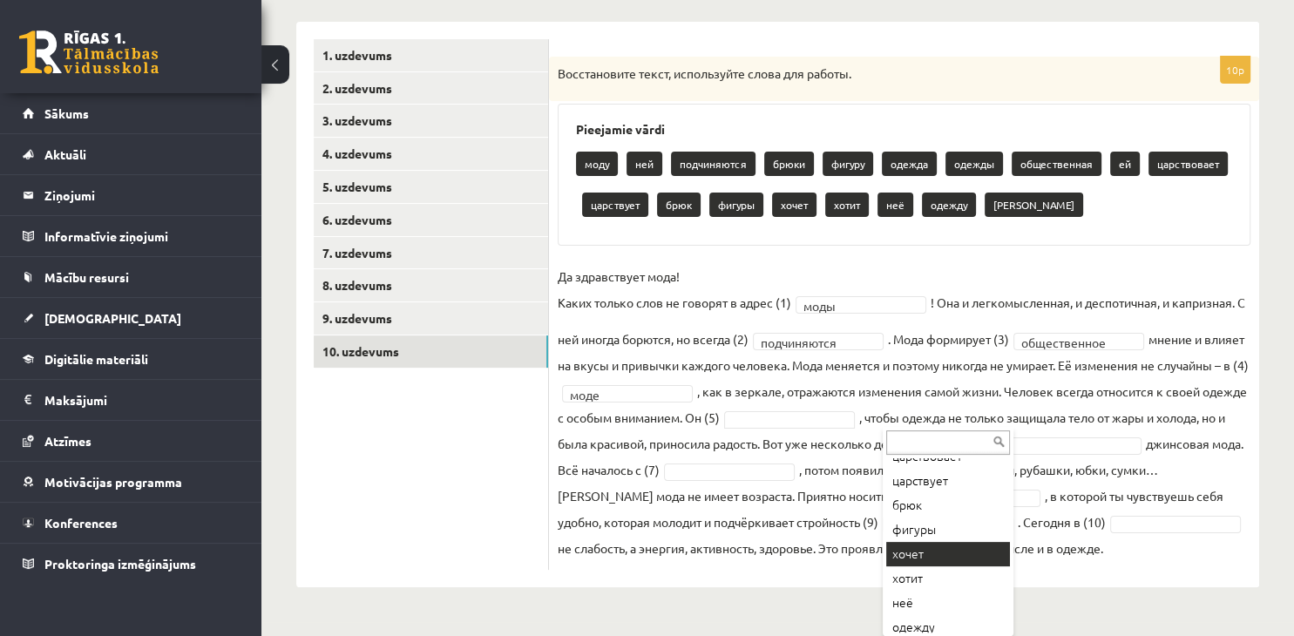
scroll to position [289, 0]
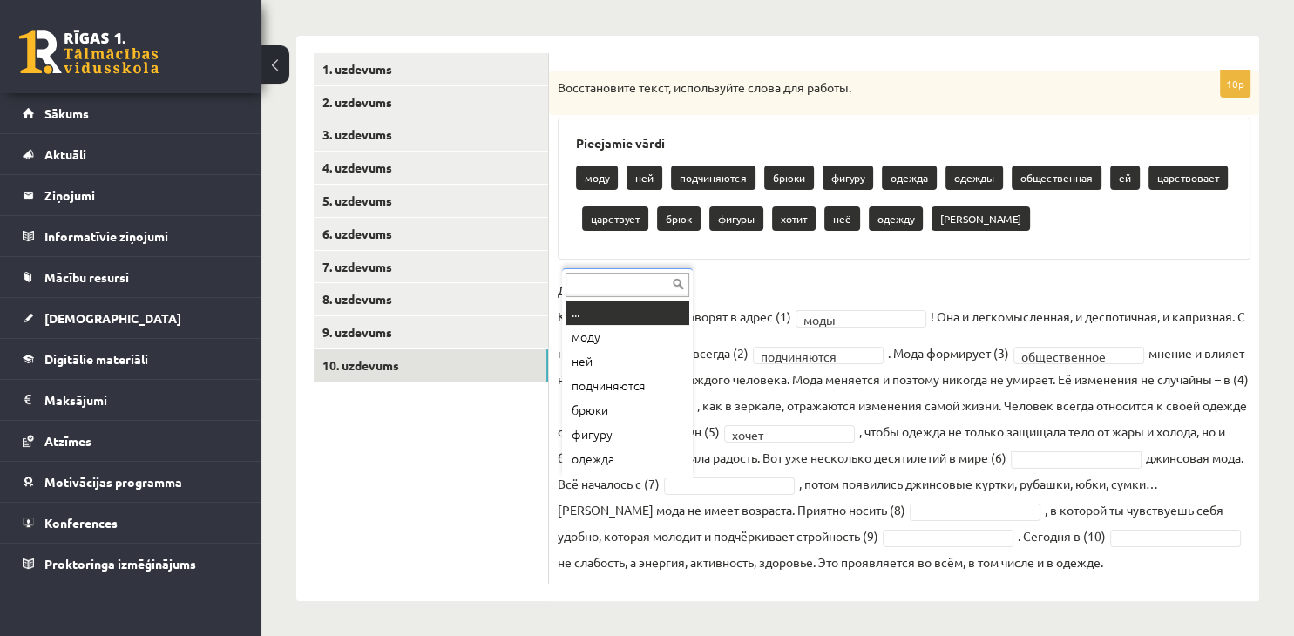
click at [639, 376] on body "0 Dāvanas 1648 mP 334 xp [PERSON_NAME] Sākums Aktuāli Kā mācīties [PERSON_NAME]…" at bounding box center [647, 58] width 1294 height 636
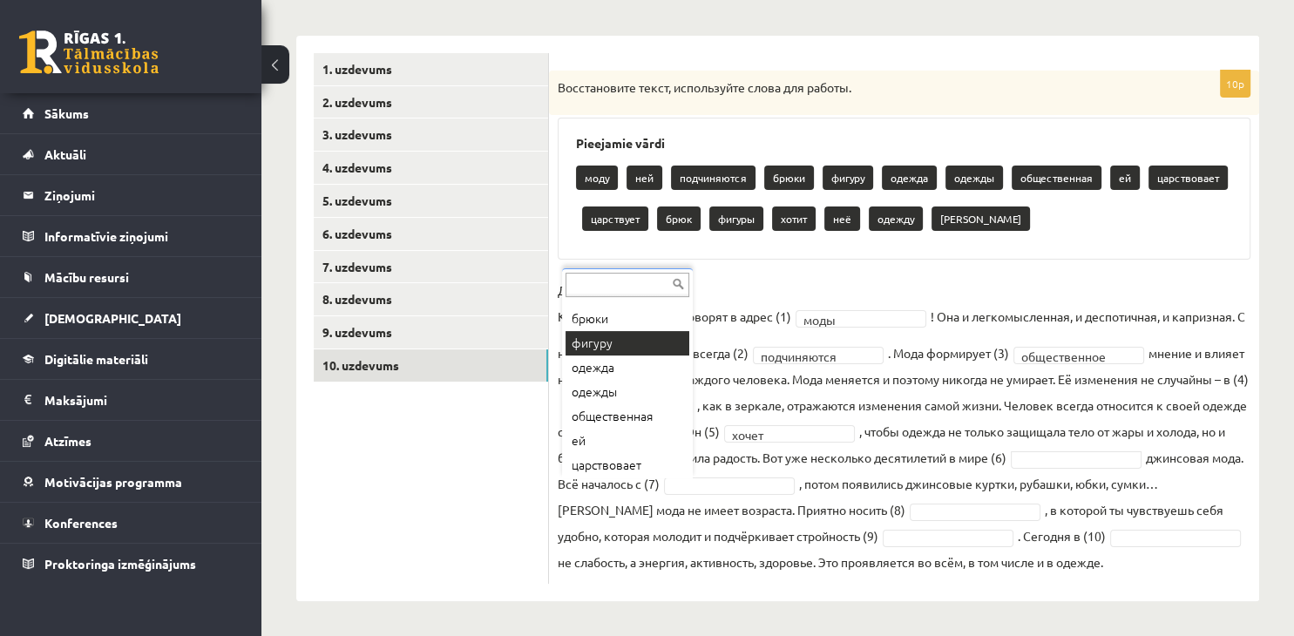
scroll to position [163, 0]
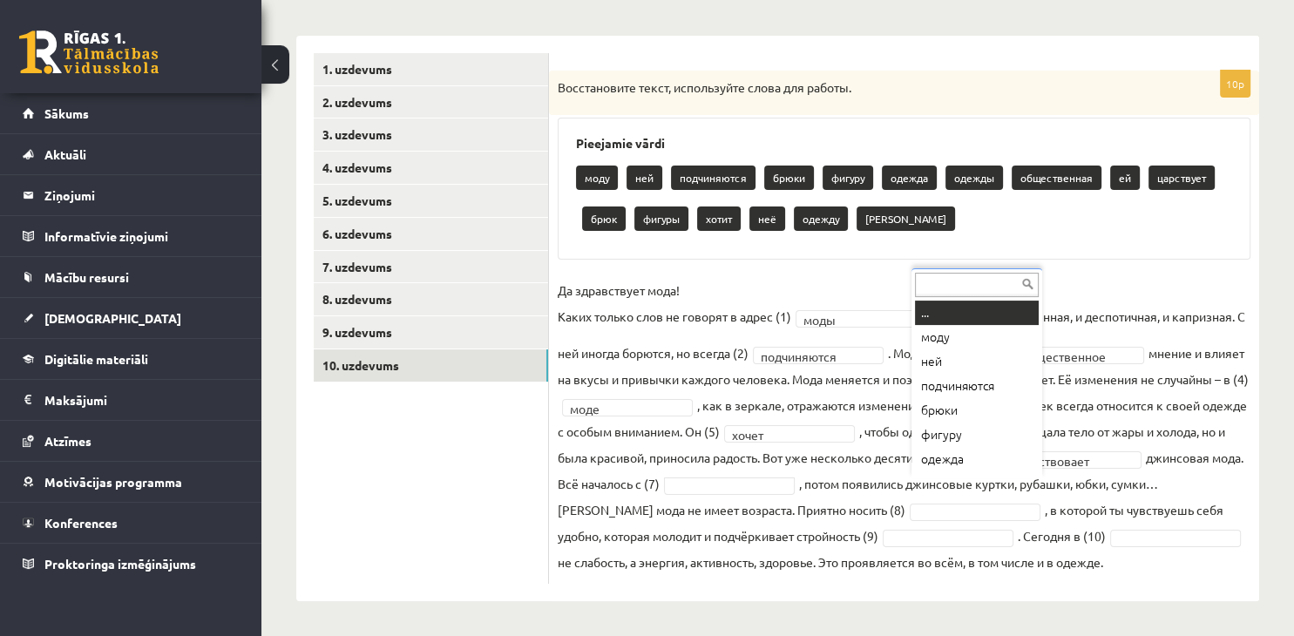
click at [995, 376] on body "0 Dāvanas 1648 mP 334 xp [PERSON_NAME] Sākums Aktuāli Kā mācīties [PERSON_NAME]…" at bounding box center [647, 58] width 1294 height 636
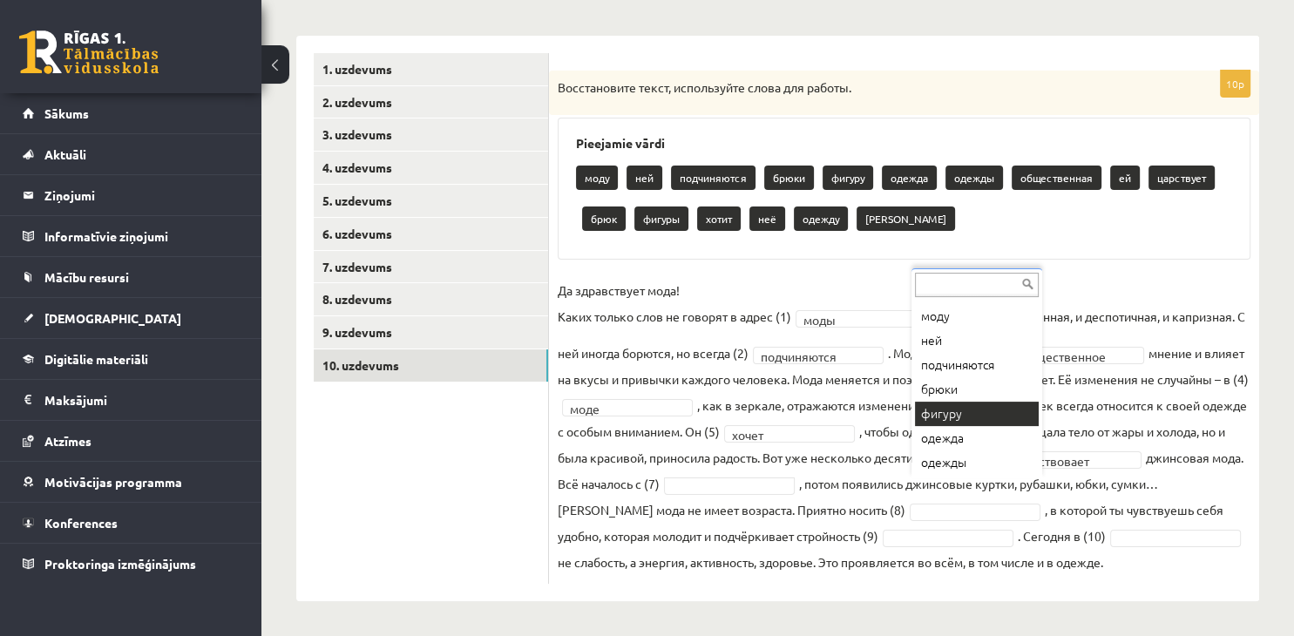
scroll to position [240, 0]
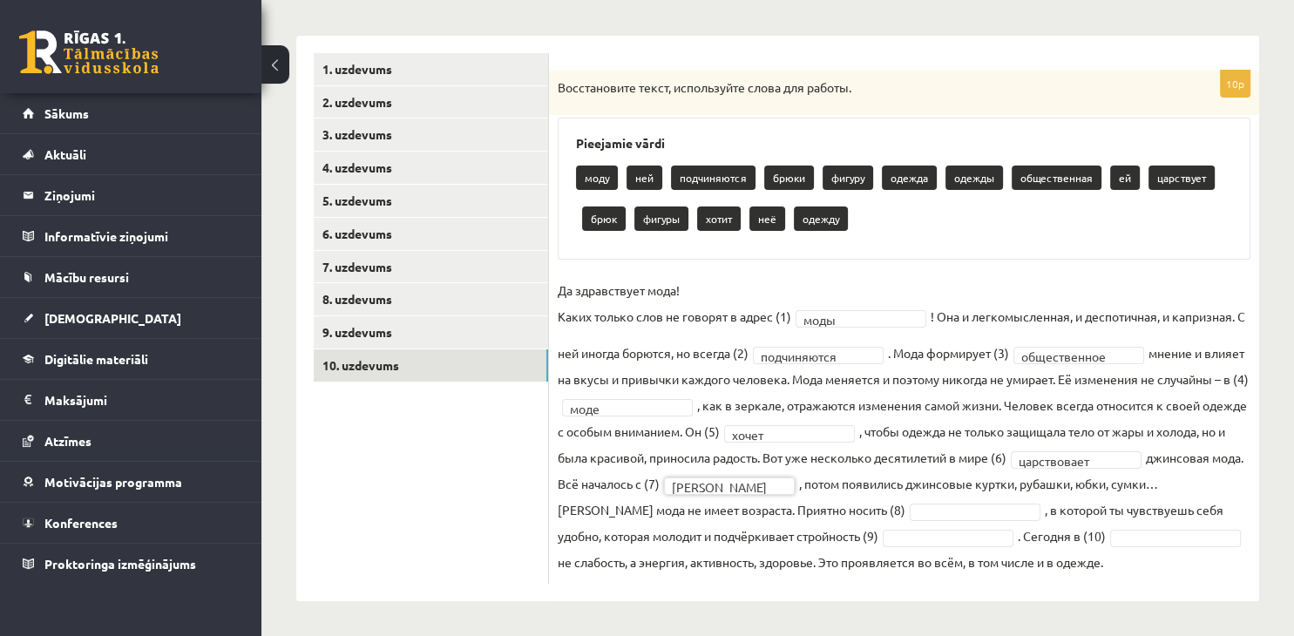
click at [1131, 376] on body "0 Dāvanas 1648 mP 334 xp [PERSON_NAME] Sākums Aktuāli Kā mācīties [PERSON_NAME]…" at bounding box center [647, 58] width 1294 height 636
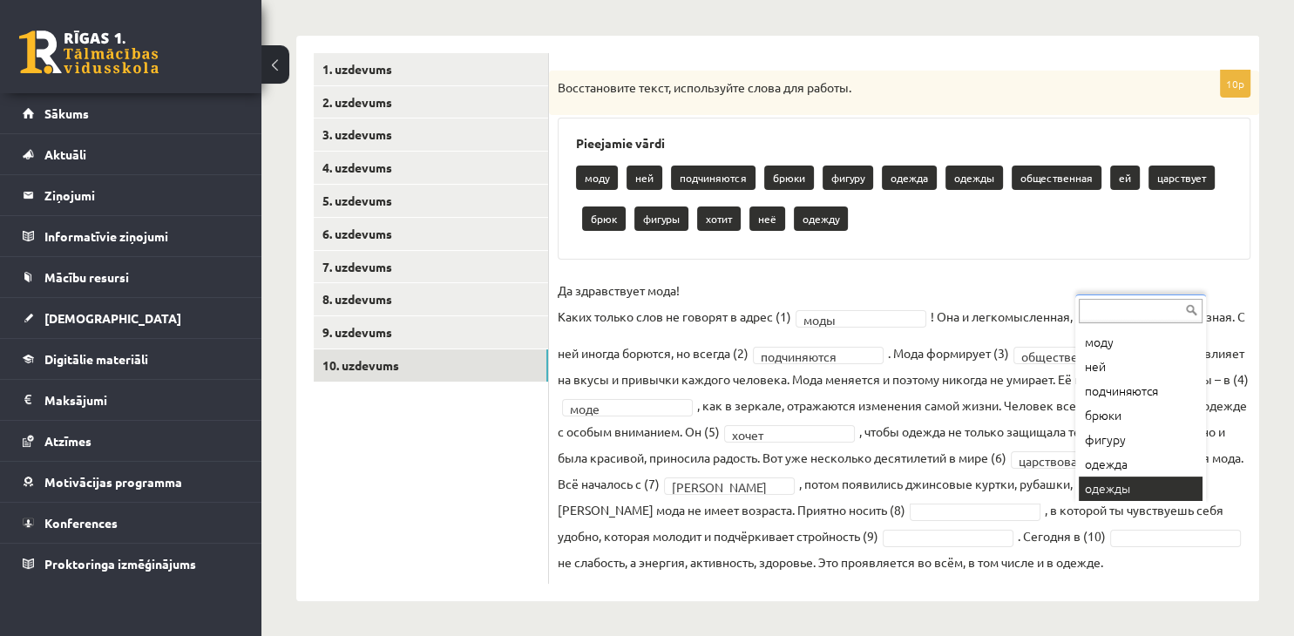
scroll to position [216, 0]
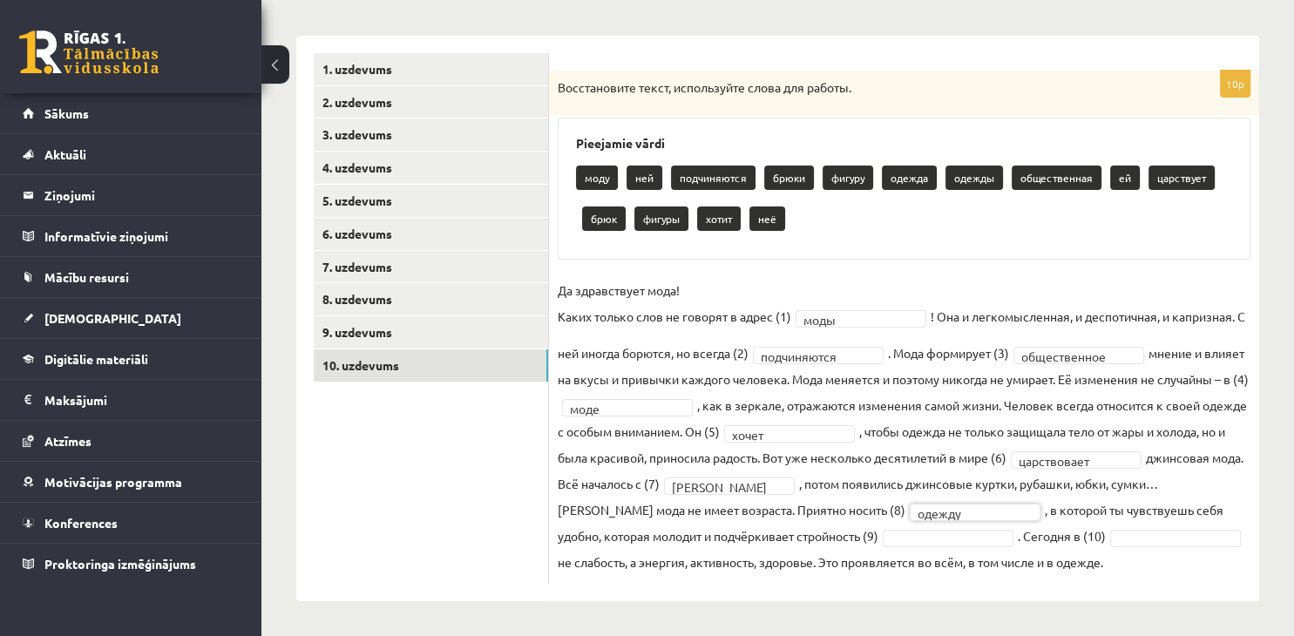
click at [1088, 376] on body "0 Dāvanas 1648 mP 334 xp [PERSON_NAME] Sākums Aktuāli Kā mācīties [PERSON_NAME]…" at bounding box center [647, 58] width 1294 height 636
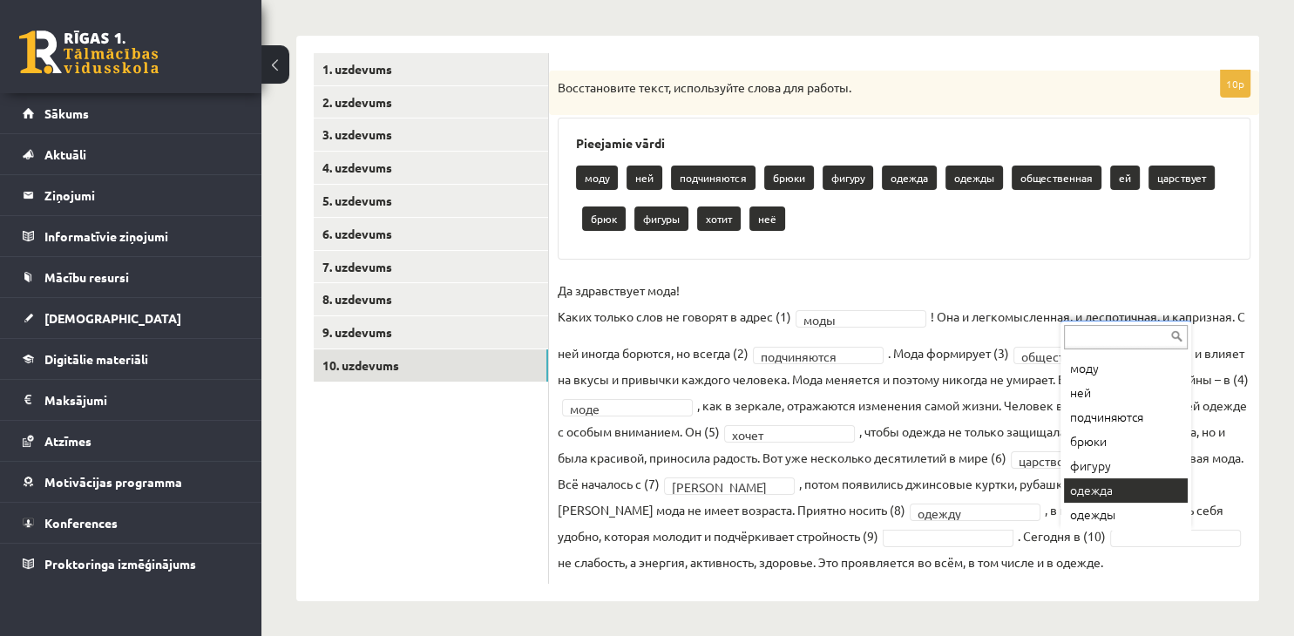
scroll to position [192, 0]
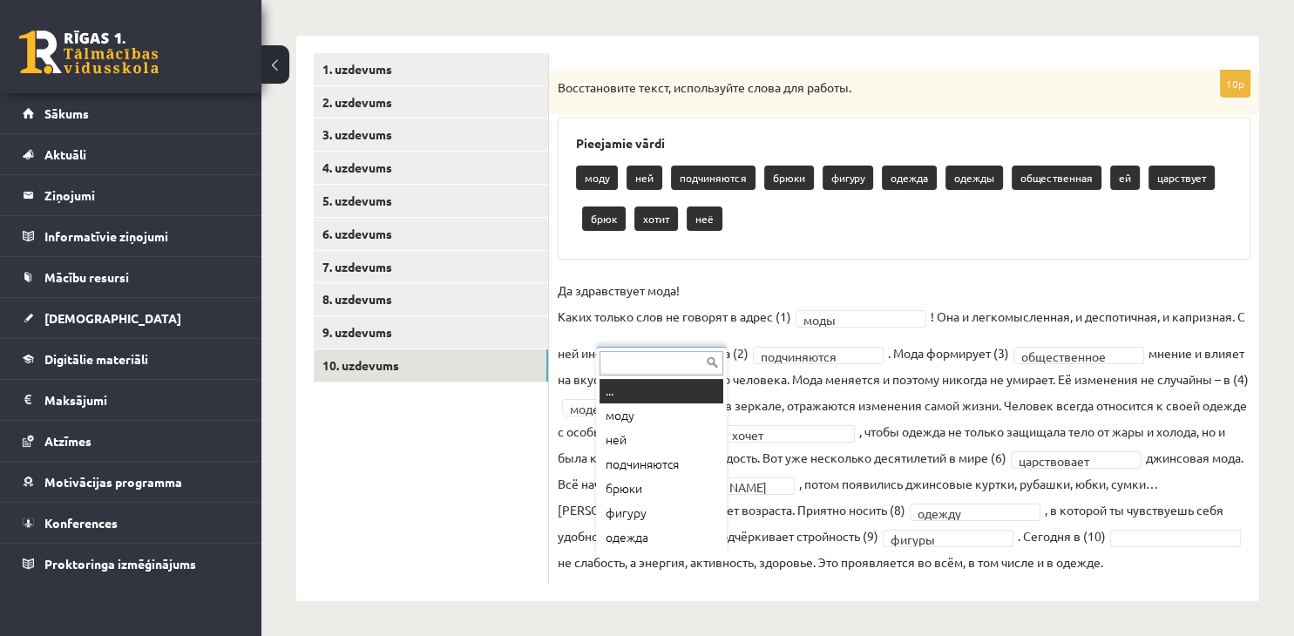
click at [622, 376] on body "0 Dāvanas 1648 mP 334 xp [PERSON_NAME] Sākums Aktuāli Kā mācīties [PERSON_NAME]…" at bounding box center [647, 58] width 1294 height 636
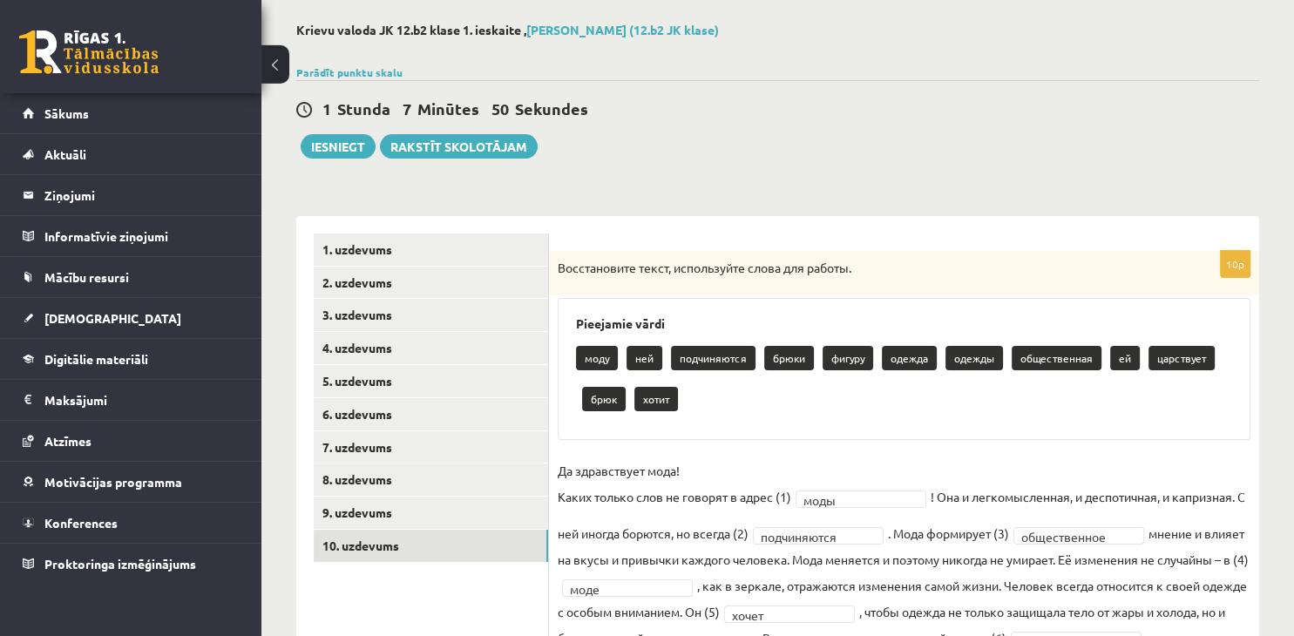
scroll to position [0, 0]
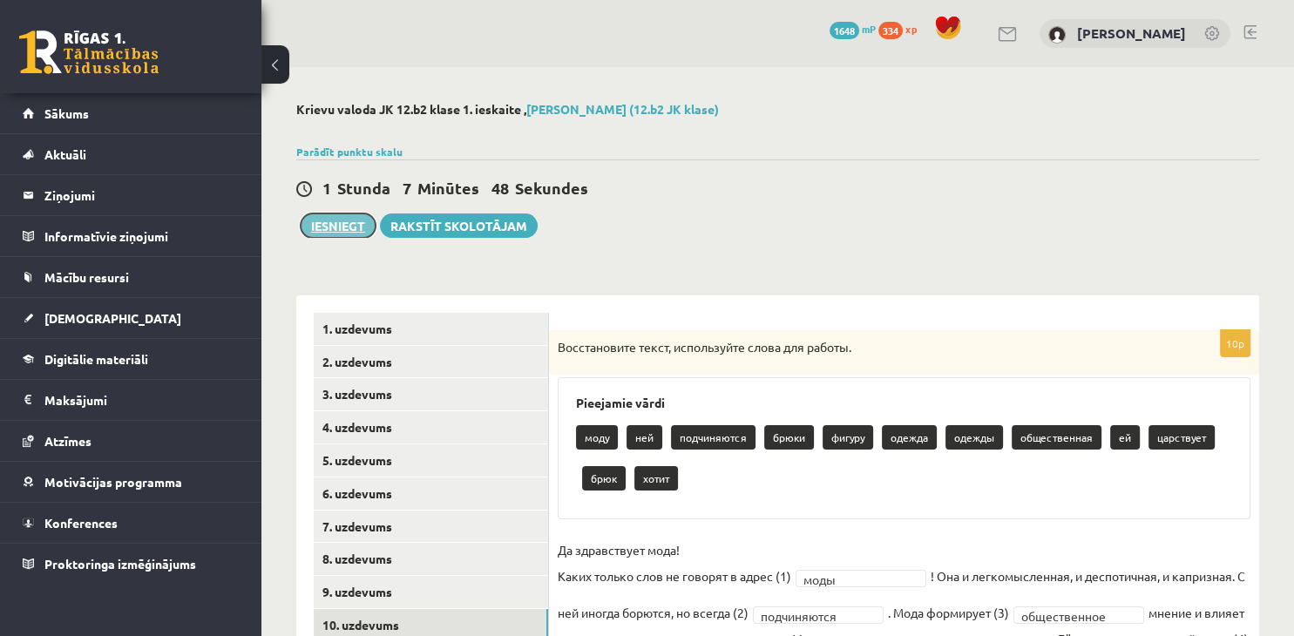
click at [352, 223] on button "Iesniegt" at bounding box center [338, 225] width 75 height 24
click at [342, 394] on link "3. uzdevums" at bounding box center [431, 394] width 234 height 32
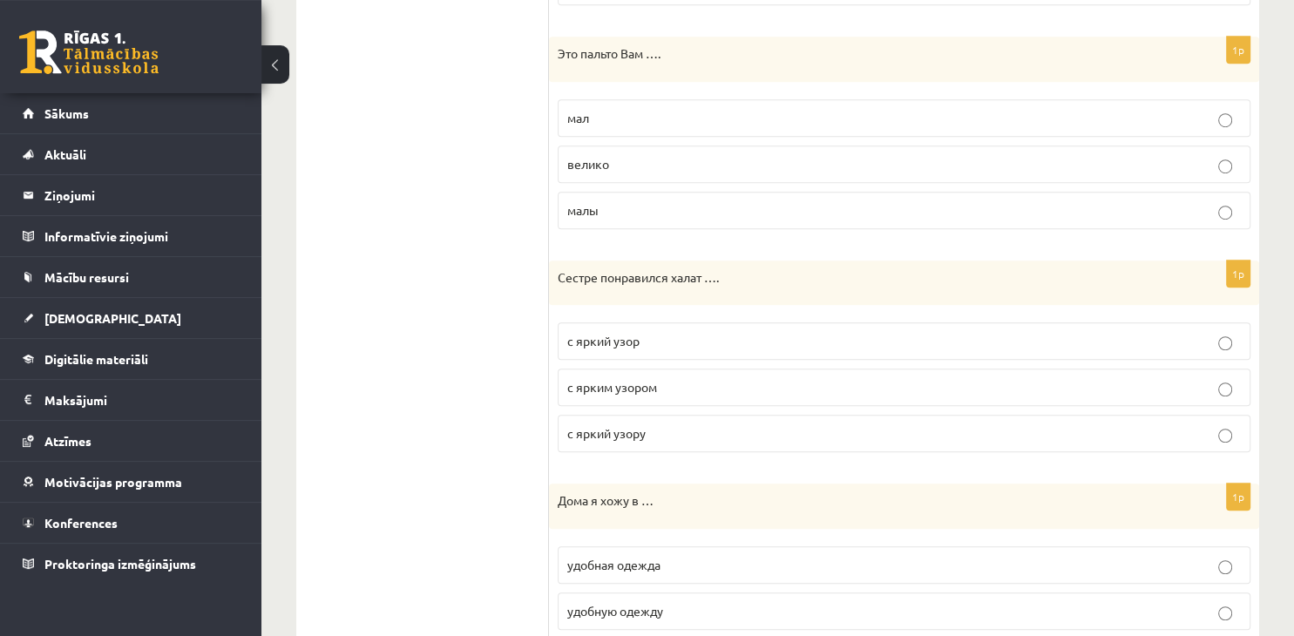
scroll to position [1104, 0]
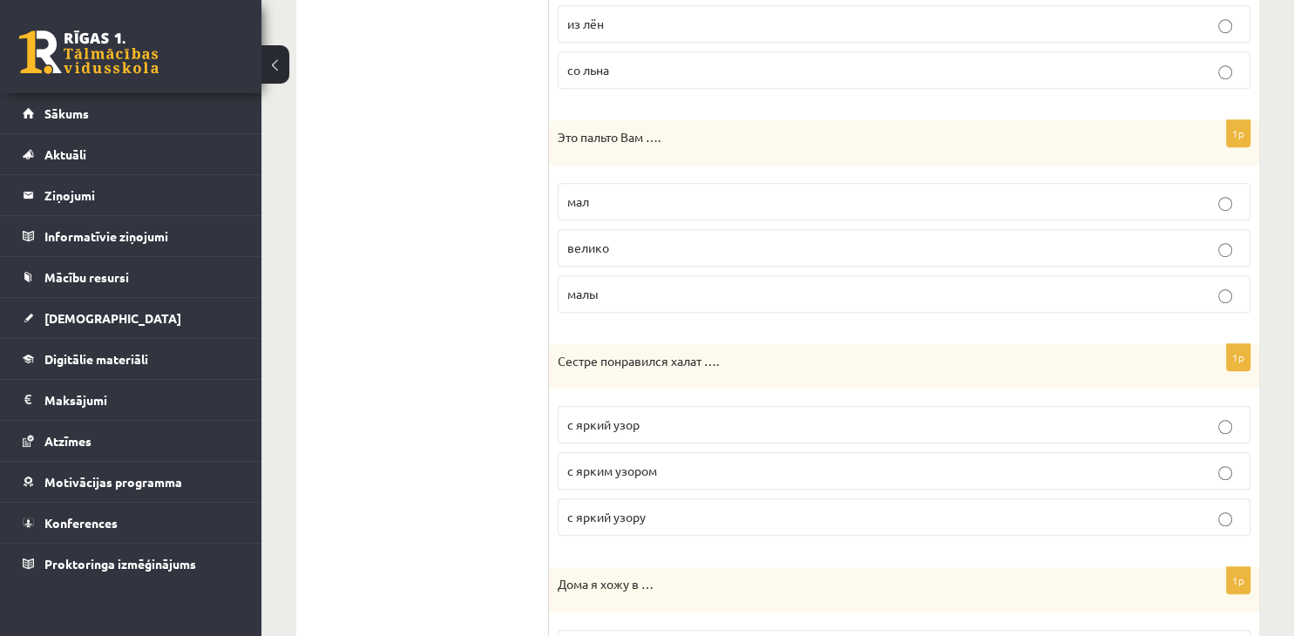
click at [615, 204] on p "мал" at bounding box center [903, 202] width 673 height 18
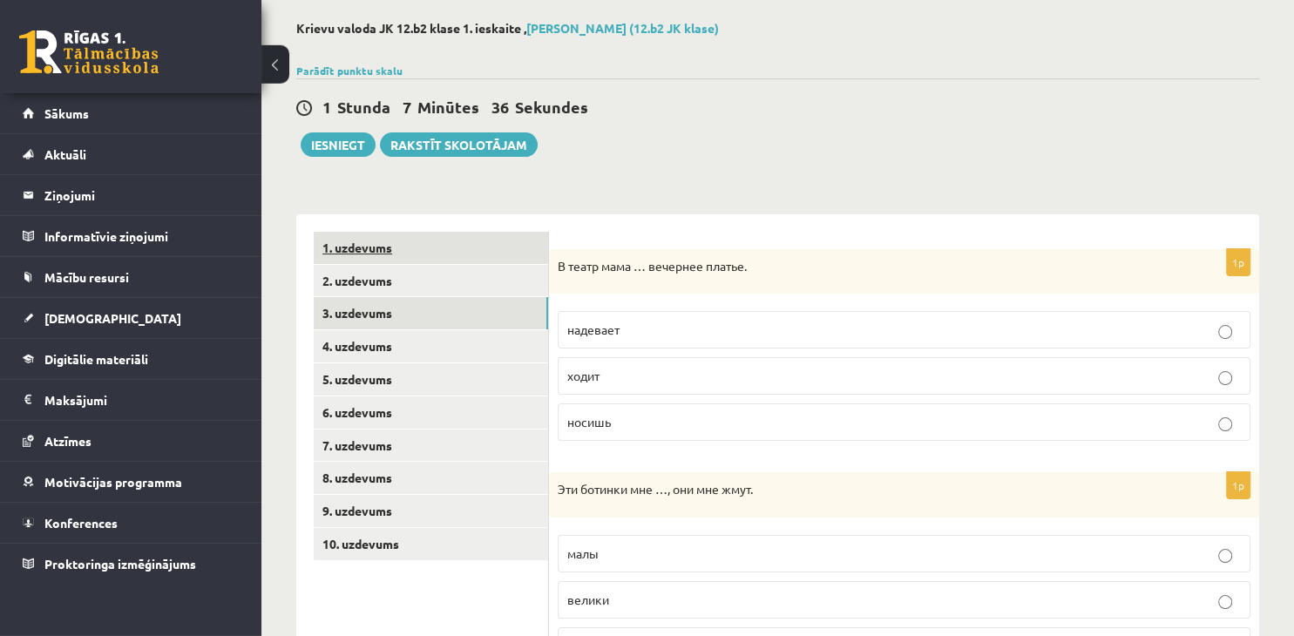
scroll to position [0, 0]
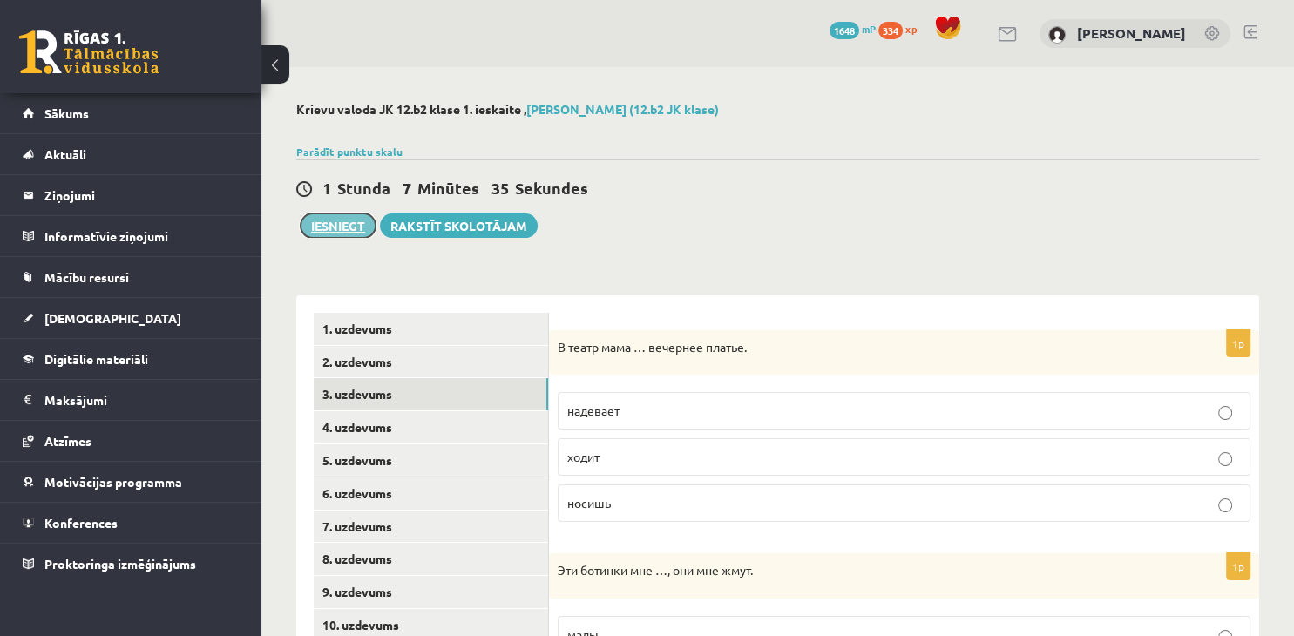
click at [346, 228] on button "Iesniegt" at bounding box center [338, 225] width 75 height 24
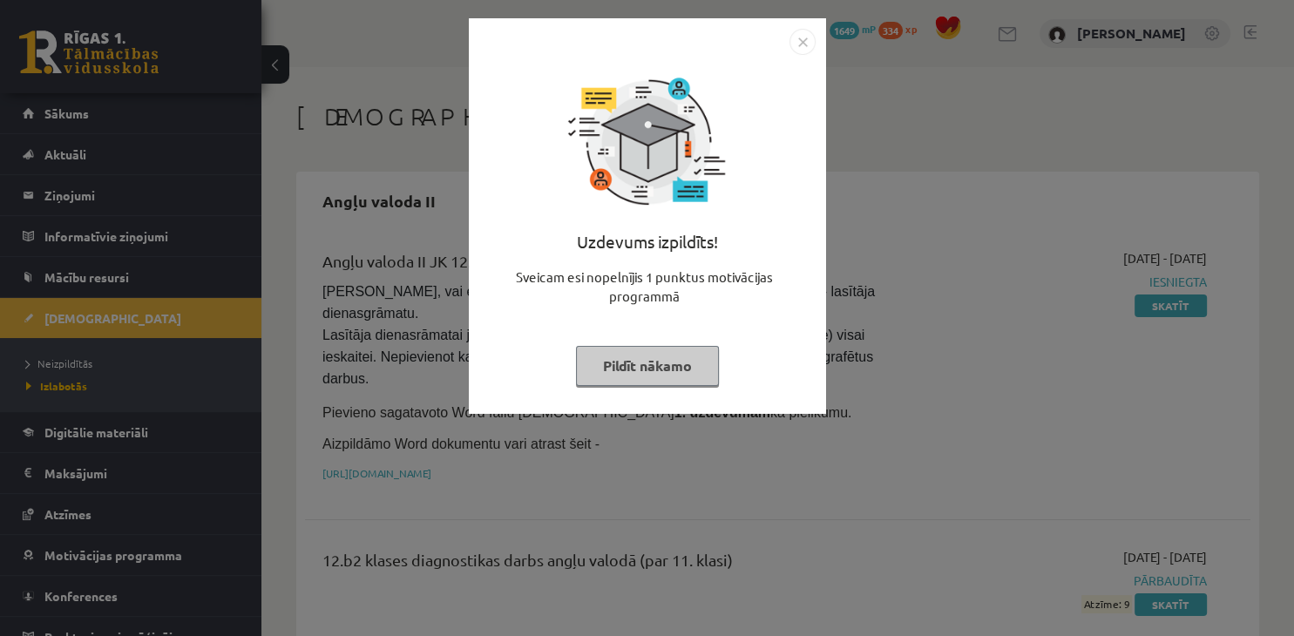
click at [648, 374] on button "Pildīt nākamo" at bounding box center [647, 366] width 143 height 40
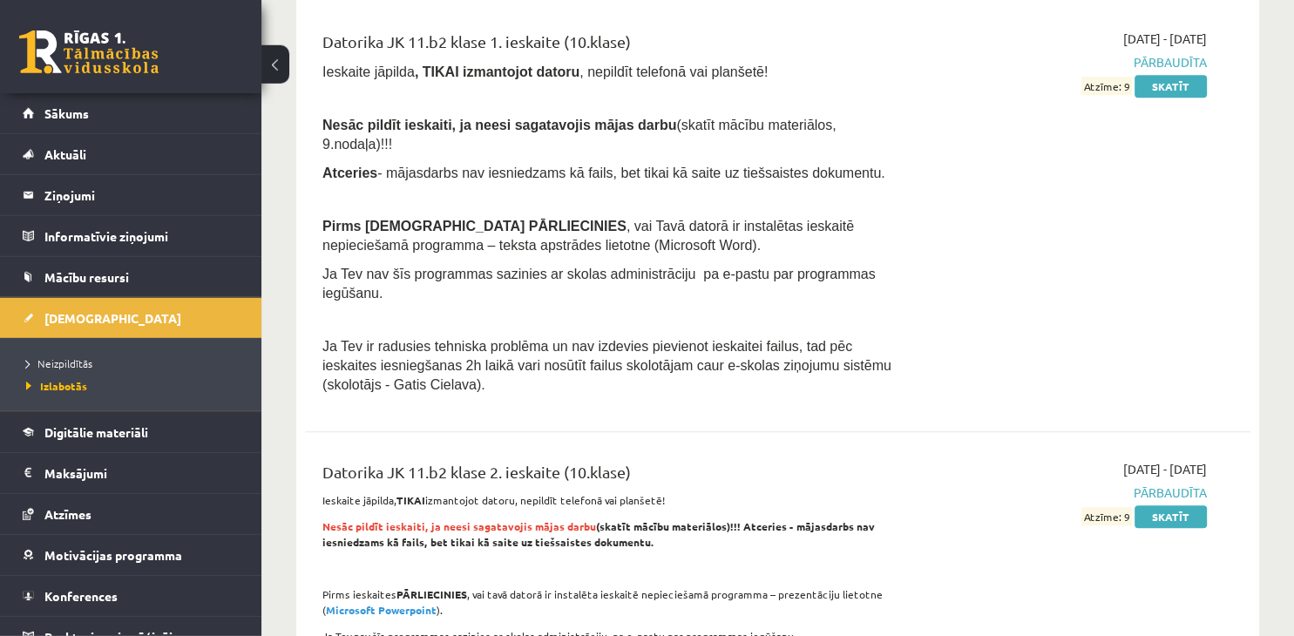
scroll to position [920, 0]
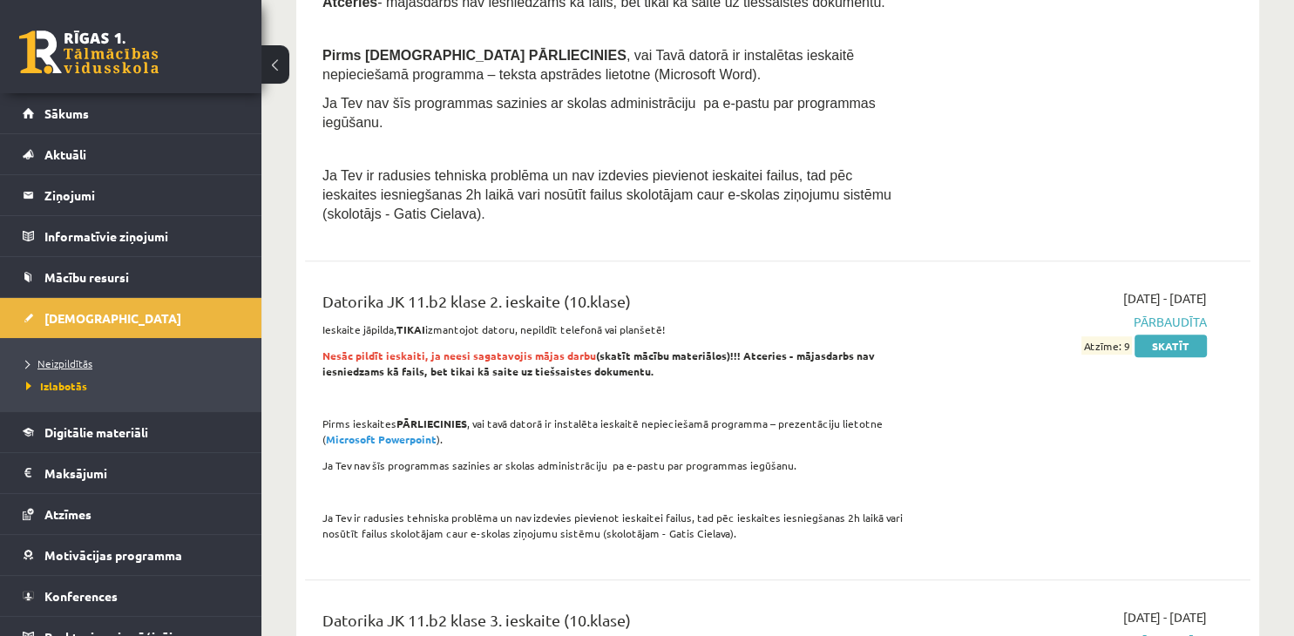
click at [67, 362] on span "Neizpildītās" at bounding box center [59, 363] width 66 height 14
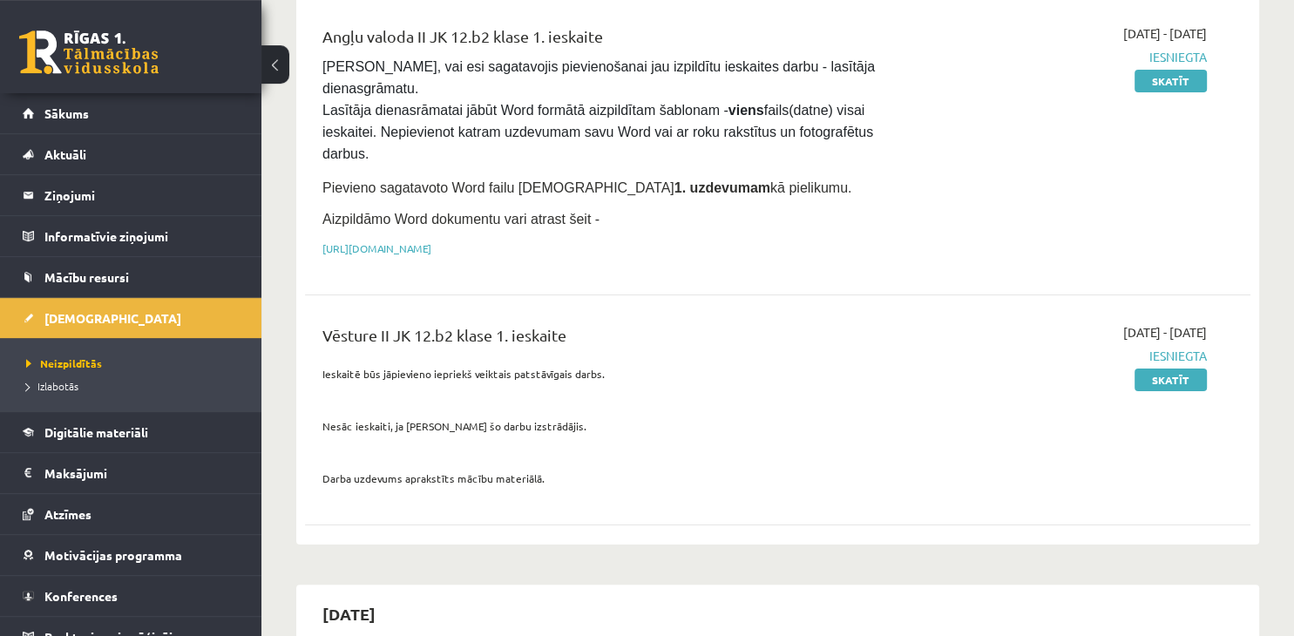
scroll to position [275, 0]
